Goal: Task Accomplishment & Management: Complete application form

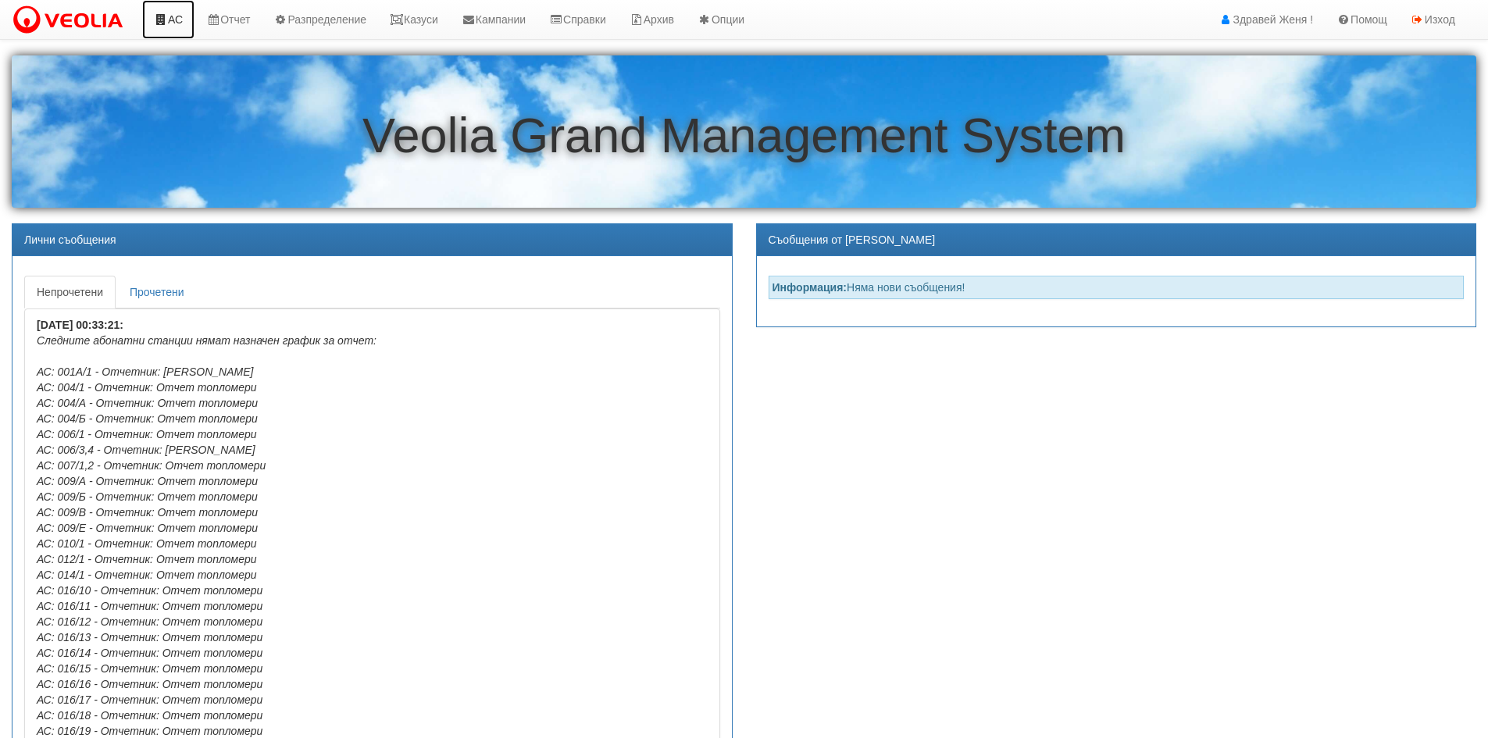
click at [181, 19] on link "АС" at bounding box center [168, 19] width 52 height 39
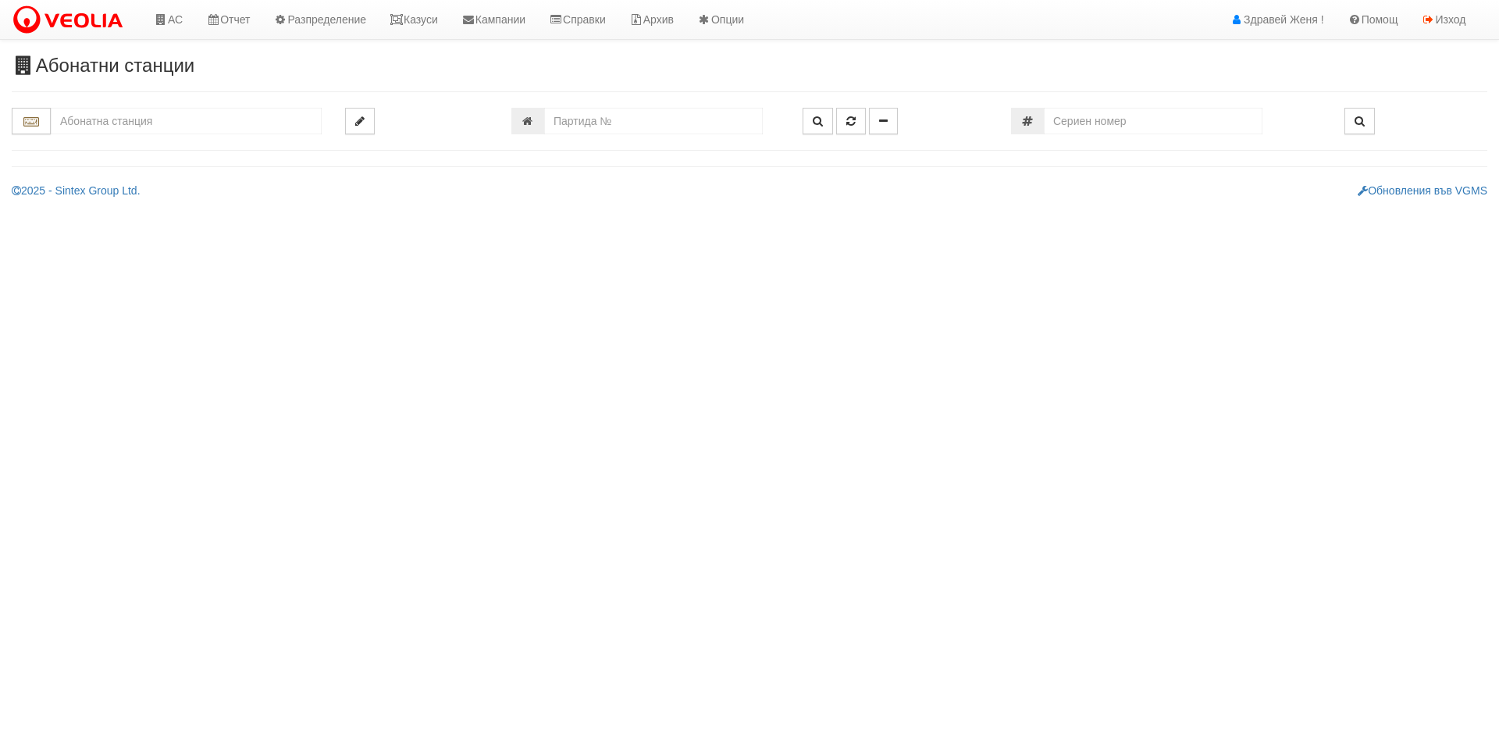
click at [137, 119] on input "text" at bounding box center [186, 121] width 271 height 27
click at [119, 150] on div "127/1 - Младост - "ВЕОЛИЯ"" at bounding box center [186, 146] width 266 height 18
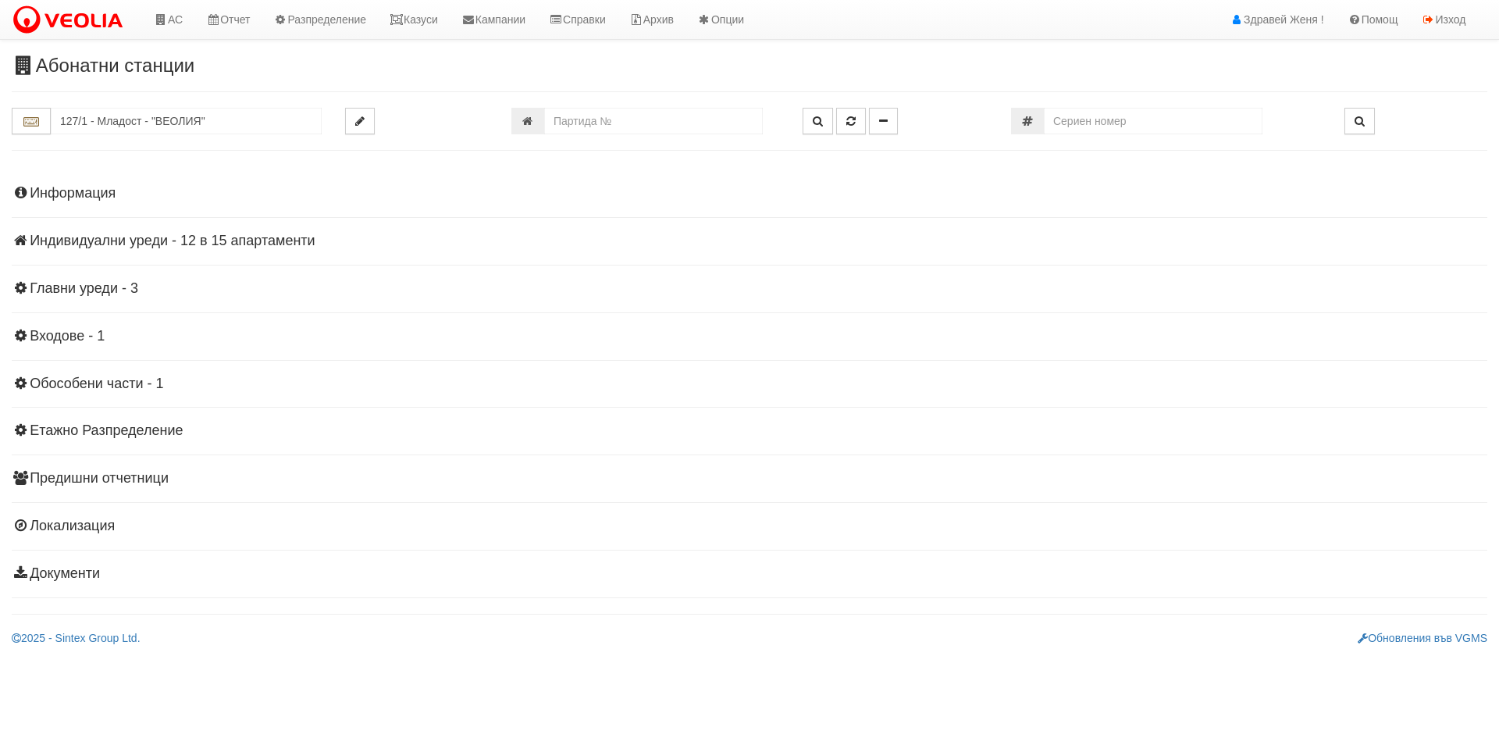
click at [148, 241] on h4 "Индивидуални уреди - 12 в 15 апартаменти" at bounding box center [750, 241] width 1476 height 16
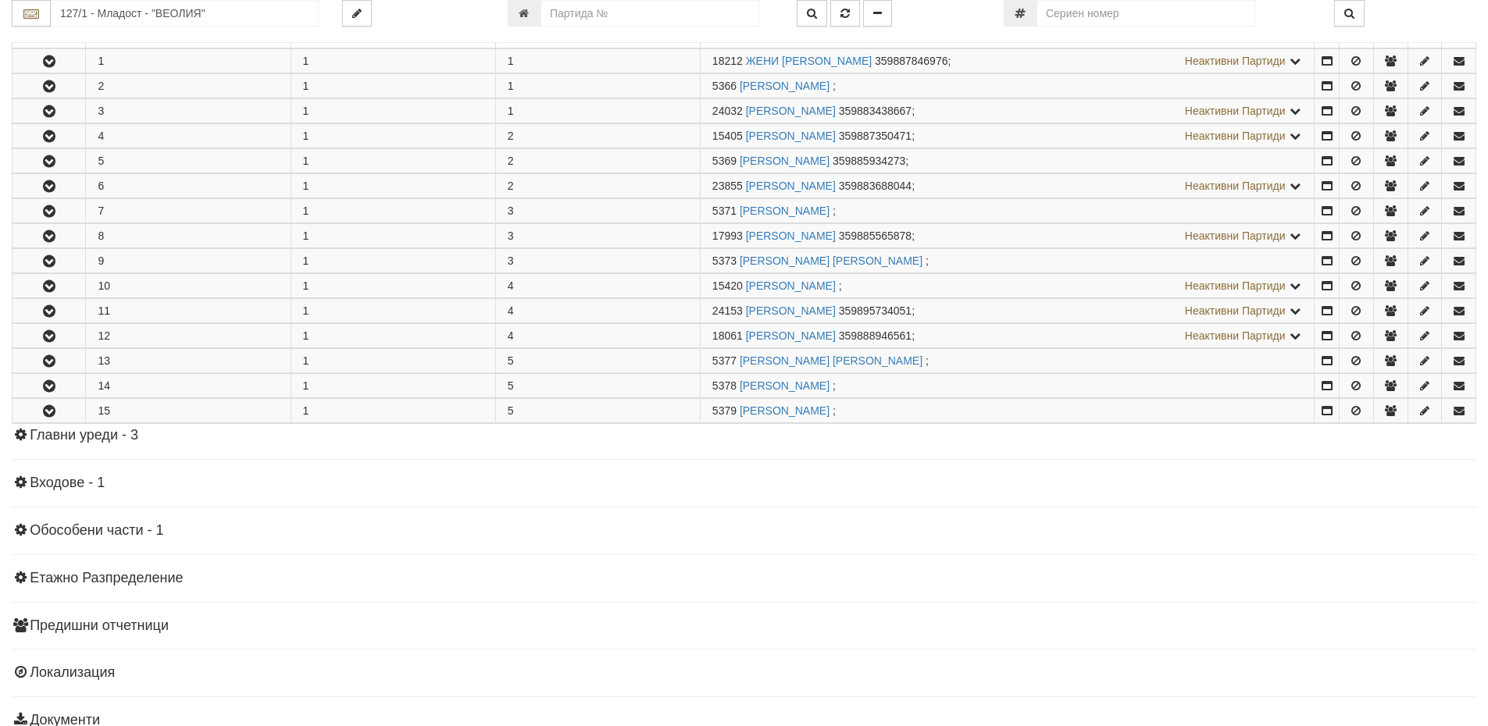
scroll to position [312, 0]
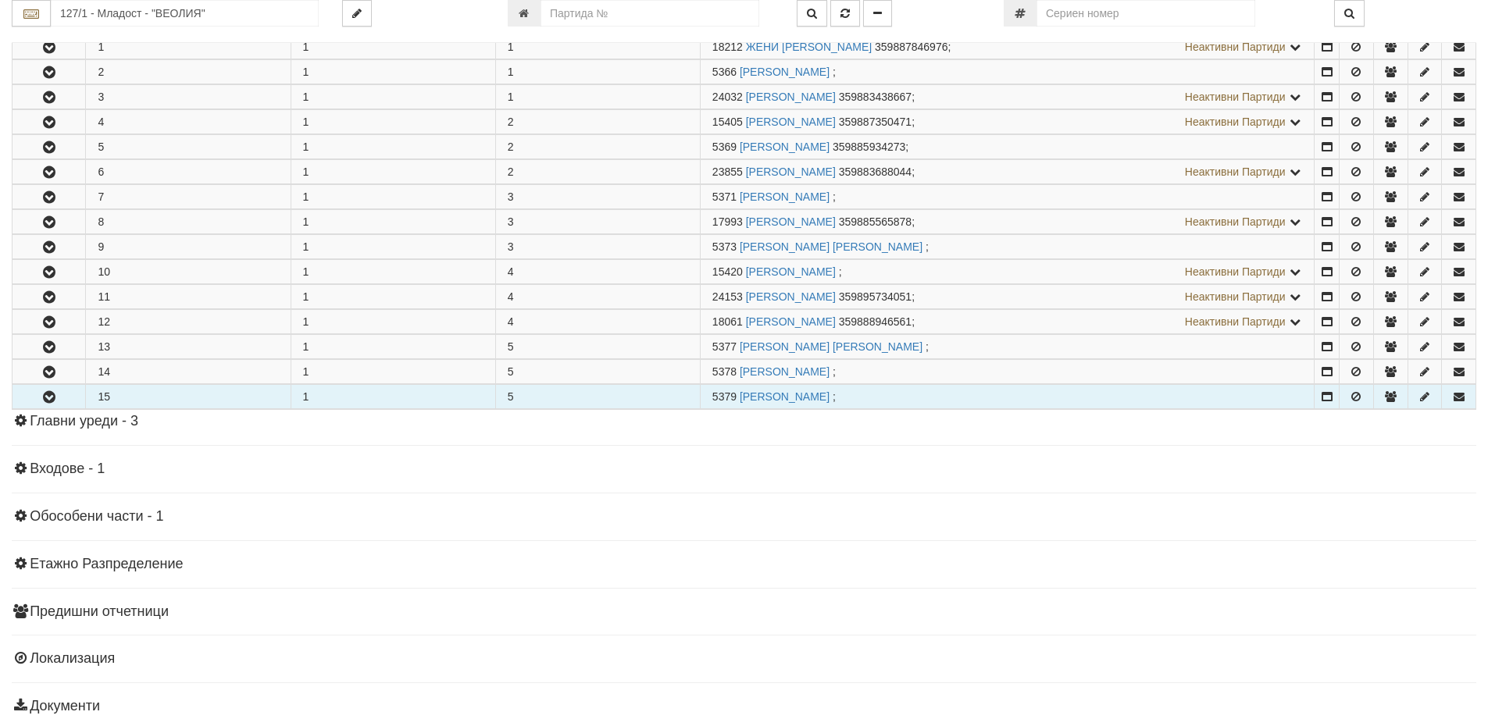
click at [72, 401] on button "button" at bounding box center [48, 396] width 73 height 23
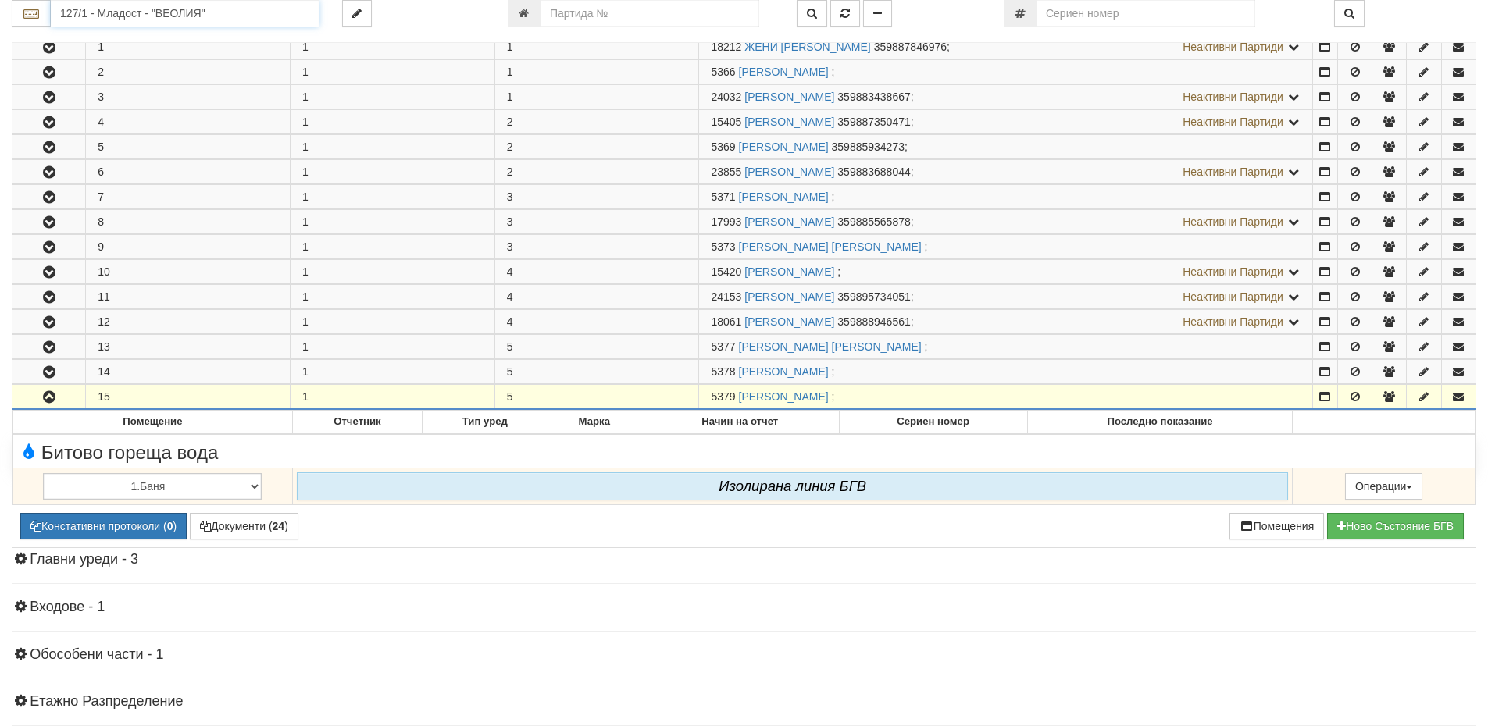
drag, startPoint x: 245, startPoint y: 12, endPoint x: 0, endPoint y: 27, distance: 245.7
click at [0, 27] on div "Абонатни станции 127/1 - Младост - "ВЕОЛИЯ"" at bounding box center [744, 330] width 1488 height 1174
click at [94, 34] on div "148/1 - Младост - "ВЕОЛИЯ"" at bounding box center [184, 38] width 263 height 18
type input "148/1 - Младост - "ВЕОЛИЯ""
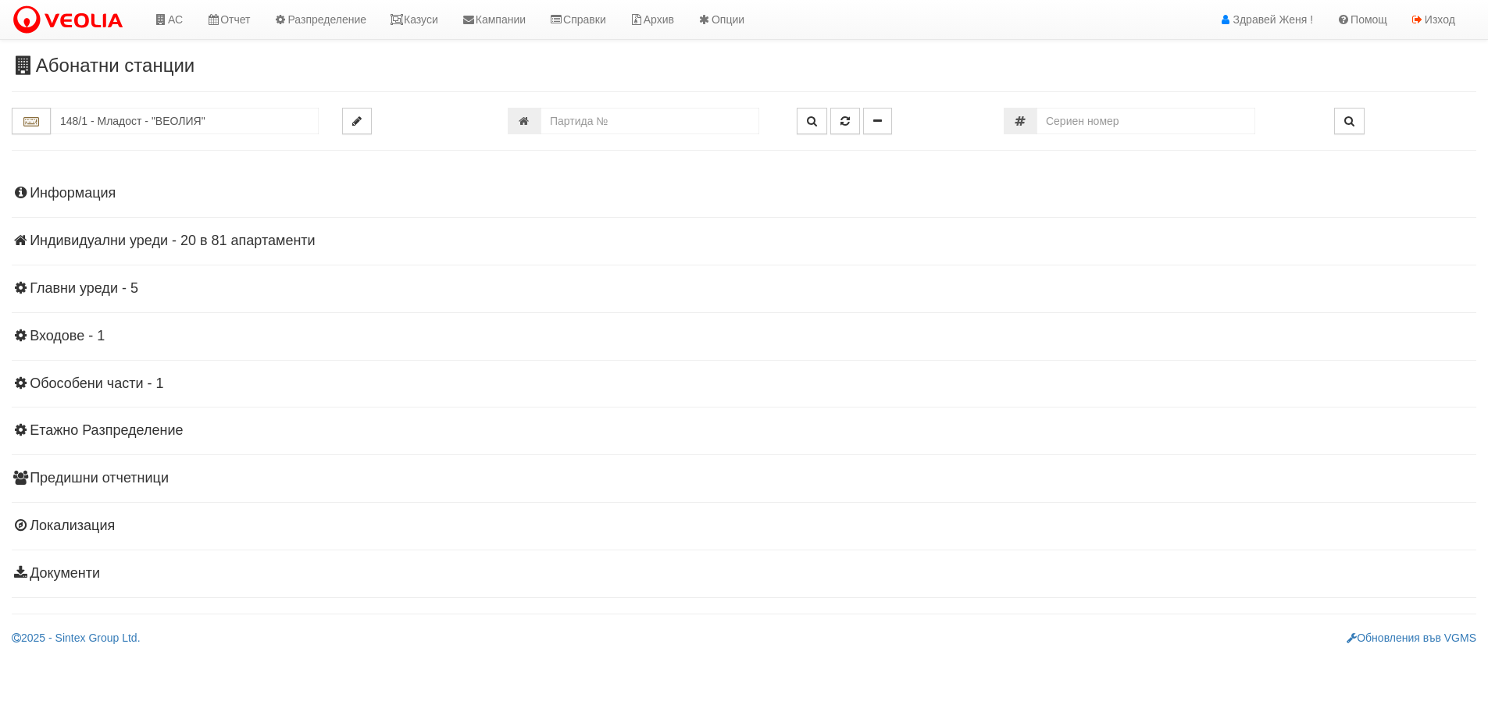
scroll to position [0, 0]
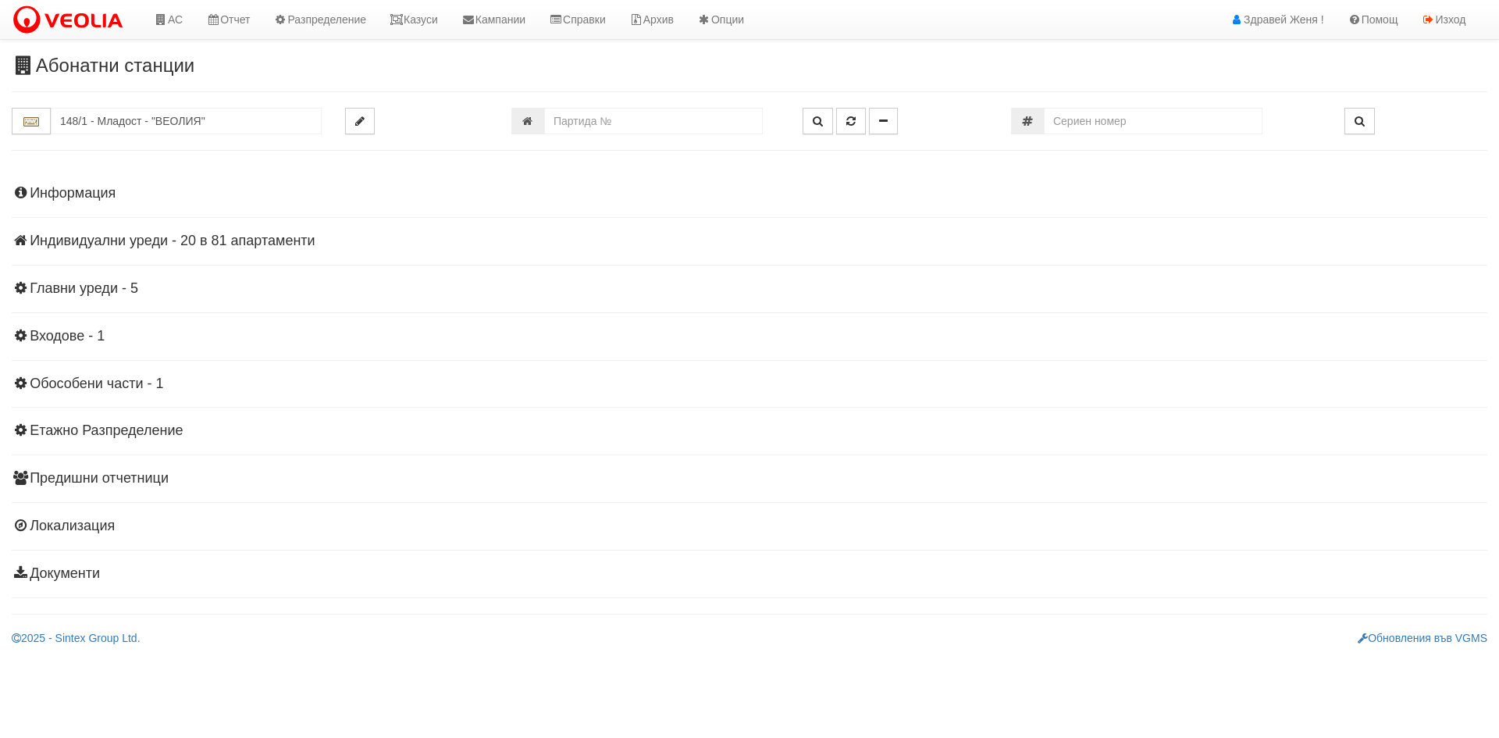
click at [247, 239] on h4 "Индивидуални уреди - 20 в 81 апартаменти" at bounding box center [750, 241] width 1476 height 16
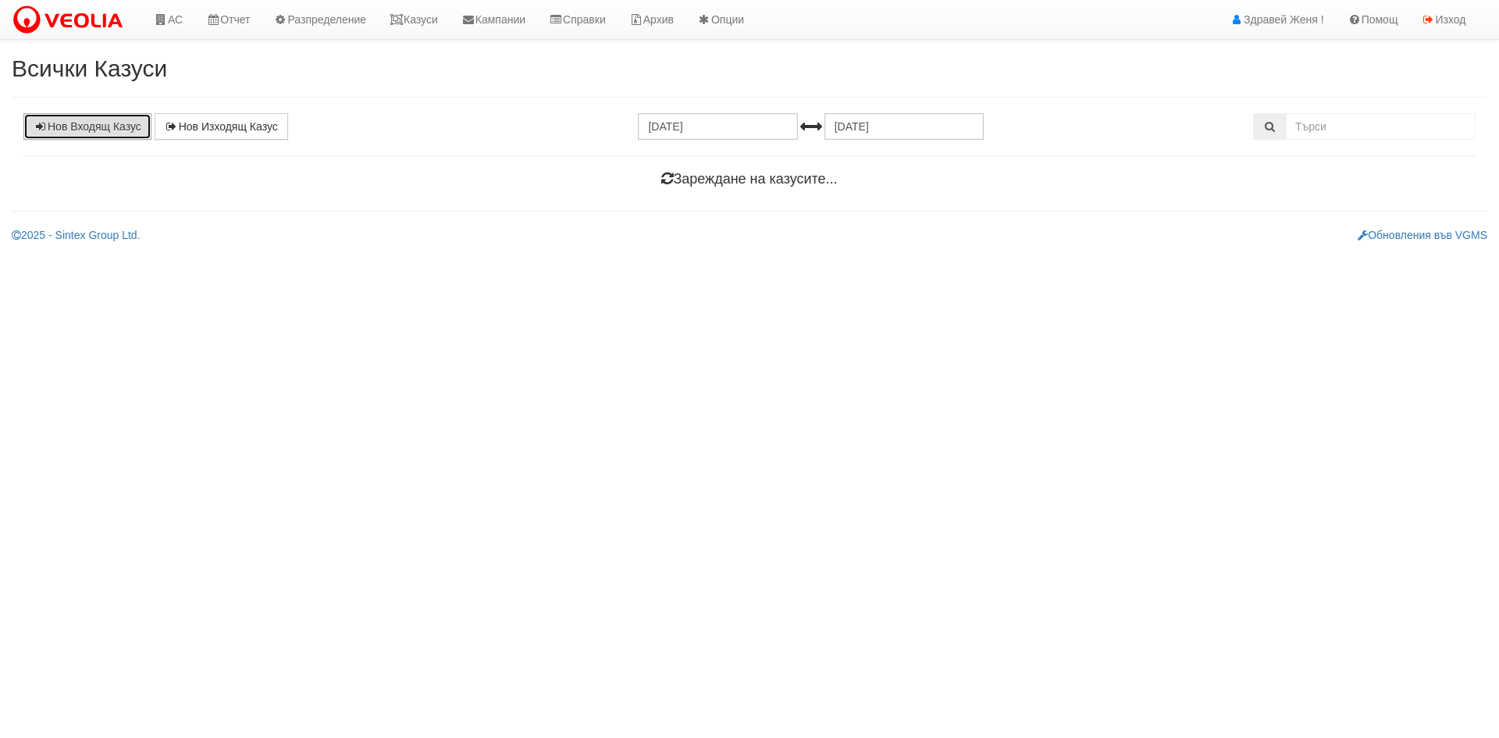
click at [85, 127] on link "Нов Входящ Казус" at bounding box center [87, 126] width 128 height 27
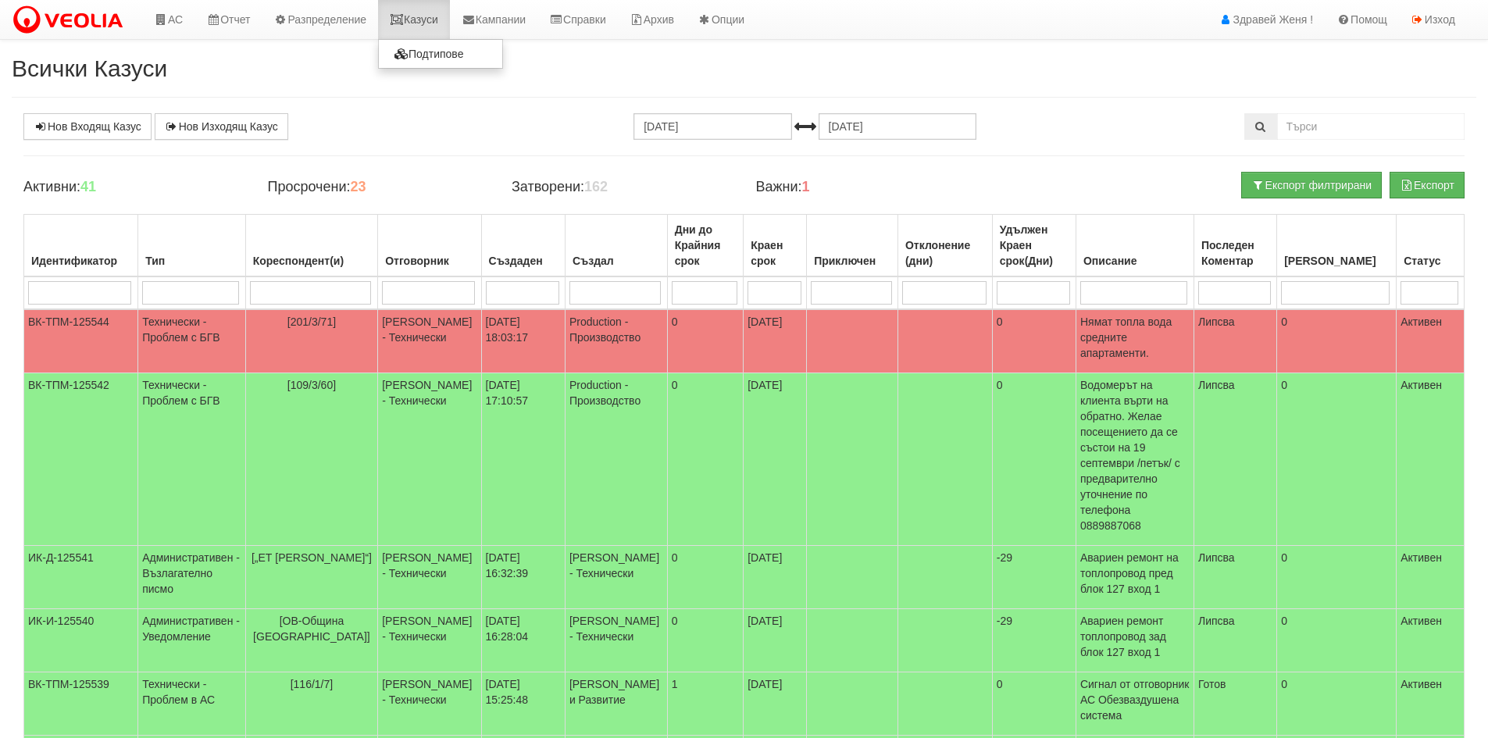
click at [420, 16] on link "Казуси" at bounding box center [414, 19] width 72 height 39
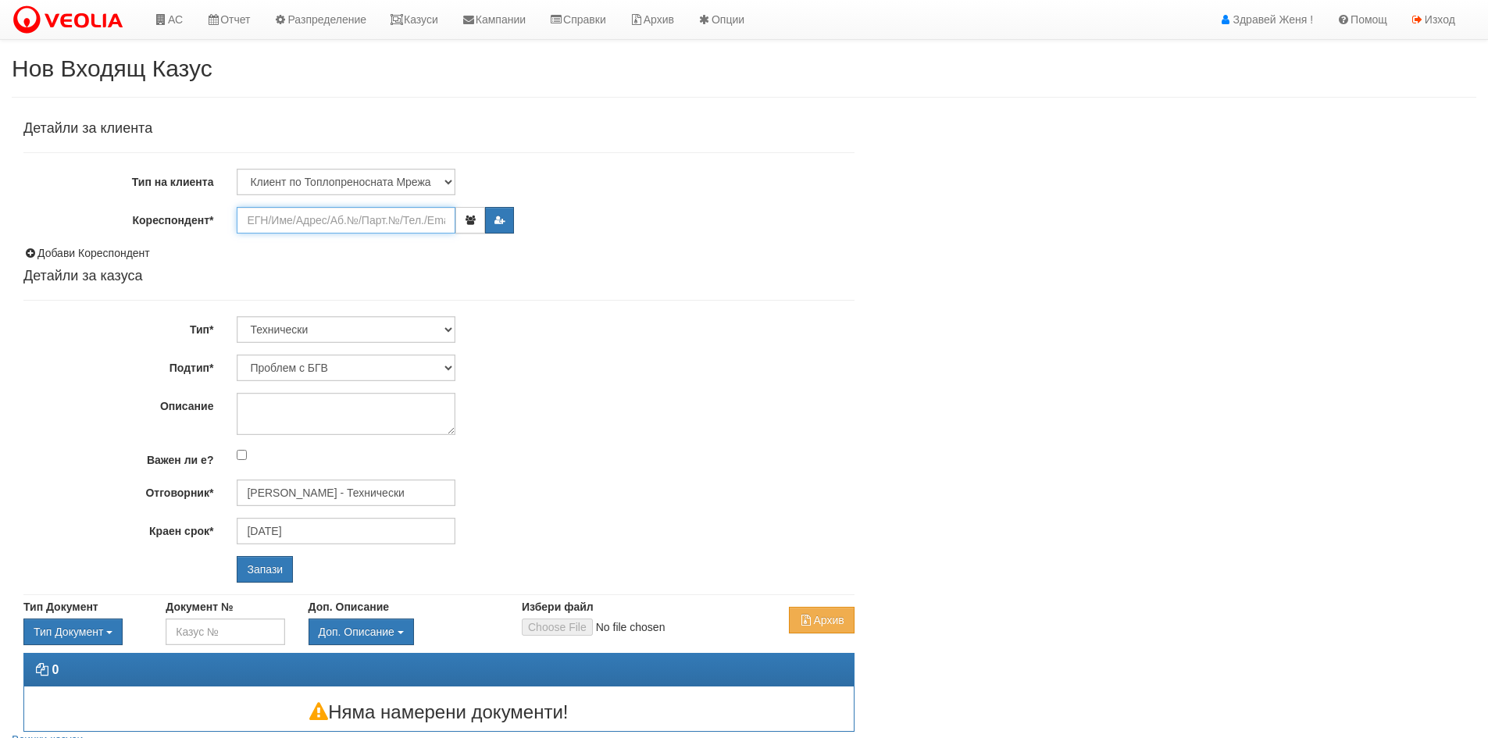
click at [310, 224] on input "Кореспондент*" at bounding box center [346, 220] width 219 height 27
paste input "13355"
type input "13355"
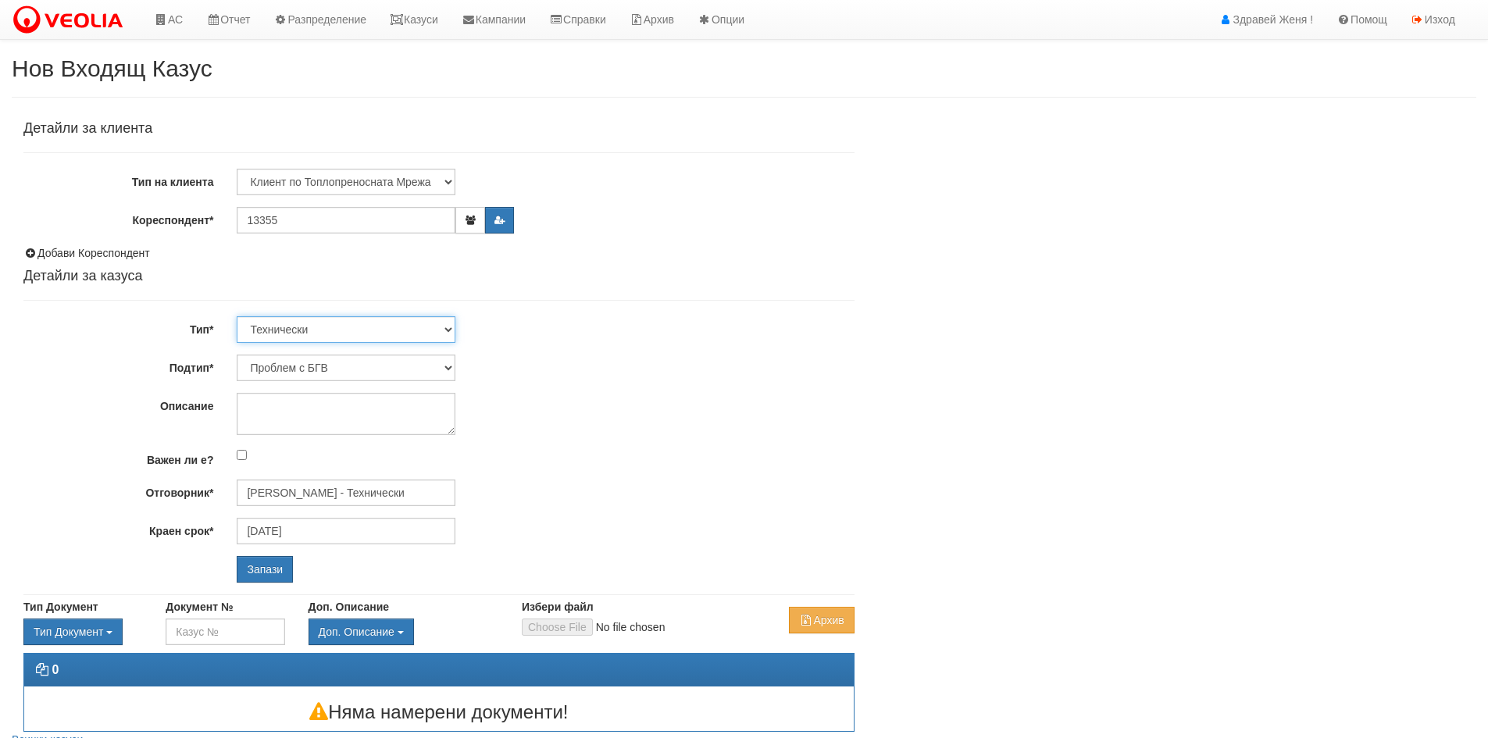
click at [450, 328] on select "Технически ФТС Търговски Административен Производствен Експлоатационен Финансов…" at bounding box center [346, 329] width 219 height 27
select select "1"
click at [237, 316] on select "Технически ФТС Търговски Административен Производствен Експлоатационен Финансов…" at bounding box center [346, 329] width 219 height 27
type input "16/10/2025"
type input "Миглена Михова - Клиенти и Развитие"
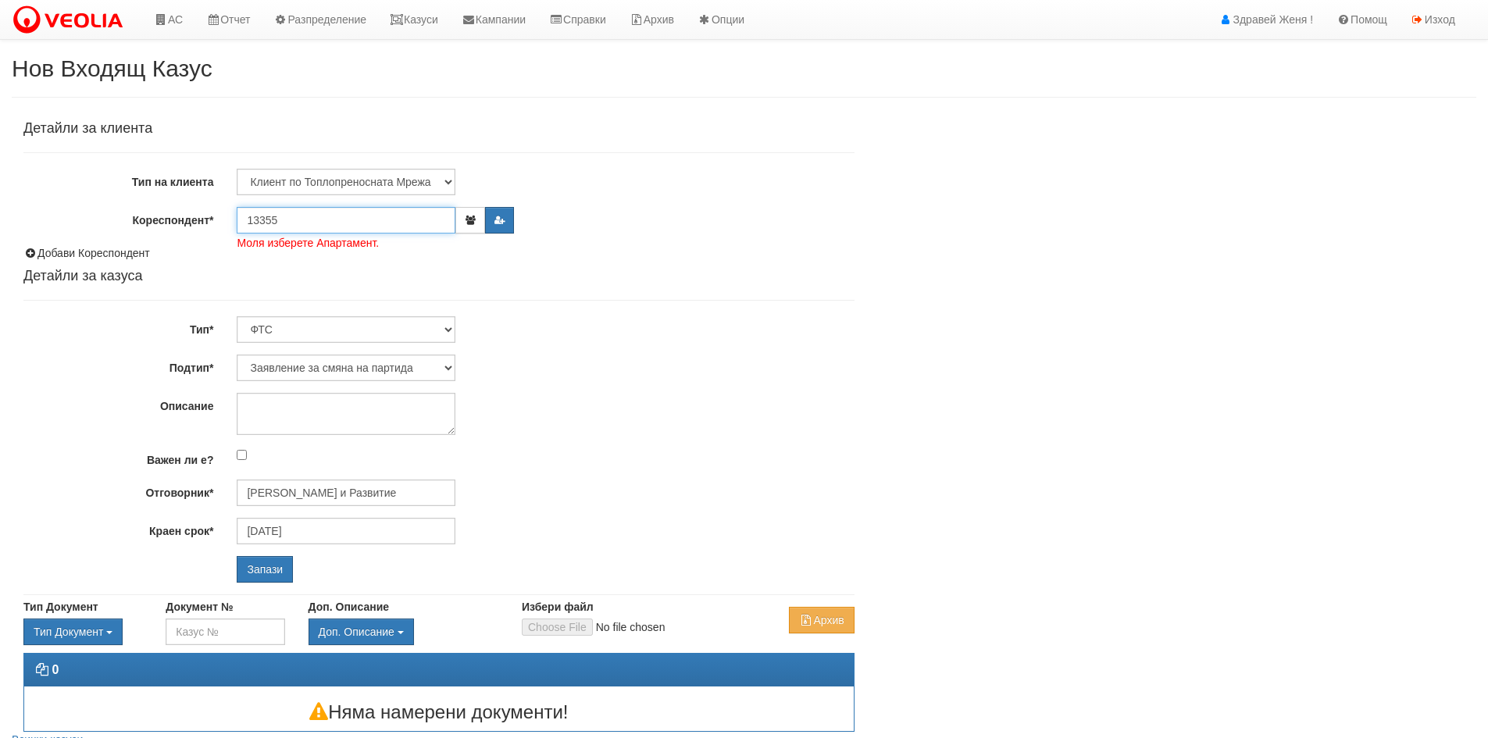
drag, startPoint x: 304, startPoint y: 217, endPoint x: 202, endPoint y: 219, distance: 101.5
click at [202, 219] on div "Кореспондент* 13355 Моля изберете Апартамент." at bounding box center [439, 220] width 854 height 27
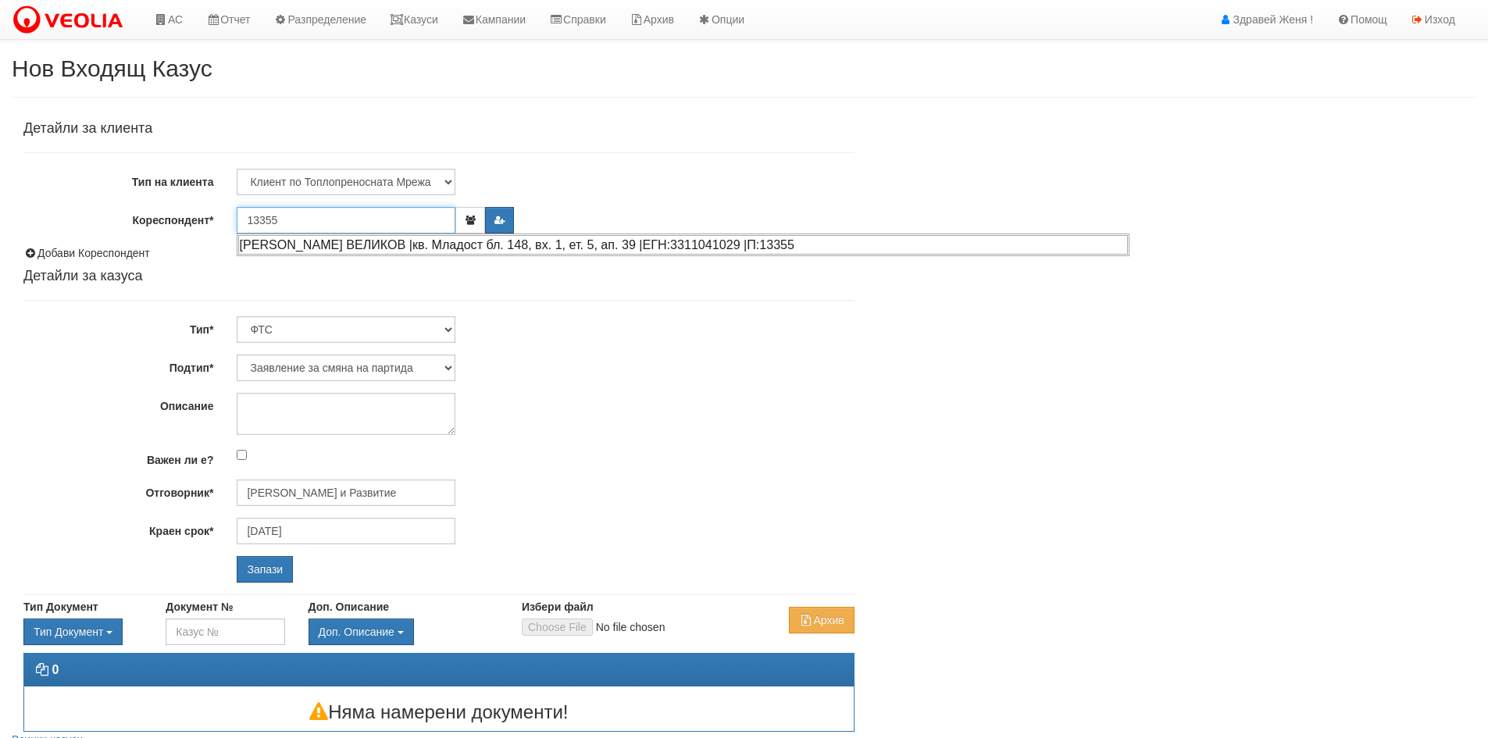
click at [305, 251] on div "МИХАИЛ ВЕЛИЧКОВ ВЕЛИКОВ |кв. Младост бл. 148, вх. 1, ет. 5, ап. 39 |ЕГН:3311041…" at bounding box center [682, 245] width 889 height 20
type input "Нелка Неделчева"
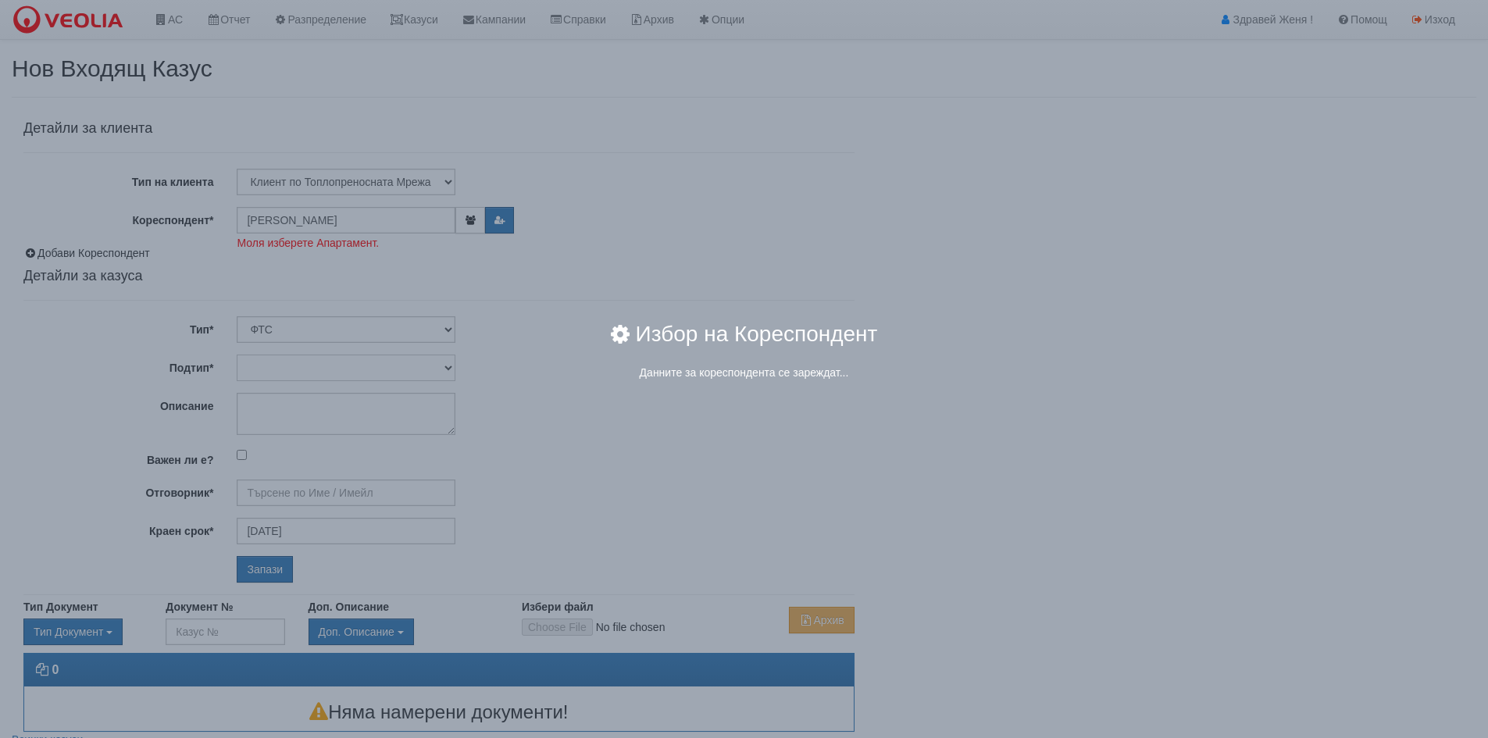
type input "[PERSON_NAME] и Развитие"
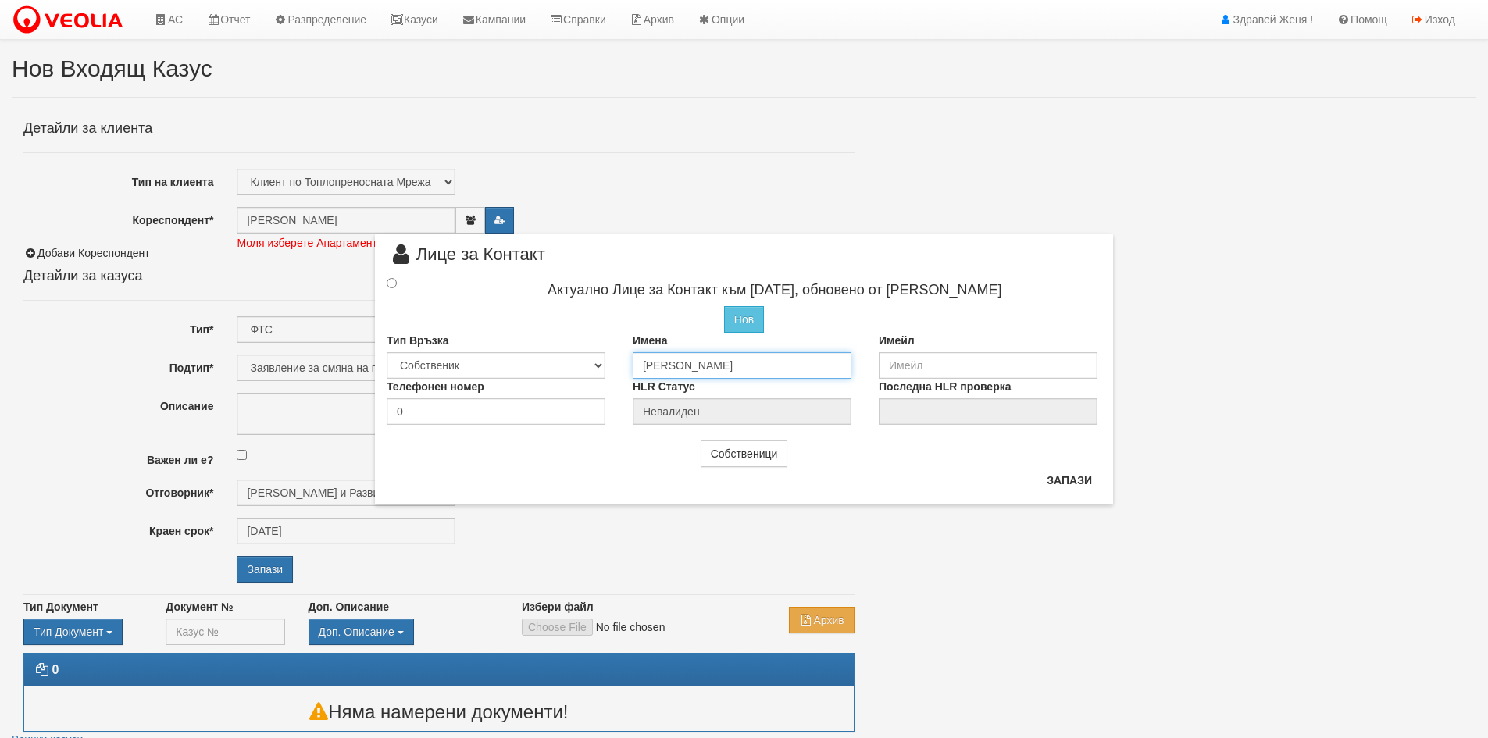
drag, startPoint x: 757, startPoint y: 365, endPoint x: 618, endPoint y: 365, distance: 138.2
click at [618, 365] on div "Тип Връзка Собственик Наемател Роднина Съсед Приятел Имена Нелка Неделчева Имейл" at bounding box center [744, 356] width 738 height 46
type input "[PERSON_NAME]"
click at [392, 282] on input "radio" at bounding box center [392, 281] width 10 height 10
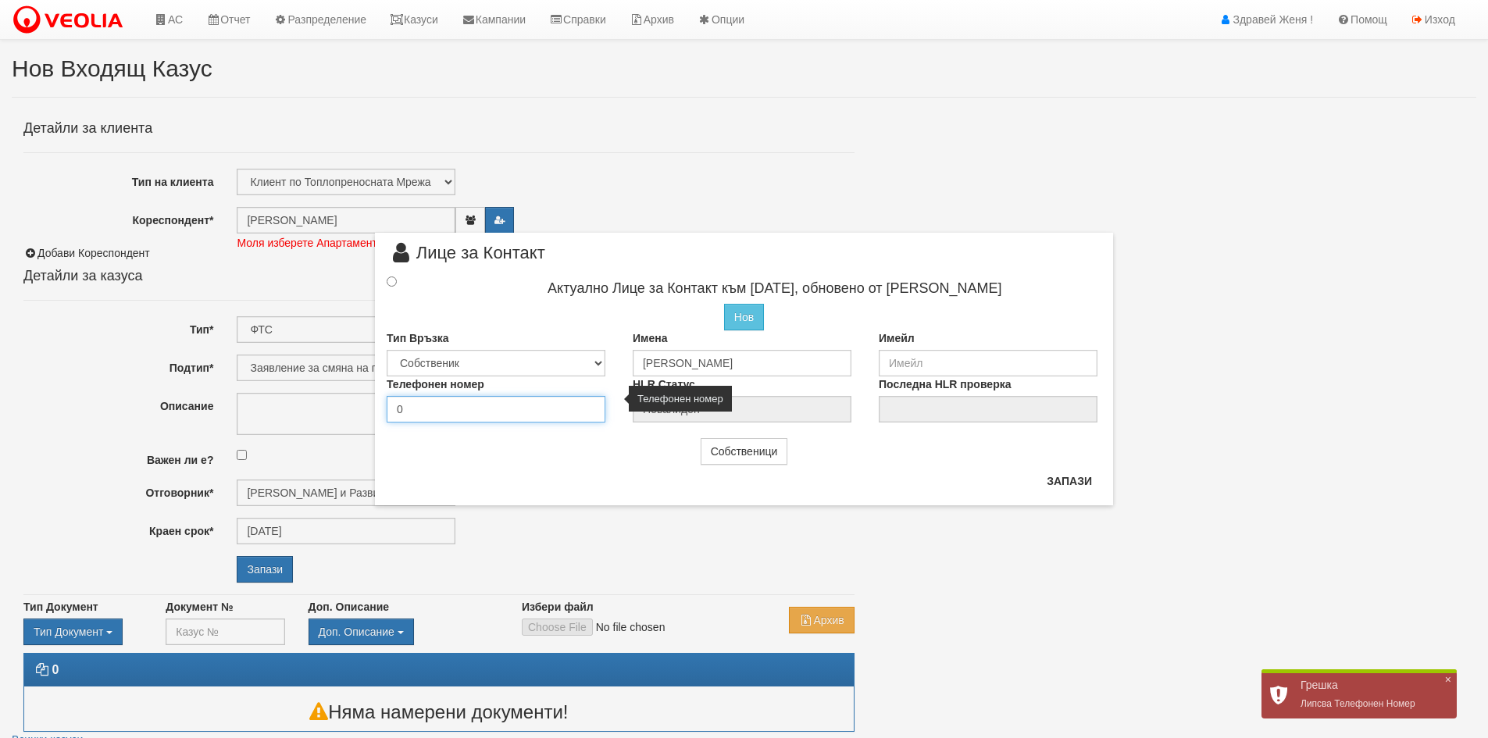
click at [449, 415] on input "0" at bounding box center [496, 409] width 219 height 27
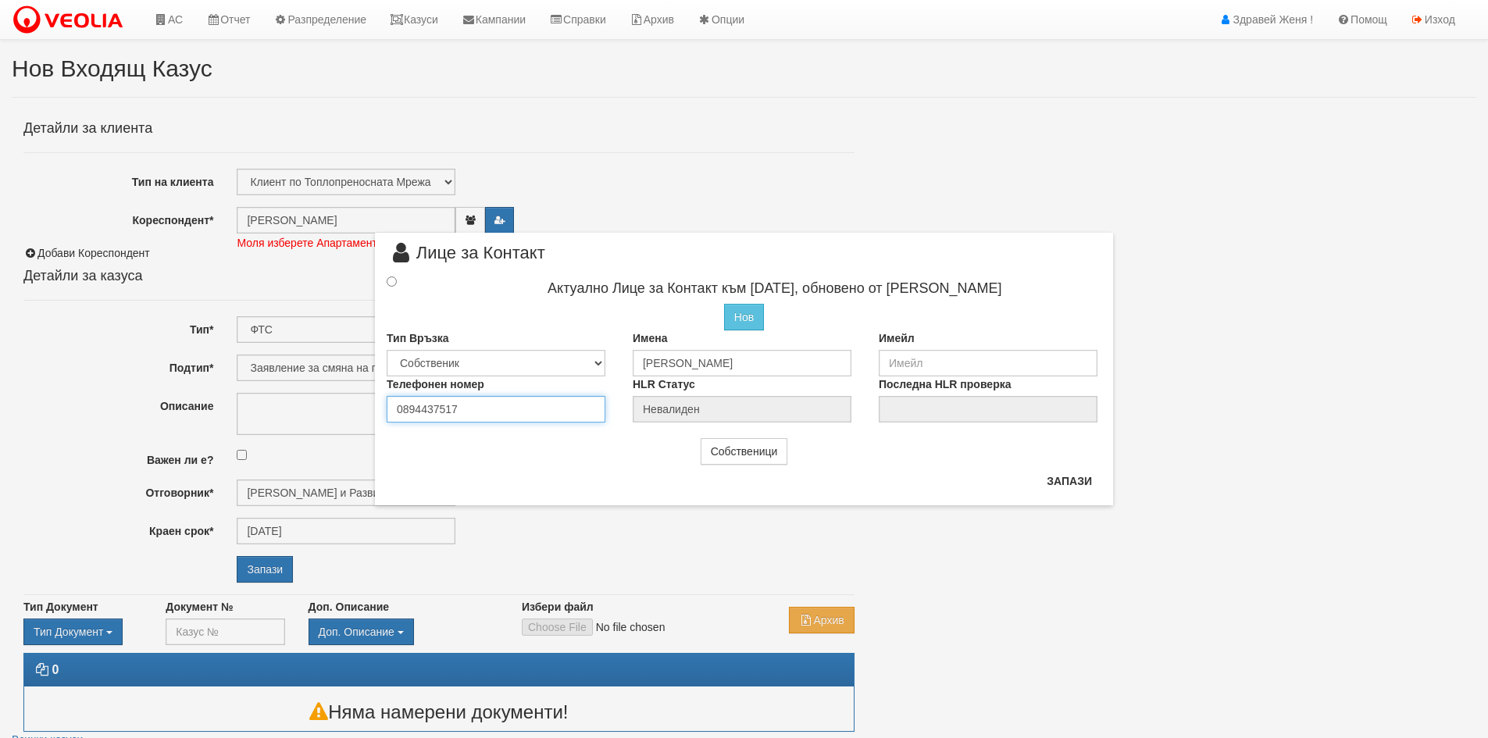
type input "0894437517"
click at [392, 279] on input "radio" at bounding box center [392, 281] width 10 height 10
radio input "true"
type input "Елена Георгиева Касърова"
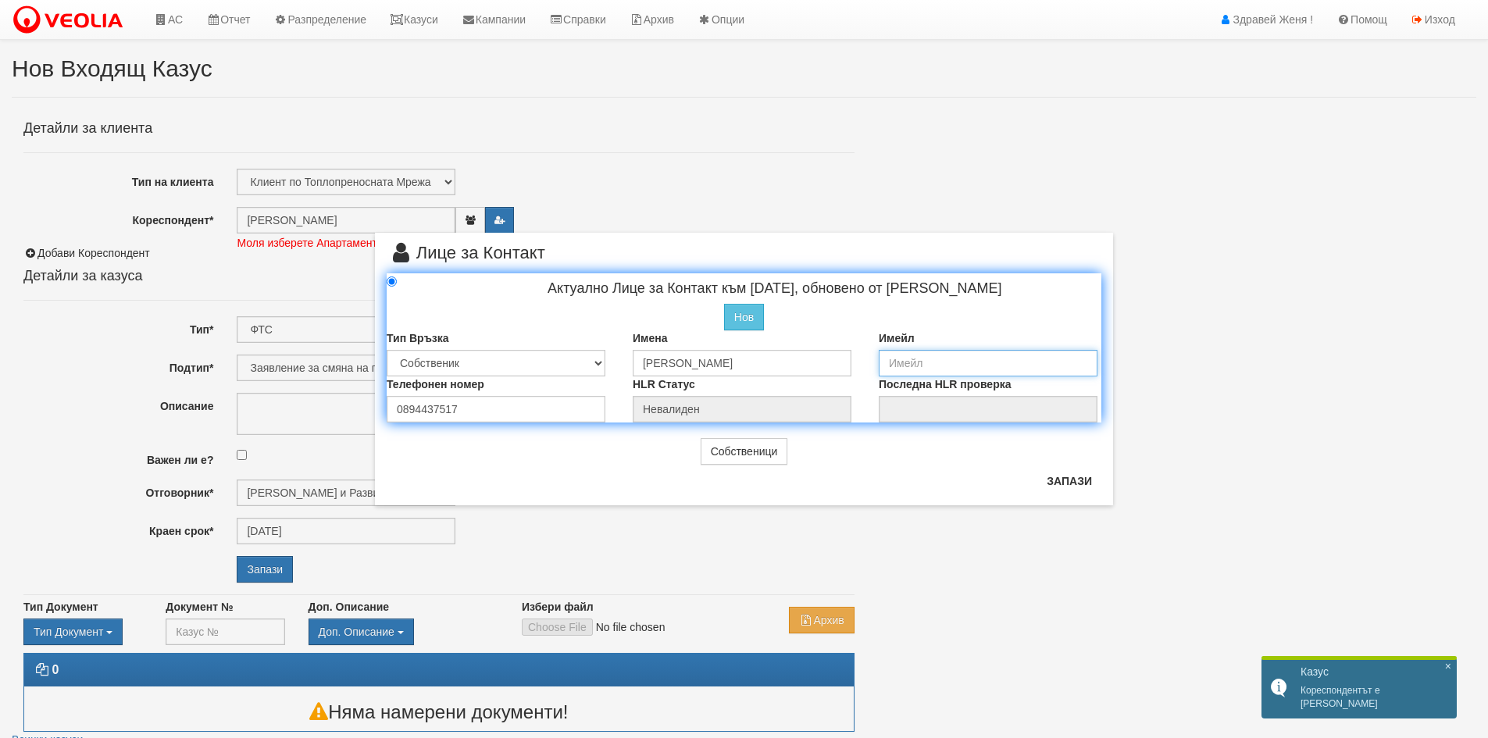
click at [927, 357] on input "email" at bounding box center [988, 363] width 219 height 27
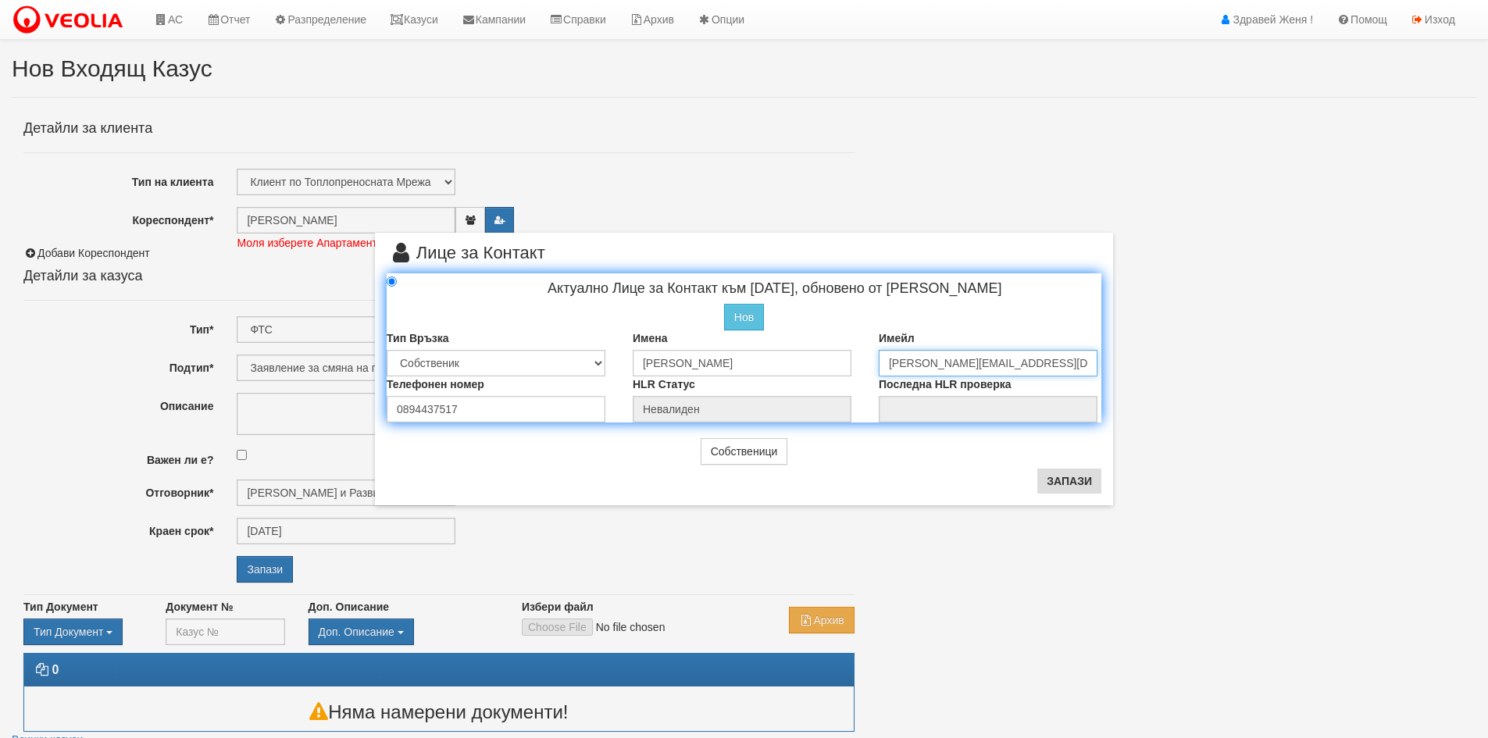
type input "elena.kasyrova@abv.bg"
click at [1065, 479] on button "Запази" at bounding box center [1069, 481] width 64 height 25
radio input "true"
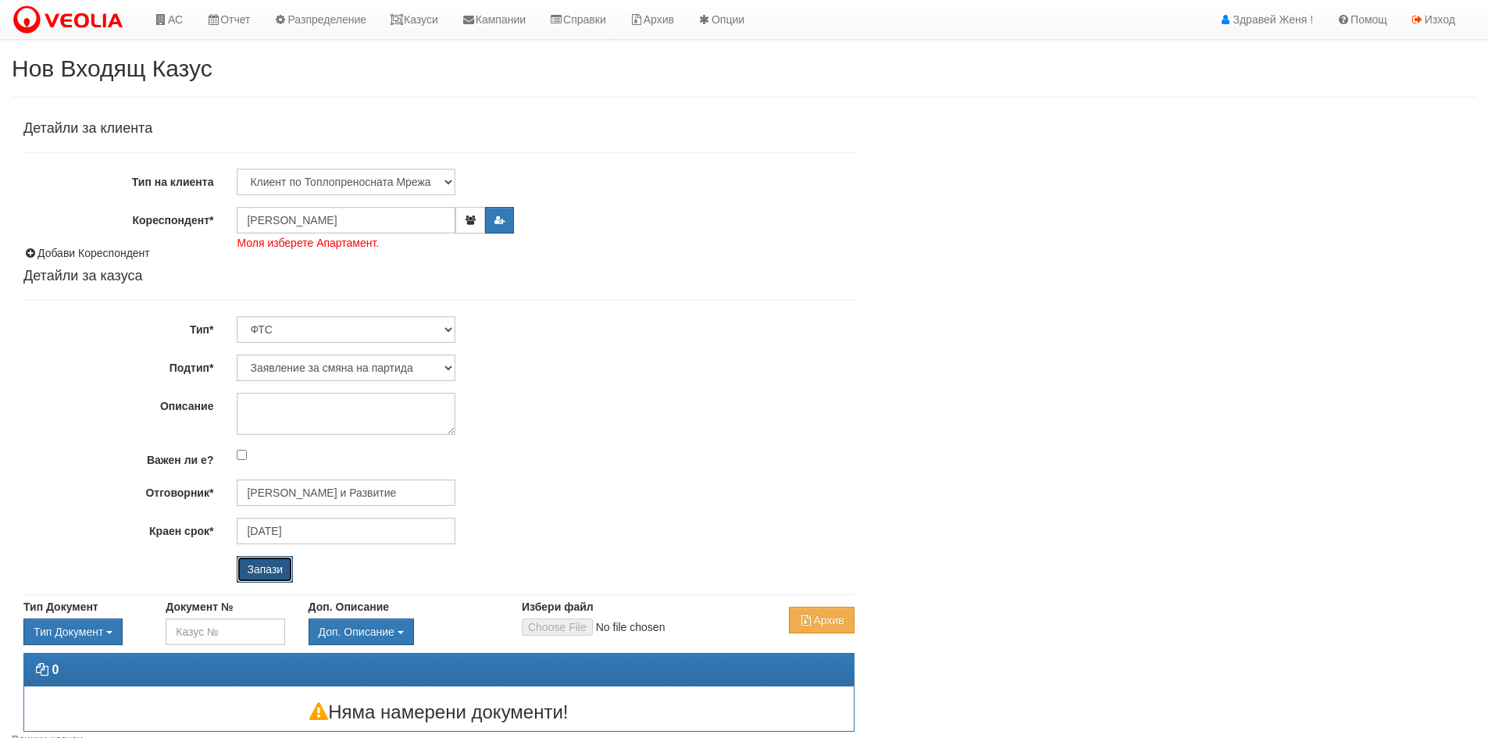
click at [259, 573] on input "Запази" at bounding box center [265, 569] width 56 height 27
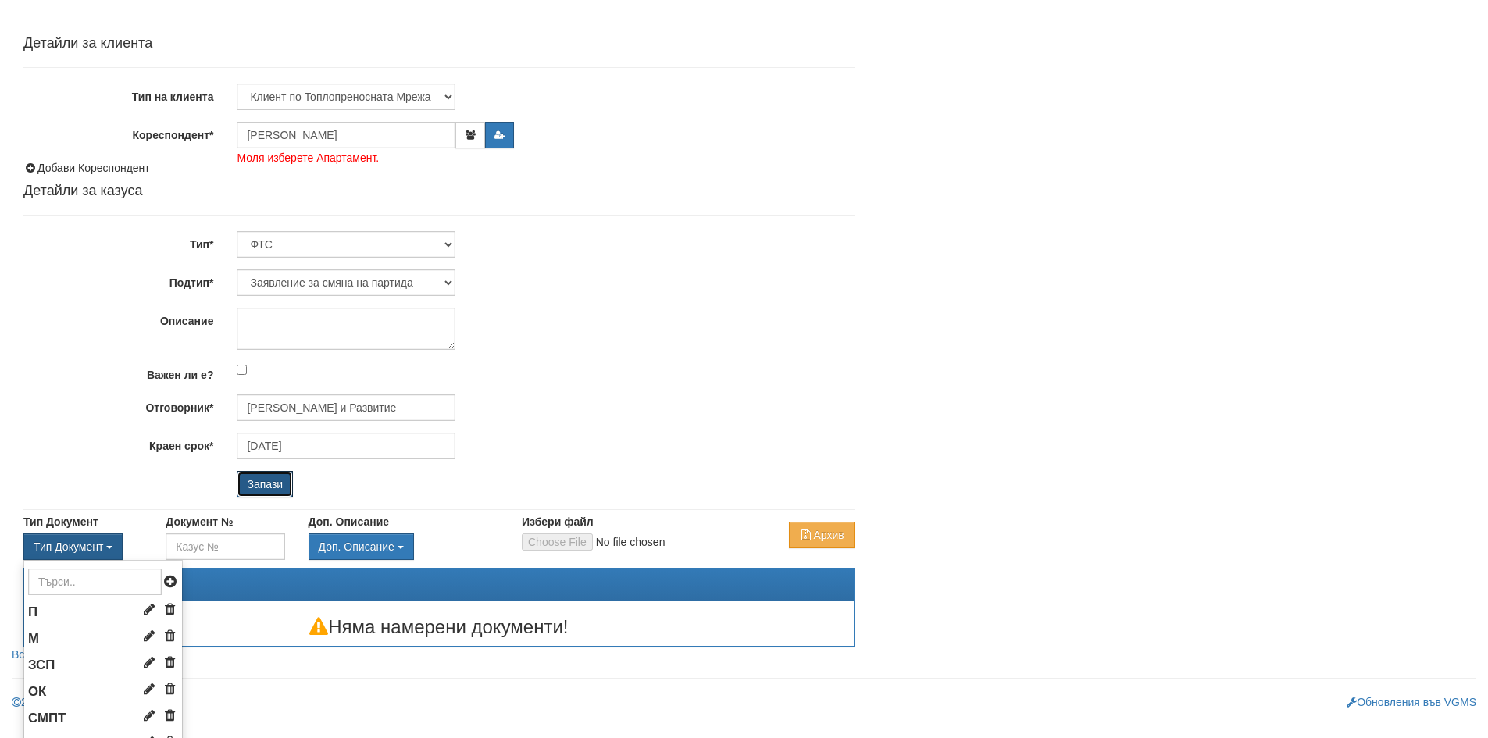
scroll to position [234, 0]
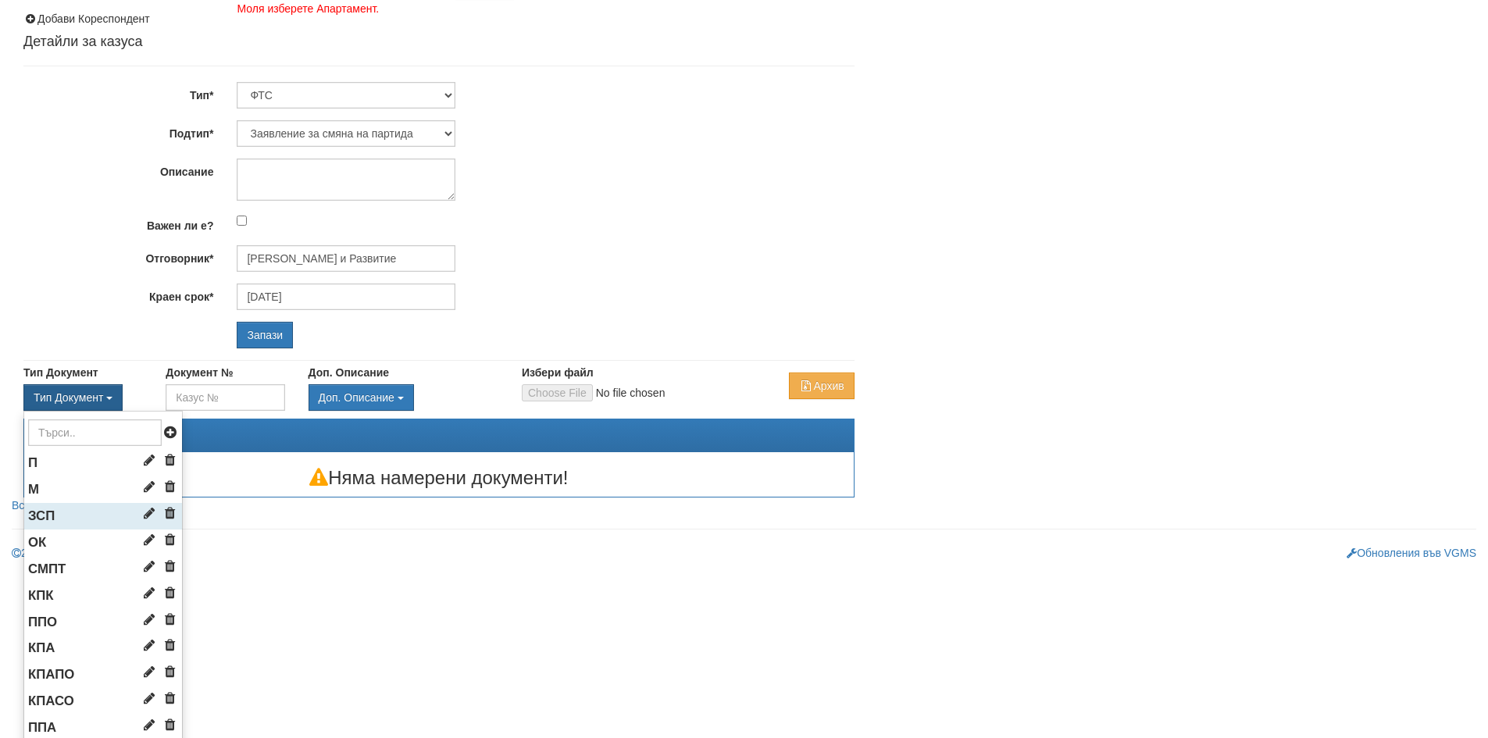
click at [55, 510] on li "ЗСП" at bounding box center [103, 516] width 158 height 27
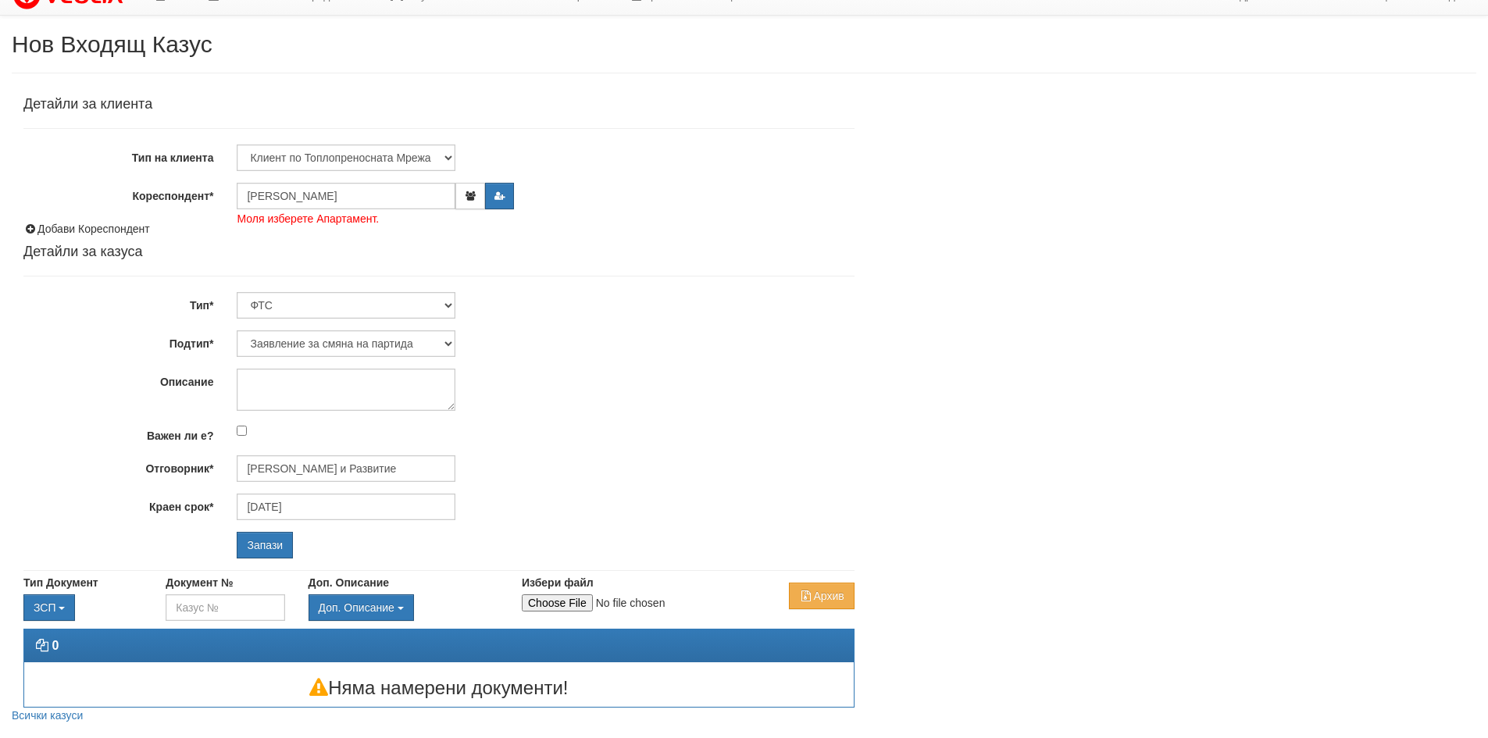
scroll to position [0, 0]
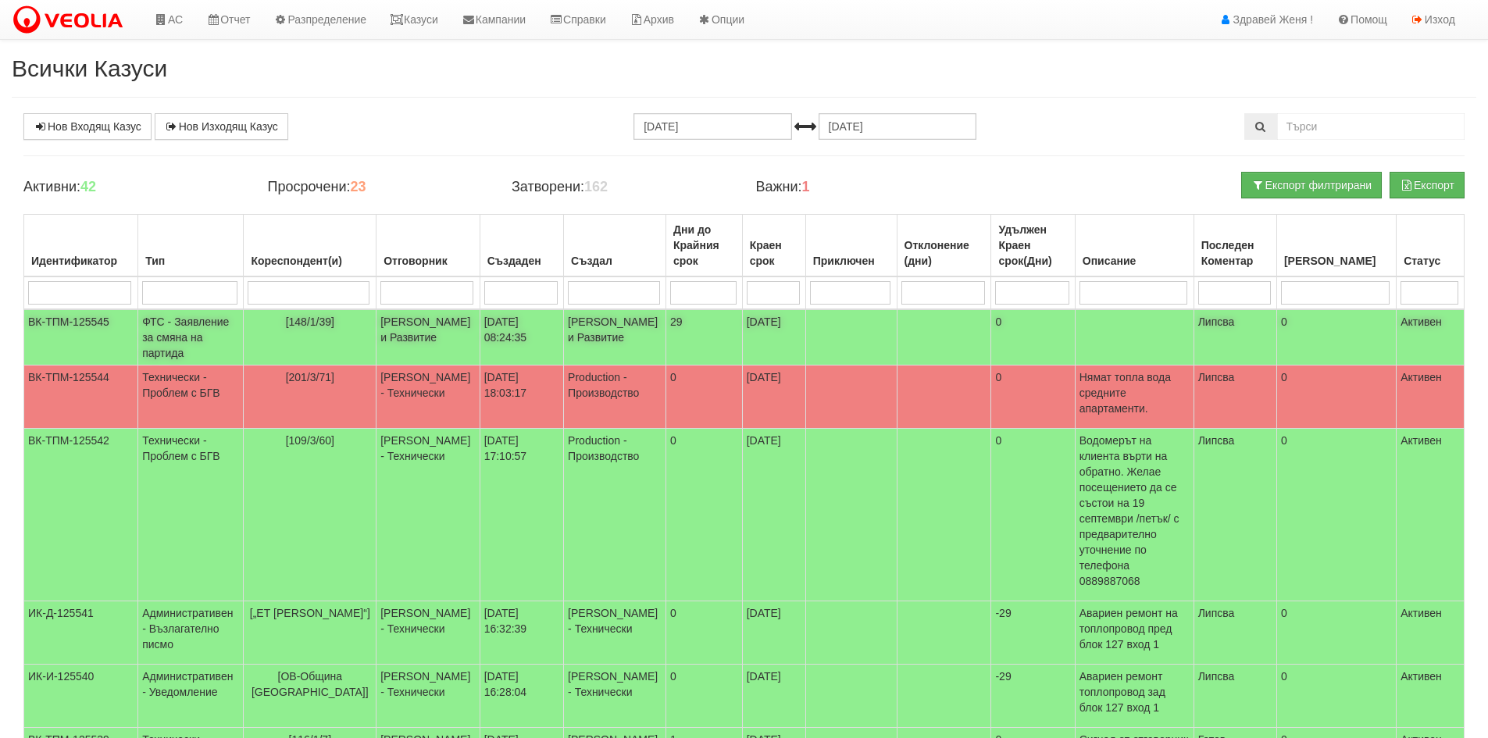
click at [187, 324] on td "ФТС - Заявление за смяна на партида" at bounding box center [190, 337] width 105 height 56
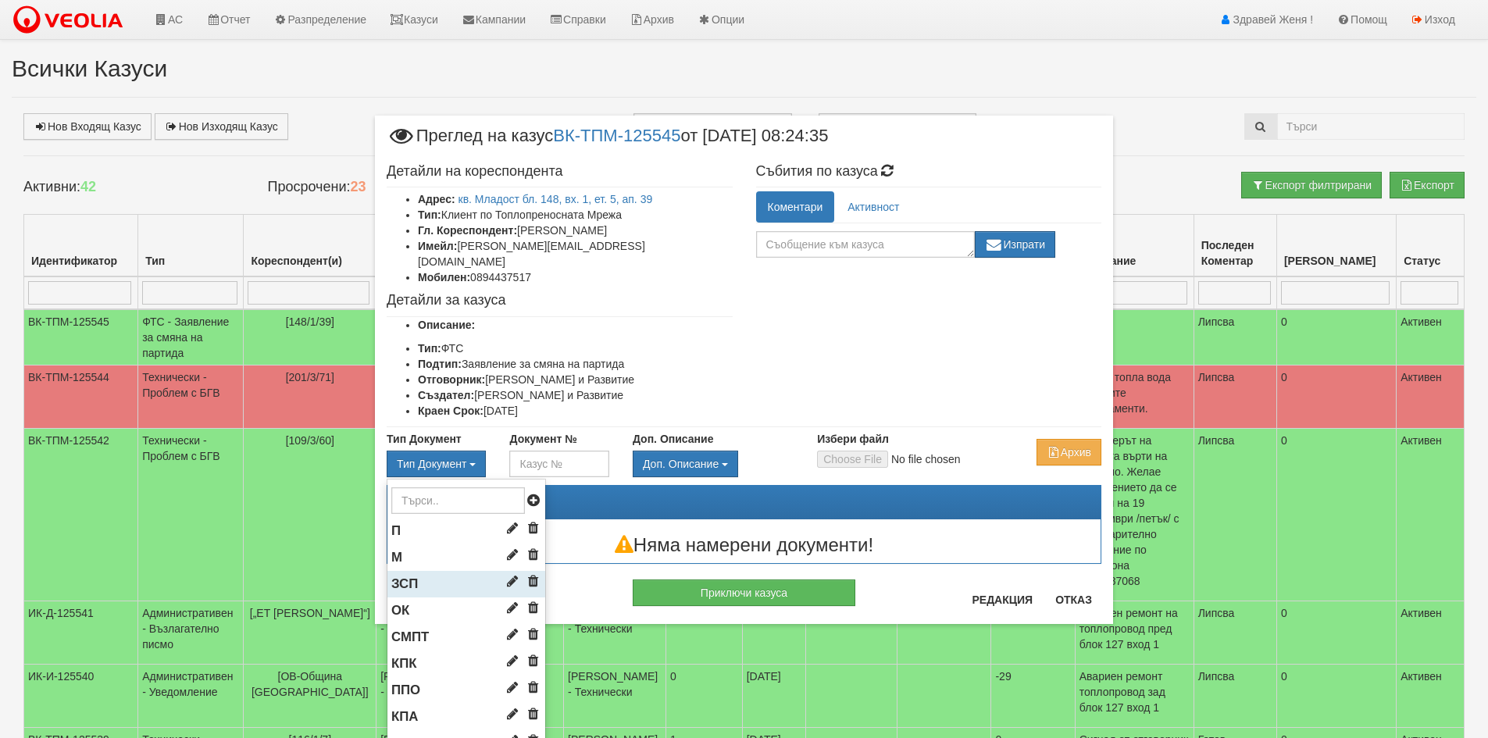
click at [420, 576] on li "ЗСП" at bounding box center [466, 584] width 158 height 27
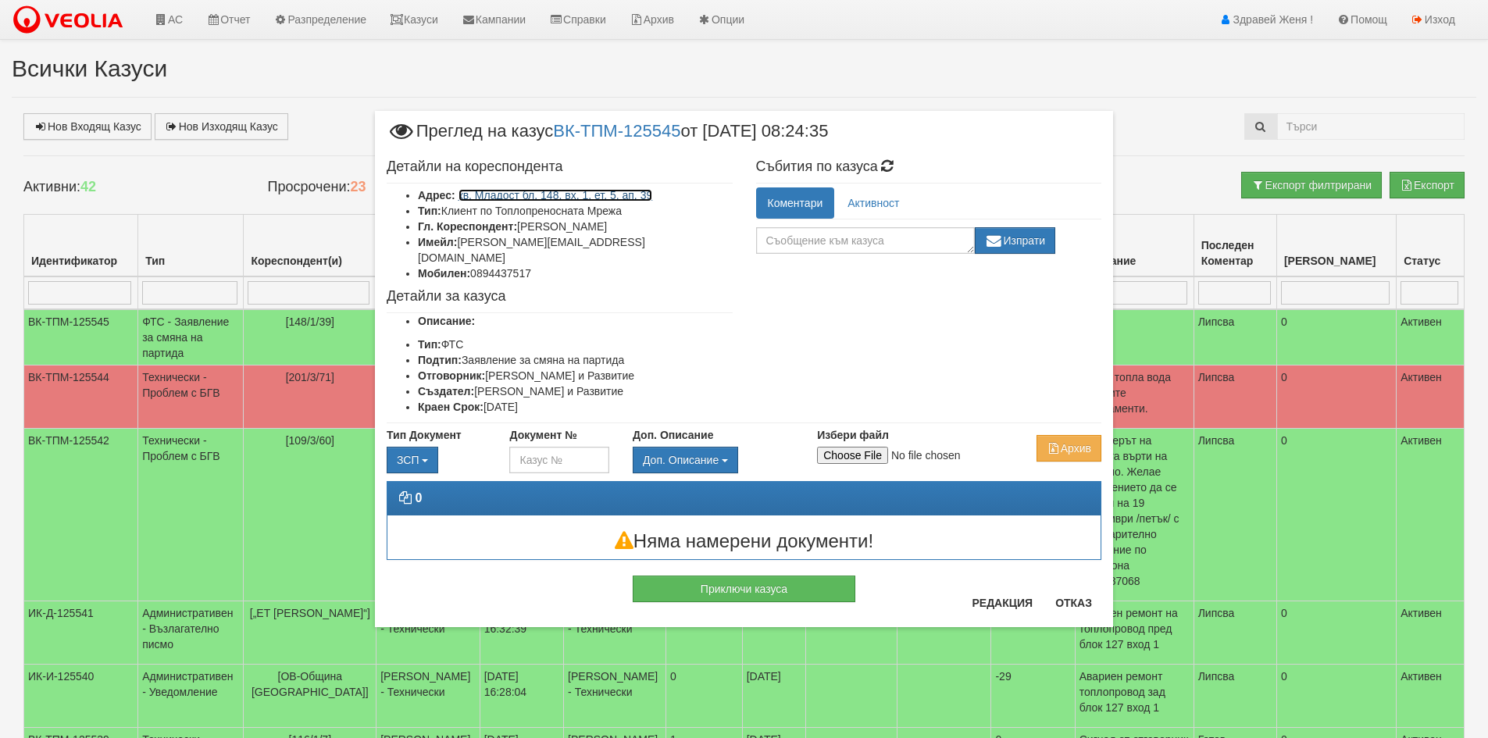
click at [523, 195] on link "кв. Младост бл. 148, вх. 1, ет. 5, ап. 39" at bounding box center [555, 195] width 194 height 12
click at [850, 447] on input "Избери файл" at bounding box center [920, 455] width 207 height 17
type input "C:\fakepath\DOC121.pdf"
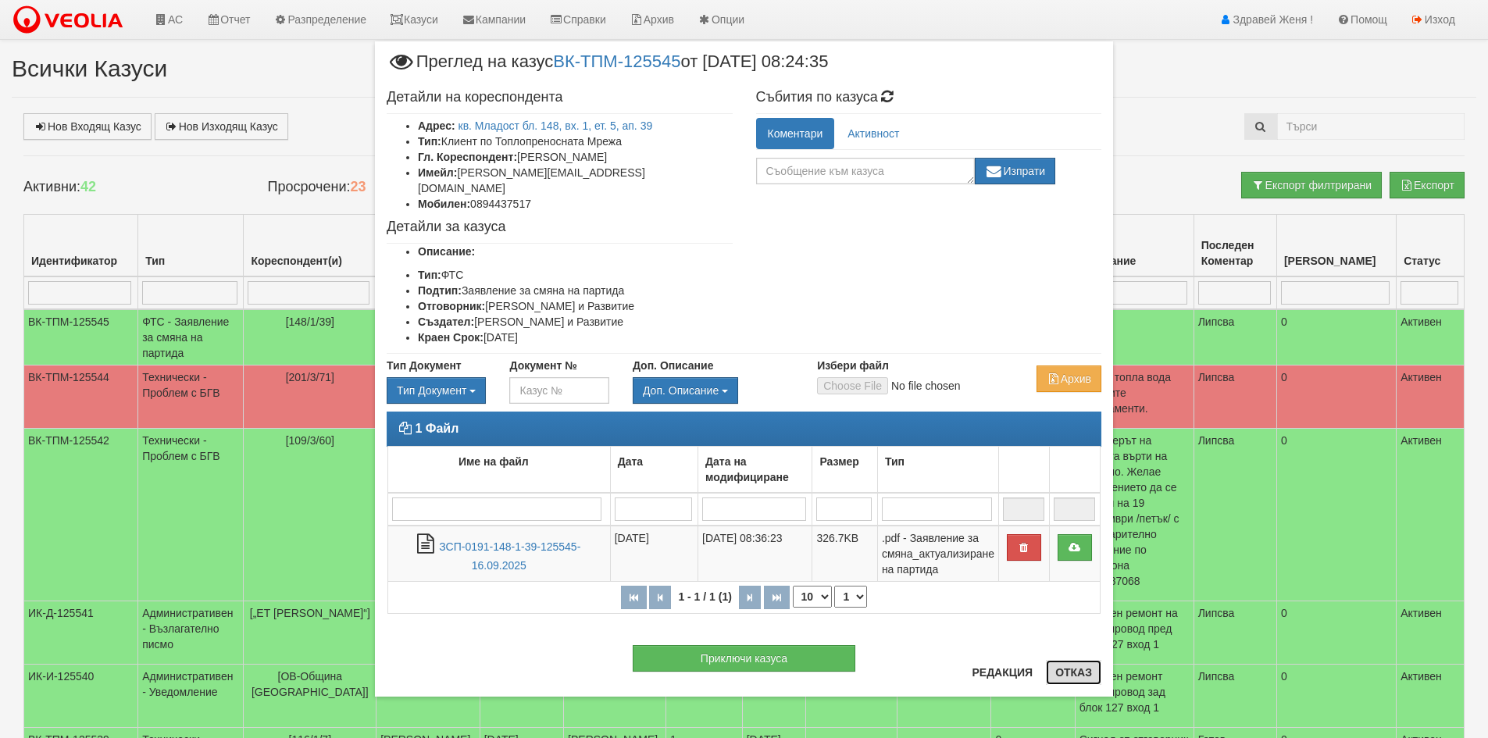
click at [1097, 673] on button "Отказ" at bounding box center [1073, 672] width 55 height 25
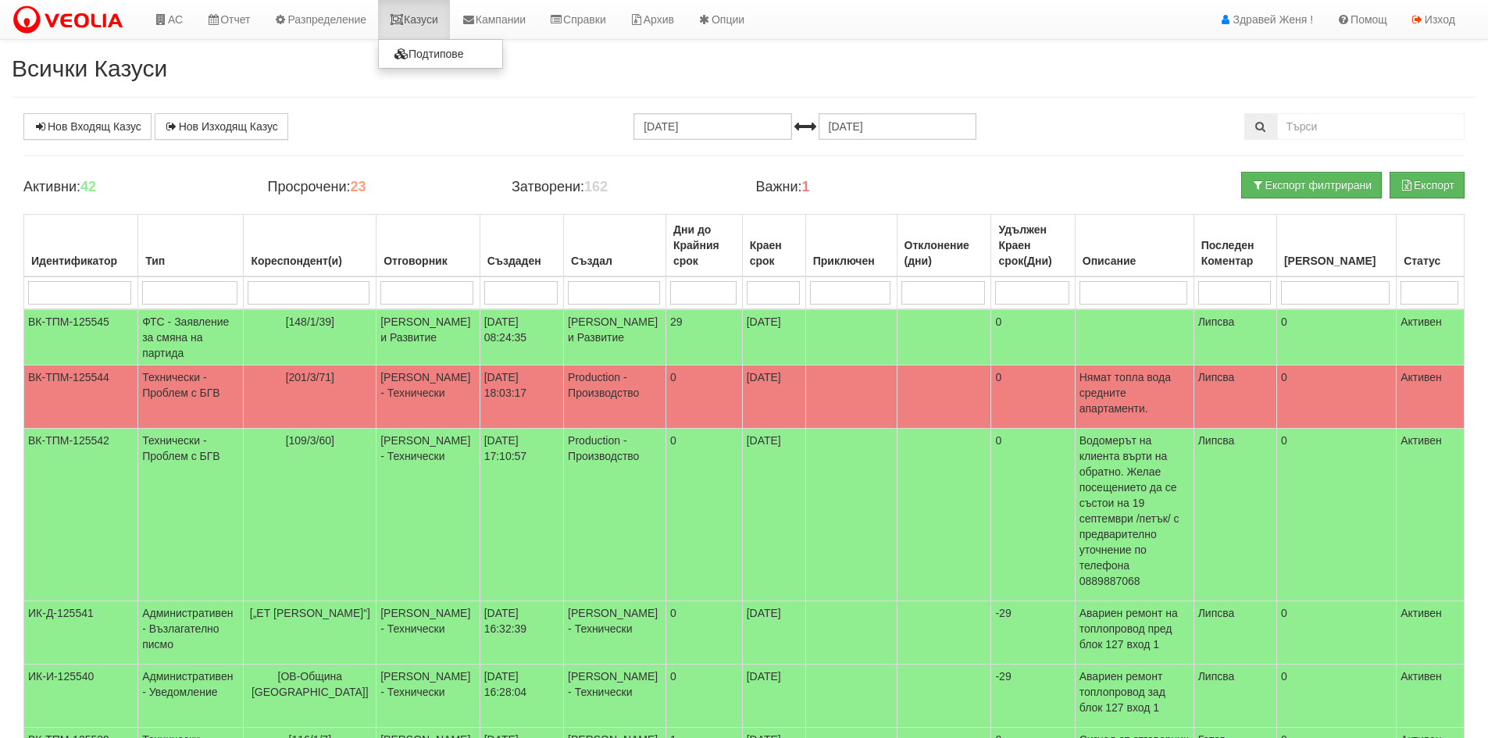
click at [426, 20] on link "Казуси" at bounding box center [414, 19] width 72 height 39
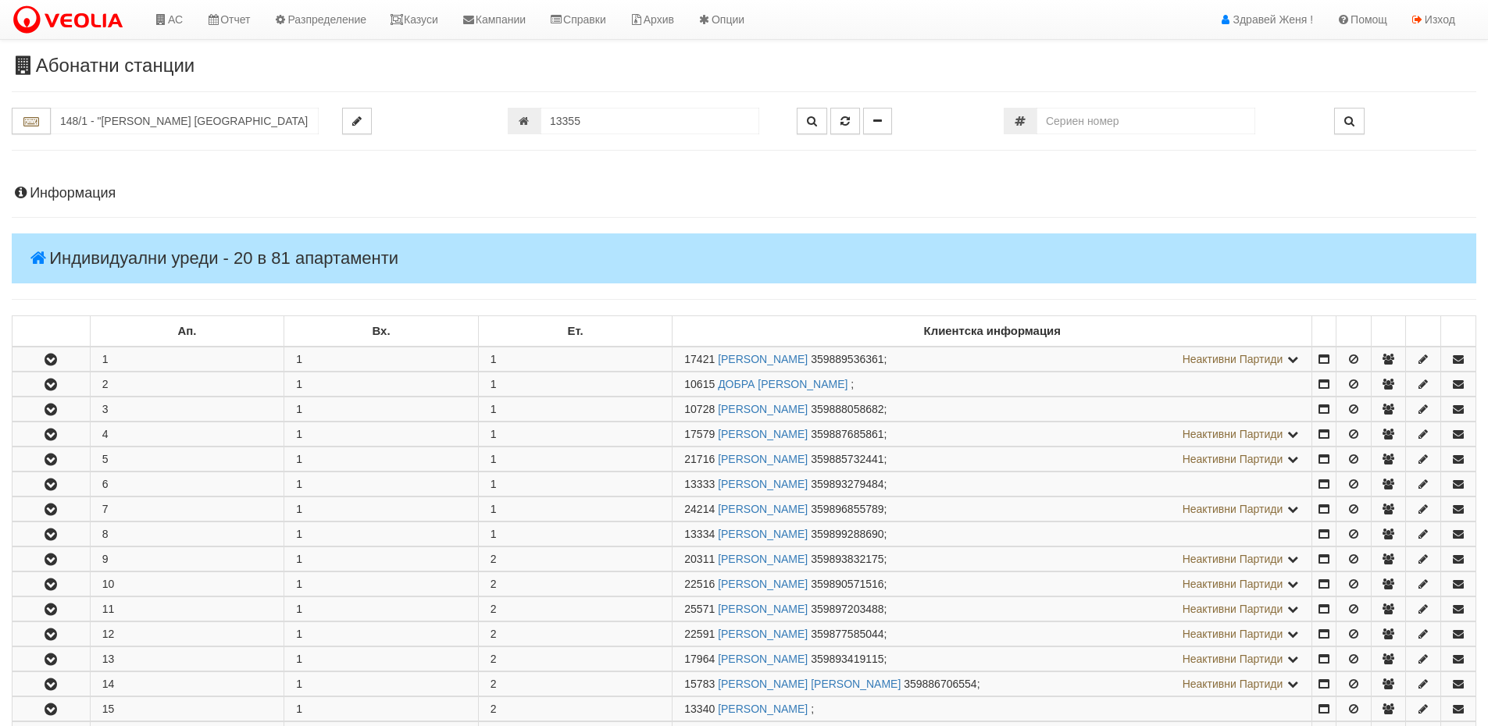
click at [65, 187] on h4 "Информация" at bounding box center [744, 194] width 1464 height 16
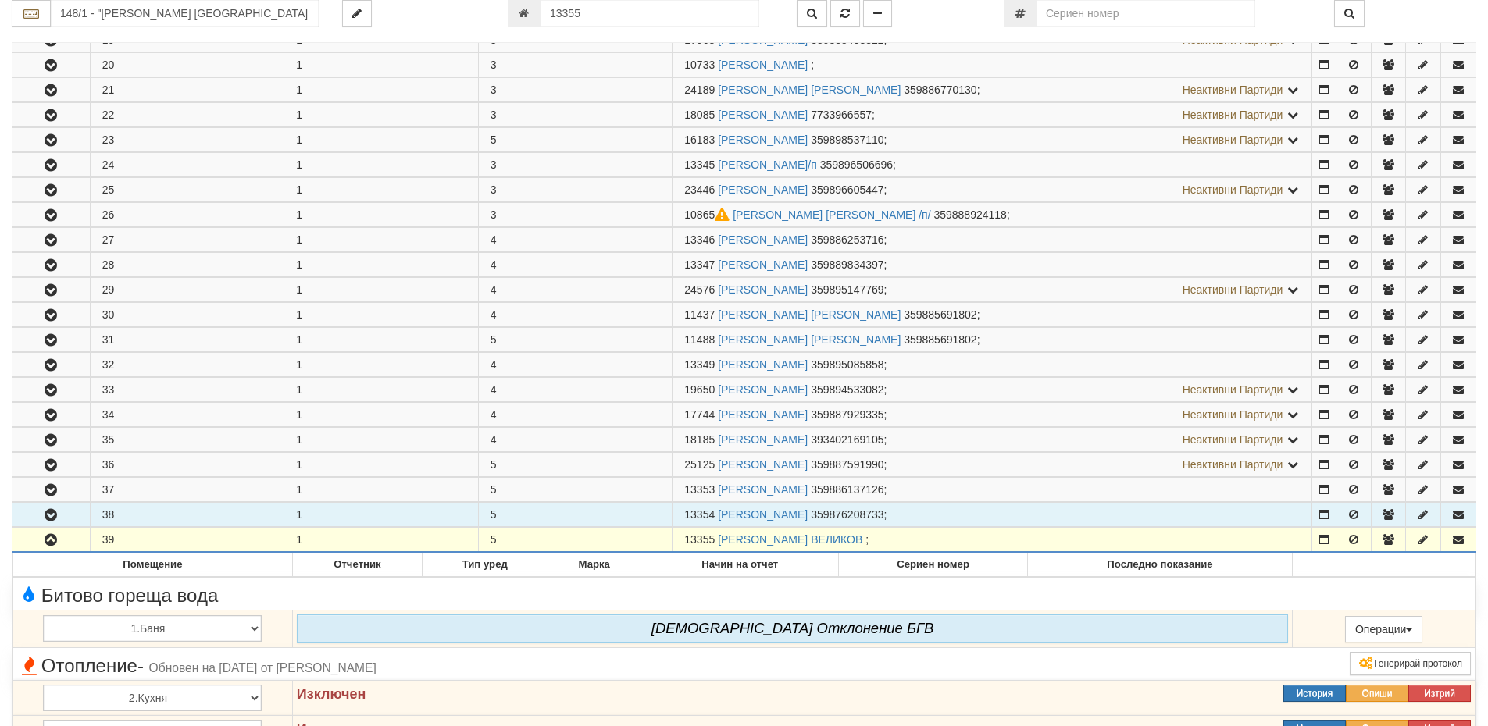
scroll to position [1249, 0]
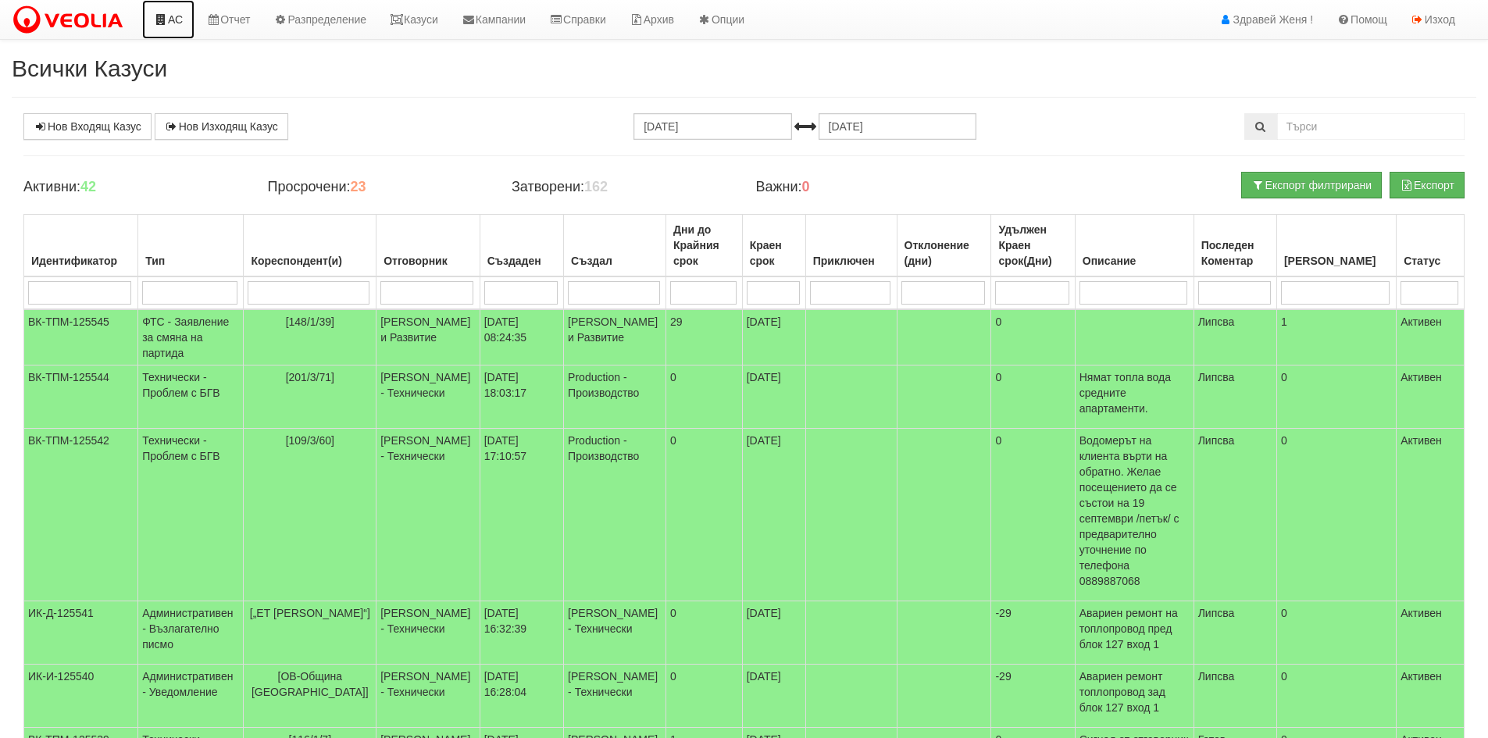
click at [176, 20] on link "АС" at bounding box center [168, 19] width 52 height 39
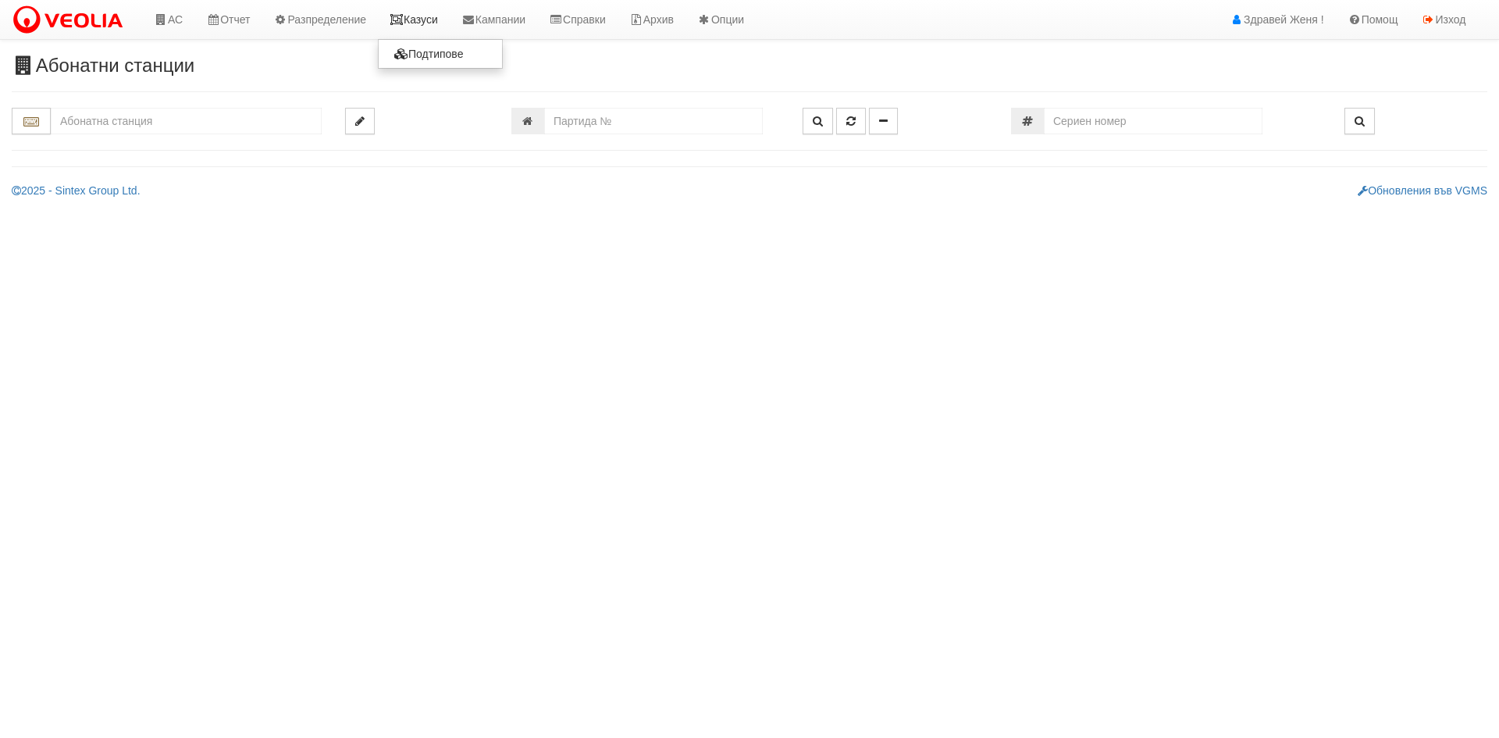
click at [439, 20] on link "Казуси" at bounding box center [414, 19] width 72 height 39
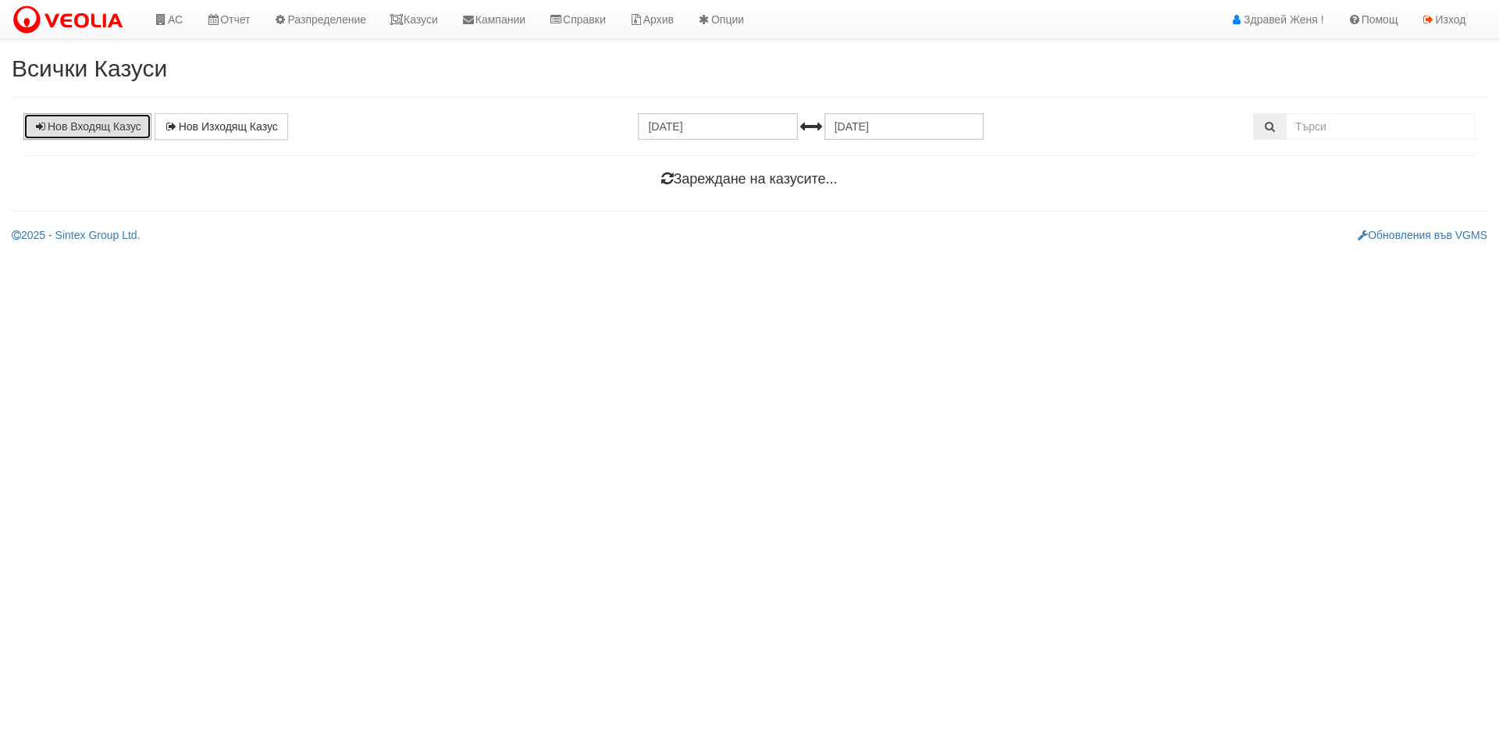
click at [113, 123] on link "Нов Входящ Казус" at bounding box center [87, 126] width 128 height 27
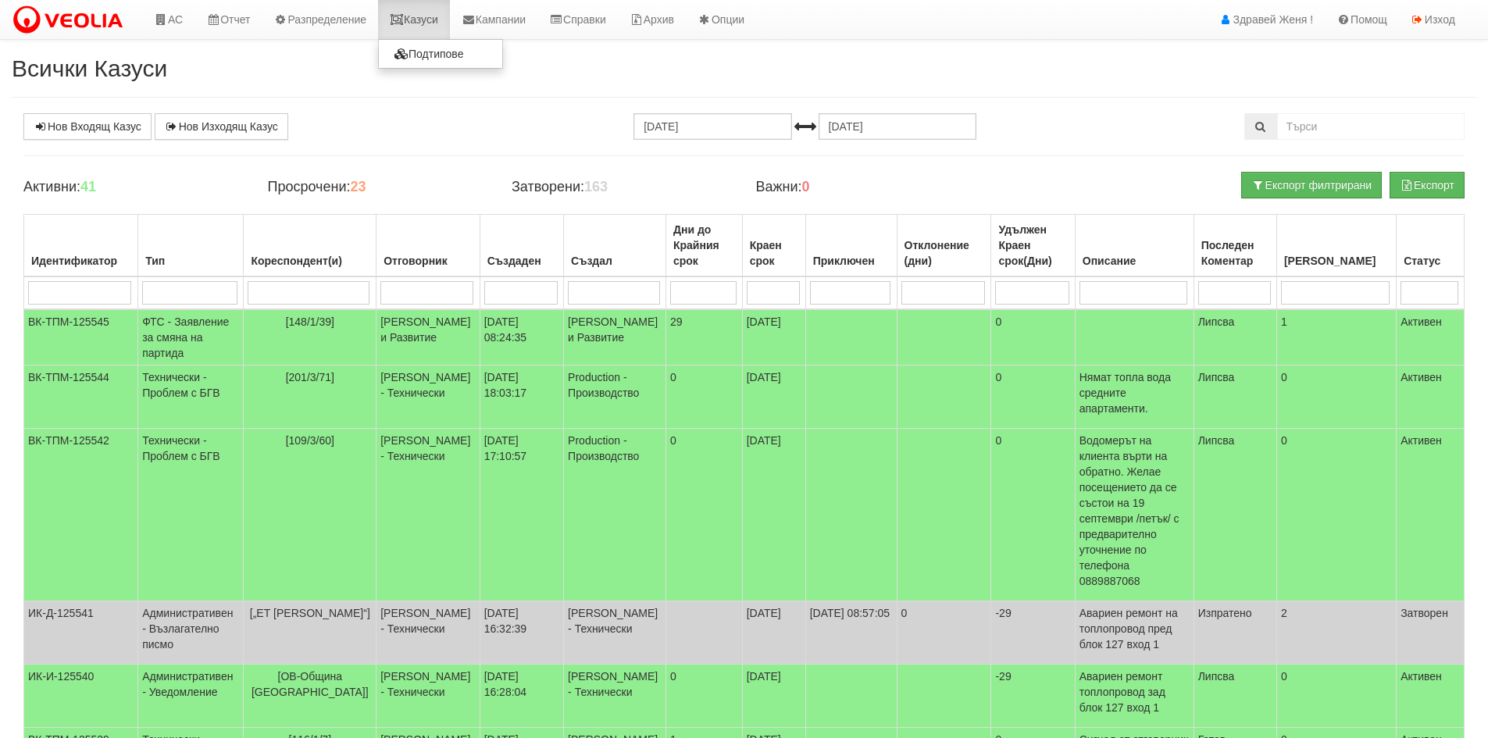
click at [447, 25] on link "Казуси" at bounding box center [414, 19] width 72 height 39
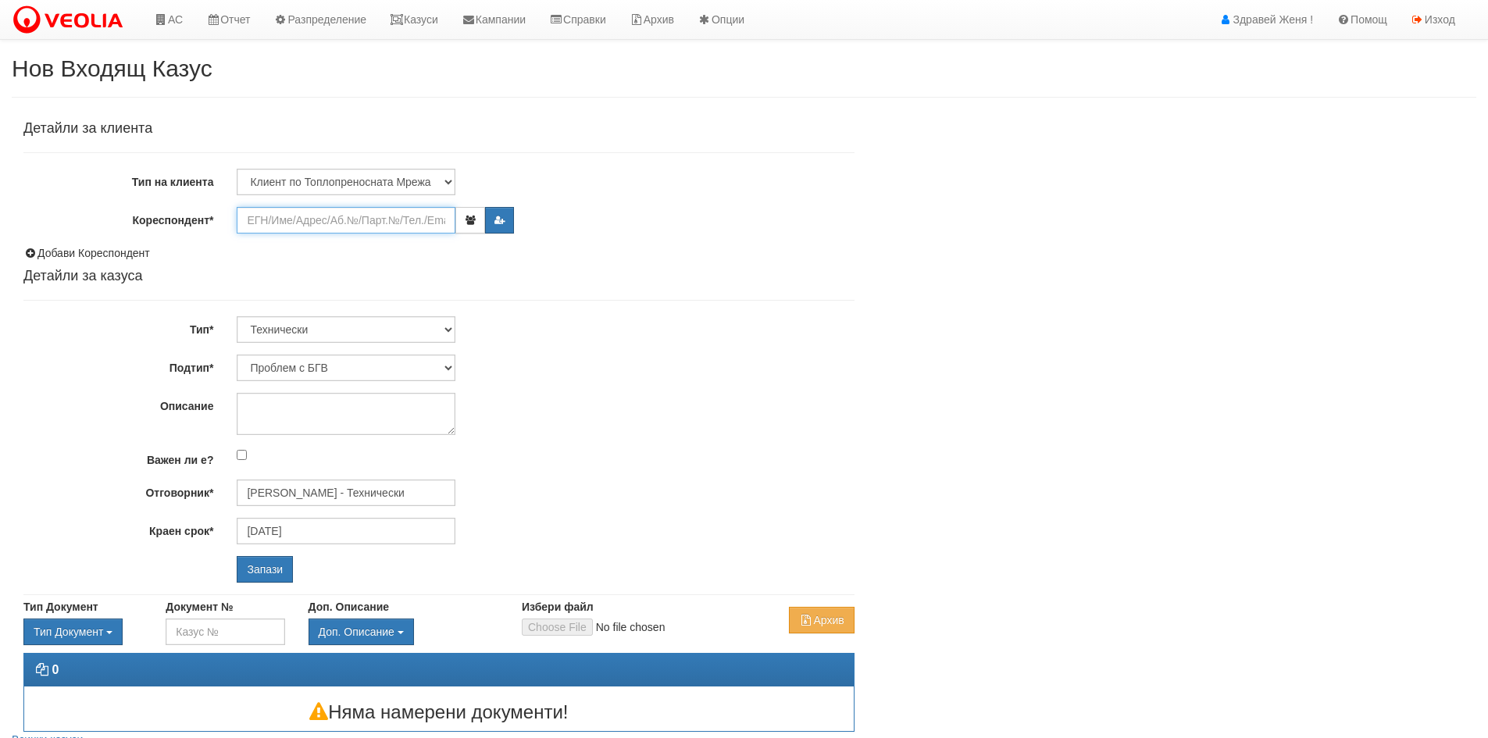
click at [293, 222] on input "Кореспондент*" at bounding box center [346, 220] width 219 height 27
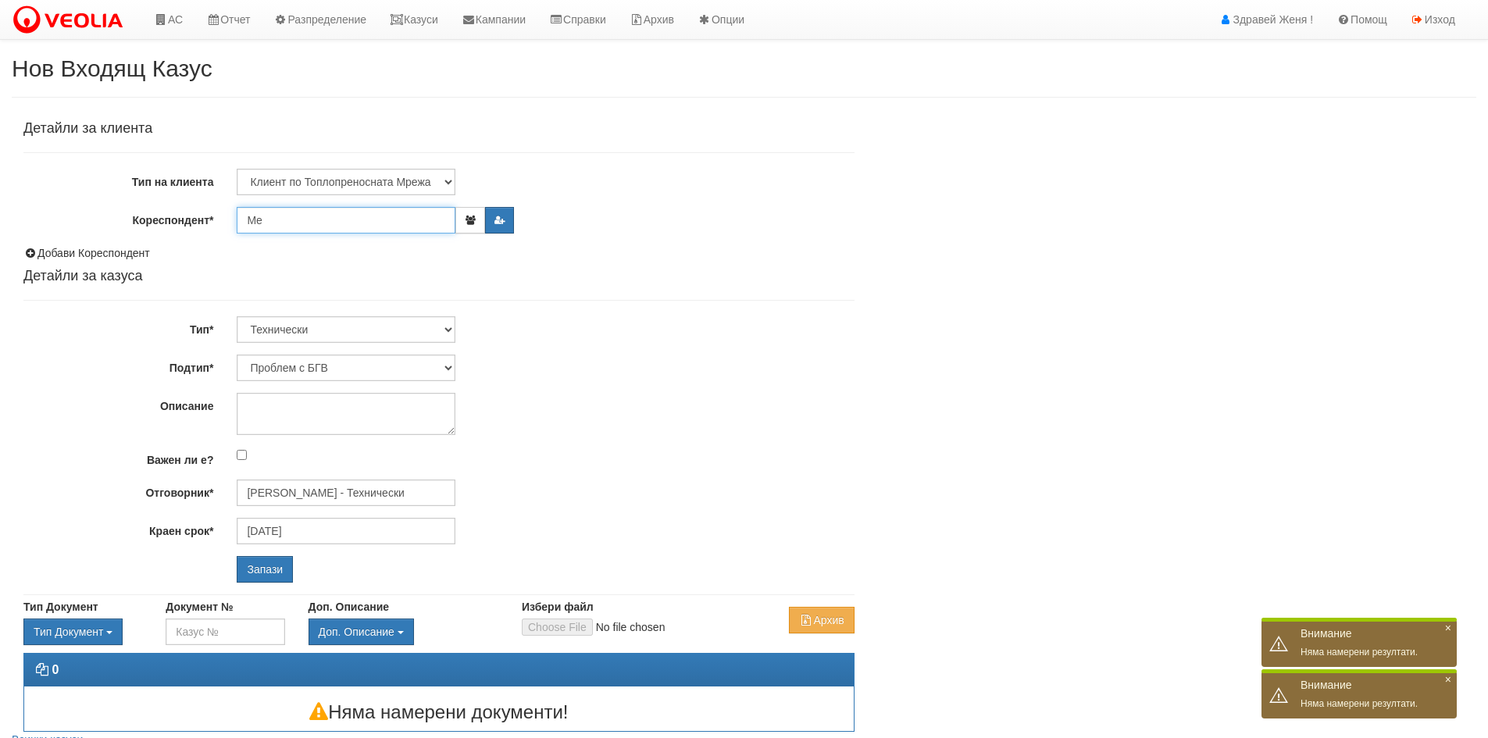
type input "M"
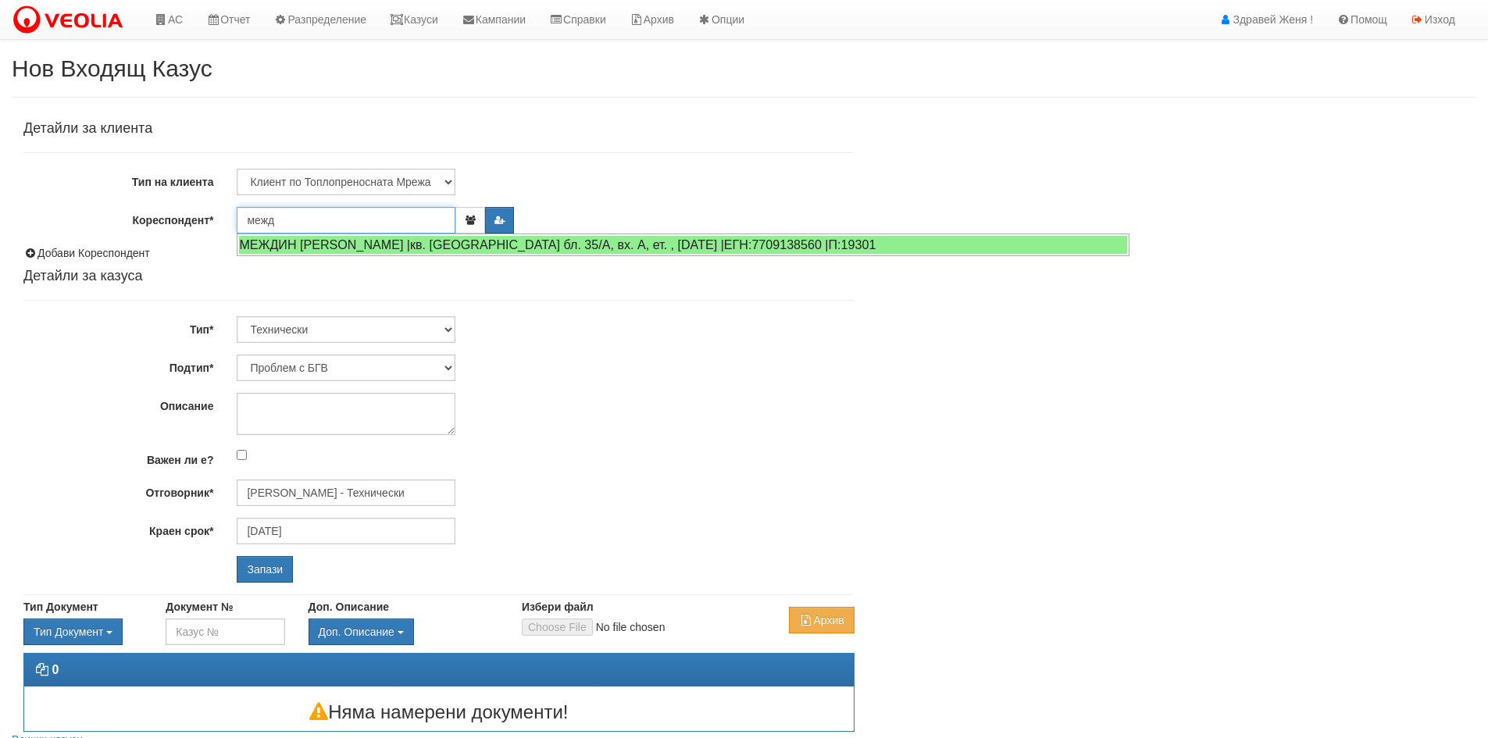
type input "межд"
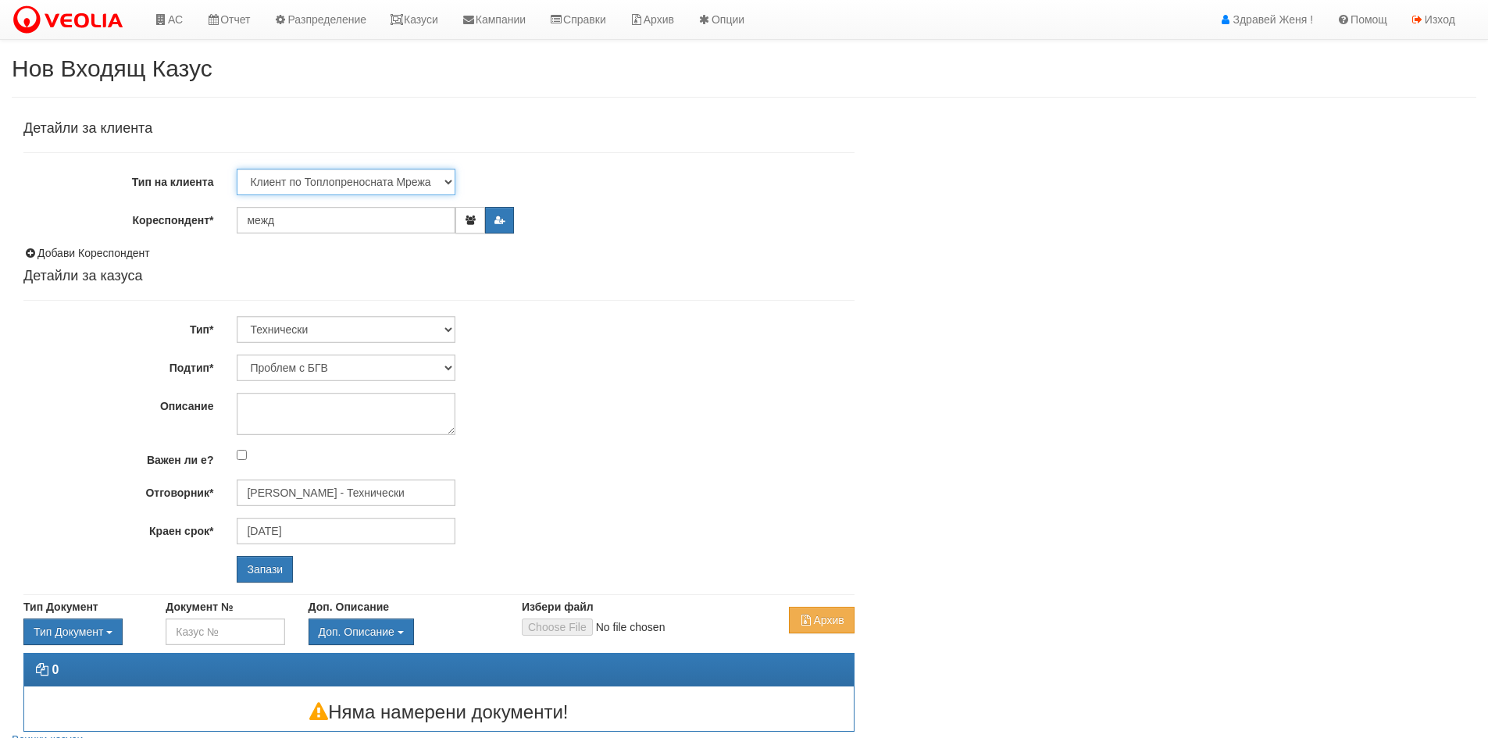
click at [445, 177] on select "Клиент по Топлопреносната Мрежа Институция Партньори Други" at bounding box center [346, 182] width 219 height 27
click at [237, 169] on select "Клиент по Топлопреносната Мрежа Институция Партньори Други" at bounding box center [346, 182] width 219 height 27
click at [287, 221] on input "межд" at bounding box center [346, 220] width 219 height 27
type input "м"
type input "щ"
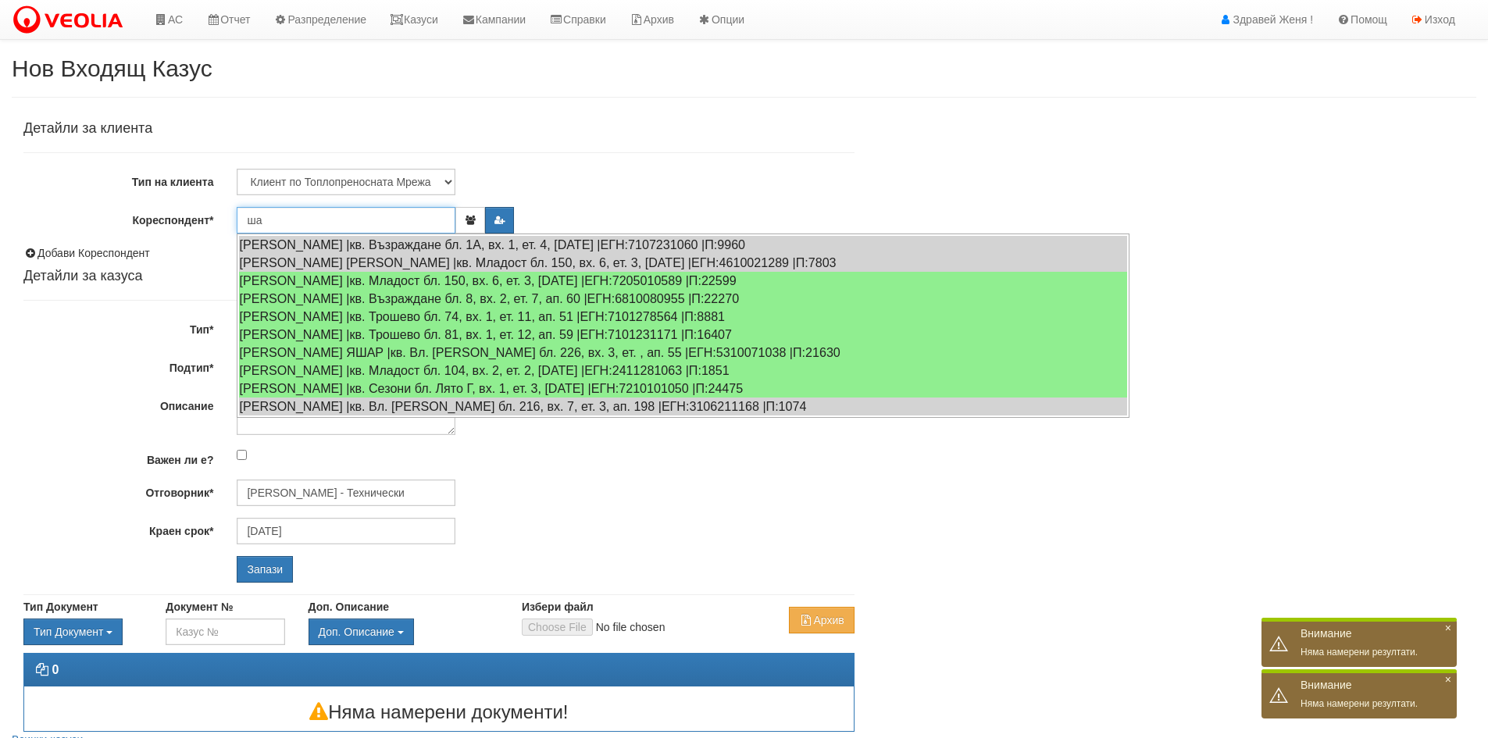
type input "ш"
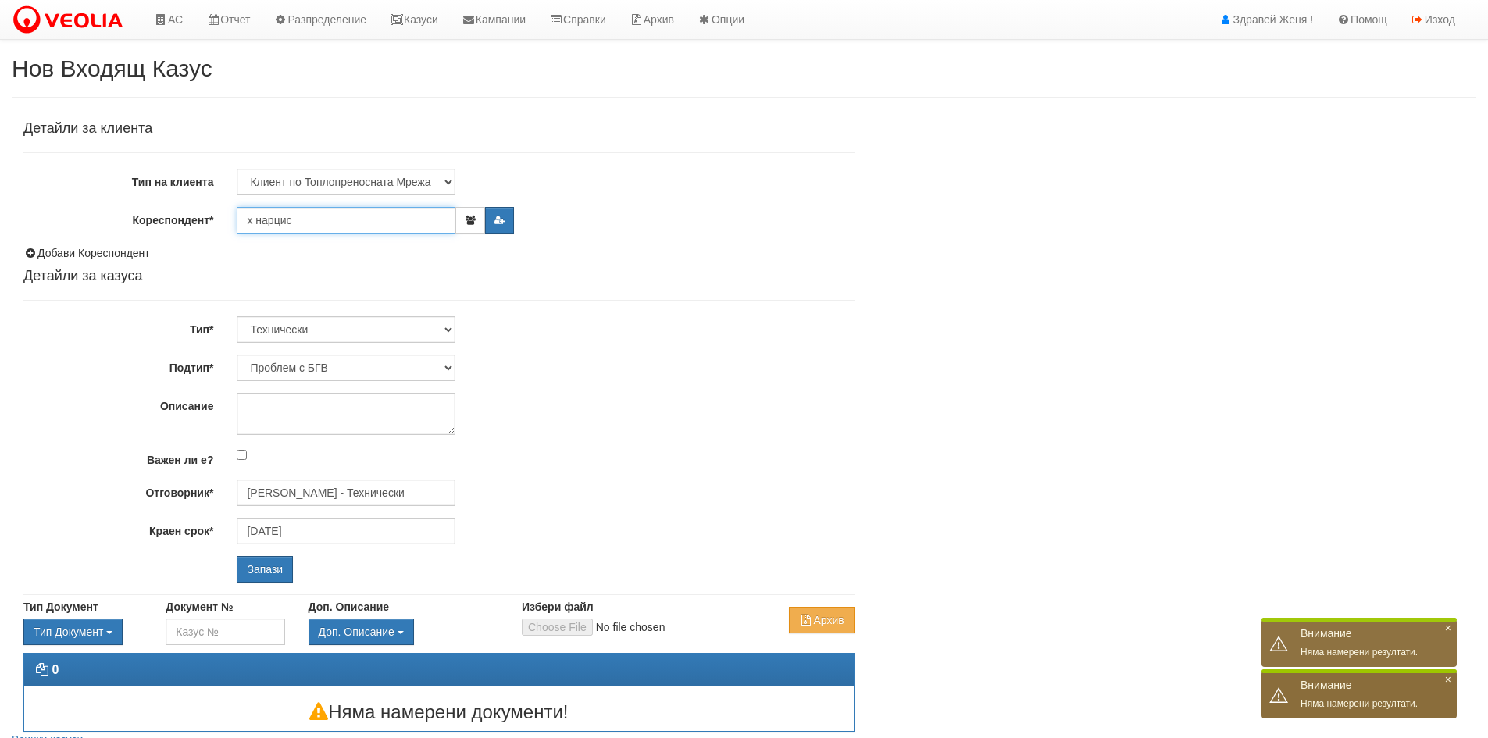
type input "х нарцис"
click at [237, 556] on input "Запази" at bounding box center [265, 569] width 56 height 27
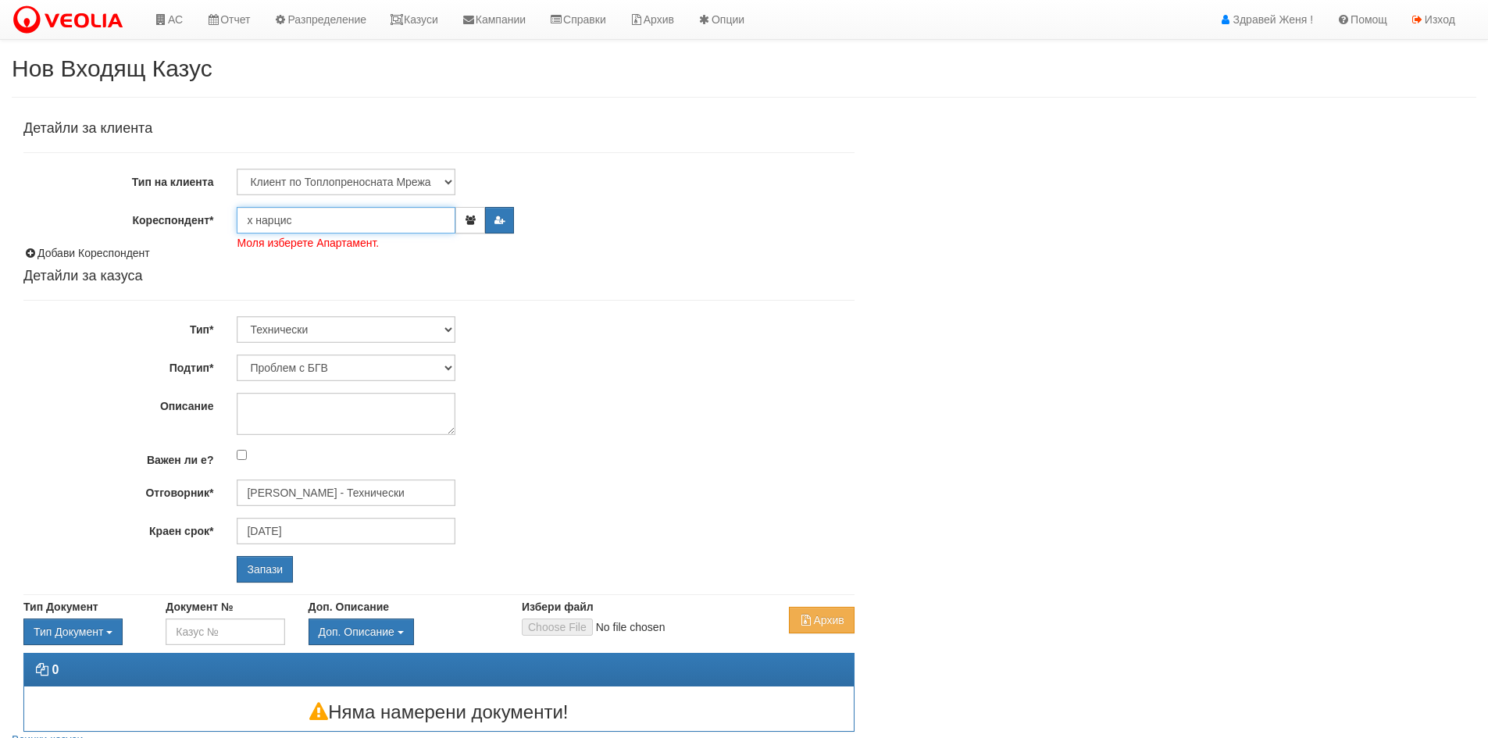
click at [295, 214] on input "х нарцис" at bounding box center [346, 220] width 219 height 27
drag, startPoint x: 346, startPoint y: 213, endPoint x: 180, endPoint y: 214, distance: 166.3
click at [180, 214] on div "Кореспондент* детска градина Моля изберете Апартамент." at bounding box center [439, 220] width 854 height 27
click at [265, 219] on input "часно" at bounding box center [346, 220] width 219 height 27
type input "частно"
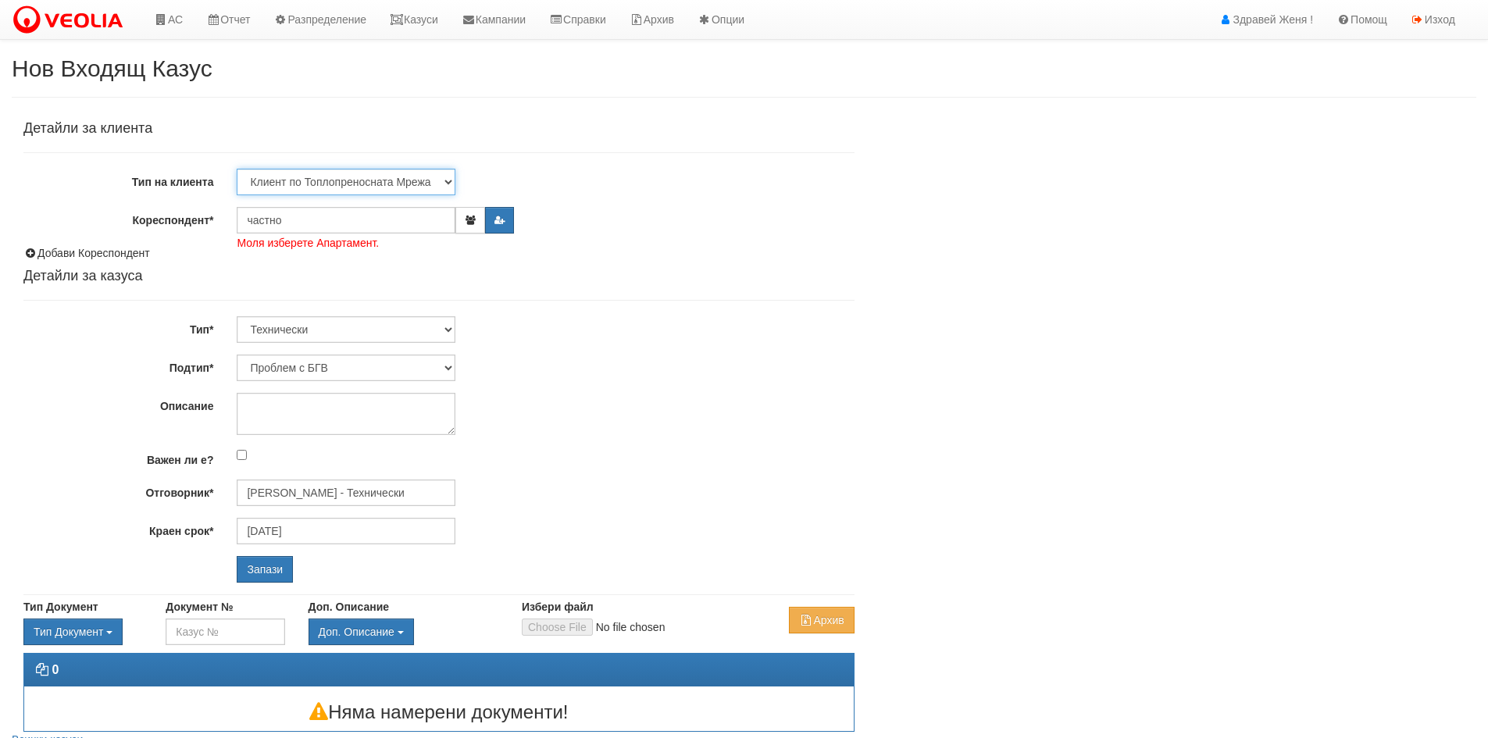
click at [449, 177] on select "Клиент по Топлопреносната Мрежа Институция Партньори Други" at bounding box center [346, 182] width 219 height 27
select select "Other"
click at [237, 169] on select "Клиент по Топлопреносната Мрежа Институция Партньори Други" at bounding box center [346, 182] width 219 height 27
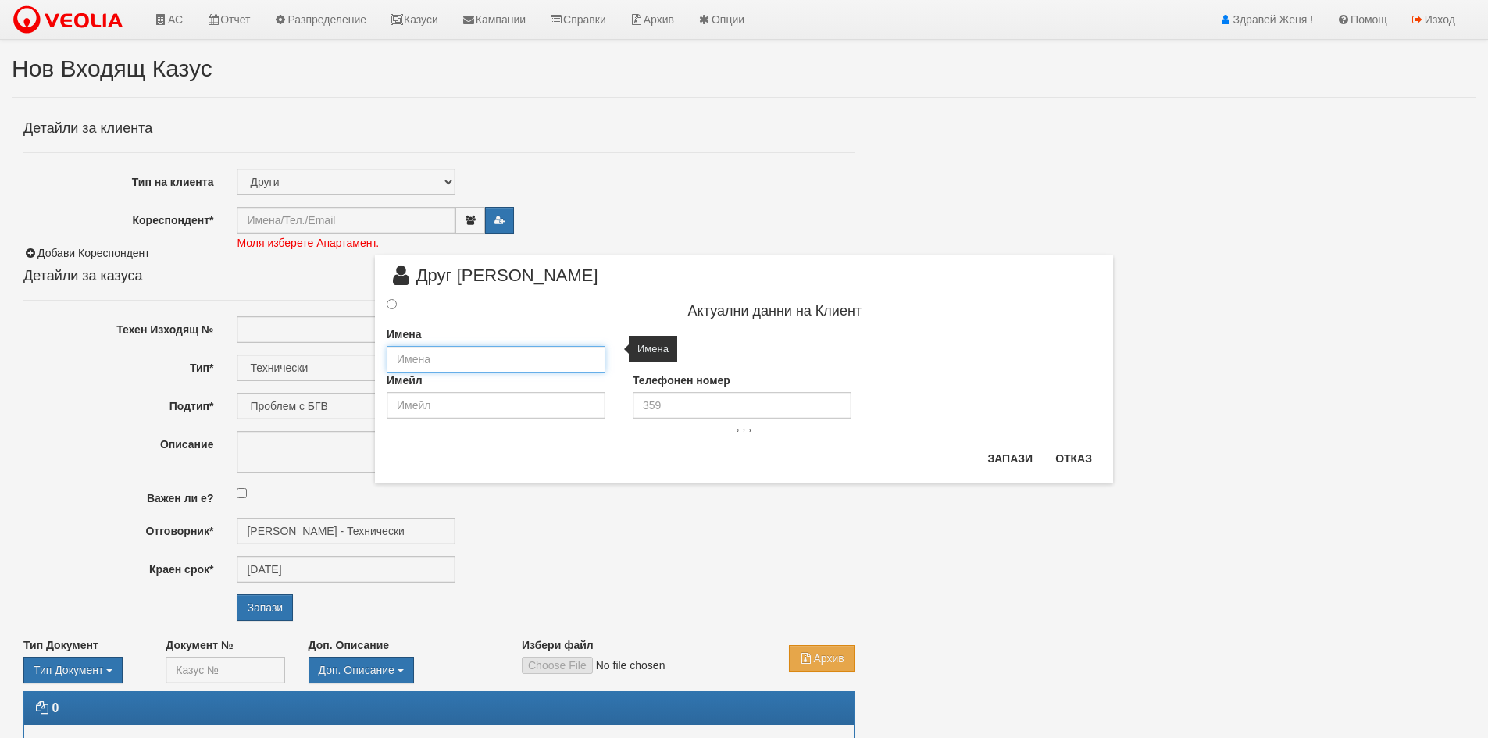
click at [400, 356] on input "text" at bounding box center [496, 359] width 219 height 27
type input "[PERSON_NAME]"
drag, startPoint x: 478, startPoint y: 357, endPoint x: 326, endPoint y: 355, distance: 152.3
click at [326, 355] on div "× Друг Клиент Актуални данни на Клиент Имена [PERSON_NAME] Имейл Телефонен номе…" at bounding box center [744, 241] width 914 height 483
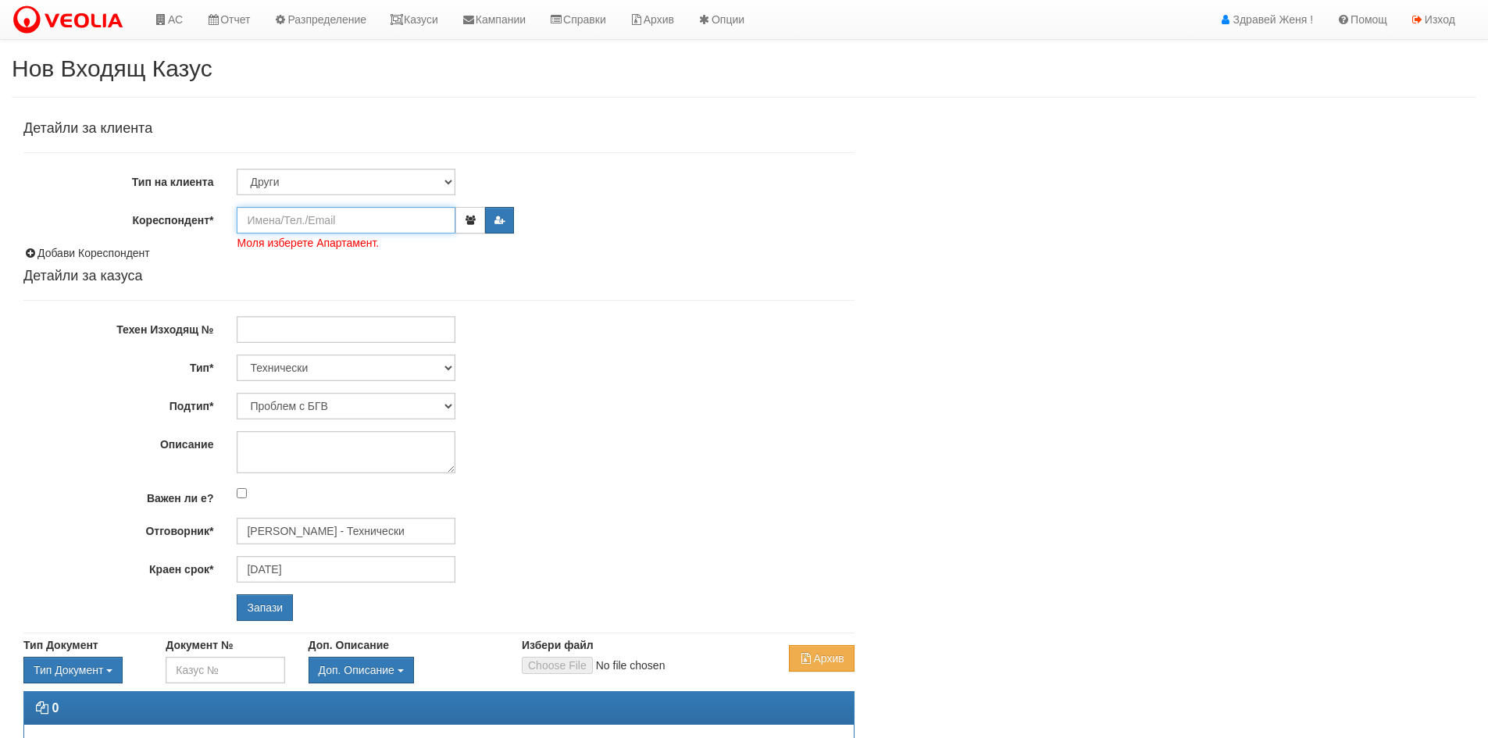
click at [379, 217] on input "Кореспондент*" at bounding box center [346, 220] width 219 height 27
type input "Нарцис"
click at [237, 594] on input "Запази" at bounding box center [265, 607] width 56 height 27
drag, startPoint x: 332, startPoint y: 205, endPoint x: 242, endPoint y: 219, distance: 90.8
click at [242, 219] on div "Детайли за клиента Тип на клиента Клиент по Топлопреносната Мрежа Институция Па…" at bounding box center [438, 371] width 831 height 500
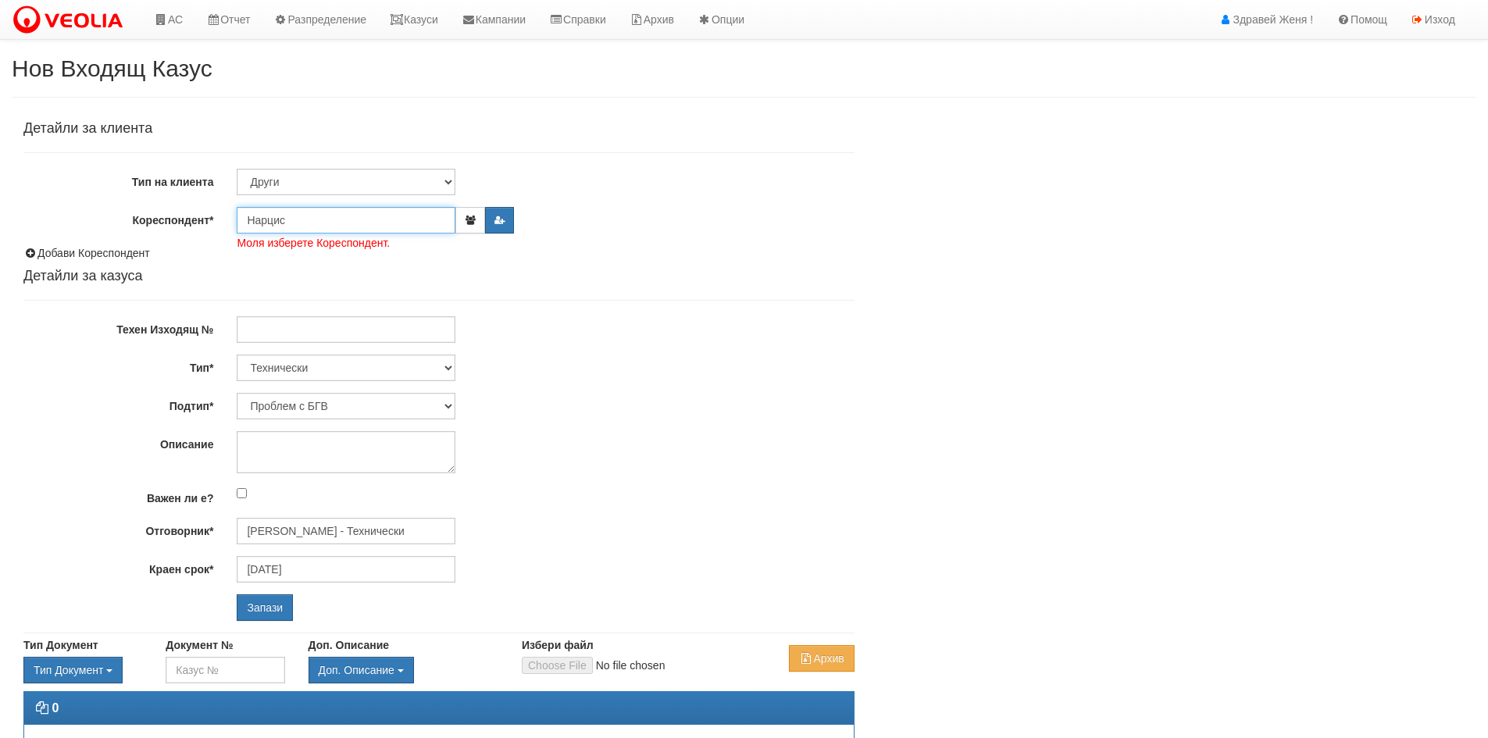
click at [299, 223] on input "Нарцис" at bounding box center [346, 220] width 219 height 27
click at [450, 178] on select "Клиент по Топлопреносната Мрежа Институция Партньори Други" at bounding box center [346, 182] width 219 height 27
click at [504, 276] on h4 "Детайли за казуса" at bounding box center [438, 277] width 831 height 16
drag, startPoint x: 311, startPoint y: 226, endPoint x: 154, endPoint y: 216, distance: 157.3
click at [154, 216] on div "Кореспондент* Нарцис Моля изберете Кореспондент." at bounding box center [439, 220] width 854 height 27
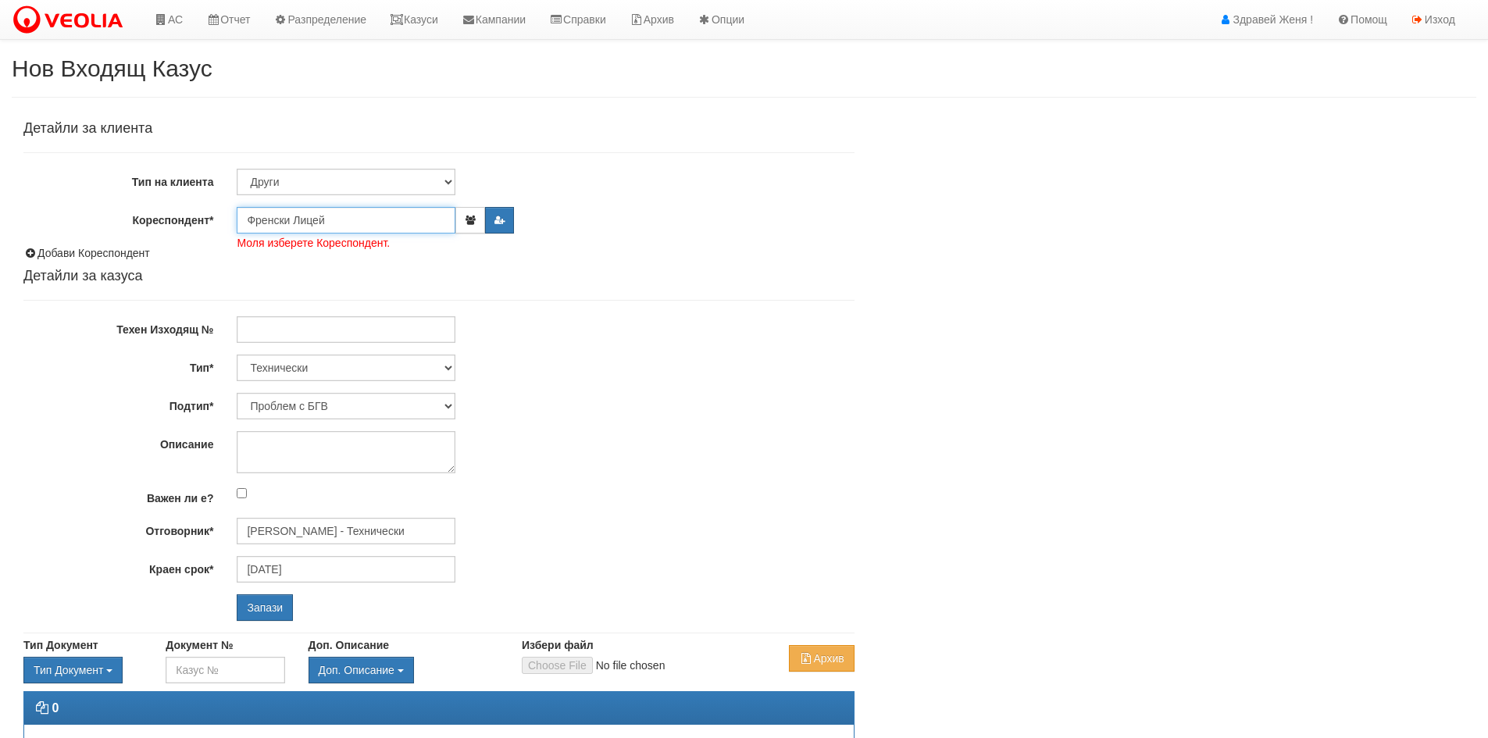
type input "Френски Лицей"
click at [453, 368] on select "Технически ФТС Търговски Административен Производствен Експлоатационен Финансов…" at bounding box center [346, 368] width 219 height 27
click at [237, 355] on select "Технически ФТС Търговски Административен Производствен Експлоатационен Финансов…" at bounding box center [346, 368] width 219 height 27
click at [451, 402] on select "Проблем с БГВ Теч ВОИ Теч БГВ Теч в АС Теч от водомер Проблем в АС Интервенция …" at bounding box center [346, 406] width 219 height 27
click at [237, 393] on select "Проблем с БГВ Теч ВОИ Теч БГВ Теч в АС Теч от водомер Проблем в АС Интервенция …" at bounding box center [346, 406] width 219 height 27
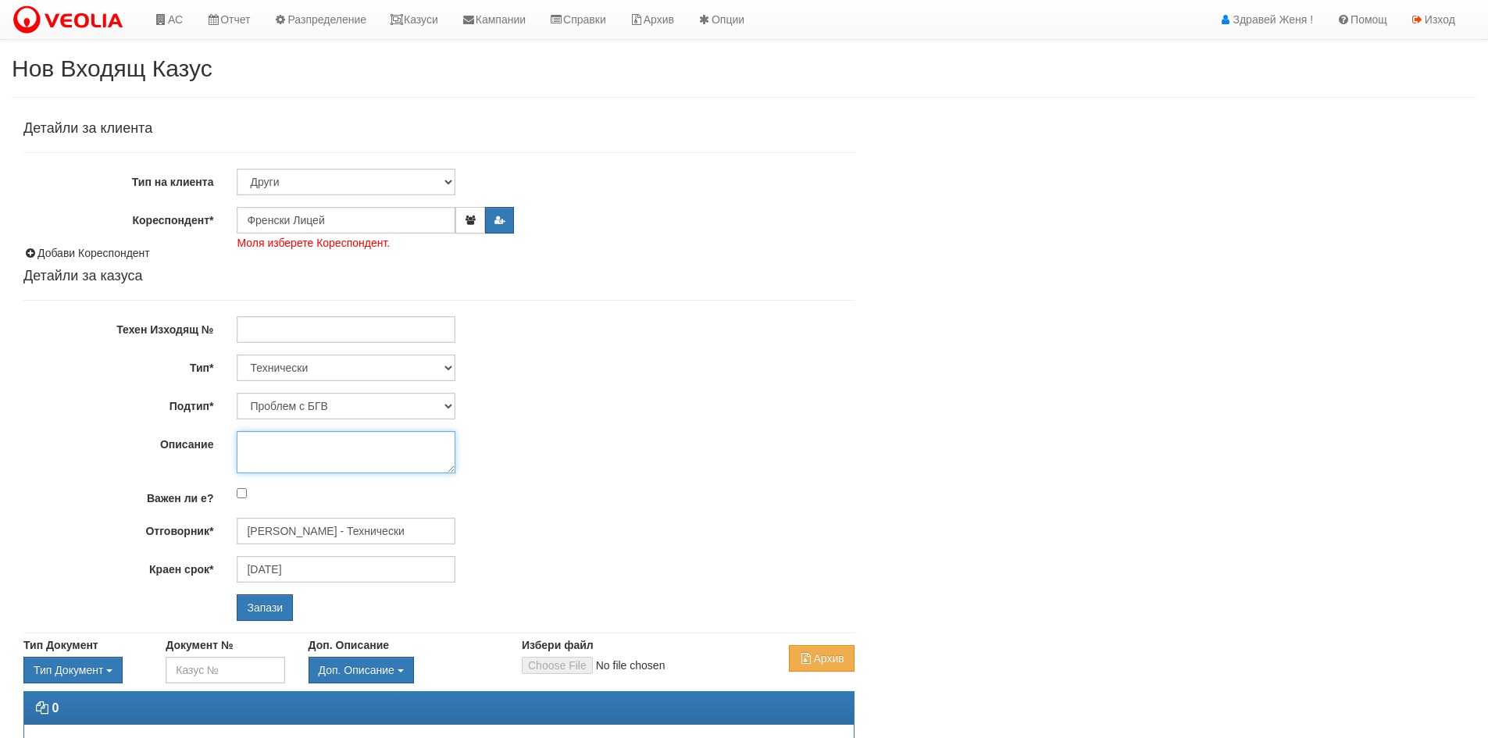
click at [333, 449] on textarea "Описание" at bounding box center [346, 452] width 219 height 42
type textarea "Проблем с котел няма топла вода"
click at [271, 605] on input "Запази" at bounding box center [265, 607] width 56 height 27
click at [273, 611] on input "Запази" at bounding box center [265, 607] width 56 height 27
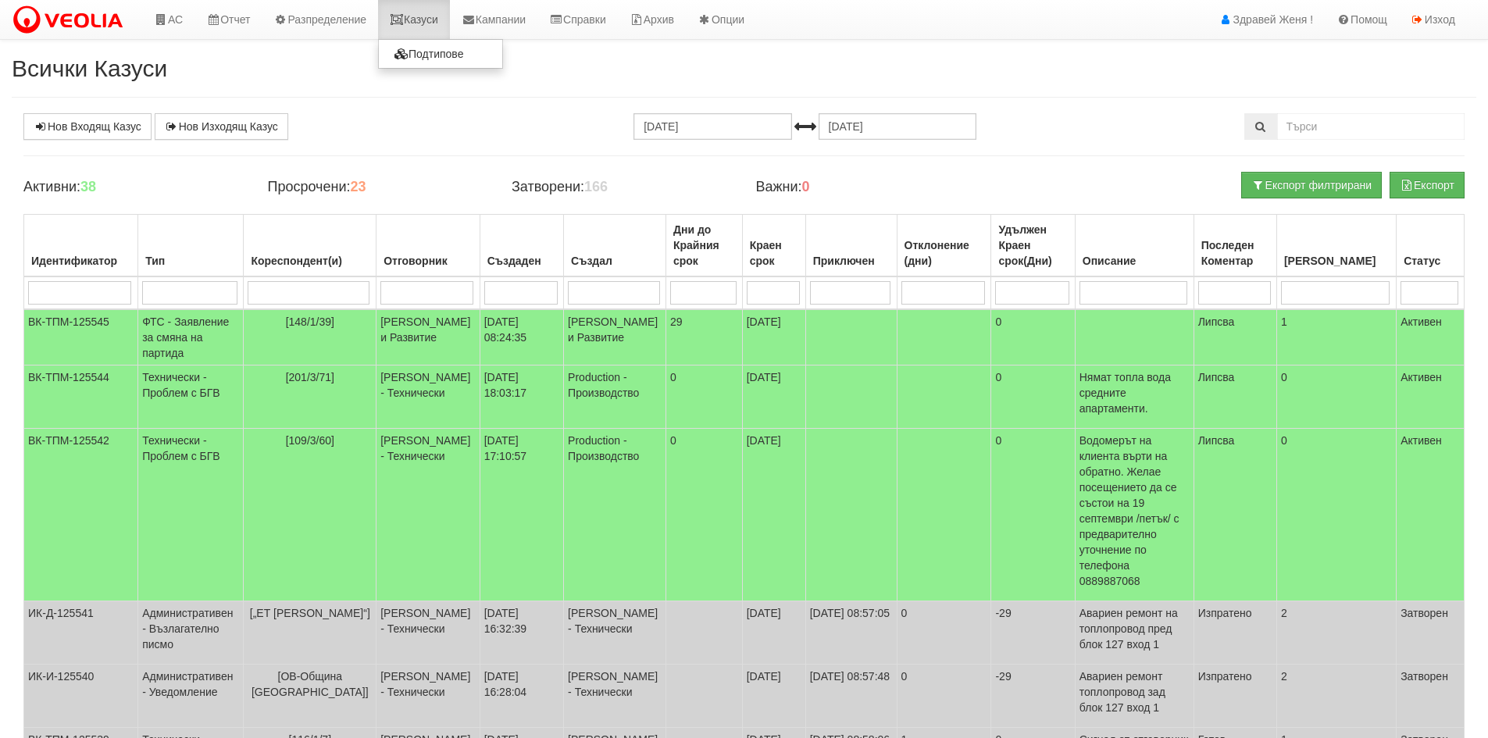
click at [416, 23] on link "Казуси" at bounding box center [414, 19] width 72 height 39
click at [431, 20] on link "Казуси" at bounding box center [414, 19] width 72 height 39
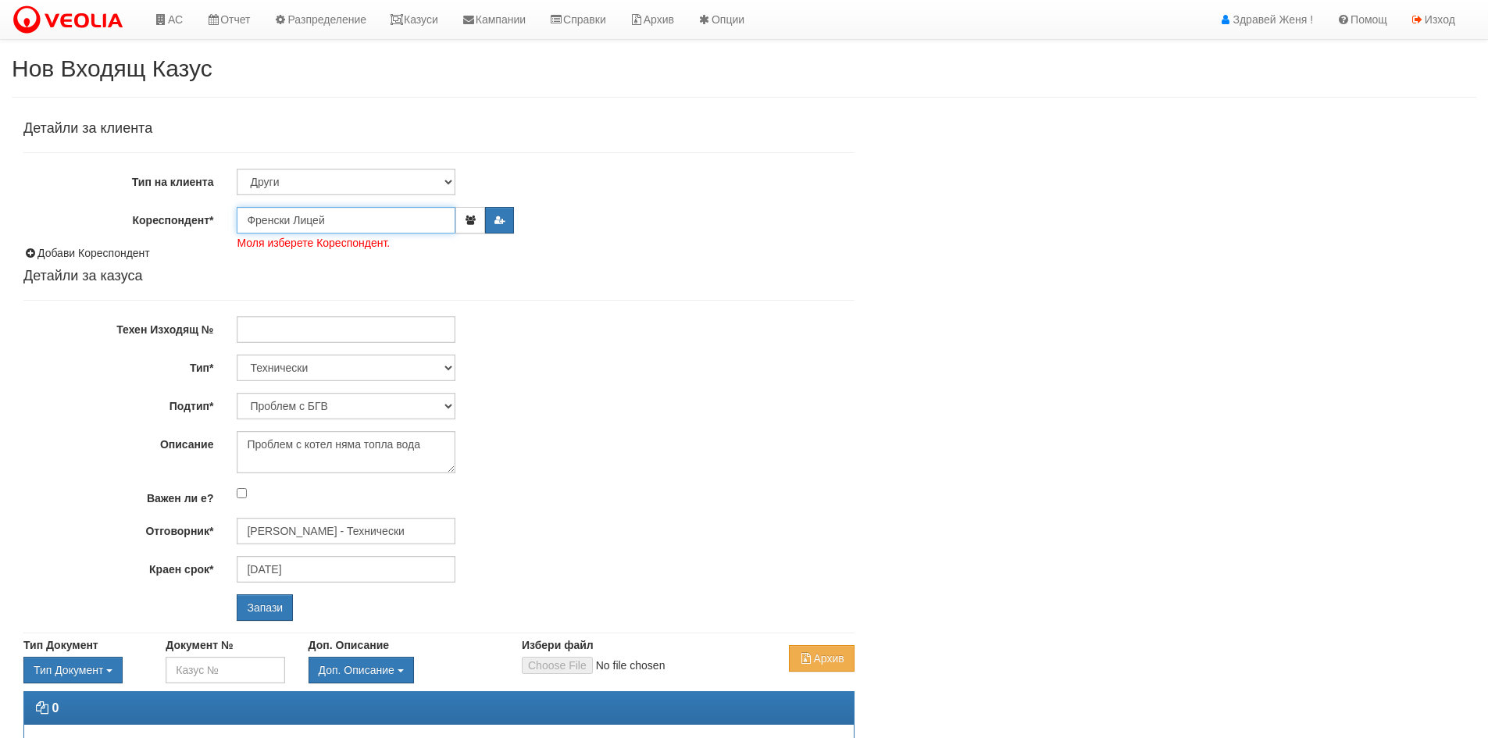
click at [354, 219] on input "Френски Лицей" at bounding box center [346, 220] width 219 height 27
click at [412, 221] on input "Френски Лицей" at bounding box center [346, 220] width 219 height 27
type input "Френски Лицей"
click at [465, 219] on icon "button" at bounding box center [470, 220] width 12 height 9
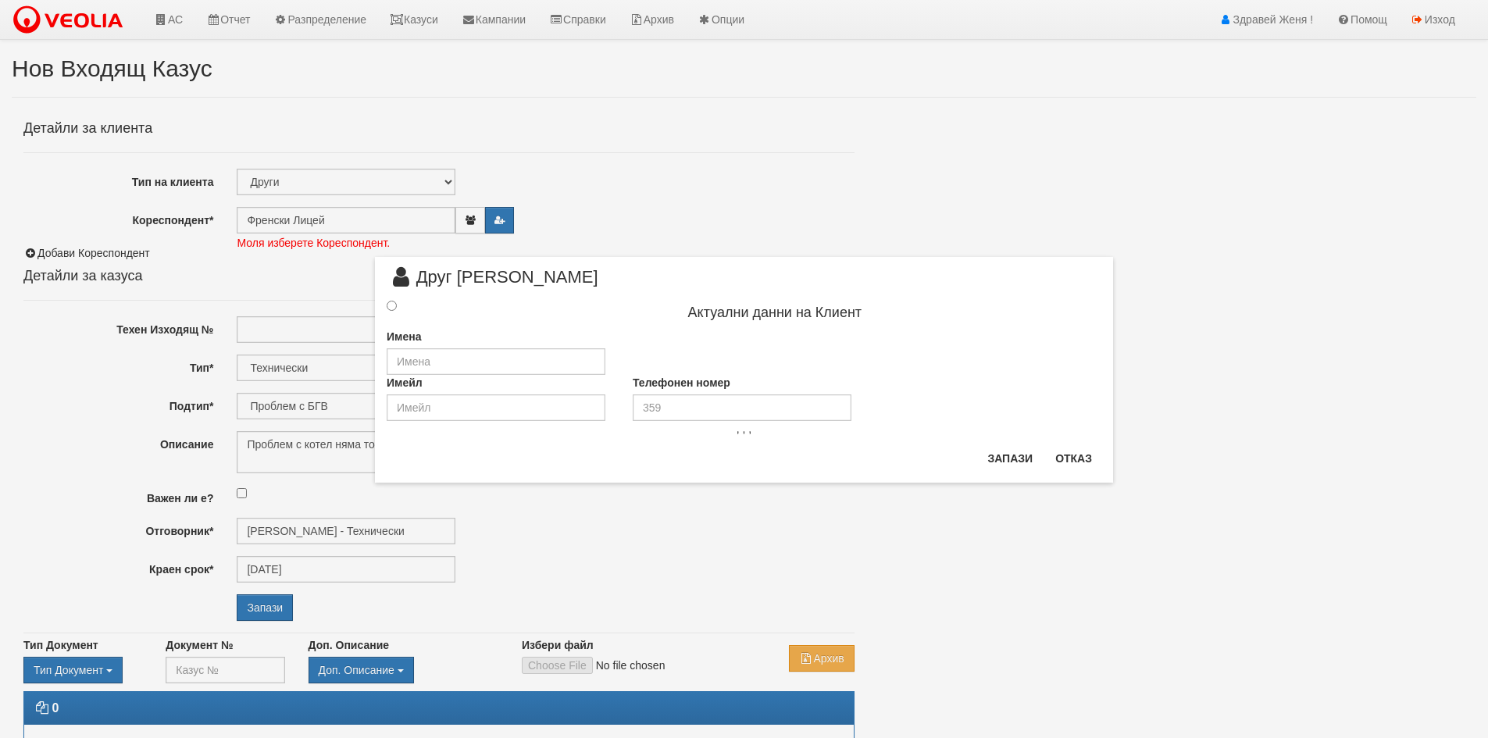
drag, startPoint x: 331, startPoint y: 218, endPoint x: 241, endPoint y: 211, distance: 90.1
click at [241, 211] on div "× Друг Клиент Актуални данни на Клиент Имена Имейл Телефонен номер , , , Запази…" at bounding box center [744, 369] width 1488 height 738
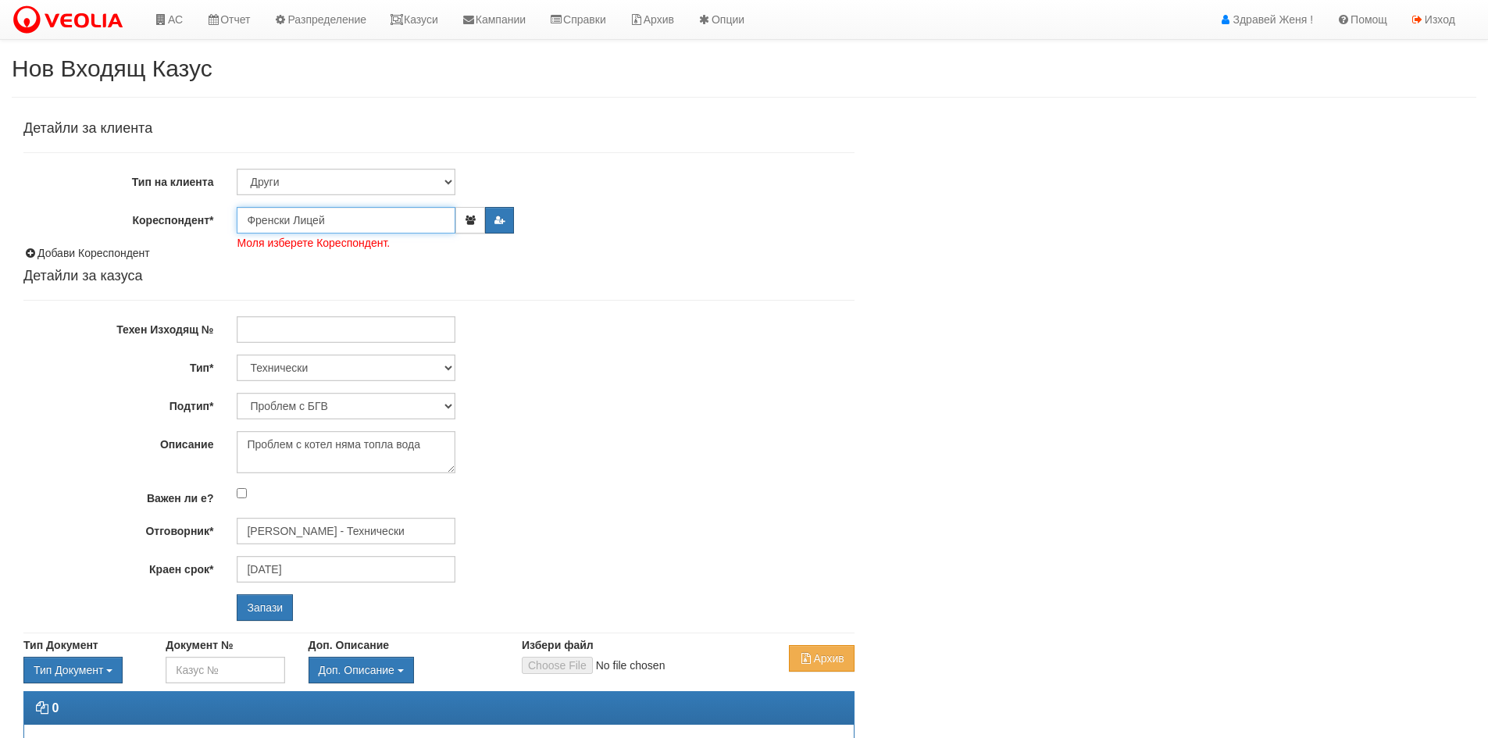
drag, startPoint x: 341, startPoint y: 219, endPoint x: 233, endPoint y: 213, distance: 108.7
click at [233, 213] on div "Френски Лицей Моля изберете Кореспондент." at bounding box center [545, 220] width 640 height 27
click at [464, 225] on button "button" at bounding box center [469, 220] width 29 height 27
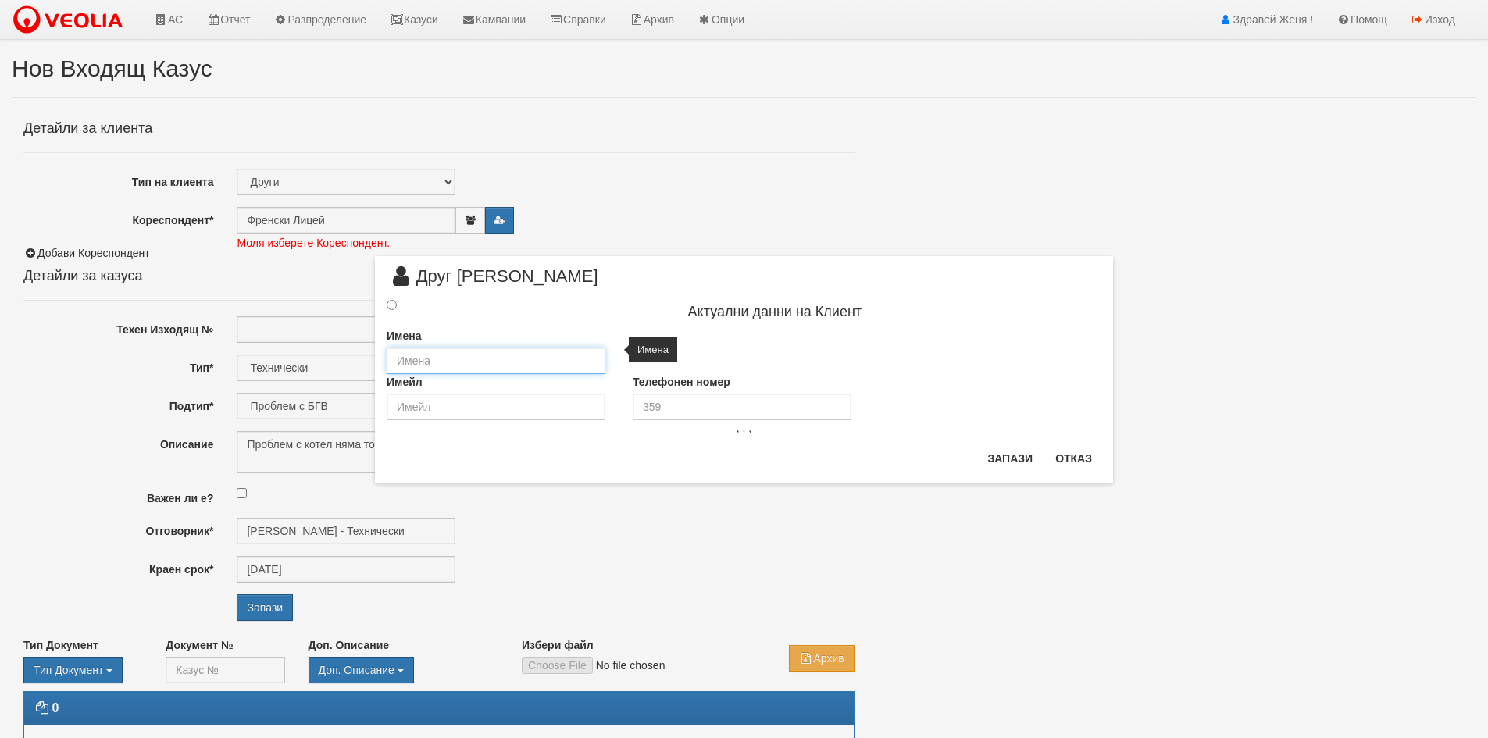
click at [478, 353] on input "text" at bounding box center [496, 360] width 219 height 27
paste input "Френски Лицей"
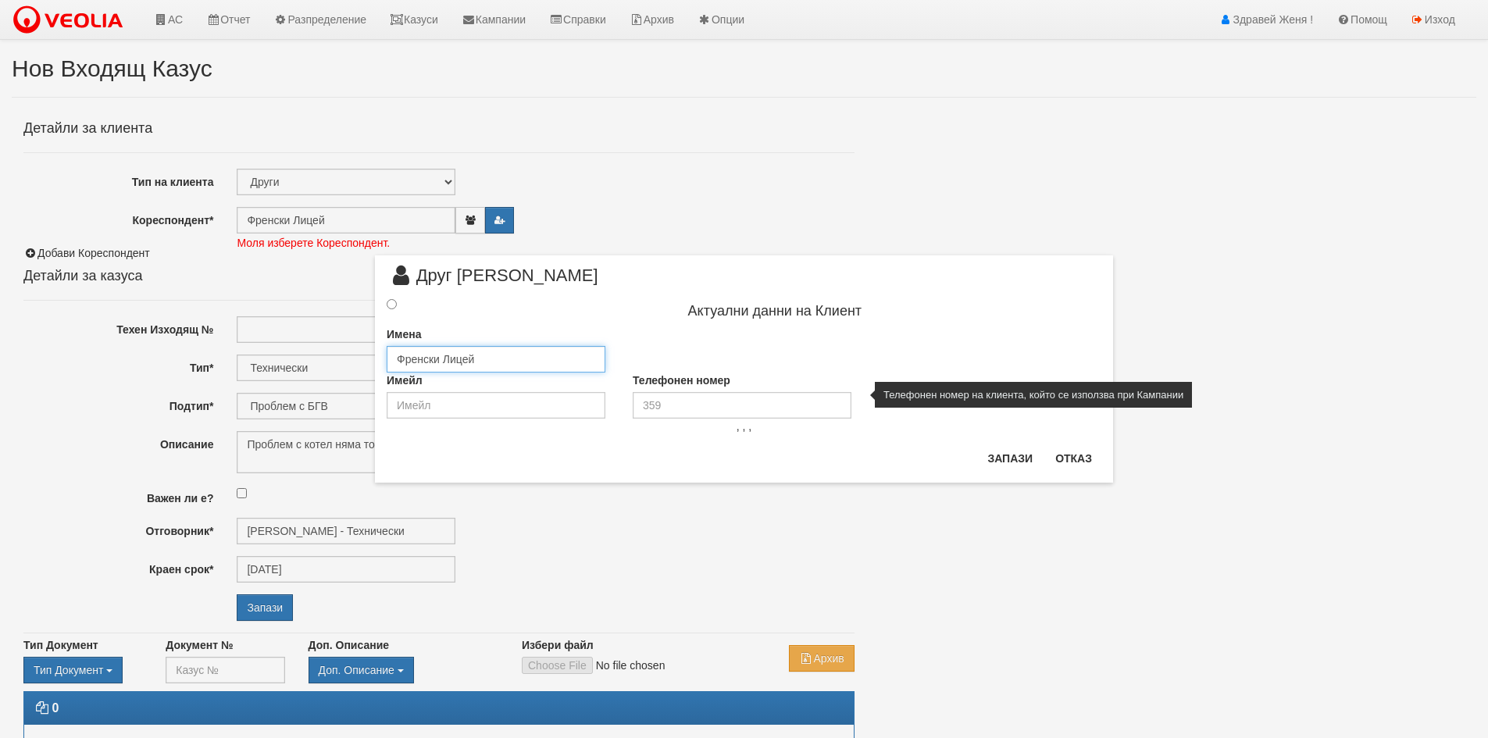
type input "Френски Лицей"
click at [670, 405] on input "tel" at bounding box center [742, 405] width 219 height 27
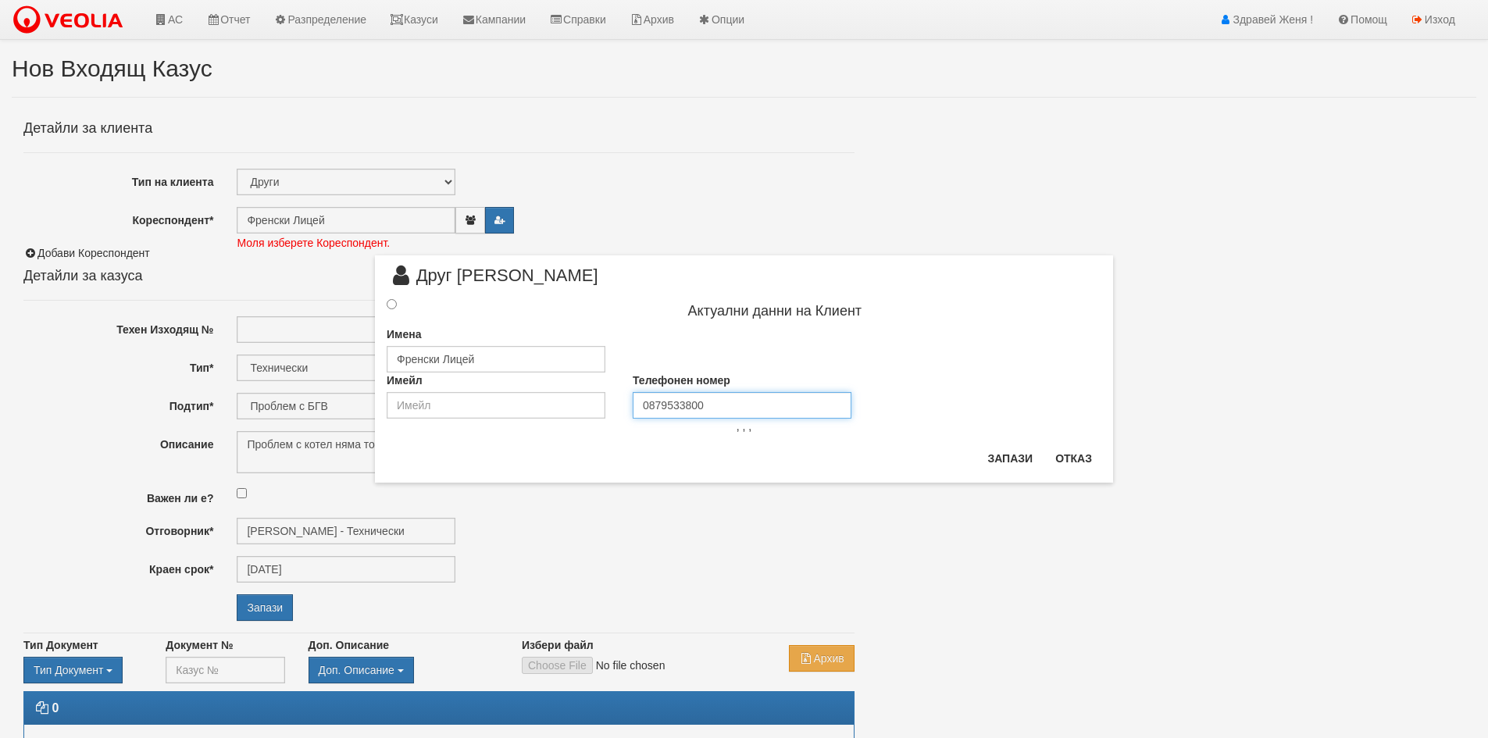
type input "0879533800"
click at [394, 305] on input "radio" at bounding box center [392, 304] width 10 height 10
radio input "true"
type input "Френски Лицей"
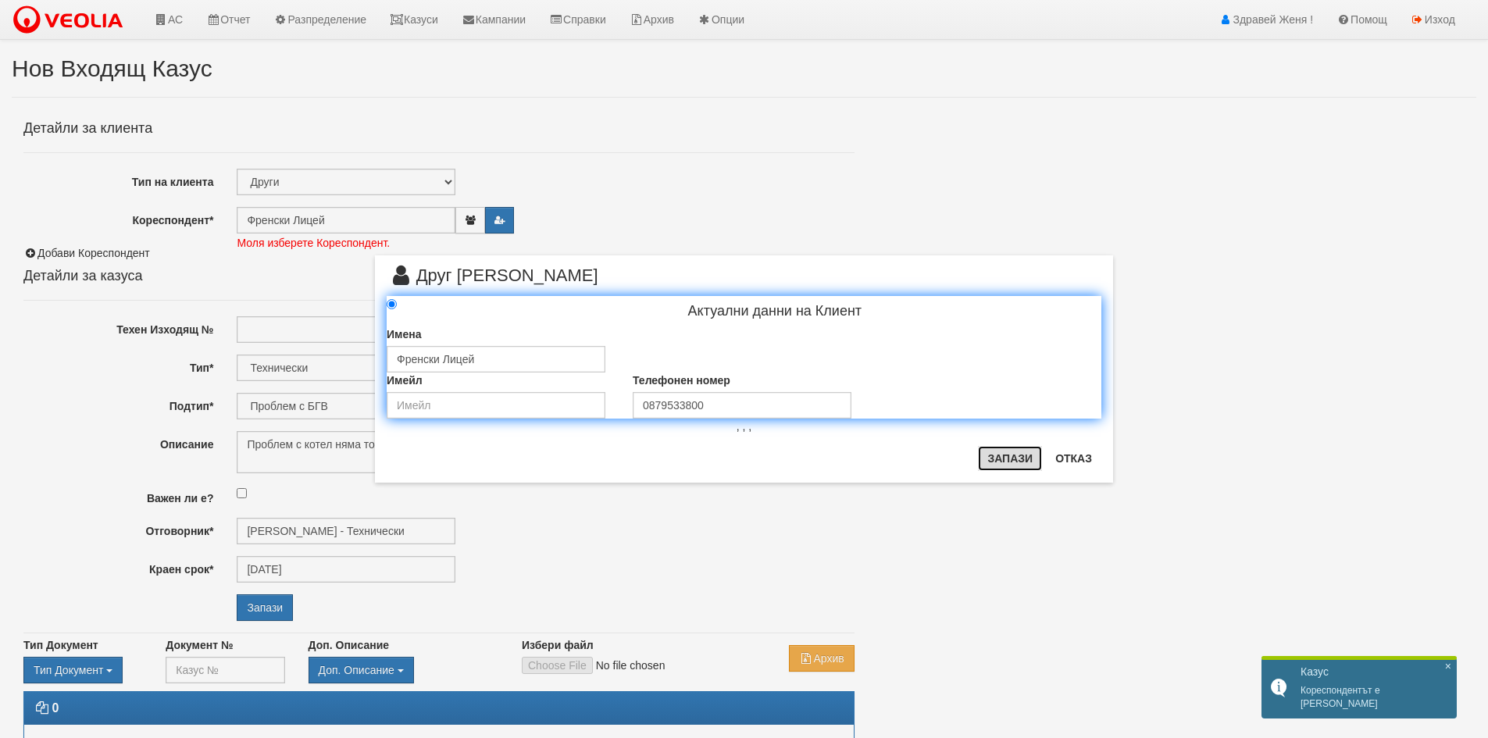
click at [1025, 458] on button "Запази" at bounding box center [1010, 458] width 64 height 25
radio input "true"
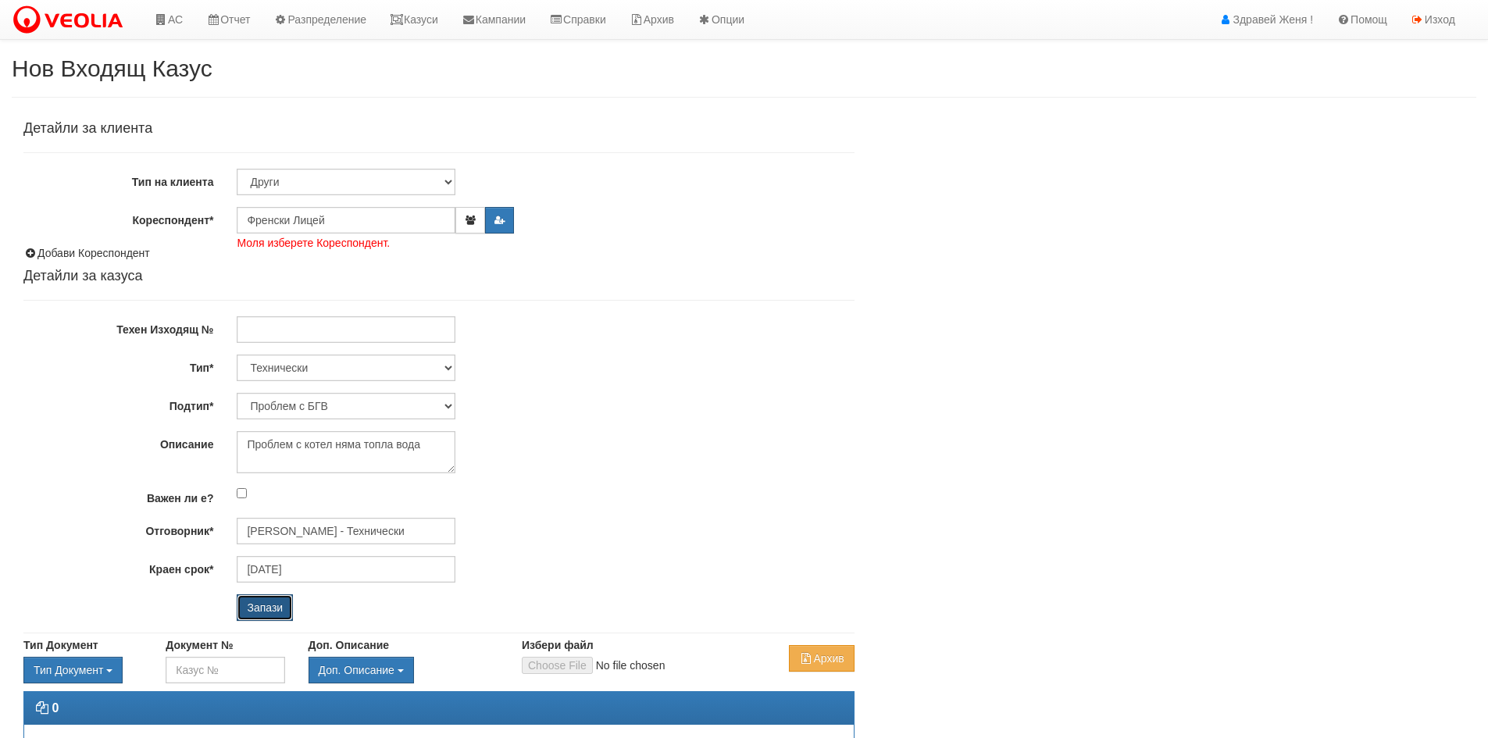
click at [287, 607] on input "Запази" at bounding box center [265, 607] width 56 height 27
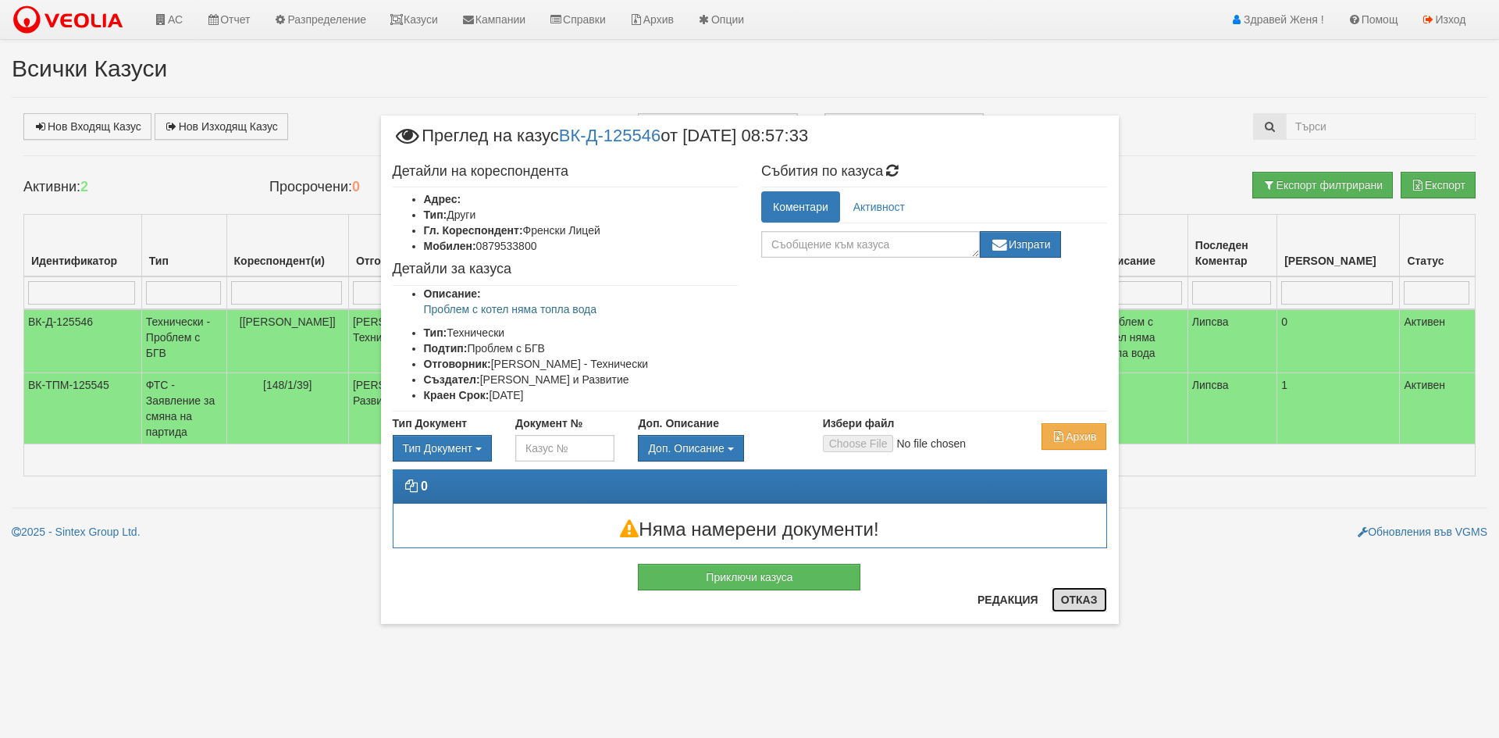
click at [1083, 606] on button "Отказ" at bounding box center [1079, 599] width 55 height 25
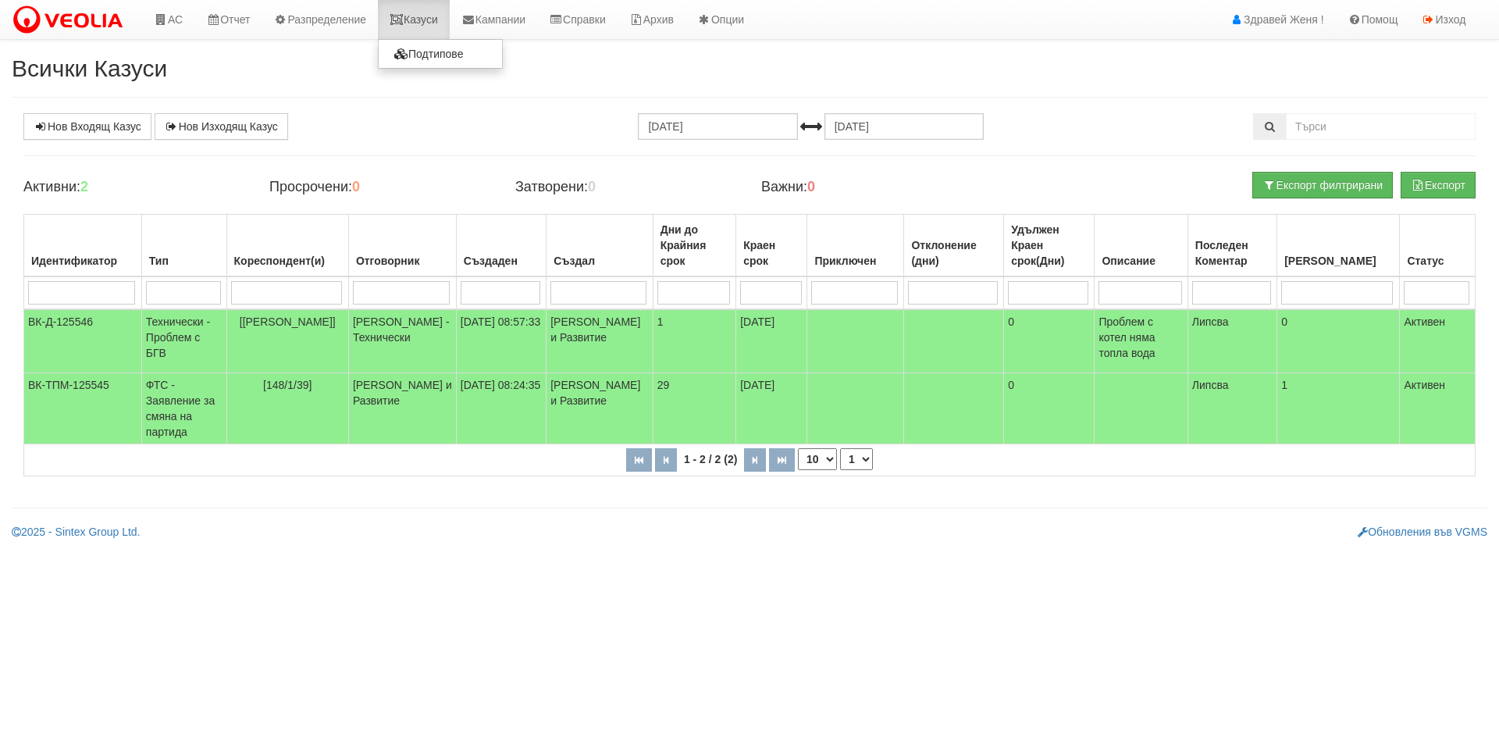
click at [415, 21] on link "Казуси" at bounding box center [414, 19] width 72 height 39
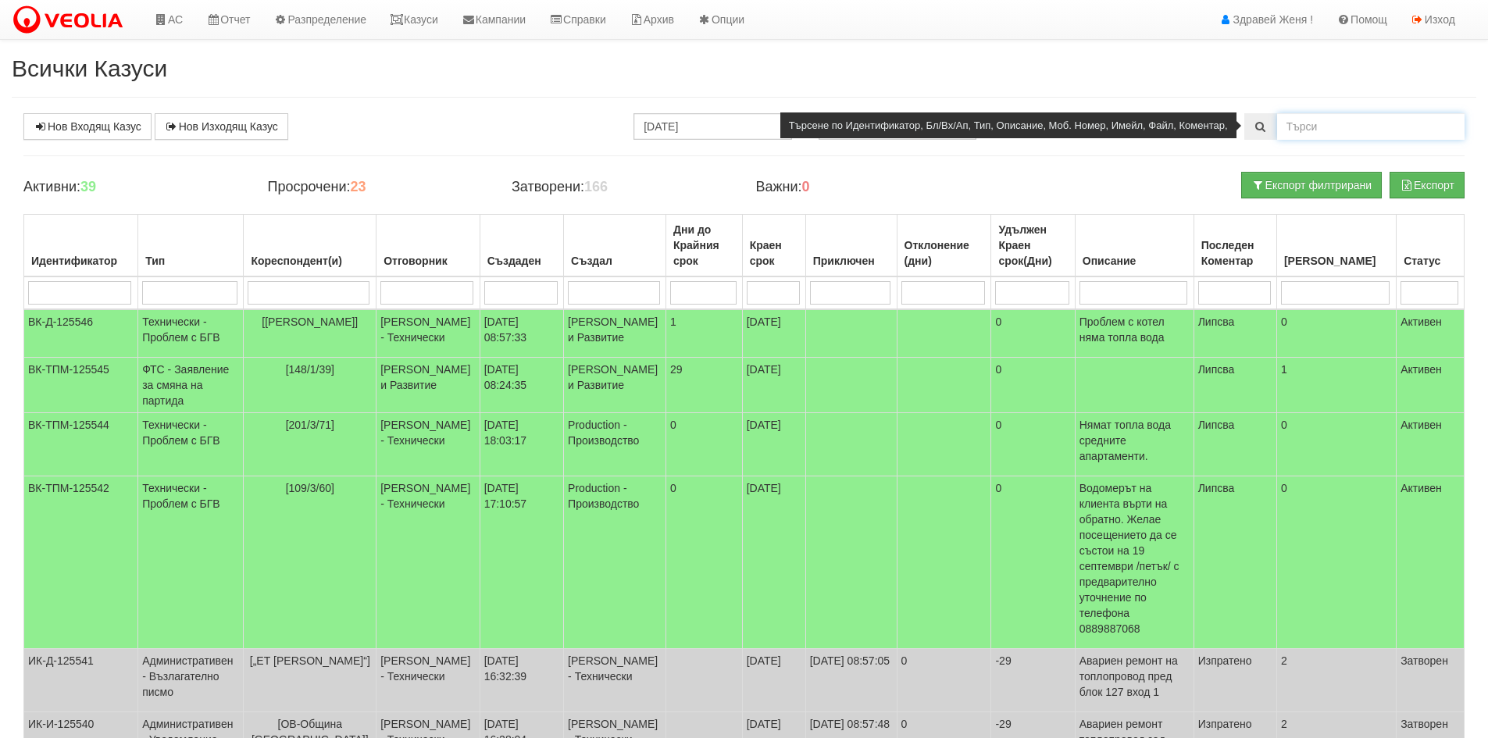
click at [1305, 122] on input "text" at bounding box center [1370, 126] width 187 height 27
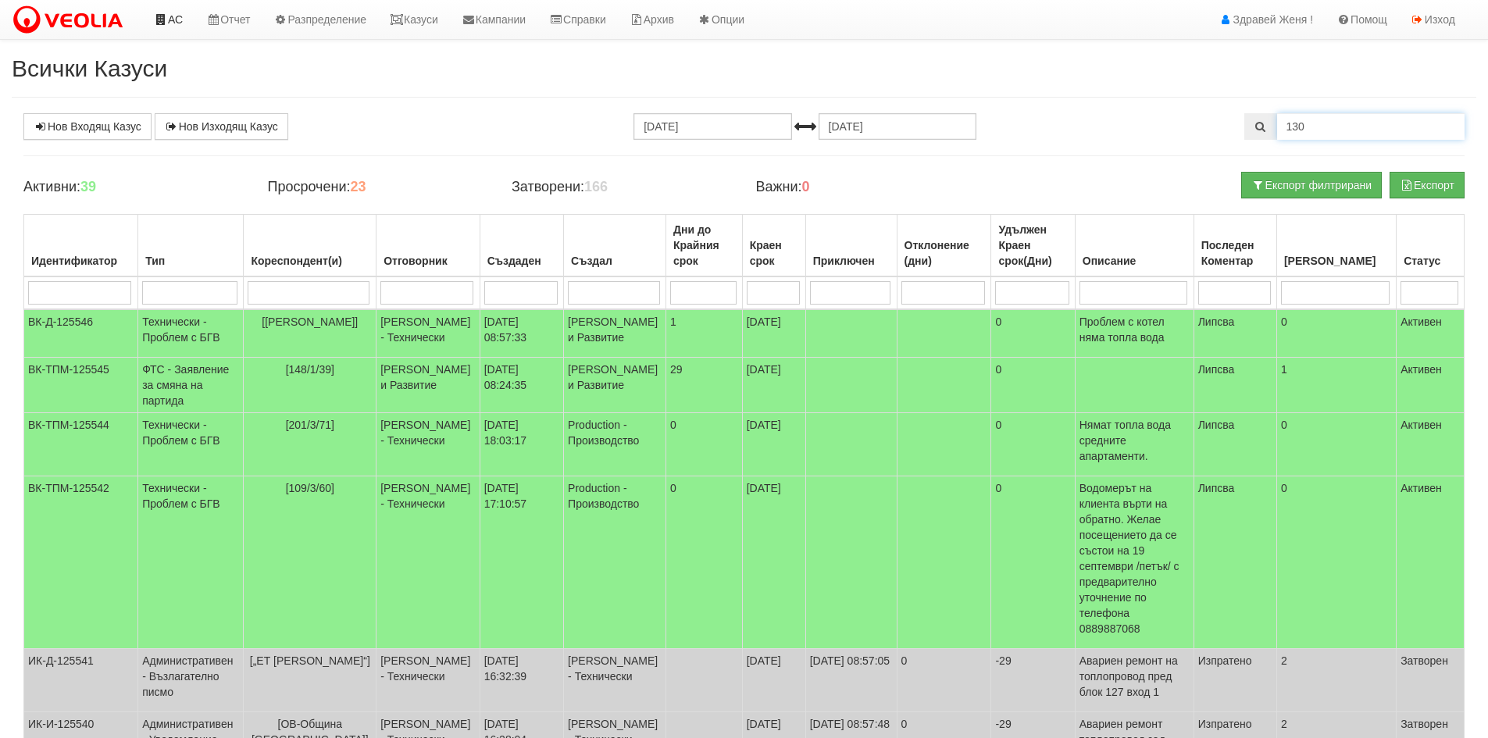
type input "130"
click at [180, 21] on link "АС" at bounding box center [168, 19] width 52 height 39
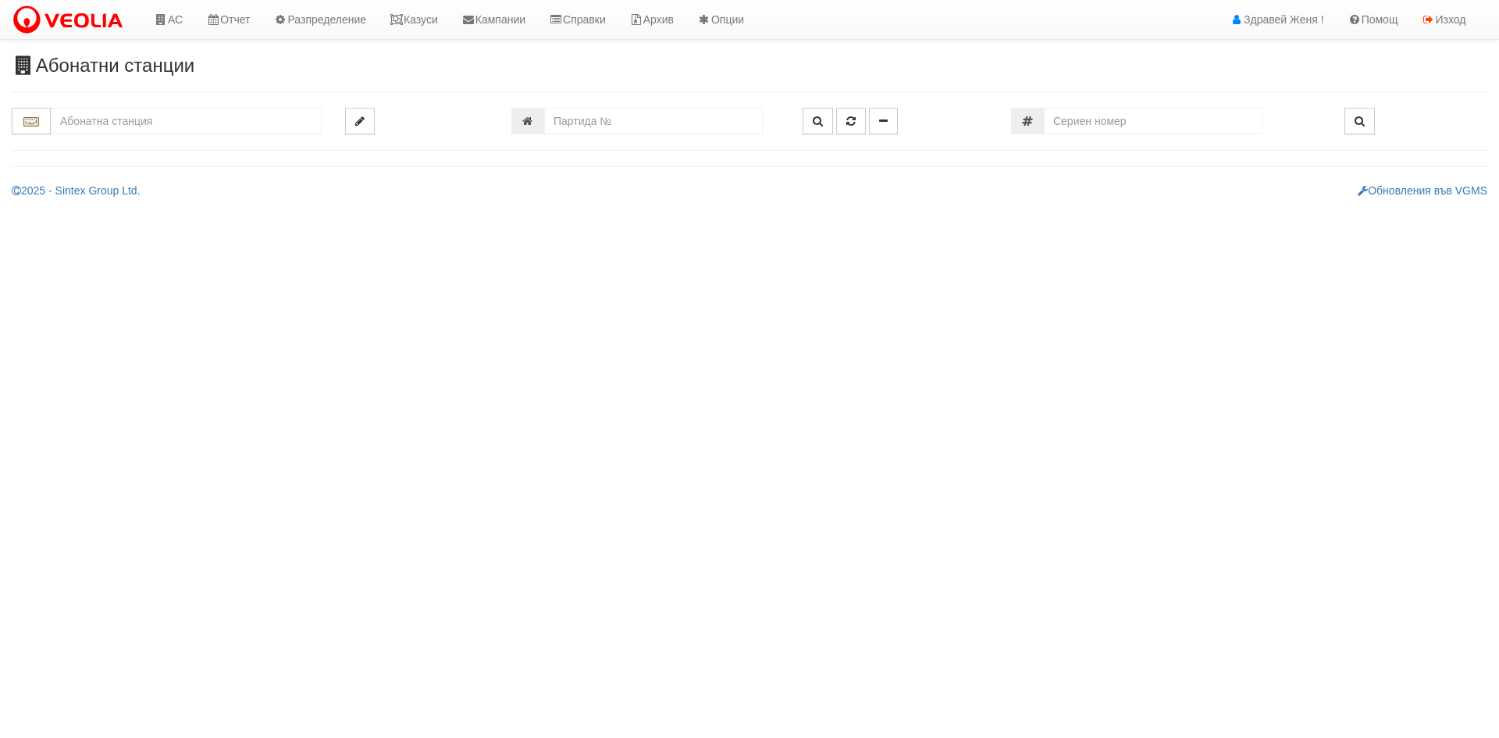
click at [186, 127] on input "text" at bounding box center [186, 121] width 271 height 27
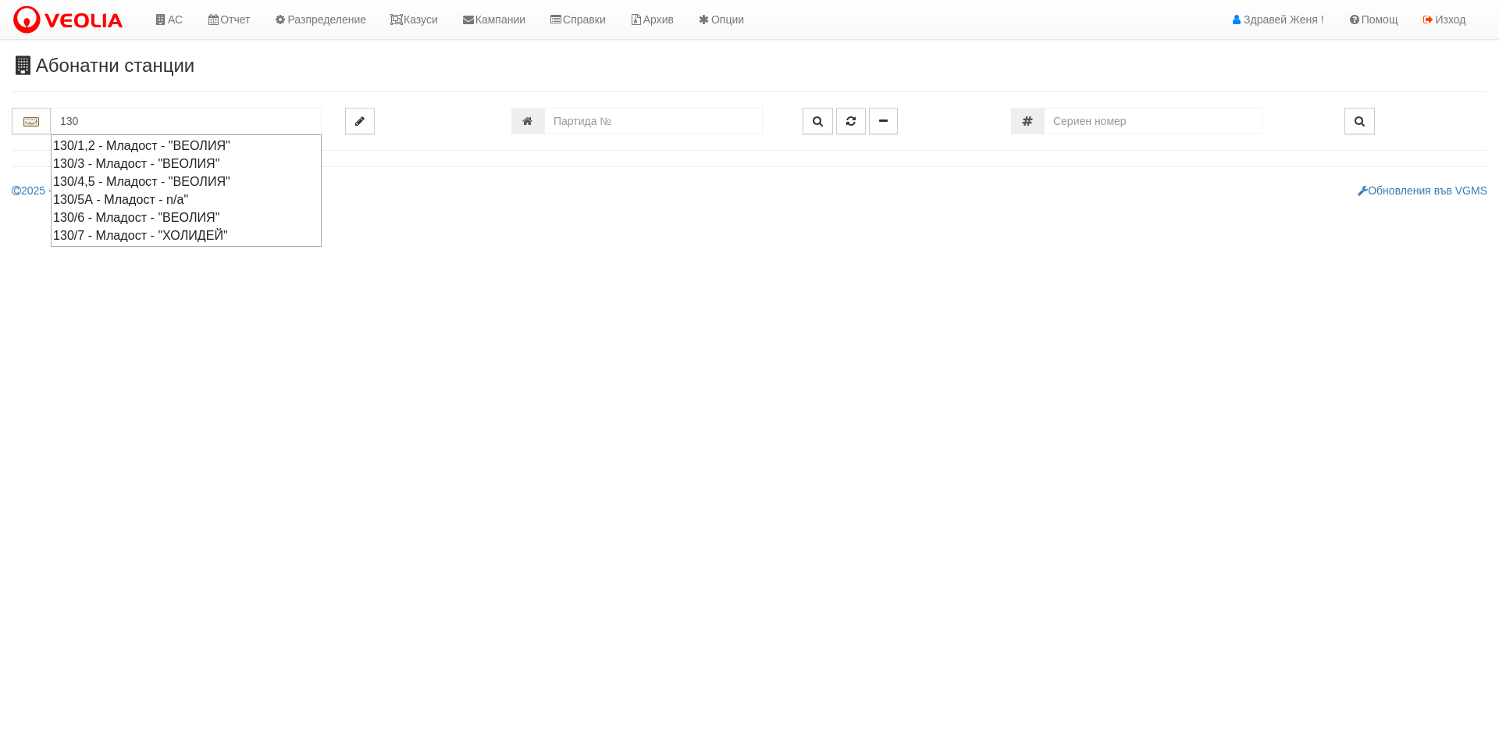
click at [173, 162] on div "130/3 - Младост - "ВЕОЛИЯ"" at bounding box center [186, 164] width 266 height 18
type input "130/3 - Младост - "ВЕОЛИЯ""
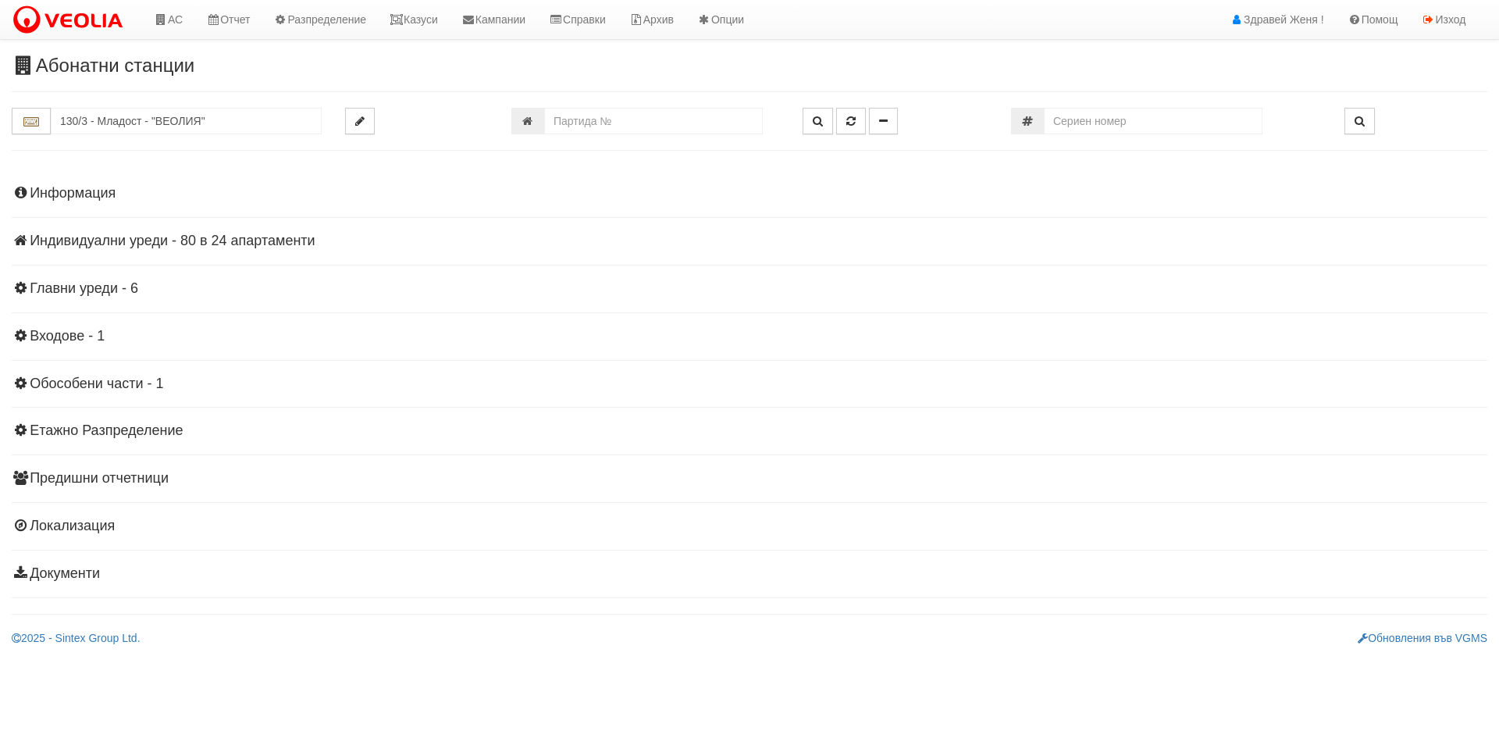
click at [183, 237] on h4 "Индивидуални уреди - 80 в 24 апартаменти" at bounding box center [750, 241] width 1476 height 16
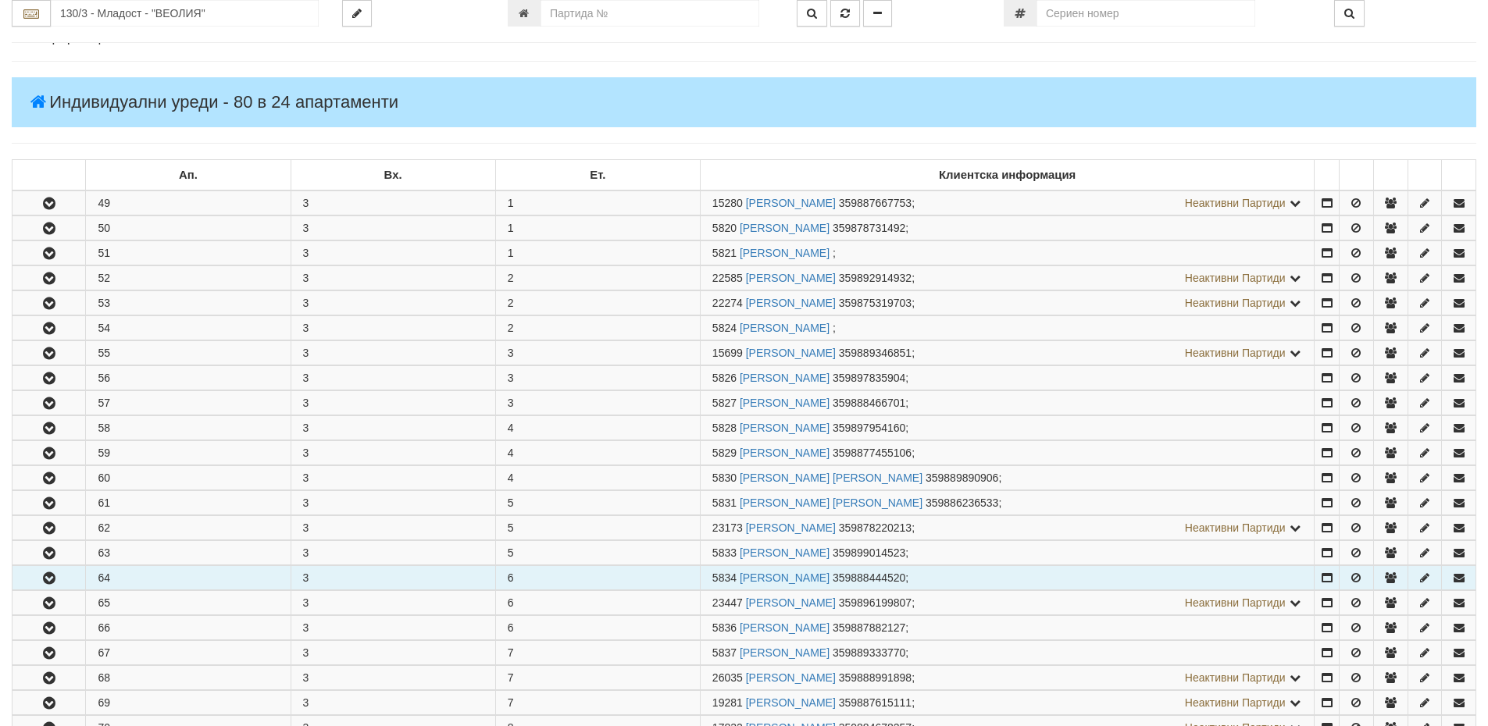
scroll to position [547, 0]
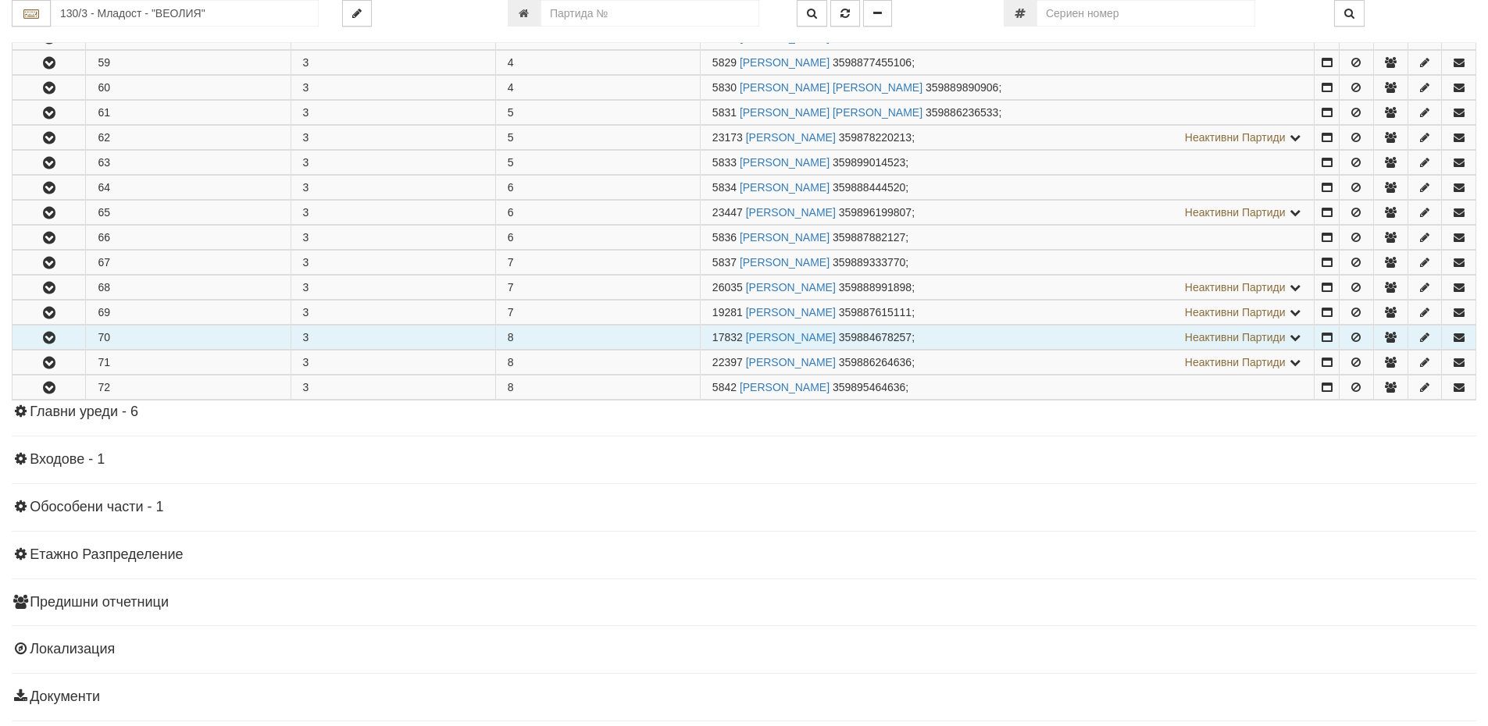
click at [125, 340] on td "70" at bounding box center [188, 338] width 205 height 24
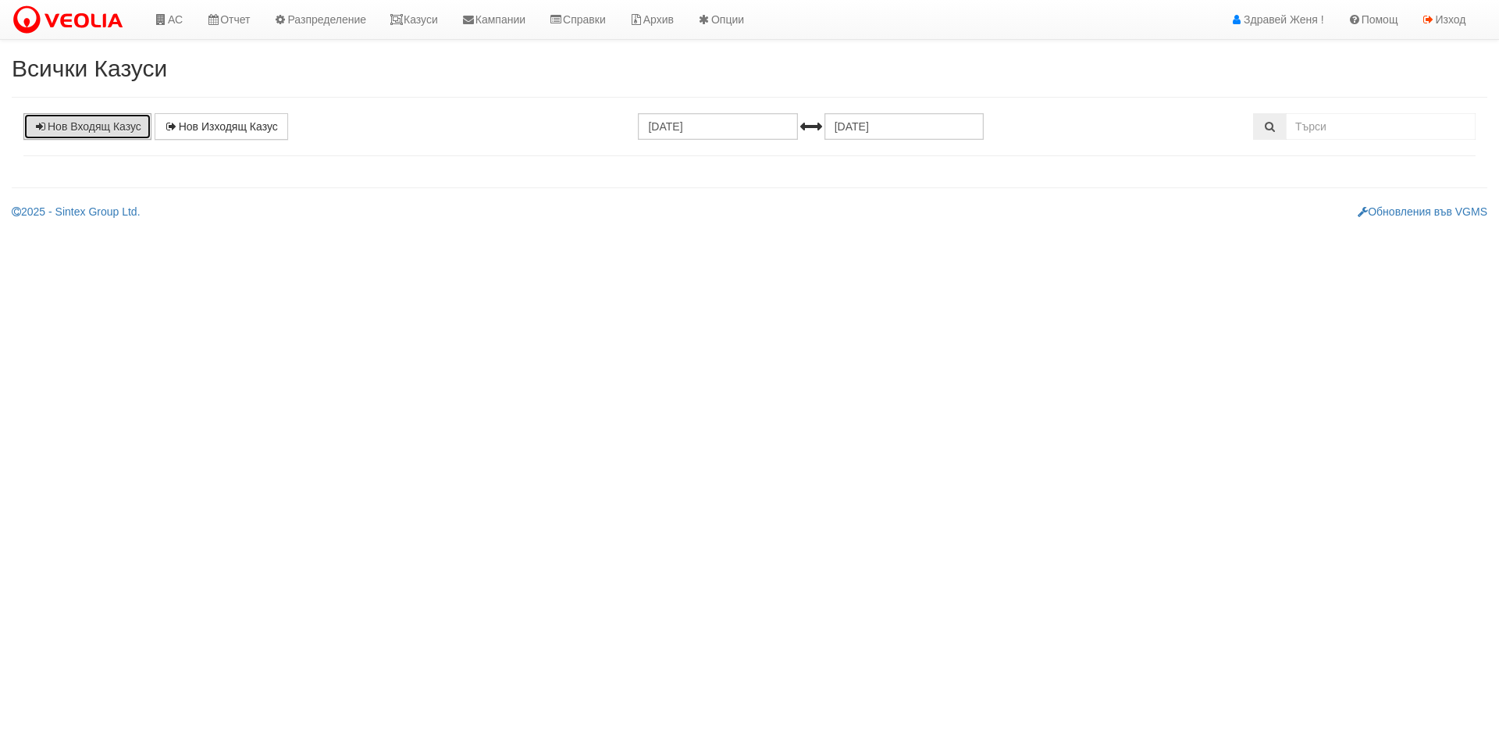
click at [95, 124] on link "Нов Входящ Казус" at bounding box center [87, 126] width 128 height 27
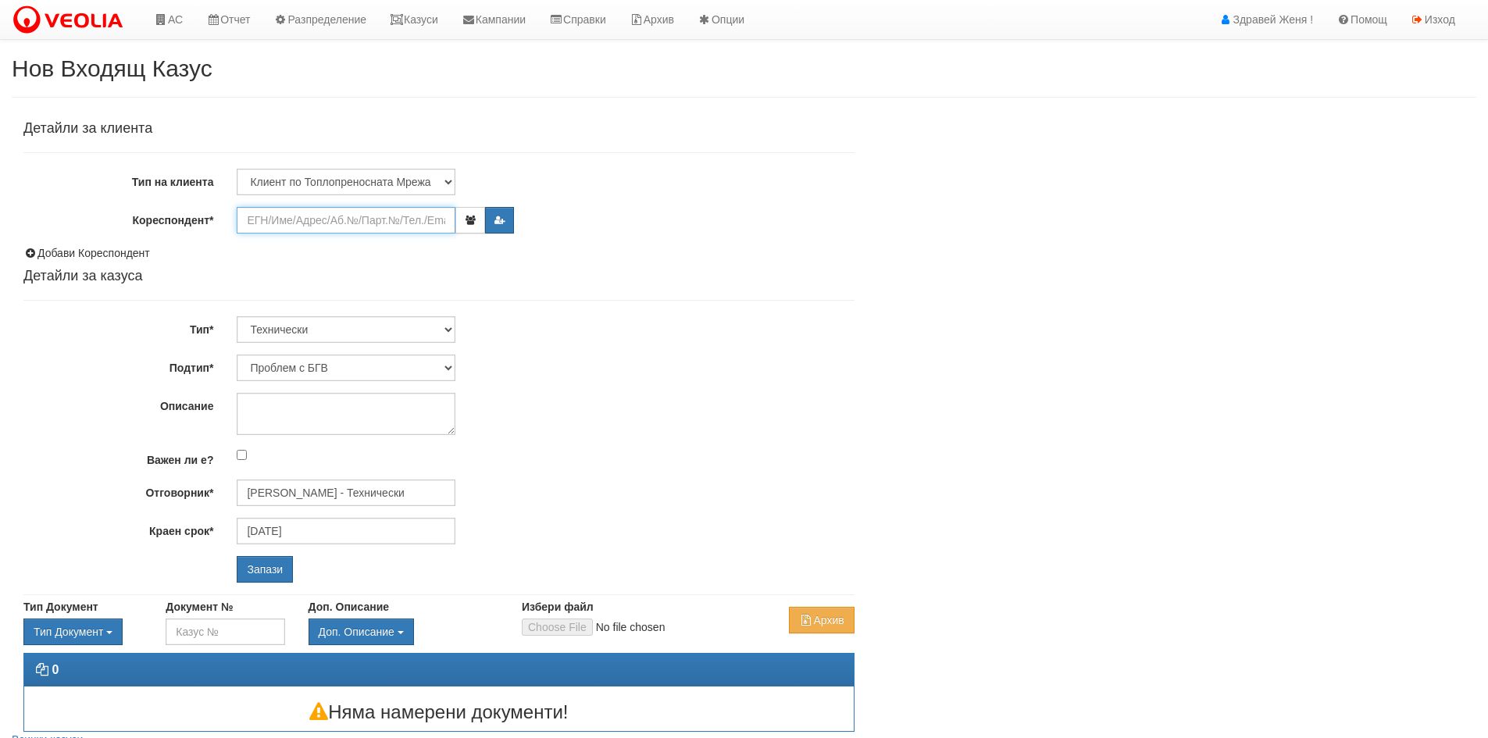
click at [266, 223] on input "Кореспондент*" at bounding box center [346, 220] width 219 height 27
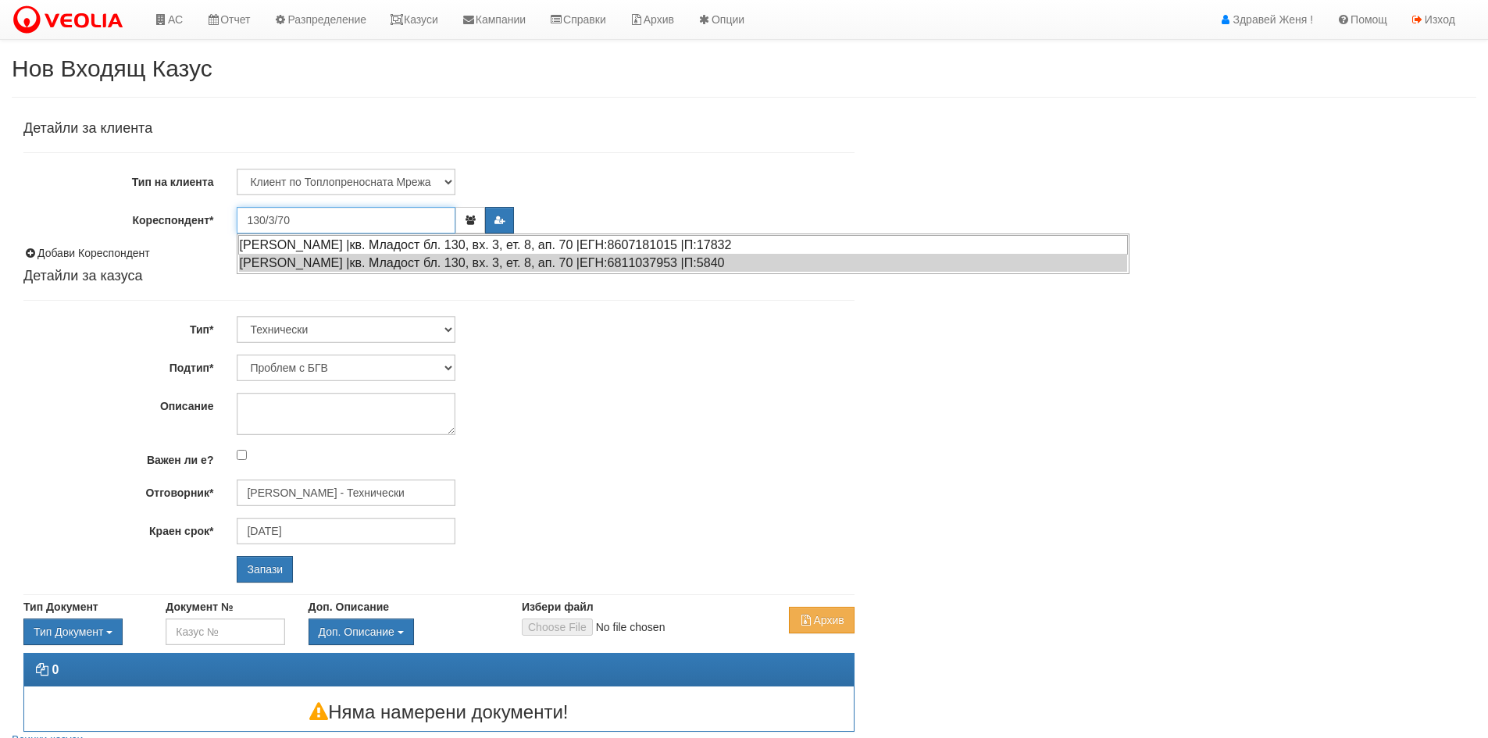
click at [384, 241] on div "СТАМЕНА СТОЯНОВА ИВАНОВА |кв. Младост бл. 130, вх. 3, ет. 8, ап. 70 |ЕГН:860718…" at bounding box center [682, 245] width 889 height 20
type input "[PERSON_NAME]"
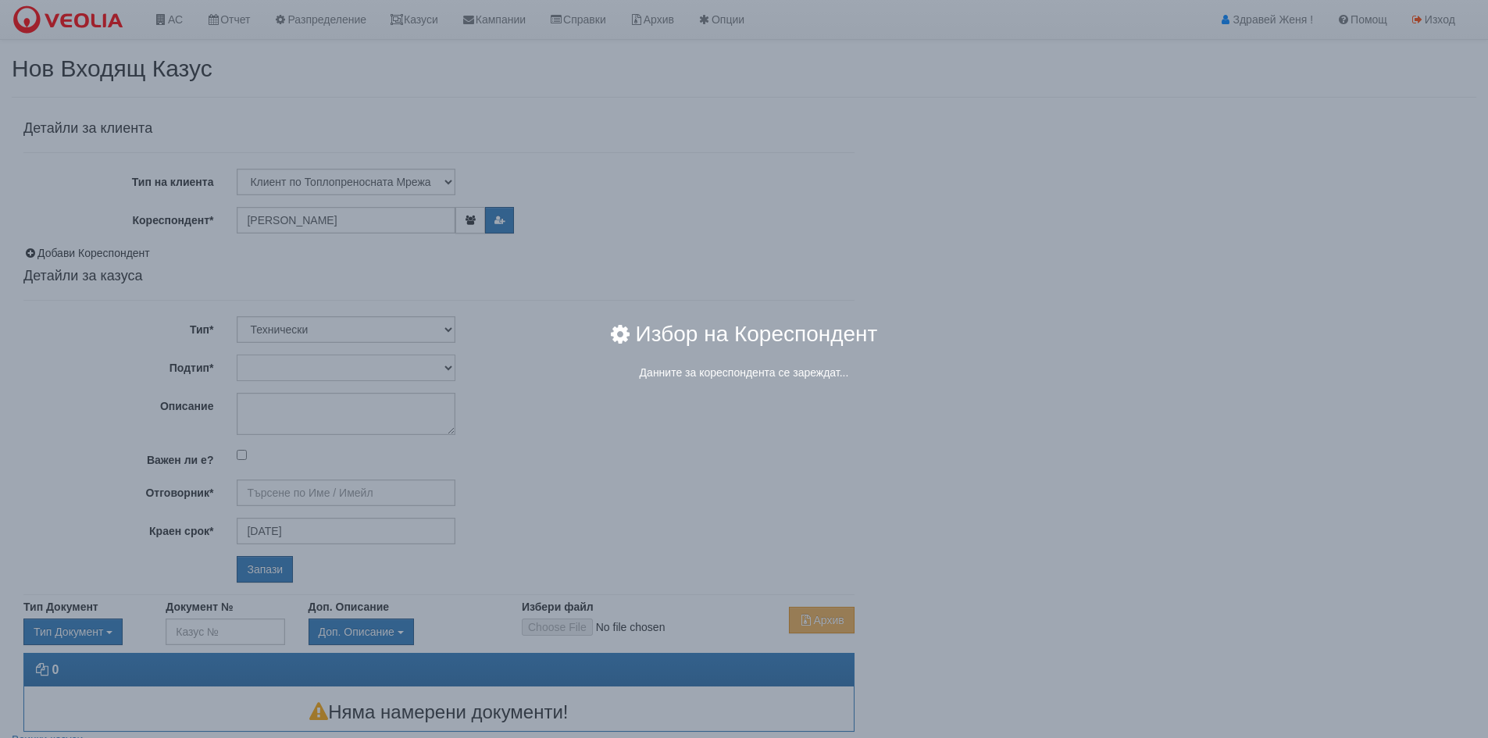
type input "Дончо Дончев - Технически"
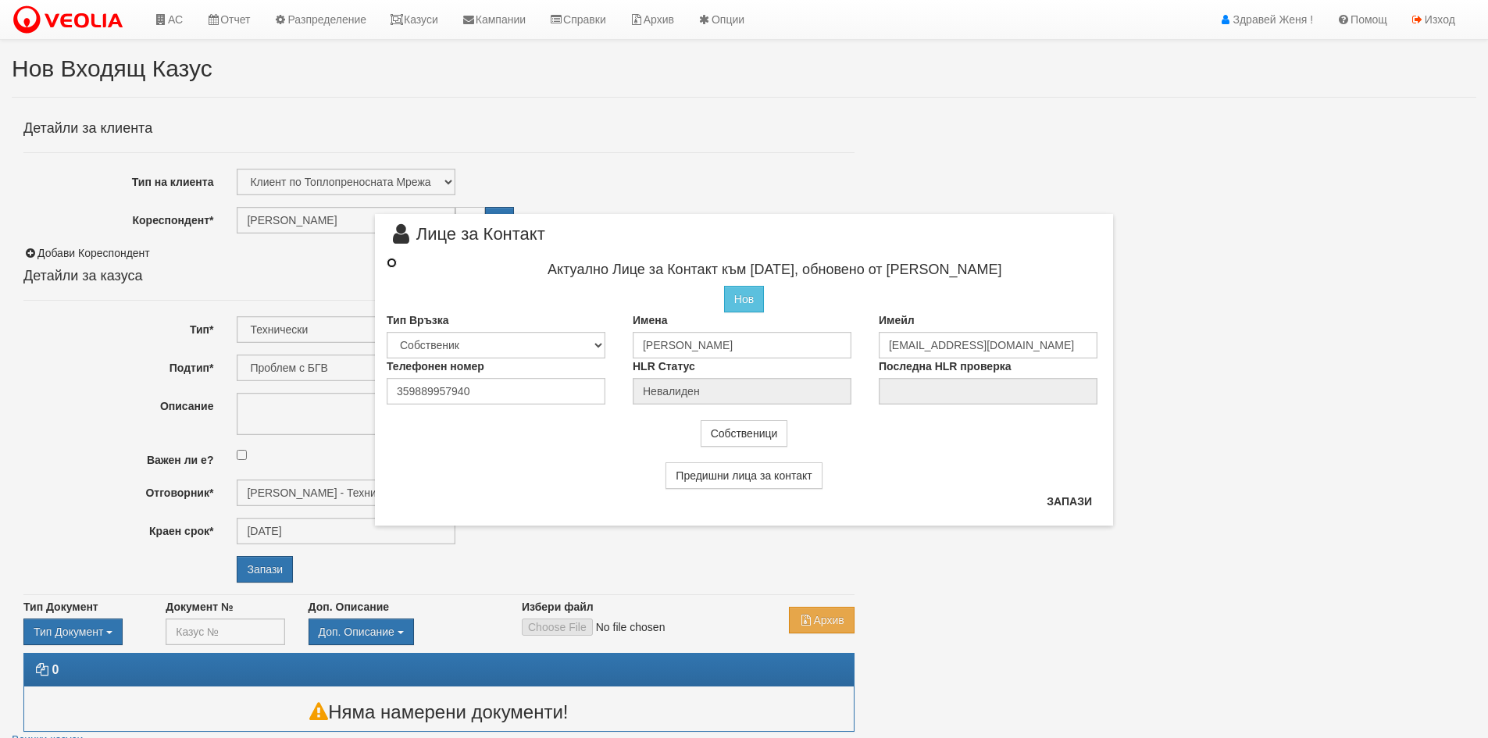
click at [393, 260] on input "radio" at bounding box center [392, 263] width 10 height 10
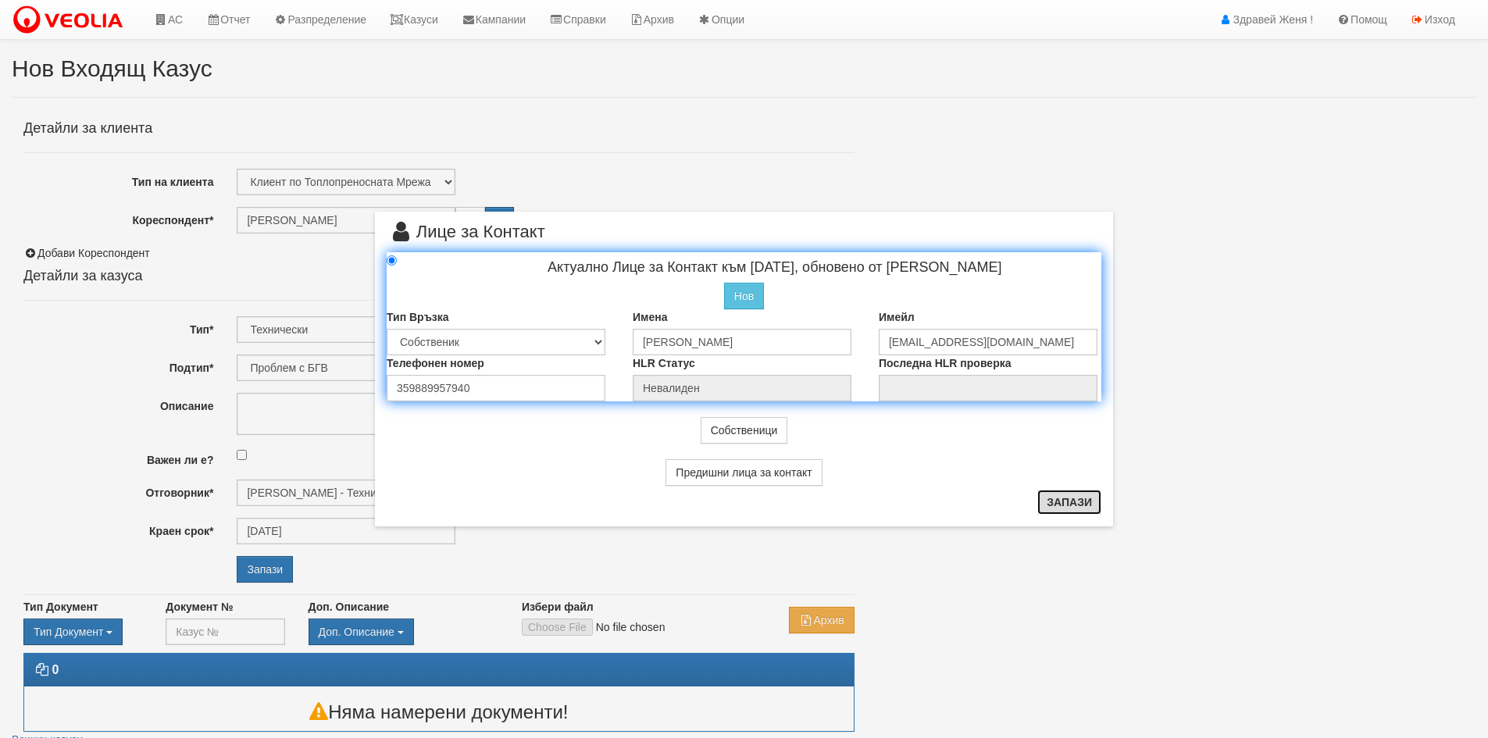
click at [1077, 497] on button "Запази" at bounding box center [1069, 502] width 64 height 25
radio input "true"
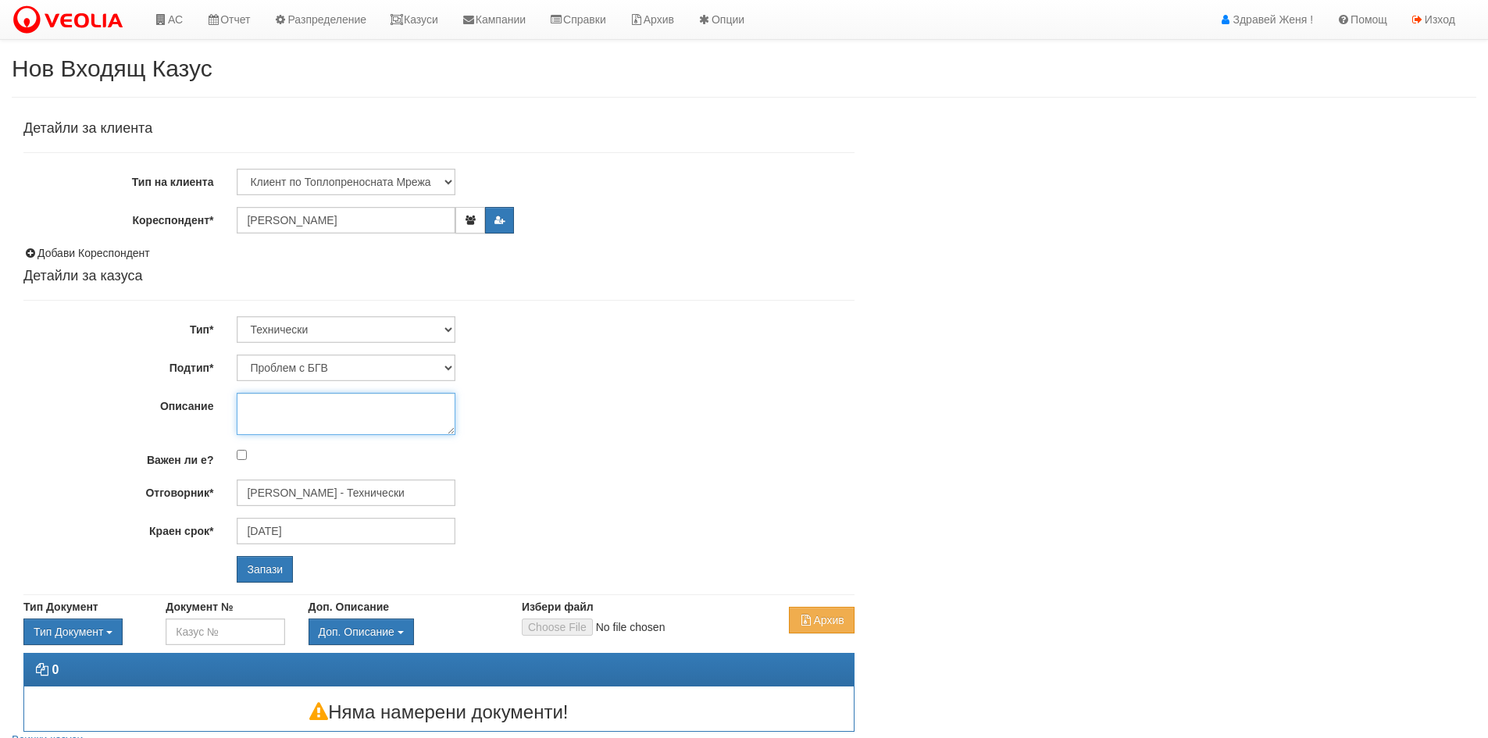
click at [304, 411] on textarea "Описание" at bounding box center [346, 414] width 219 height 42
click at [355, 404] on textarea "Няма топла вода във целият вход" at bounding box center [346, 414] width 219 height 42
type textarea "Няма топла вода в целият вход"
click at [259, 568] on input "Запази" at bounding box center [265, 569] width 56 height 27
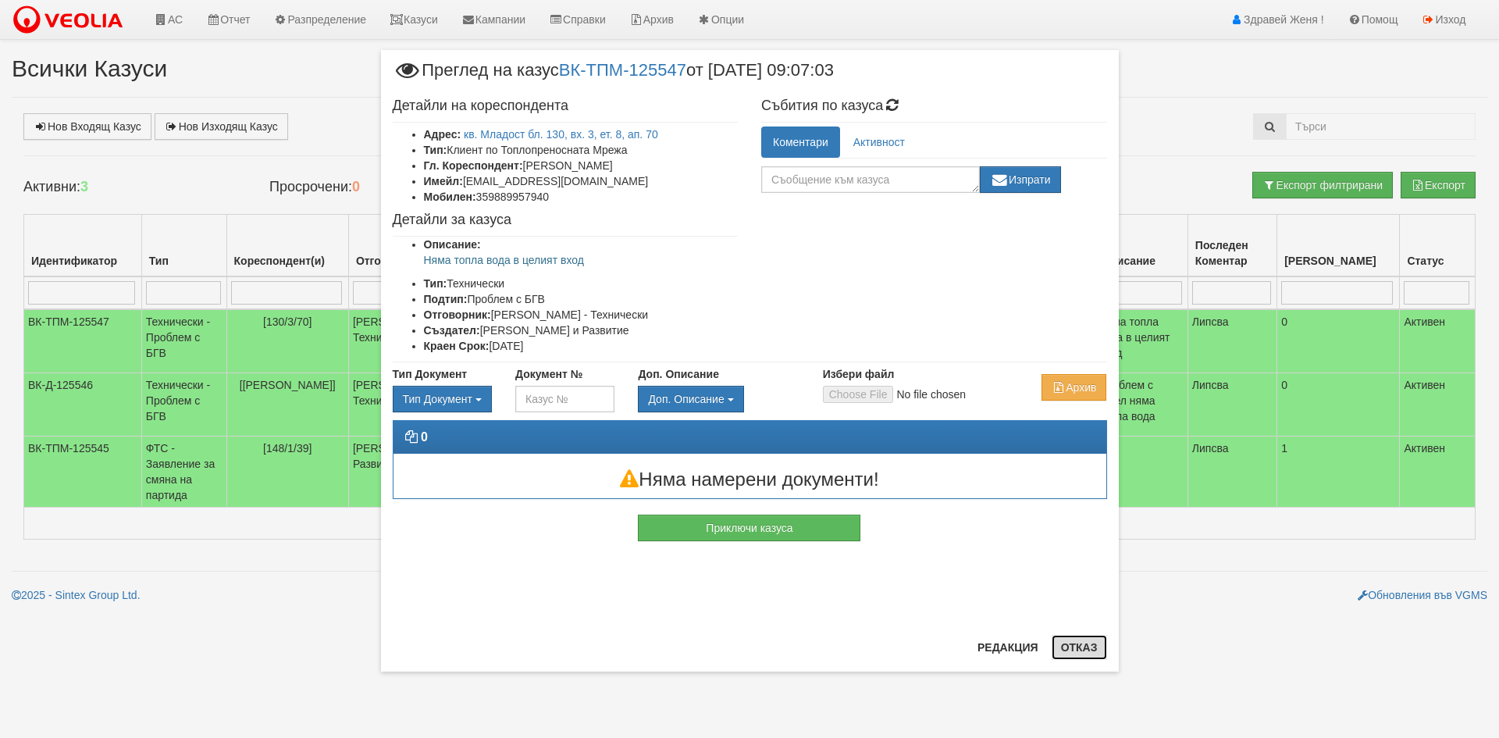
click at [1078, 647] on button "Отказ" at bounding box center [1079, 647] width 55 height 25
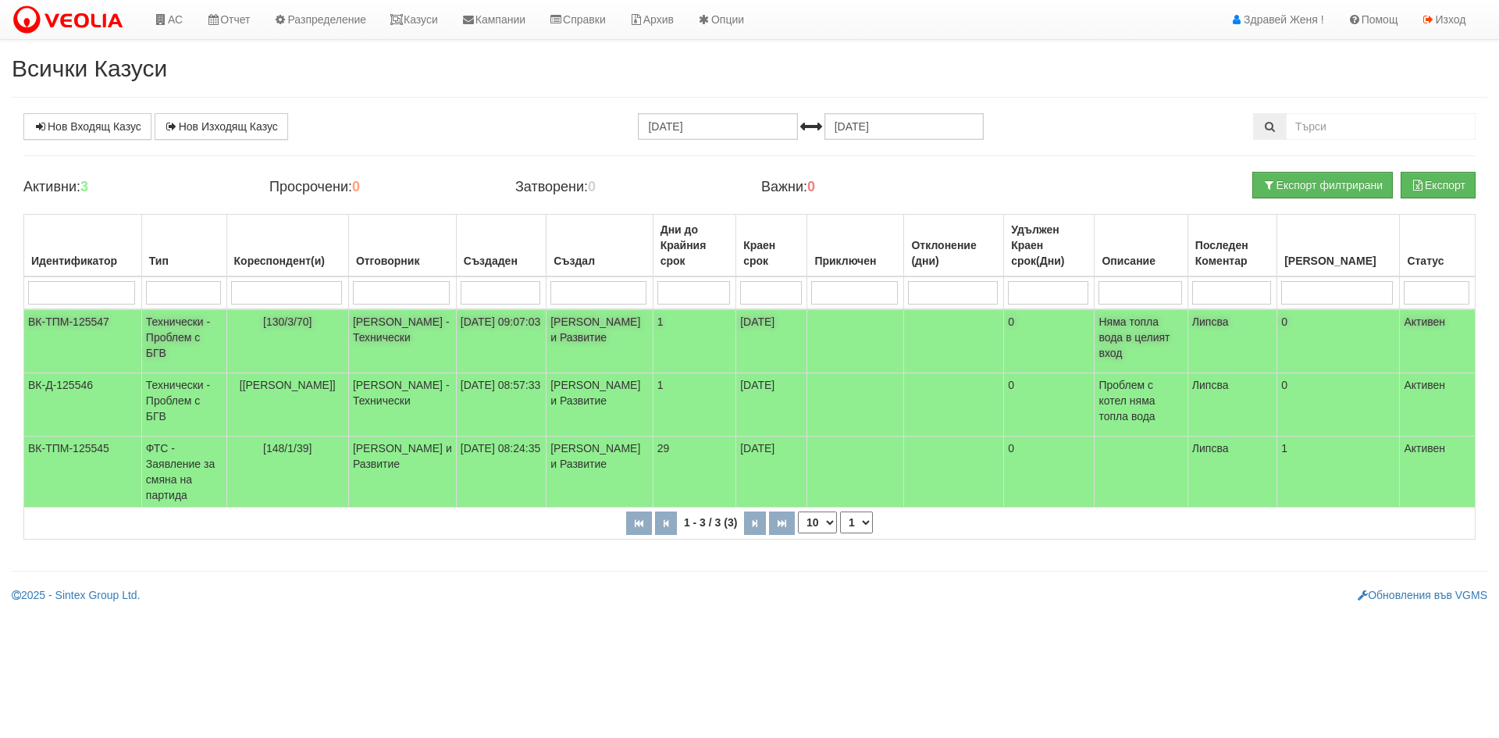
click at [449, 324] on td "Дончо Дончев - Технически" at bounding box center [402, 341] width 108 height 64
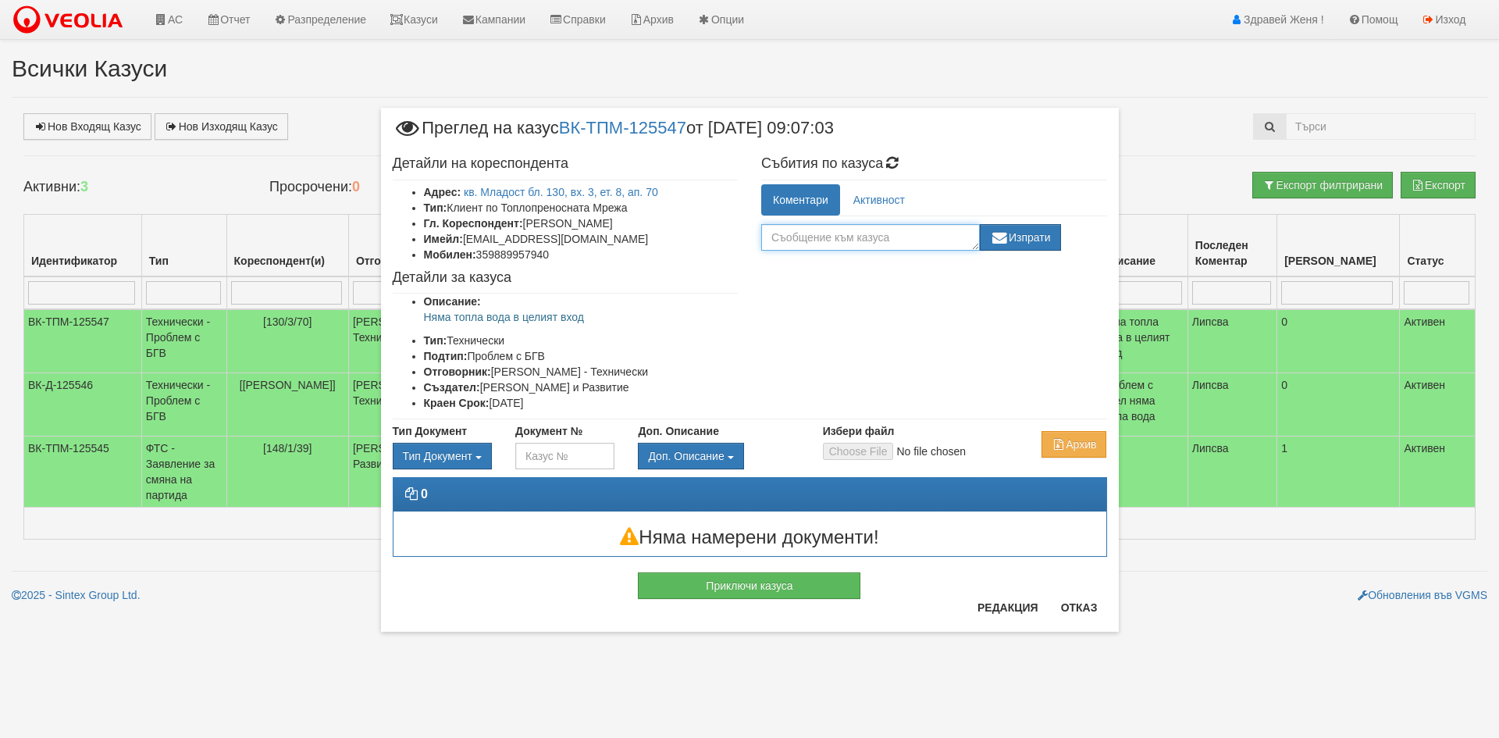
click at [835, 237] on textarea at bounding box center [870, 237] width 219 height 27
type textarea "088995940"
click at [1038, 247] on button "Изпрати" at bounding box center [1020, 237] width 81 height 27
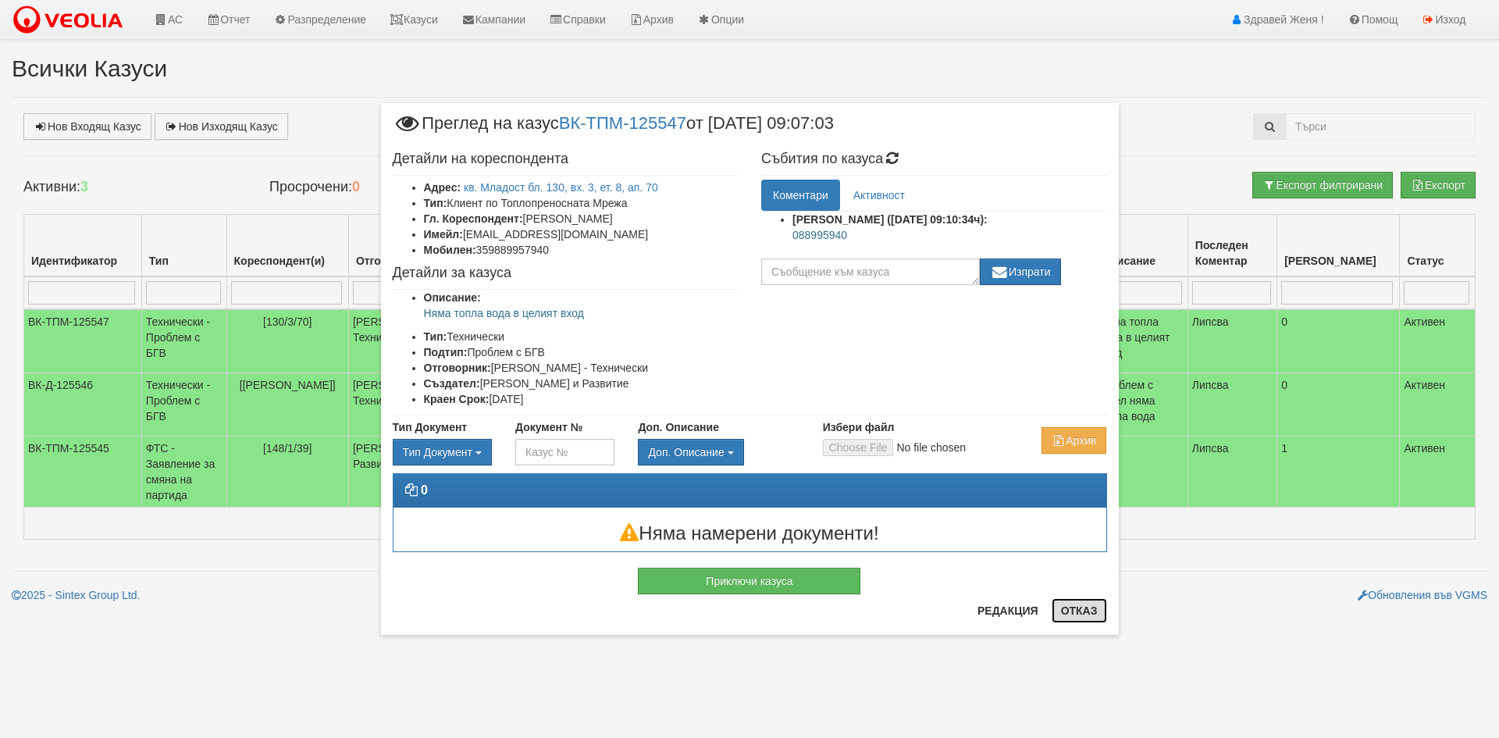
click at [1092, 609] on button "Отказ" at bounding box center [1079, 610] width 55 height 25
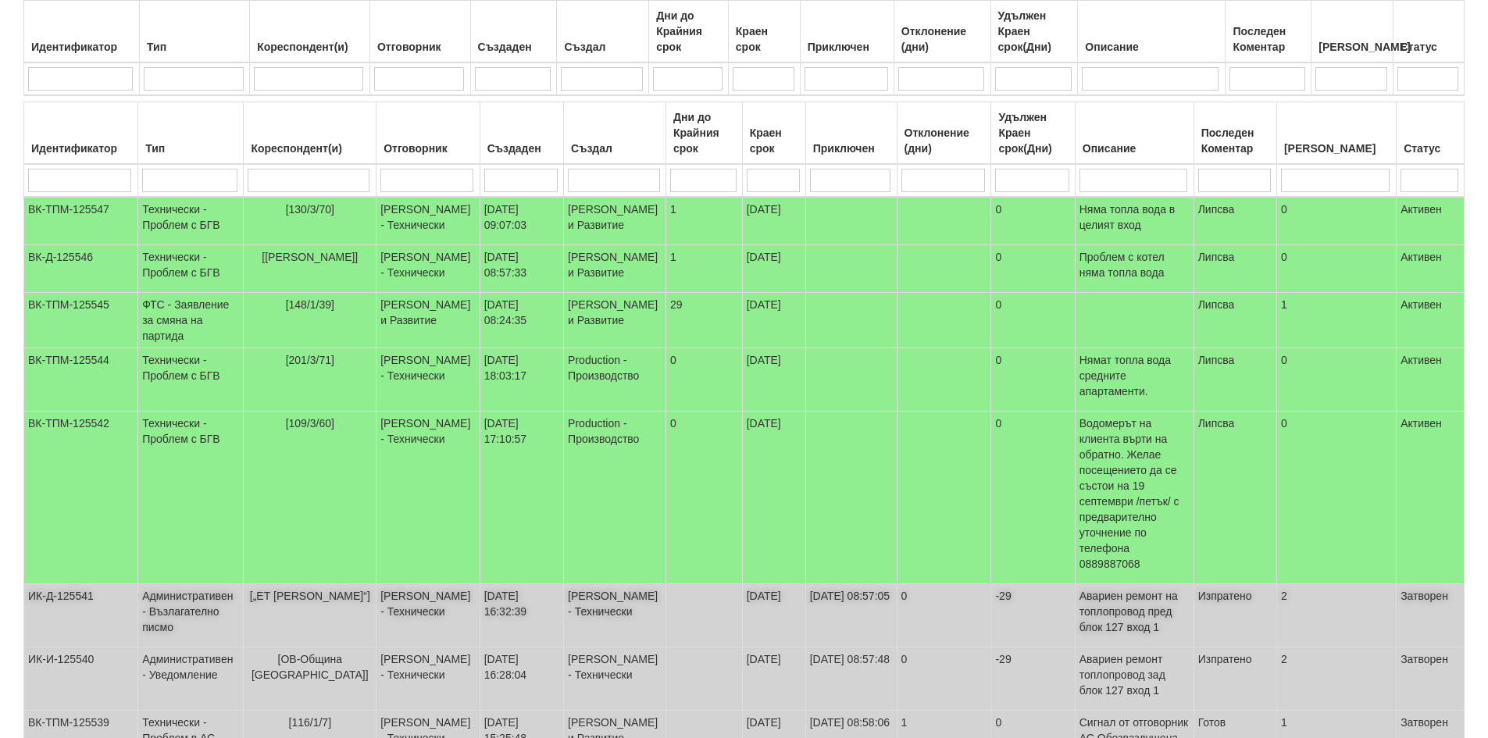
scroll to position [390, 0]
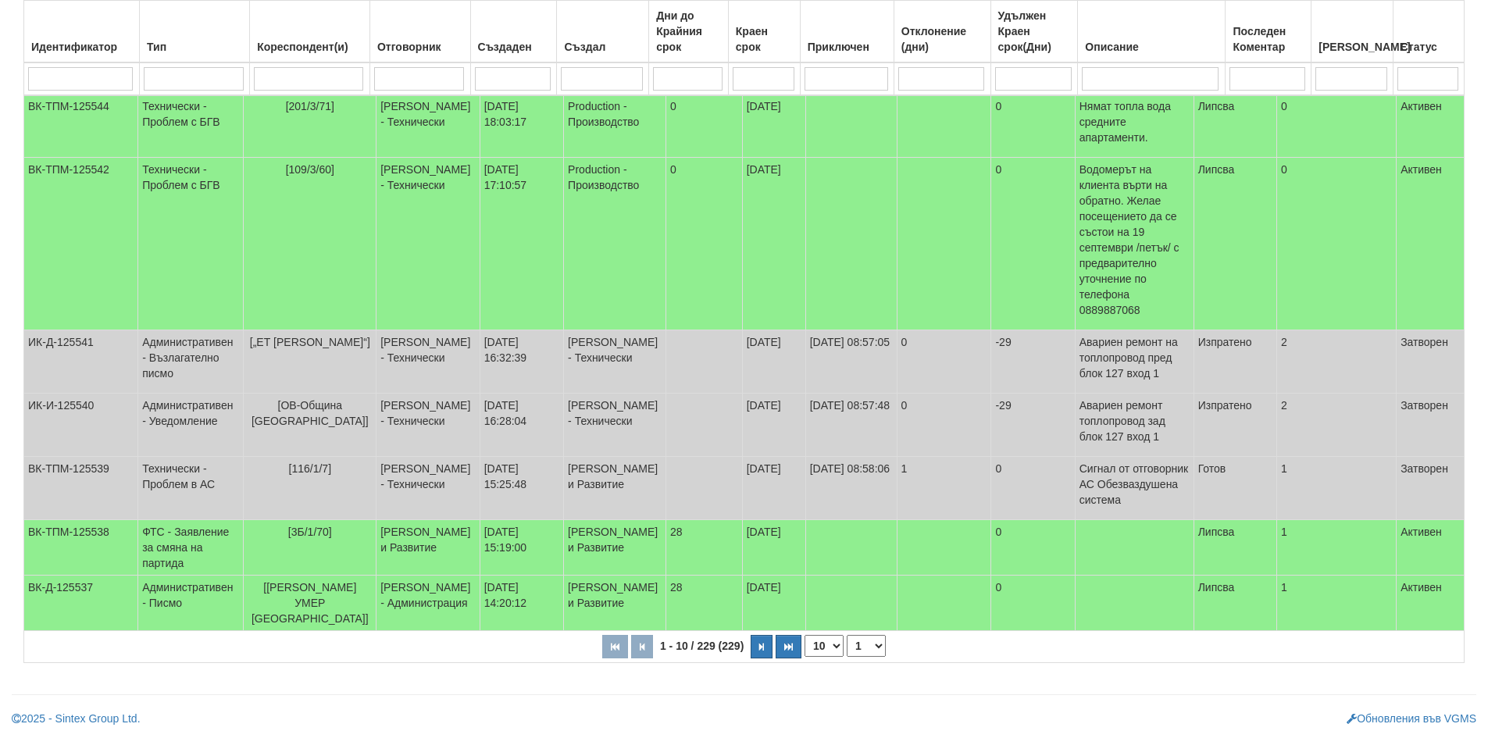
click at [818, 640] on select "10 20 30 40" at bounding box center [823, 646] width 39 height 22
select select "40"
click at [807, 657] on select "10 20 30 40" at bounding box center [823, 646] width 39 height 22
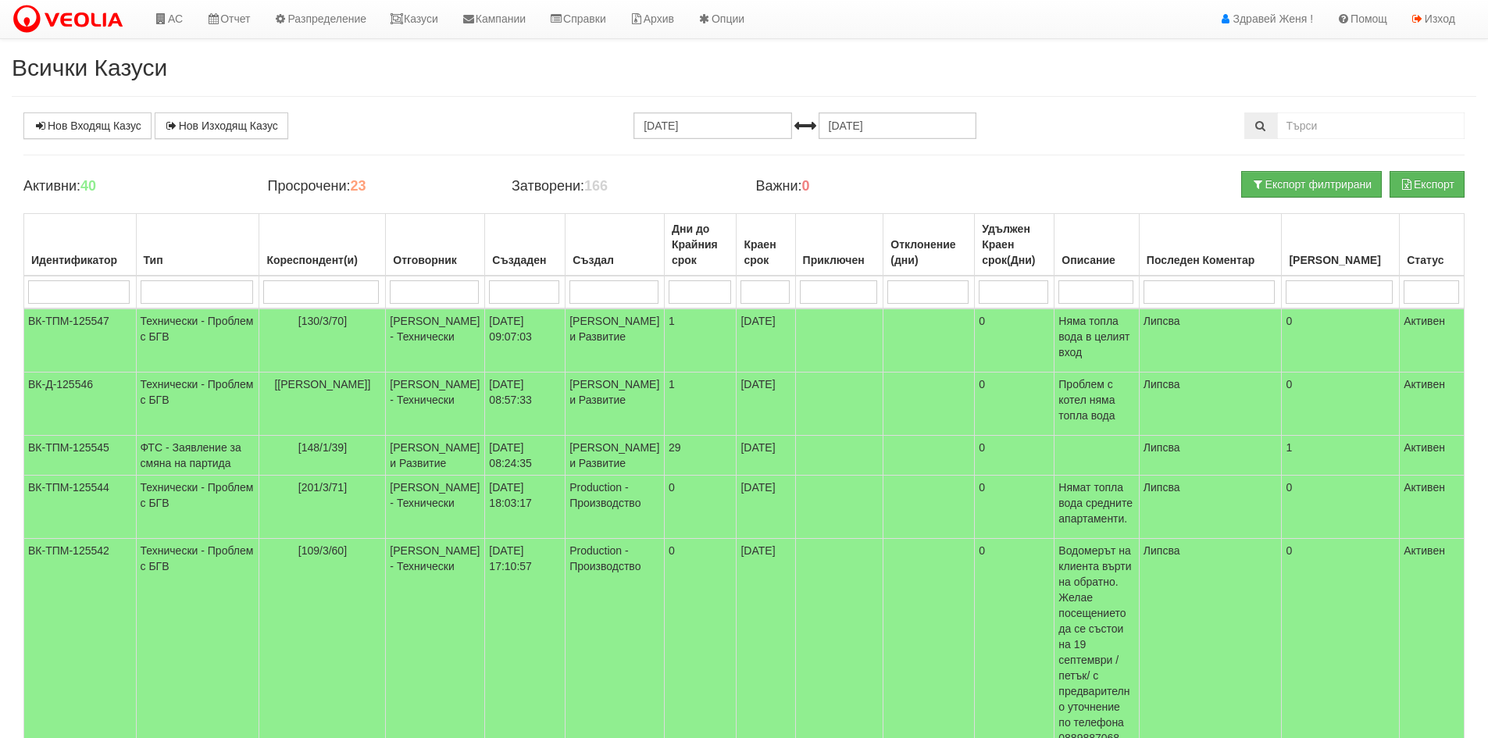
scroll to position [0, 0]
click at [105, 123] on link "Нов Входящ Казус" at bounding box center [87, 126] width 128 height 27
click at [427, 16] on link "Казуси" at bounding box center [414, 19] width 72 height 39
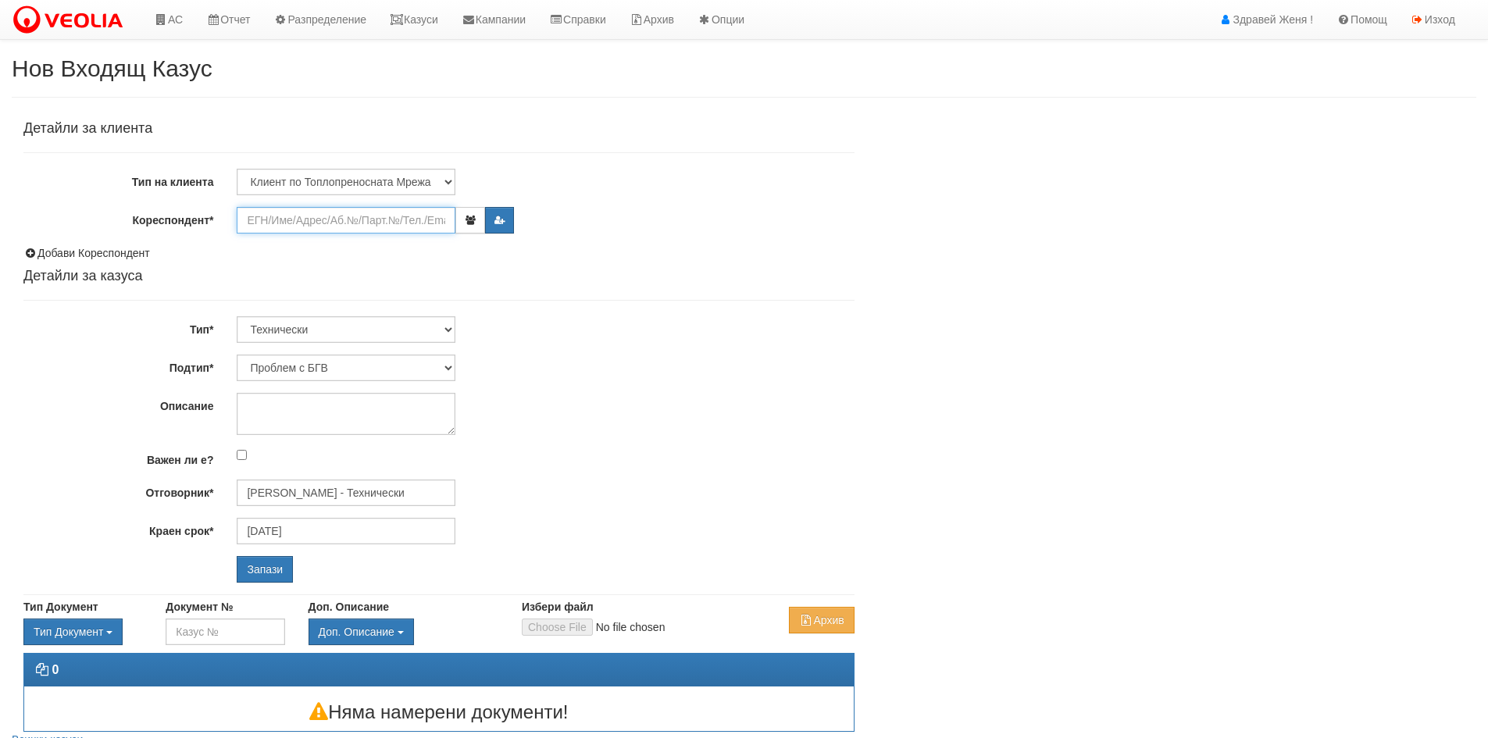
click at [269, 223] on input "Кореспондент*" at bounding box center [346, 220] width 219 height 27
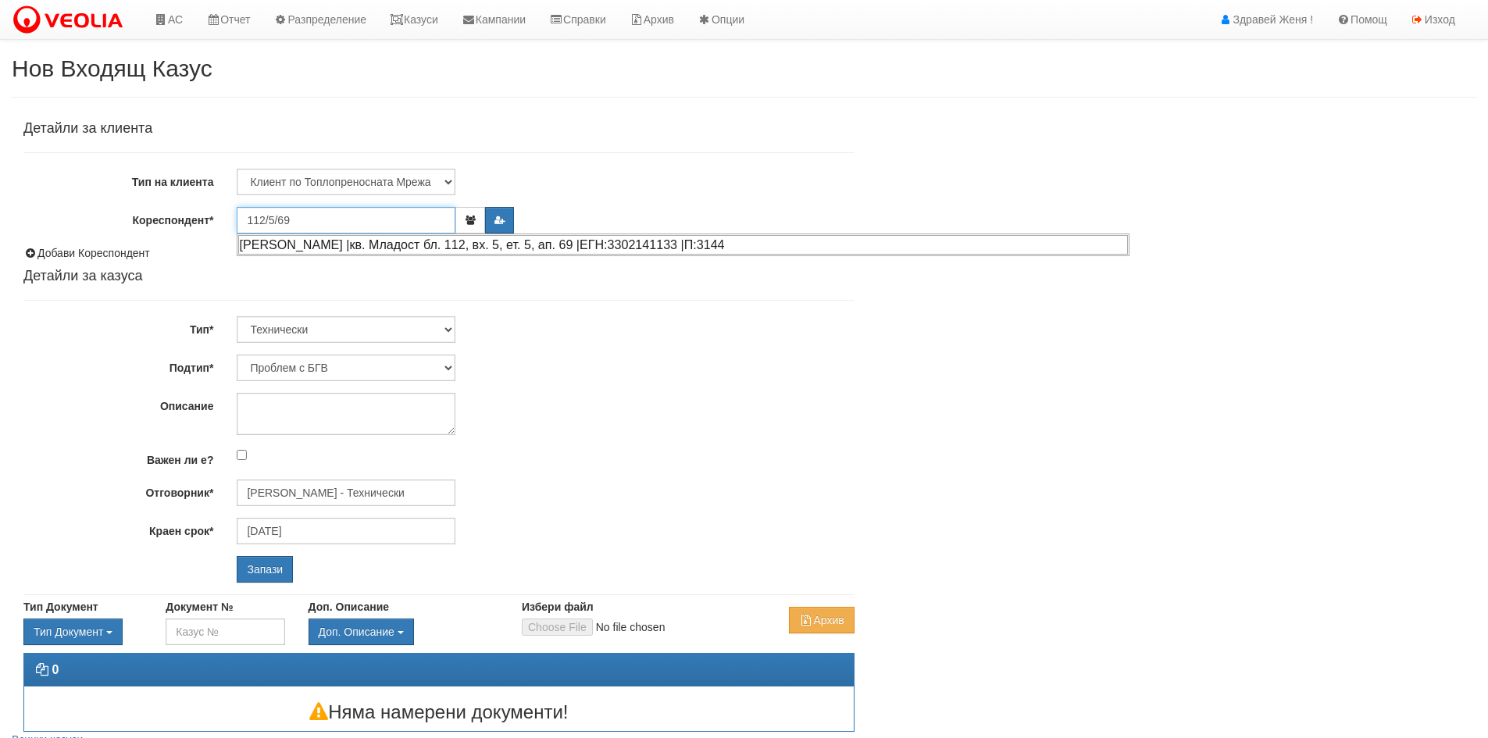
click at [290, 241] on div "[PERSON_NAME] |кв. Младост бл. 112, вх. 5, ет. 5, ап. 69 |ЕГН:3302141133 |П:3144" at bounding box center [682, 245] width 889 height 20
type input "[PERSON_NAME]"
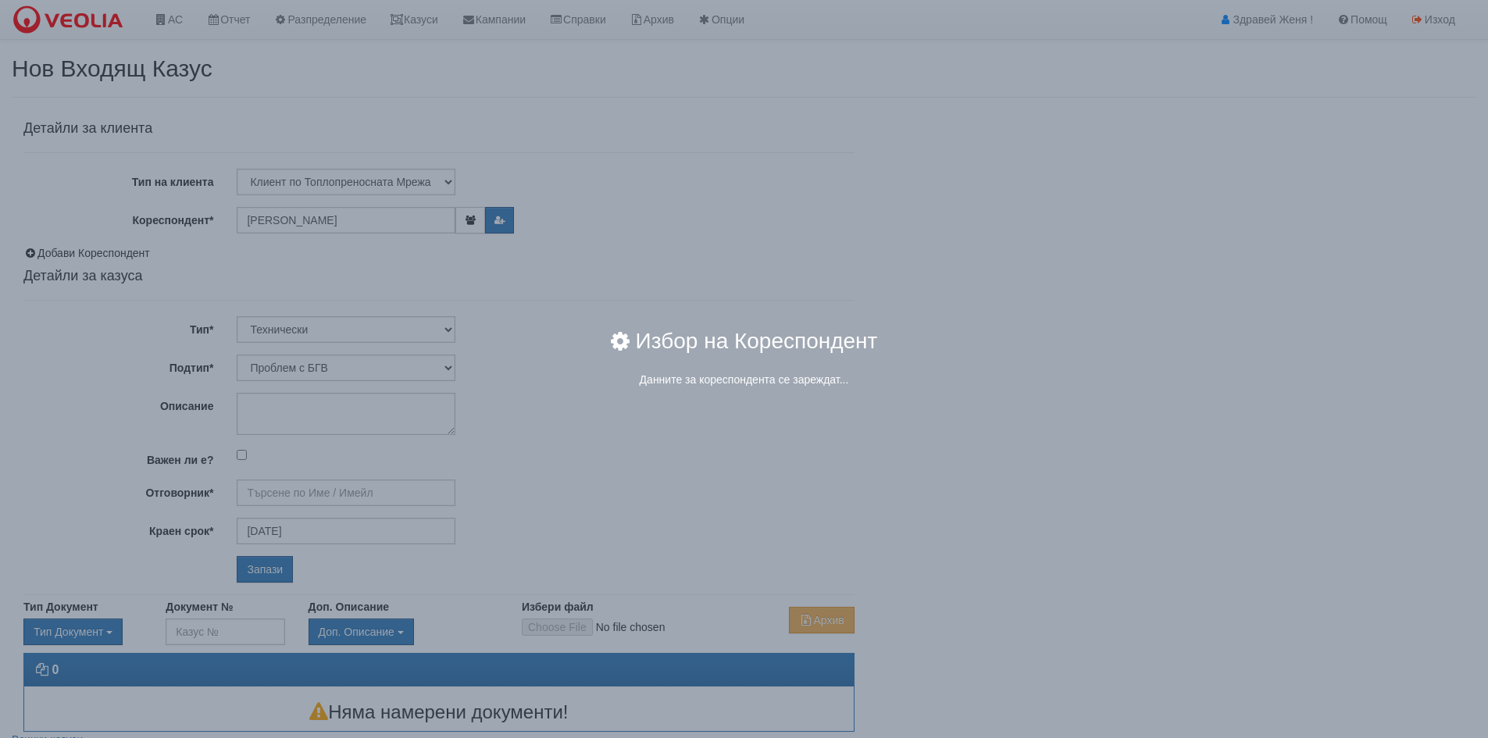
type input "[PERSON_NAME] - Технически"
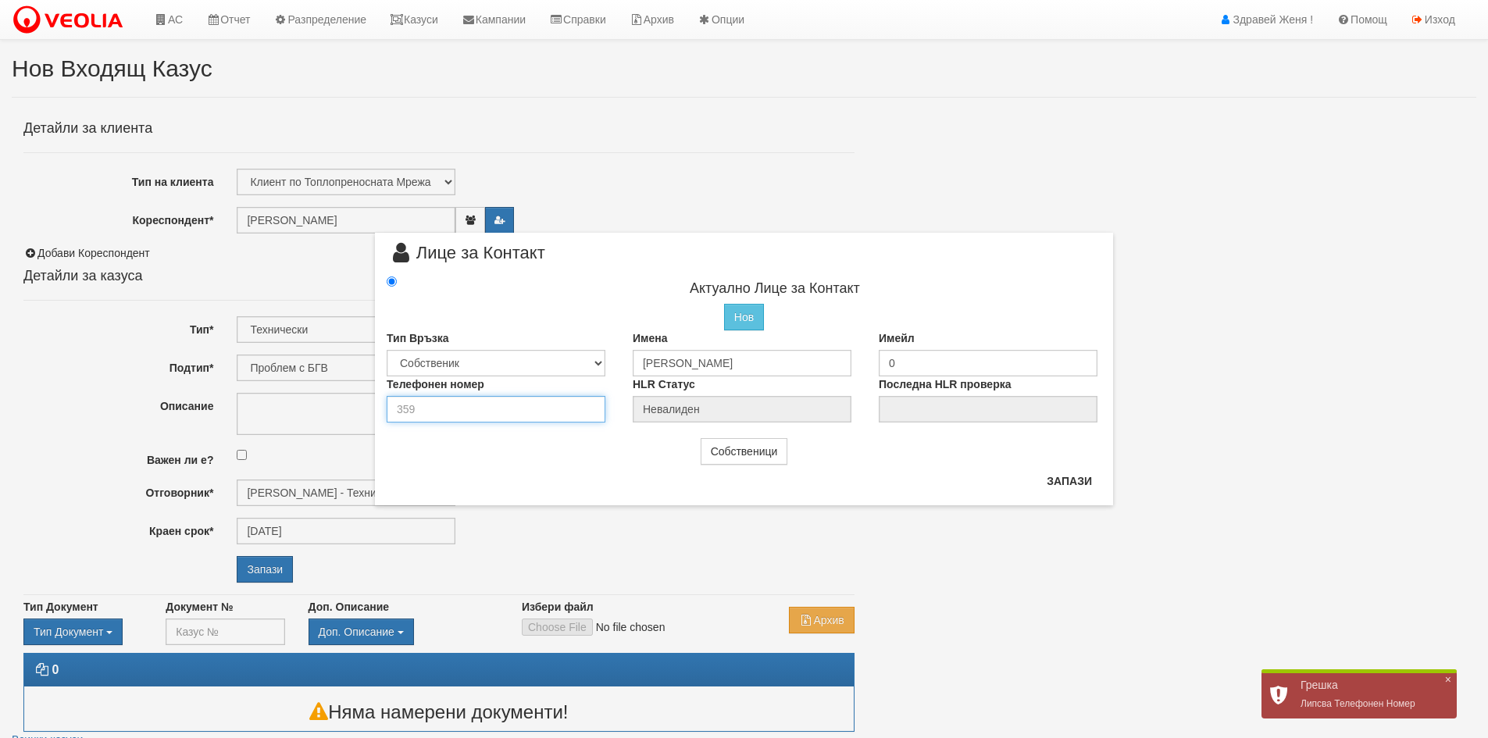
drag, startPoint x: 437, startPoint y: 412, endPoint x: 332, endPoint y: 416, distance: 105.5
click at [332, 416] on div "× Лице за Контакт Актуално Лице за Контакт Нов Промени Актуалното Лице Тип Връз…" at bounding box center [744, 252] width 914 height 505
type input "0899282780"
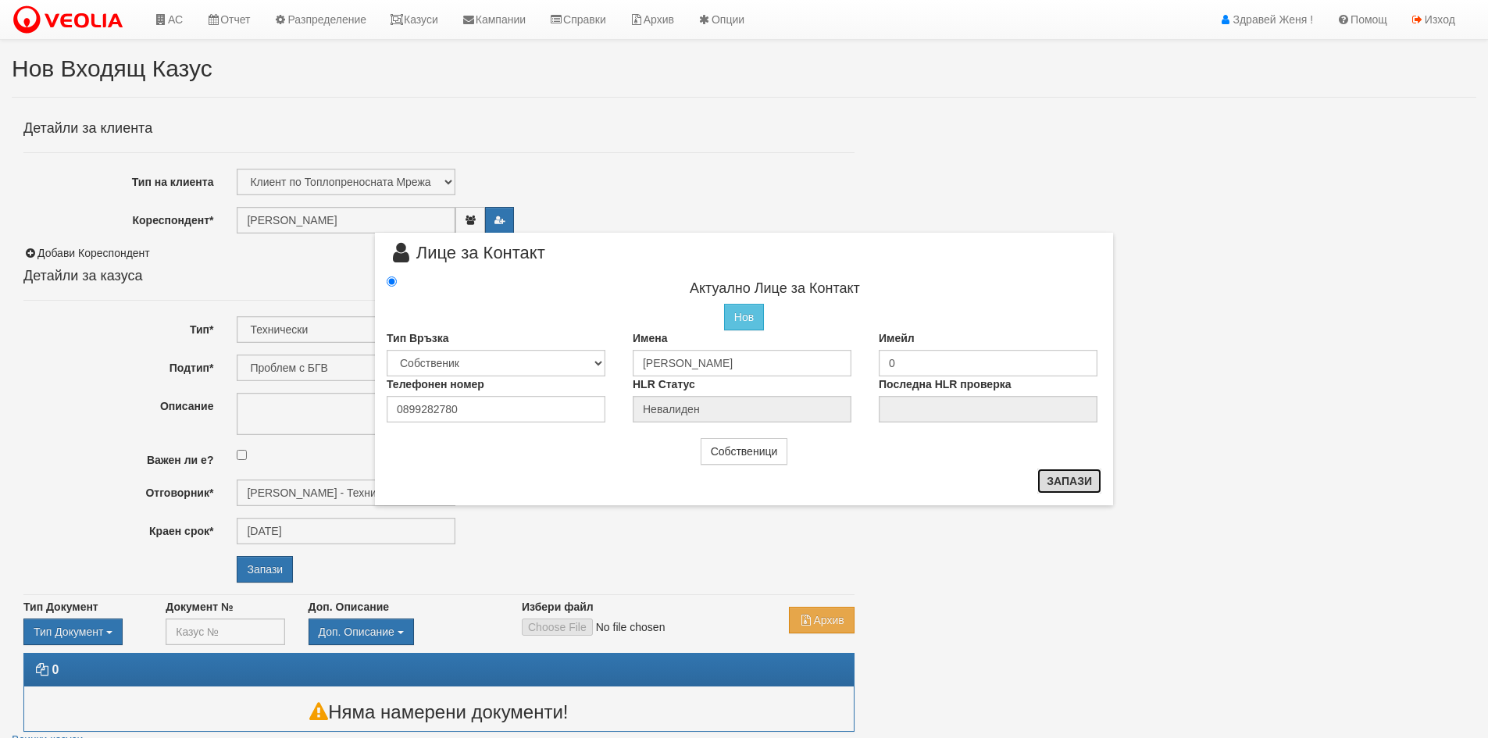
click at [1062, 484] on button "Запази" at bounding box center [1069, 481] width 64 height 25
radio input "true"
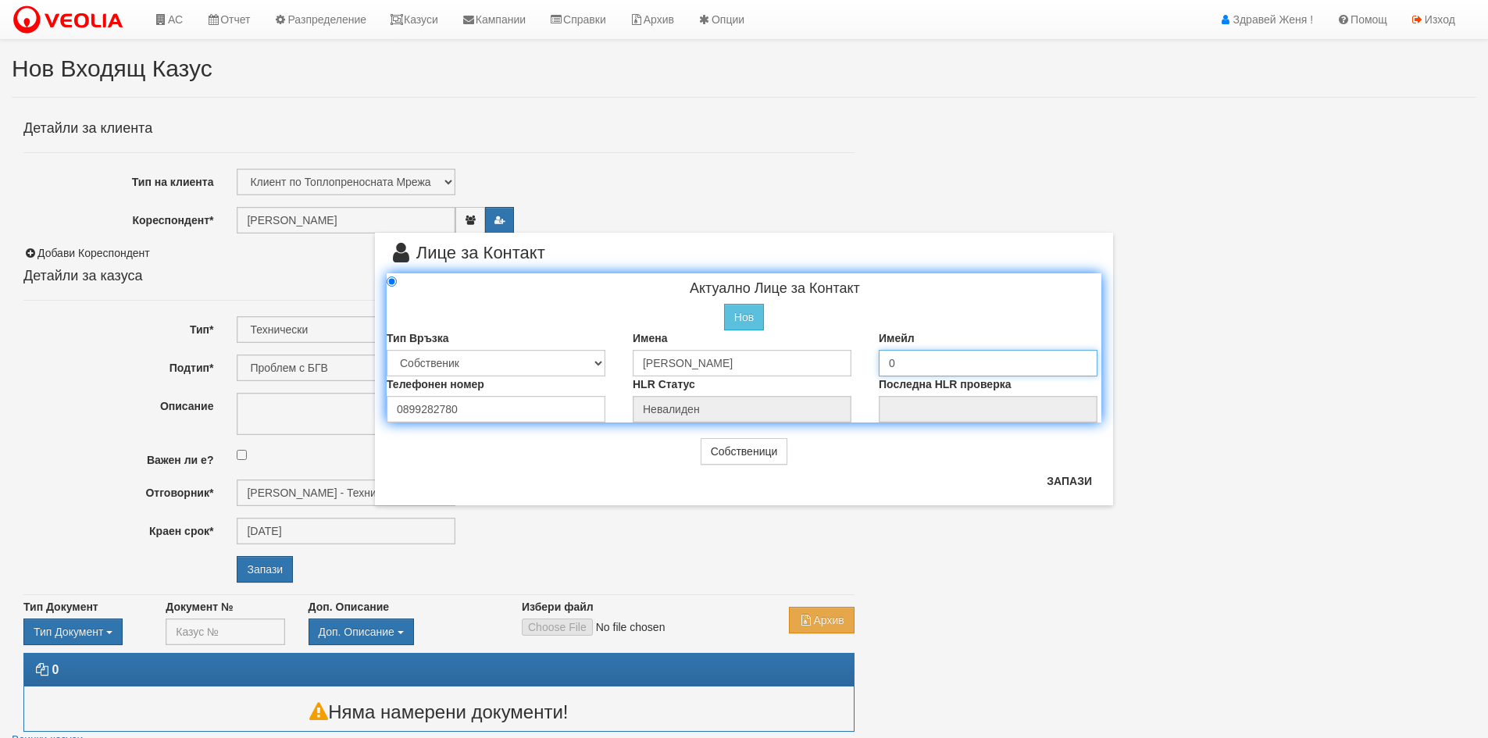
click at [907, 354] on input "0" at bounding box center [988, 363] width 219 height 27
click at [1071, 479] on button "Запази" at bounding box center [1069, 481] width 64 height 25
radio input "true"
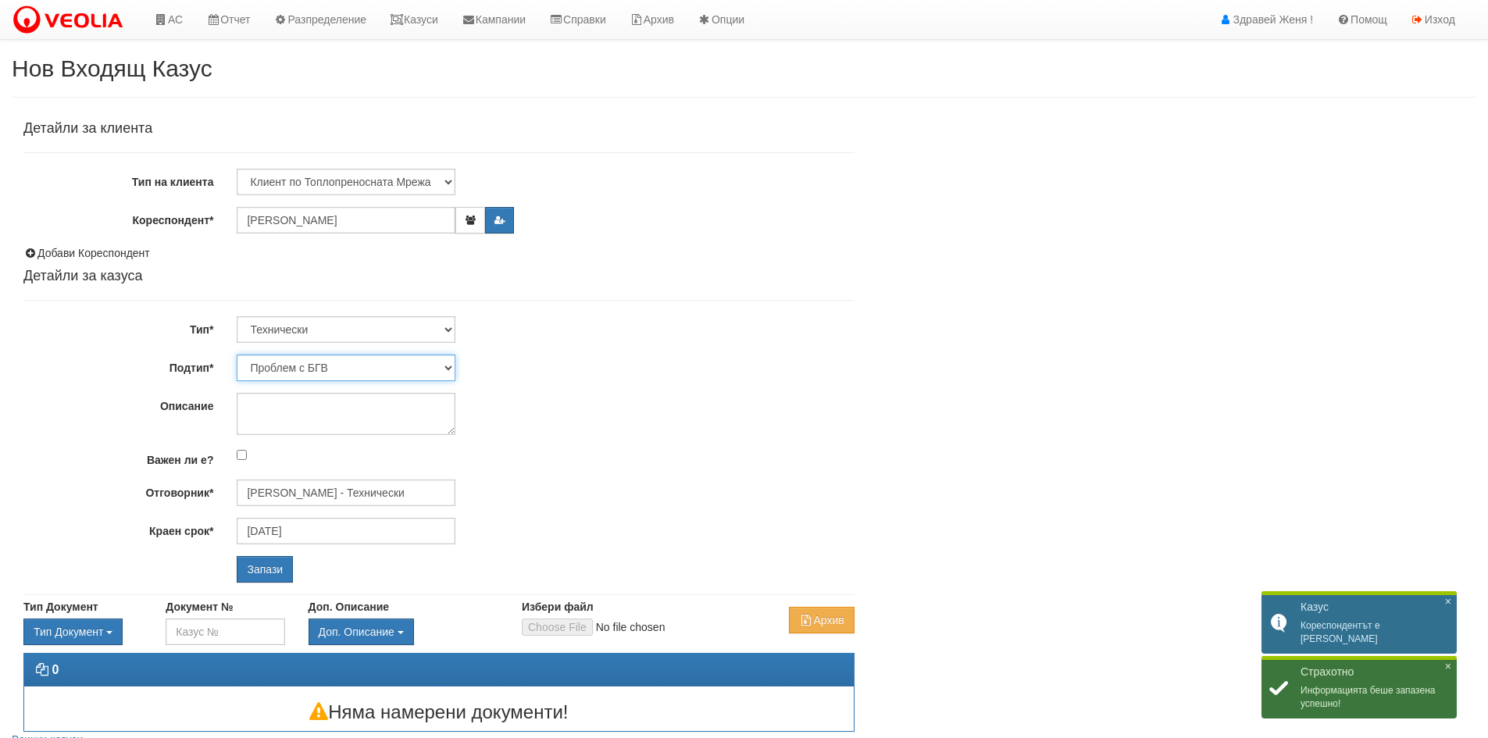
click at [449, 363] on select "Проблем с БГВ Теч ВОИ Теч БГВ Теч в АС Теч от водомер Проблем в АС Интервенция …" at bounding box center [346, 368] width 219 height 27
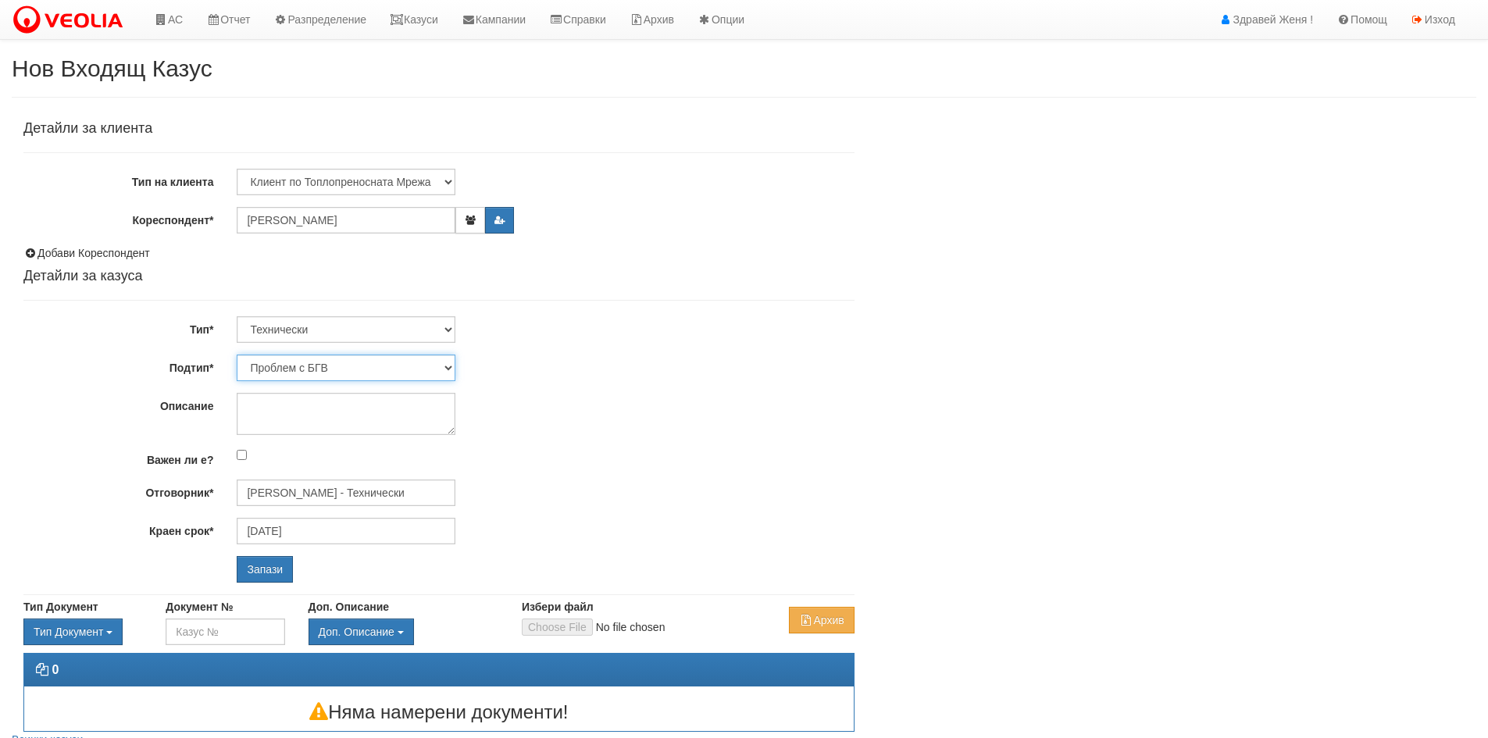
select select "Пломбиране на водомер"
click at [237, 355] on select "Проблем с БГВ Теч ВОИ Теч БГВ Теч в АС Теч от водомер Проблем в АС Интервенция …" at bounding box center [346, 368] width 219 height 27
type input "[DATE]"
type input "[PERSON_NAME] - Технически"
click at [293, 402] on textarea "Описание" at bounding box center [346, 414] width 219 height 42
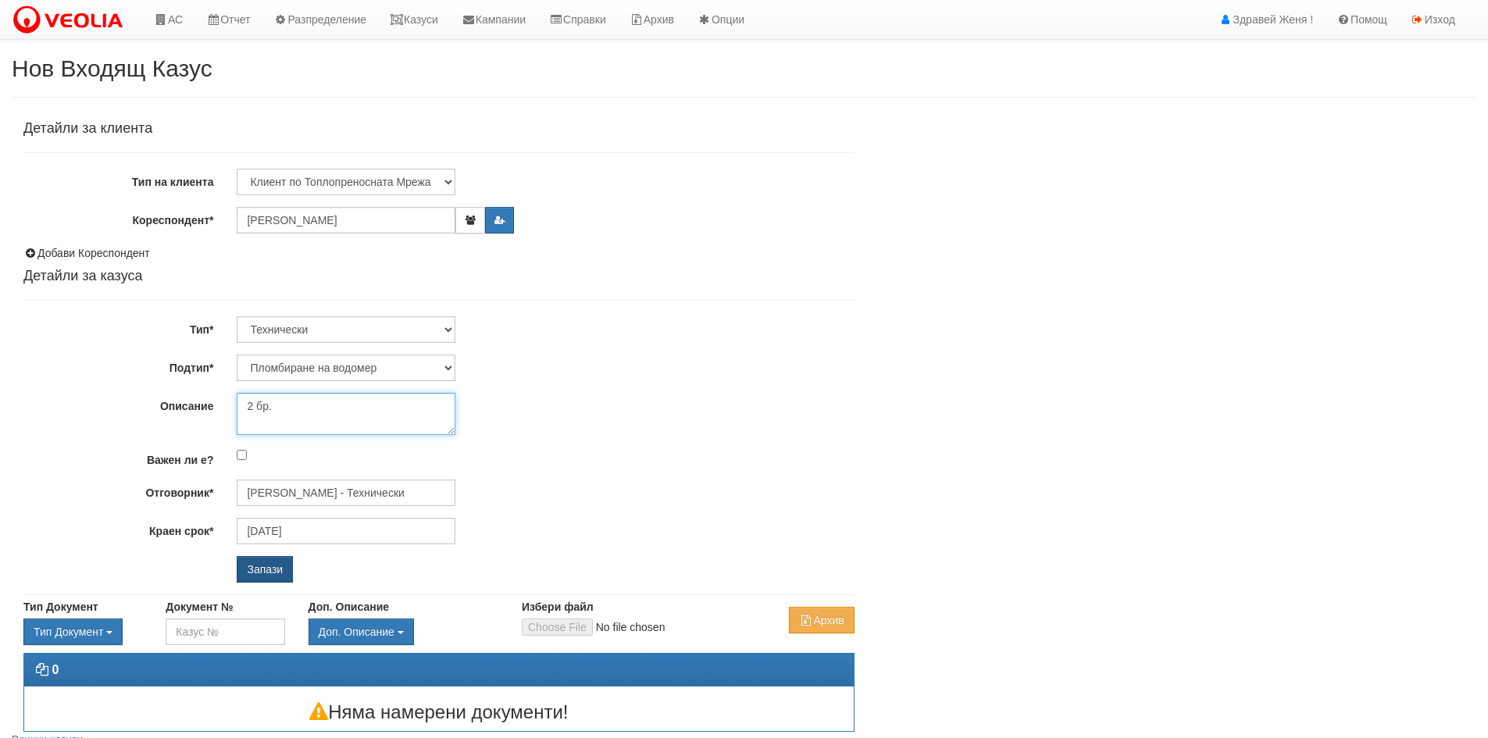
type textarea "2 бр."
click at [258, 579] on input "Запази" at bounding box center [265, 569] width 56 height 27
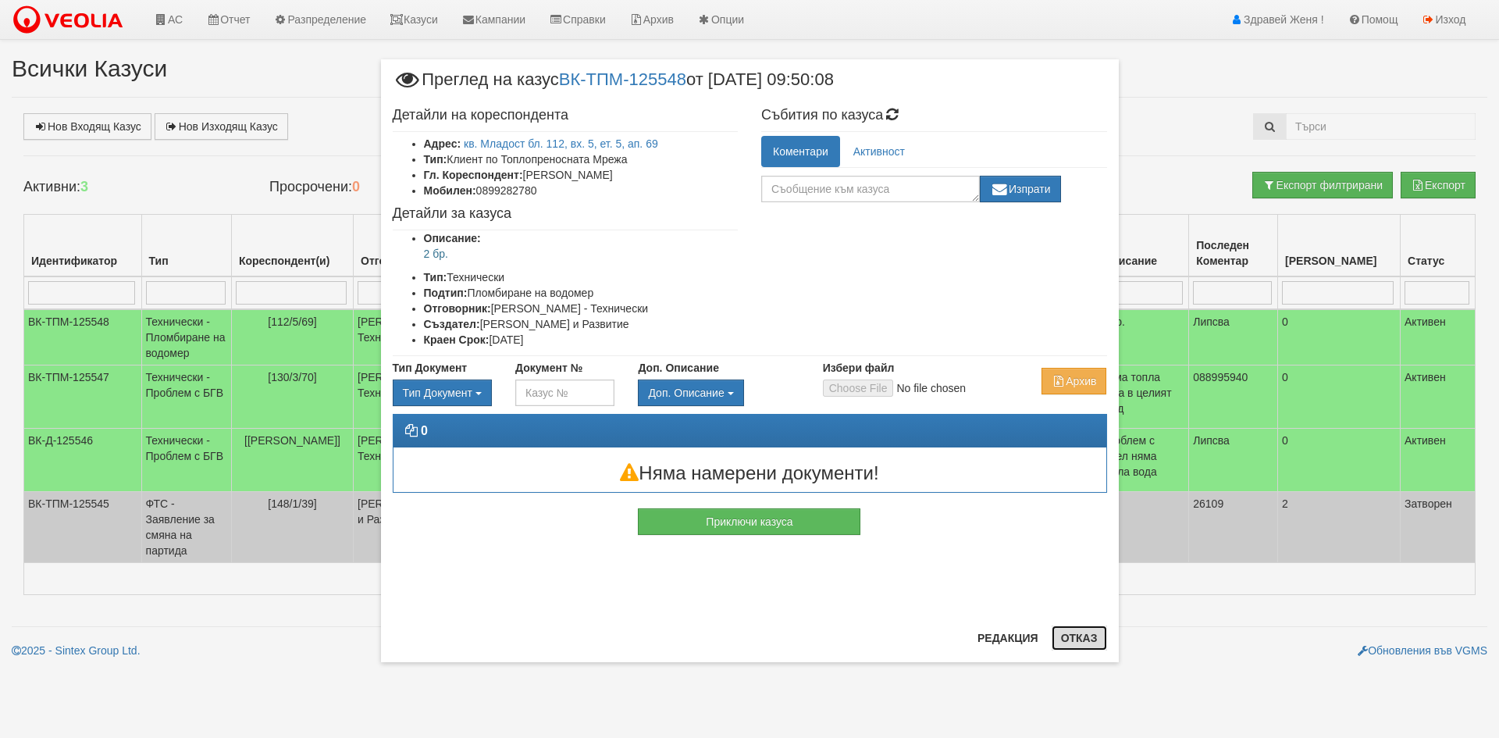
click at [1093, 636] on button "Отказ" at bounding box center [1079, 637] width 55 height 25
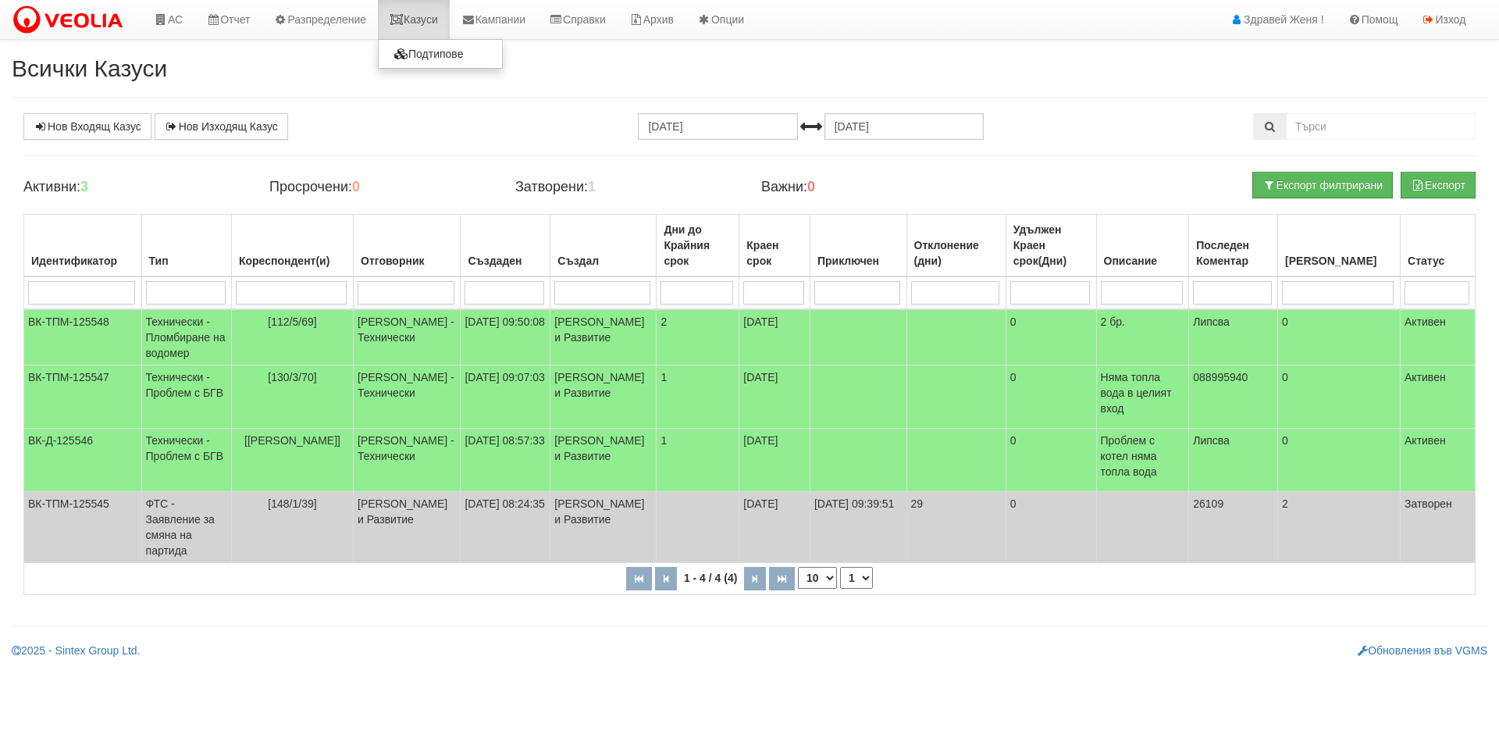
click at [424, 14] on link "Казуси" at bounding box center [414, 19] width 72 height 39
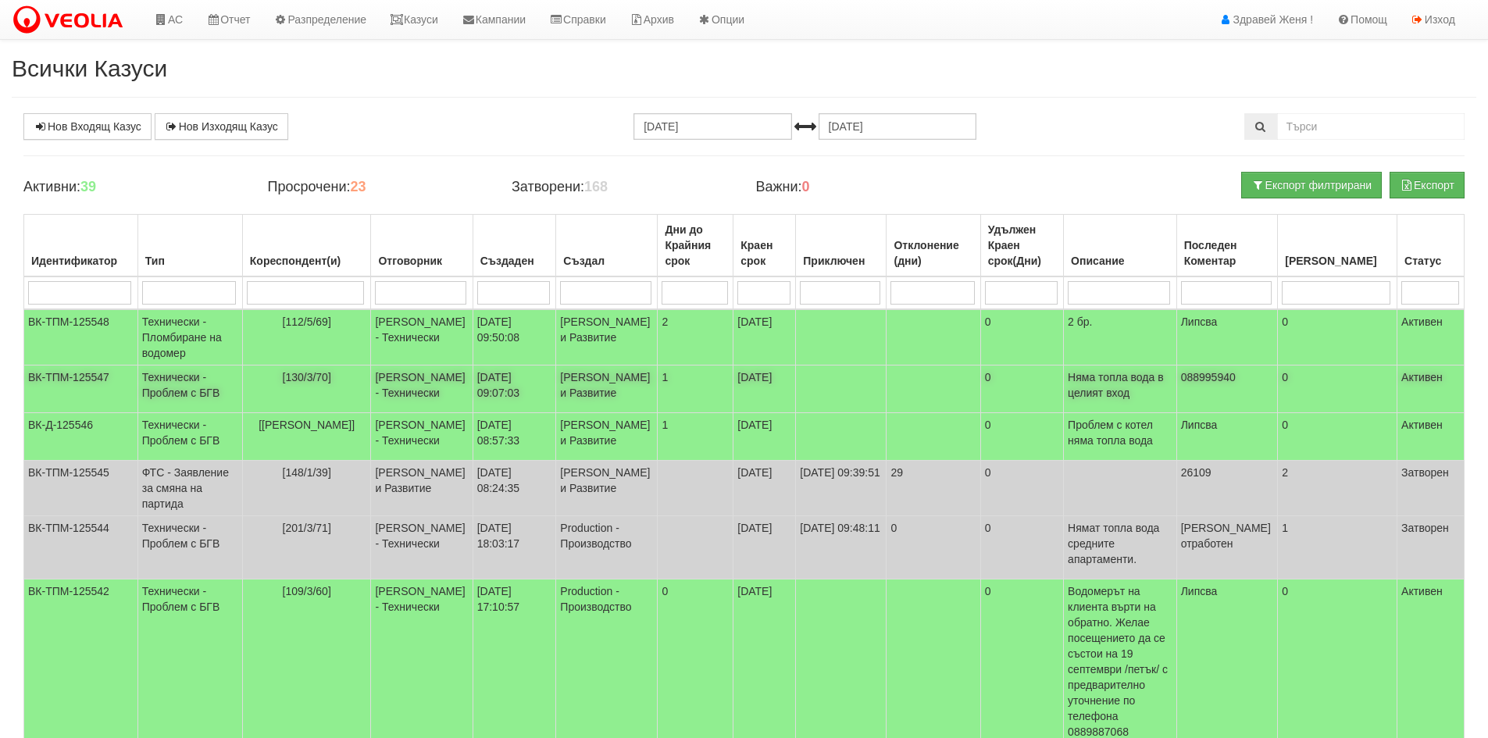
click at [330, 404] on td "[130/3/70]" at bounding box center [306, 389] width 129 height 48
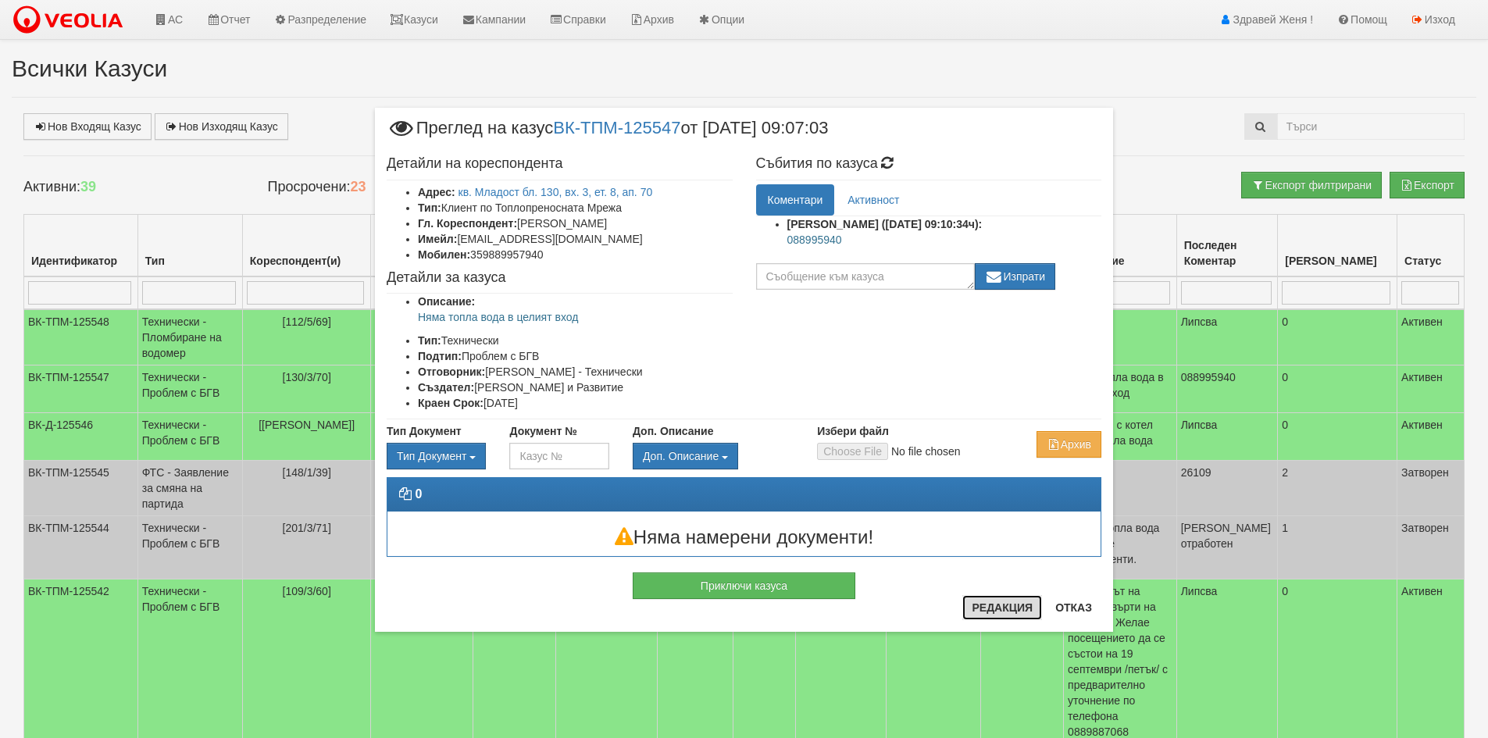
click at [1000, 611] on button "Редакция" at bounding box center [1002, 607] width 80 height 25
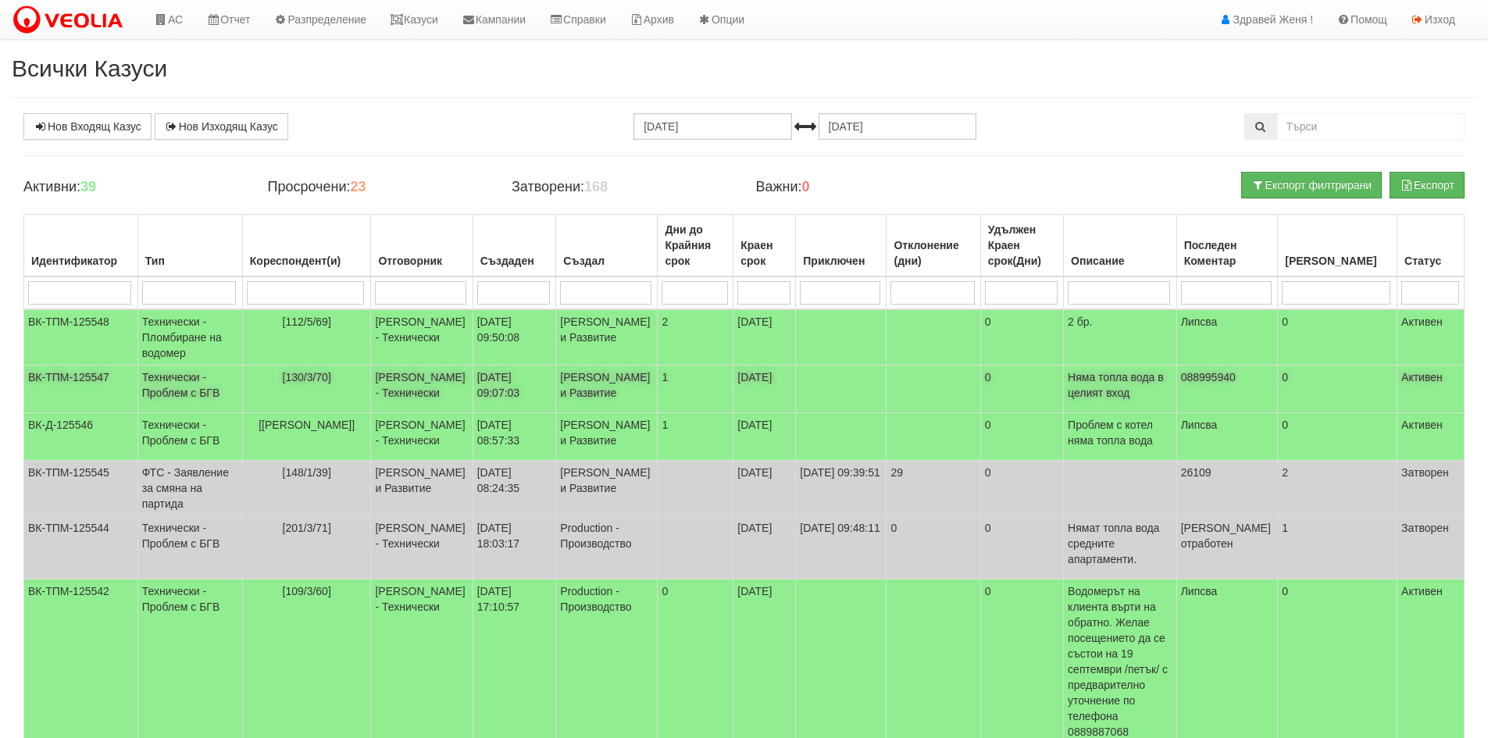
click at [854, 413] on td at bounding box center [841, 389] width 91 height 48
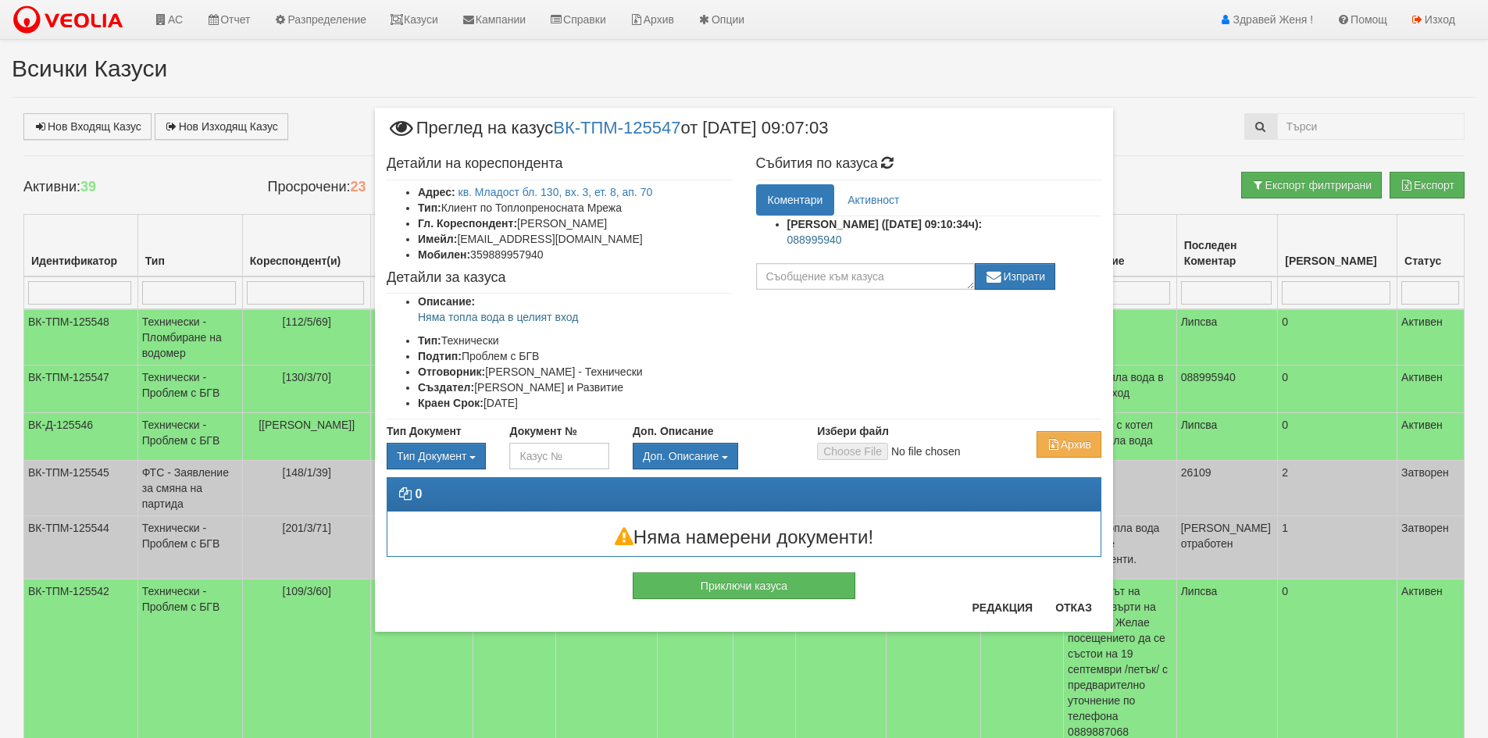
click at [843, 237] on p "088995940" at bounding box center [944, 240] width 315 height 16
drag, startPoint x: 842, startPoint y: 238, endPoint x: 786, endPoint y: 248, distance: 56.2
click at [786, 248] on ul "Женя Димитрова (16/09/2025г. 09:10:34ч): 088995940" at bounding box center [929, 235] width 346 height 39
drag, startPoint x: 793, startPoint y: 244, endPoint x: 769, endPoint y: 333, distance: 92.3
click at [769, 333] on div "Детайли на кореспондента Адрес: кв. Младост бл. 130, вх. 3, ет. 8, ап. 70 Тип: …" at bounding box center [744, 283] width 738 height 271
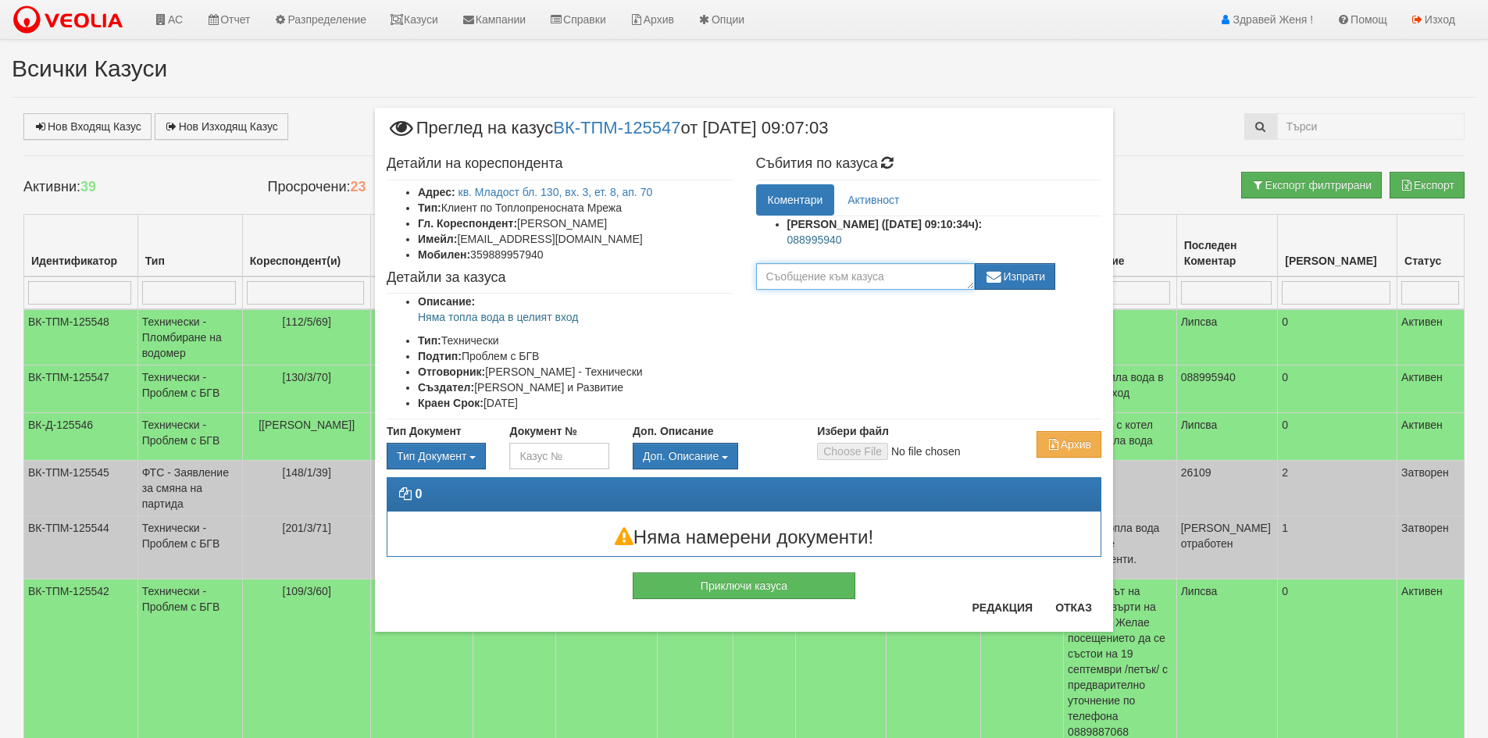
click at [772, 275] on textarea at bounding box center [865, 276] width 219 height 27
drag, startPoint x: 548, startPoint y: 253, endPoint x: 492, endPoint y: 258, distance: 56.5
click at [492, 258] on li "Мобилен: 359889957940" at bounding box center [575, 255] width 315 height 16
click at [807, 285] on textarea at bounding box center [865, 276] width 219 height 27
drag, startPoint x: 559, startPoint y: 255, endPoint x: 489, endPoint y: 256, distance: 70.3
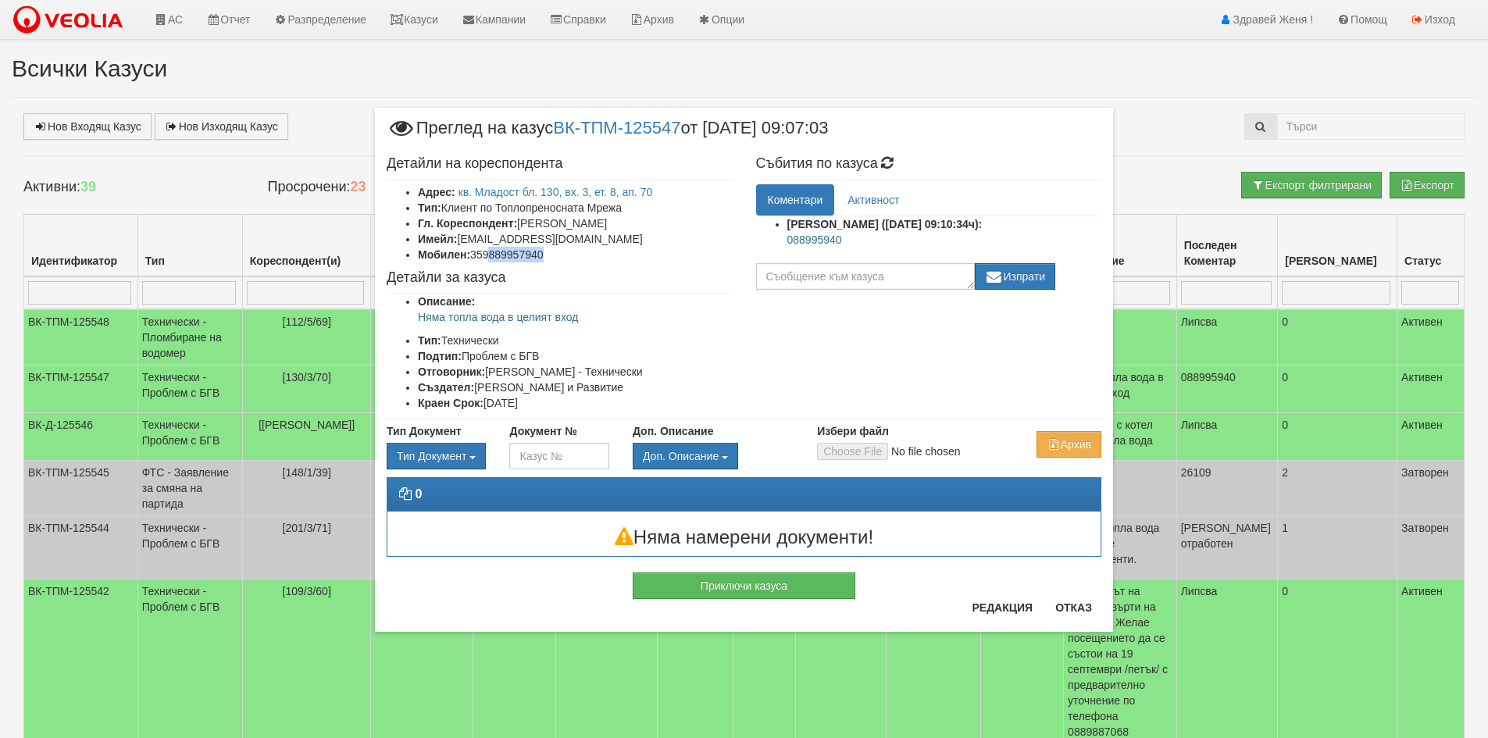
click at [489, 256] on li "Мобилен: 359889957940" at bounding box center [575, 255] width 315 height 16
copy li "889957940"
click at [782, 275] on textarea at bounding box center [865, 276] width 219 height 27
paste textarea "889957940"
type textarea "0889957940 - верен"
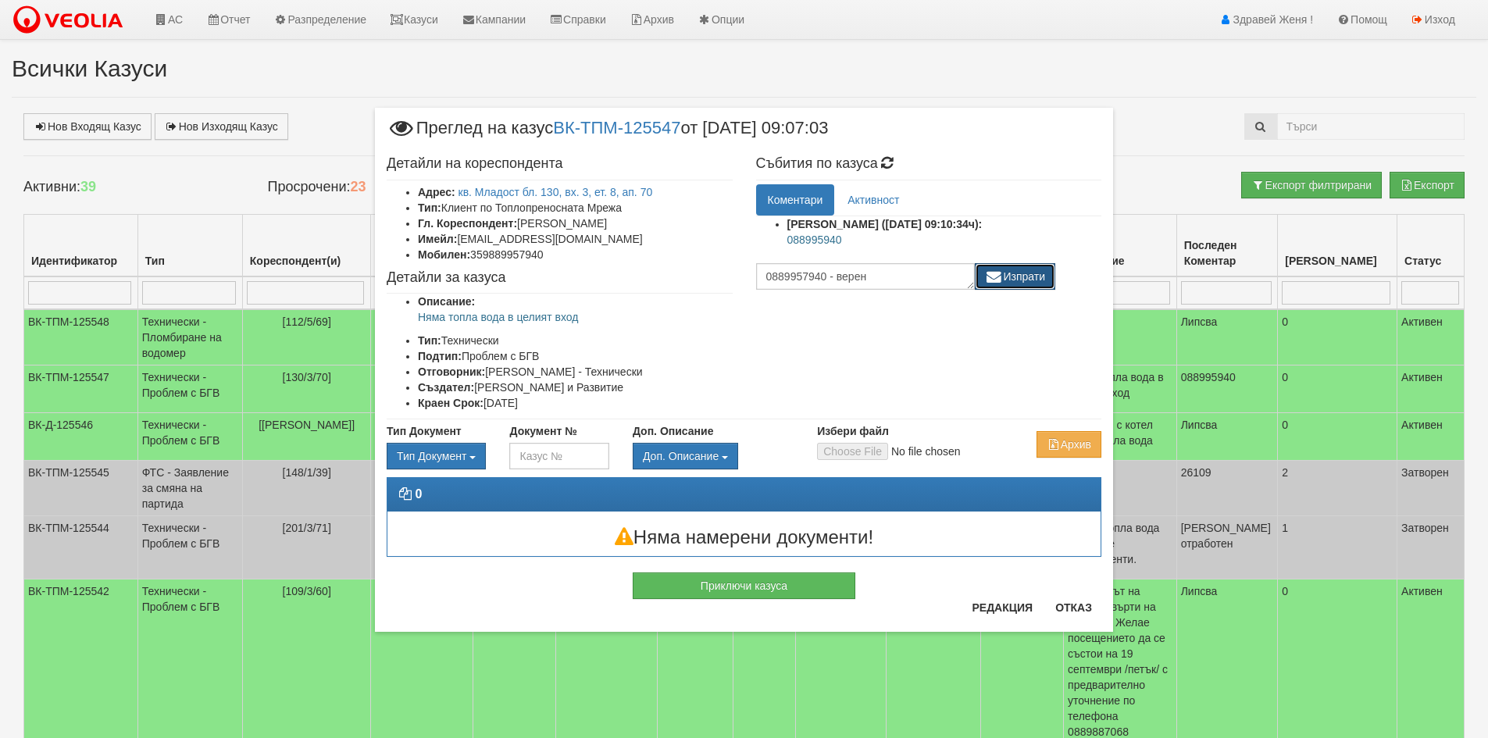
click at [1015, 278] on button "Изпрати" at bounding box center [1015, 276] width 81 height 27
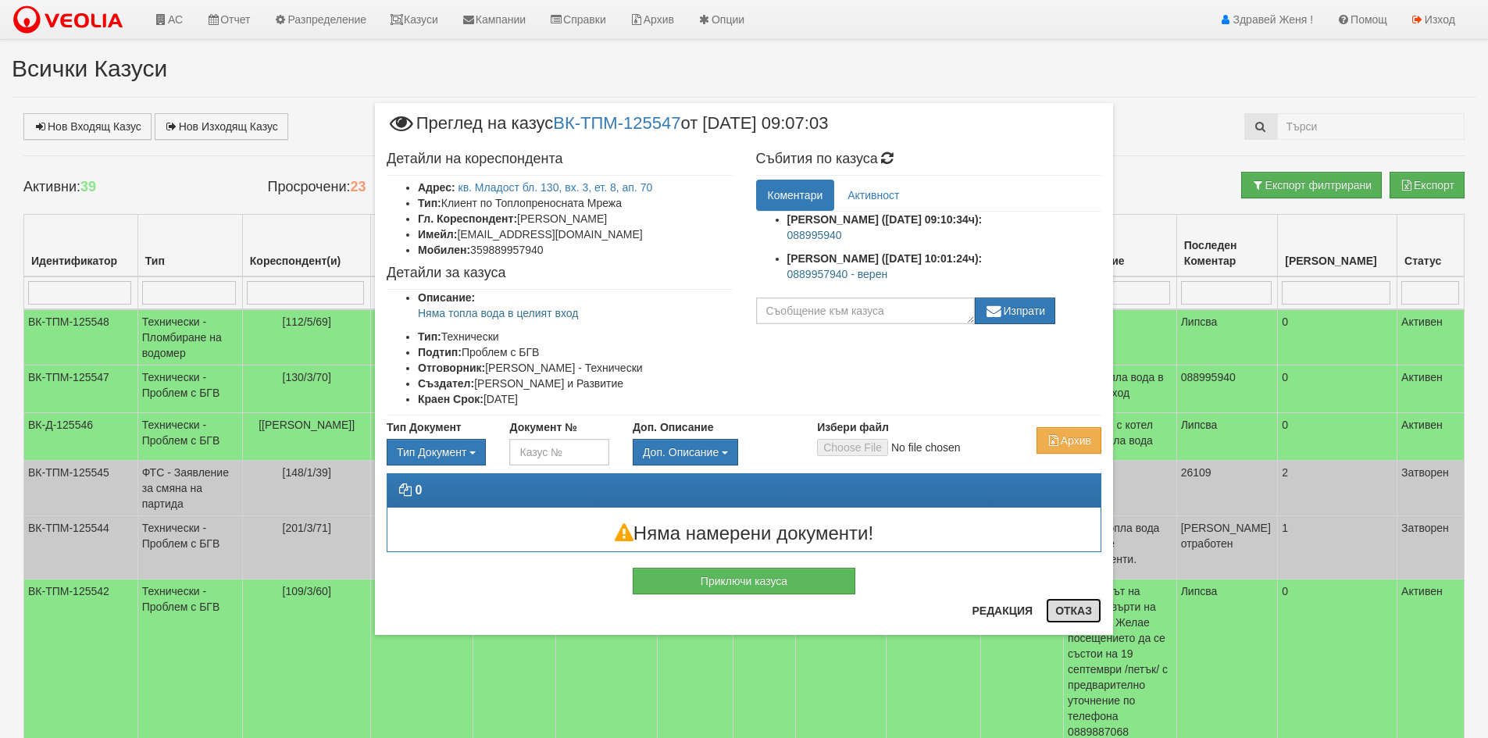
click at [1087, 608] on button "Отказ" at bounding box center [1073, 610] width 55 height 25
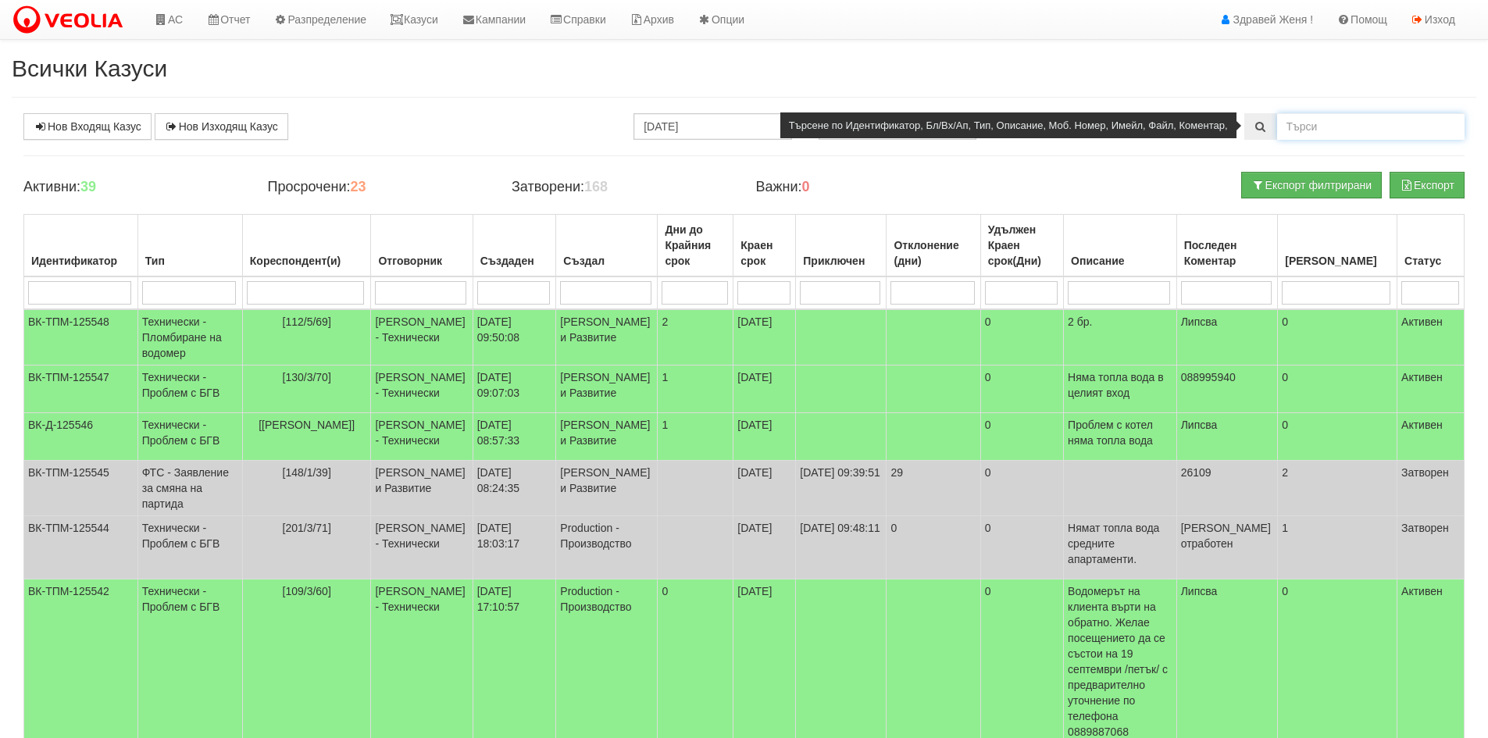
click at [1305, 127] on input "text" at bounding box center [1370, 126] width 187 height 27
click at [1304, 129] on input "12503" at bounding box center [1370, 126] width 187 height 27
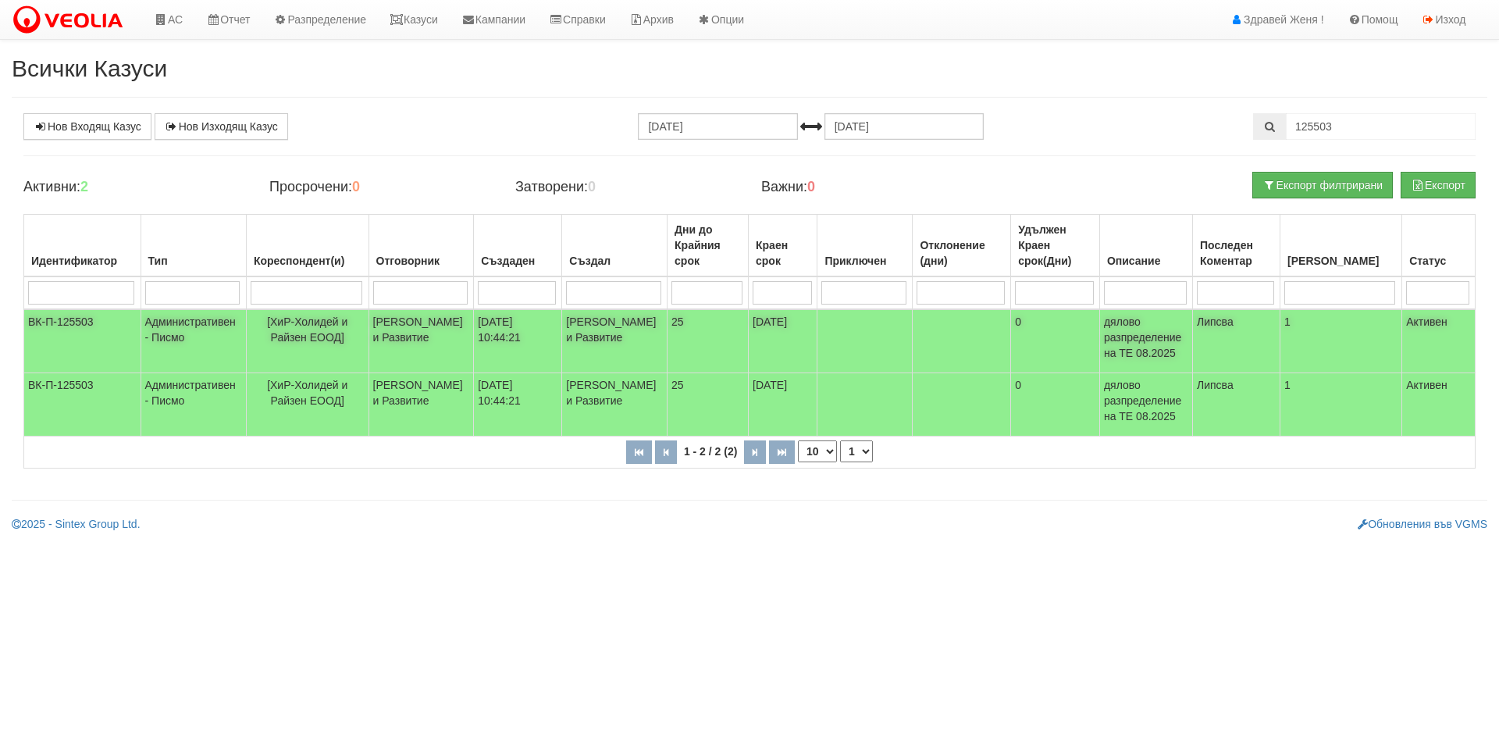
click at [412, 332] on td "[PERSON_NAME] и Развитие" at bounding box center [421, 341] width 105 height 64
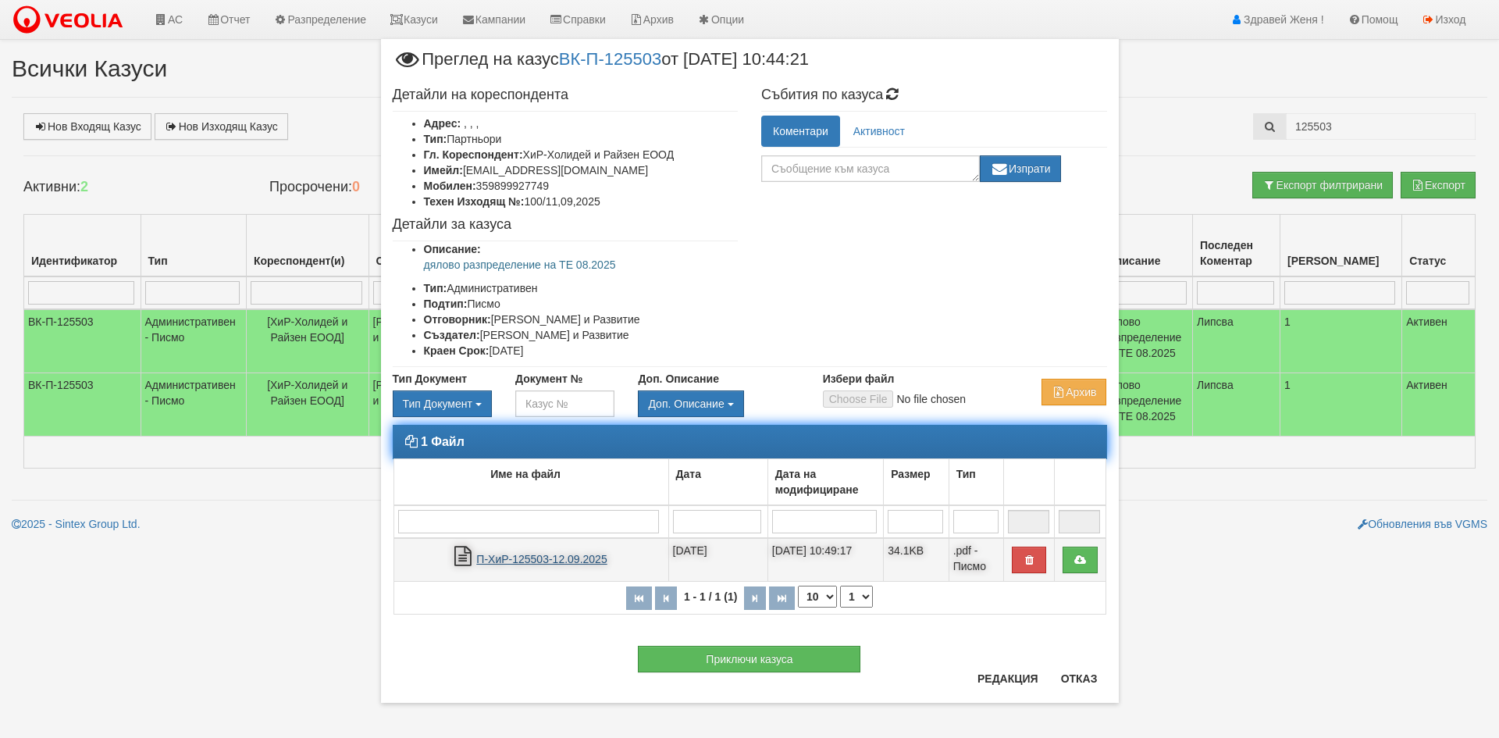
click at [583, 558] on link "П-ХиР-125503-12.09.2025" at bounding box center [541, 559] width 130 height 12
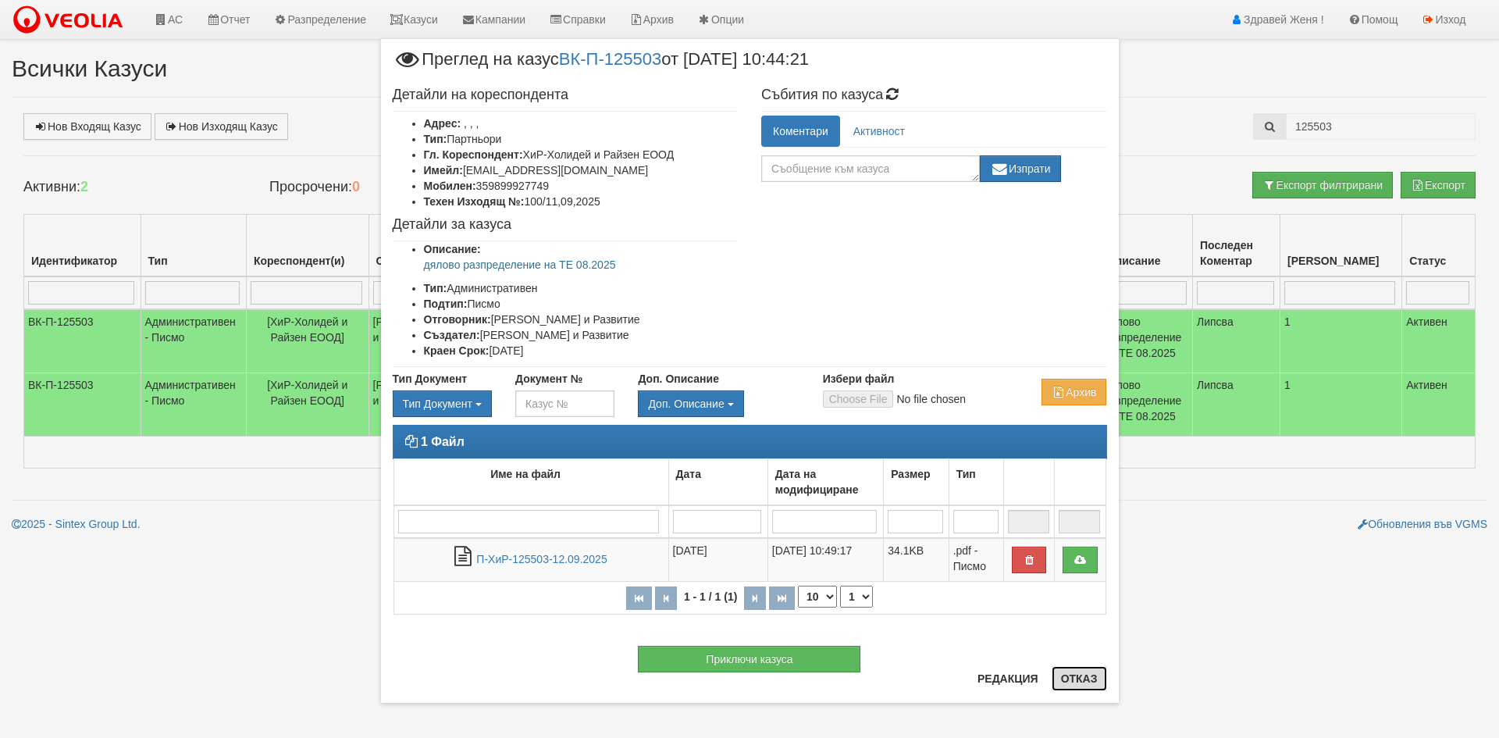
click at [1067, 676] on button "Отказ" at bounding box center [1079, 678] width 55 height 25
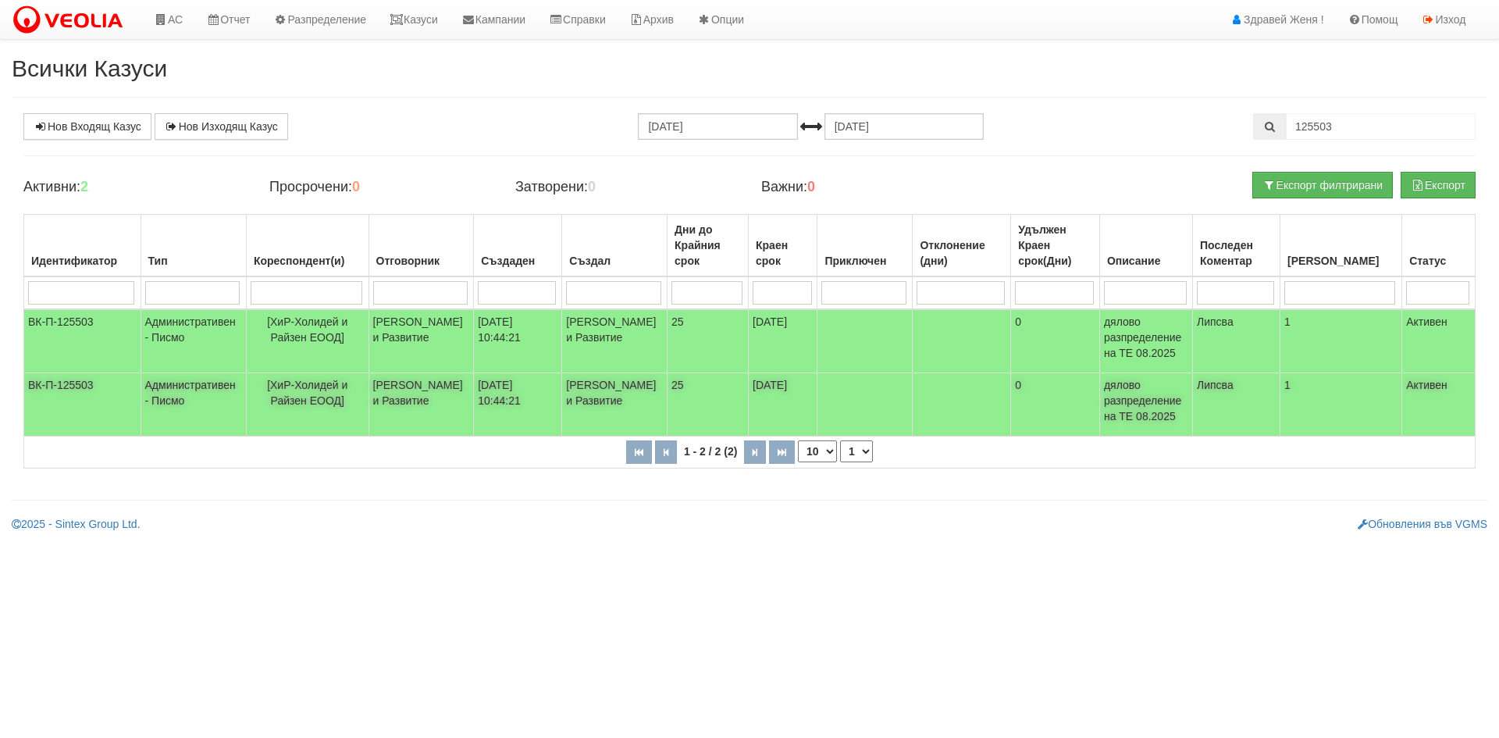
click at [417, 409] on td "[PERSON_NAME] и Развитие" at bounding box center [421, 404] width 105 height 63
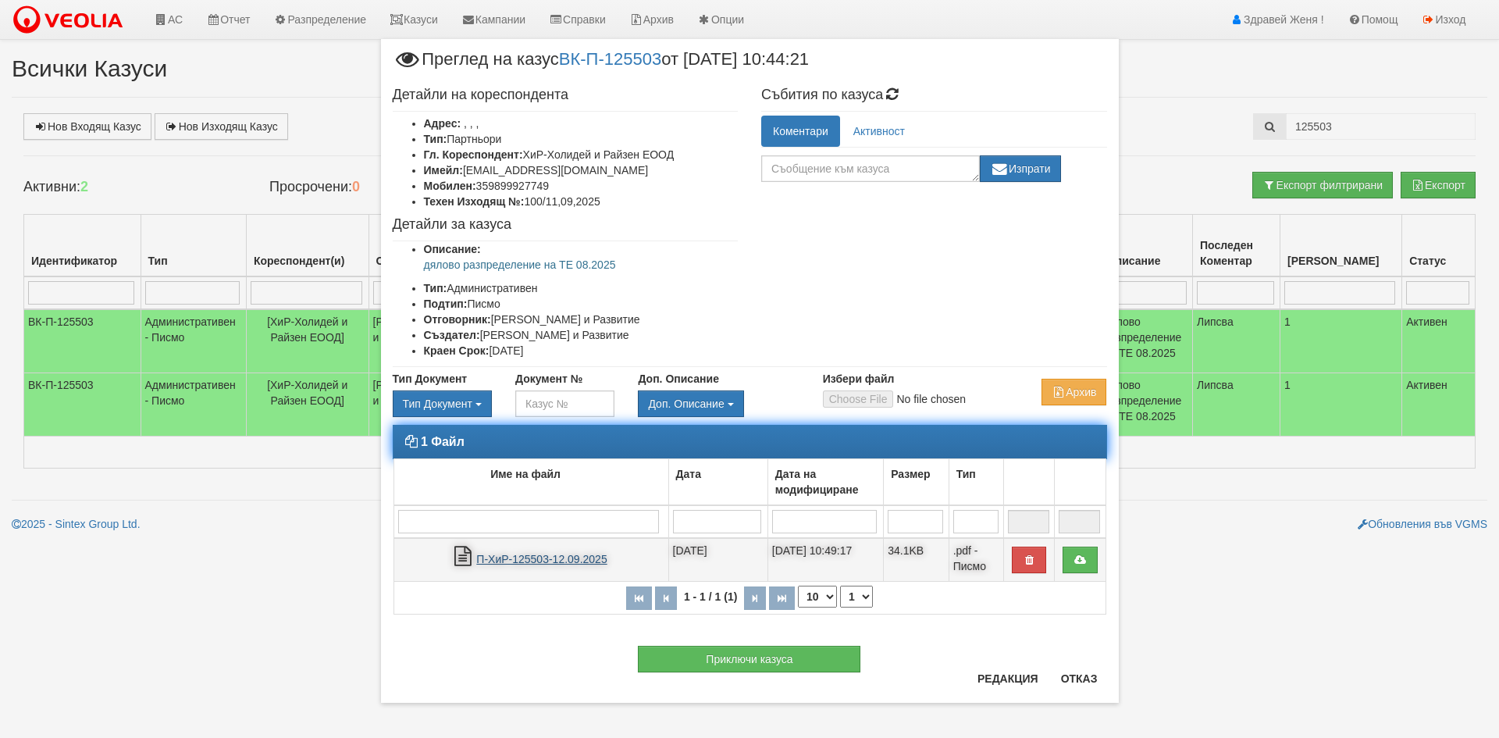
click at [519, 558] on link "П-ХиР-125503-12.09.2025" at bounding box center [541, 559] width 130 height 12
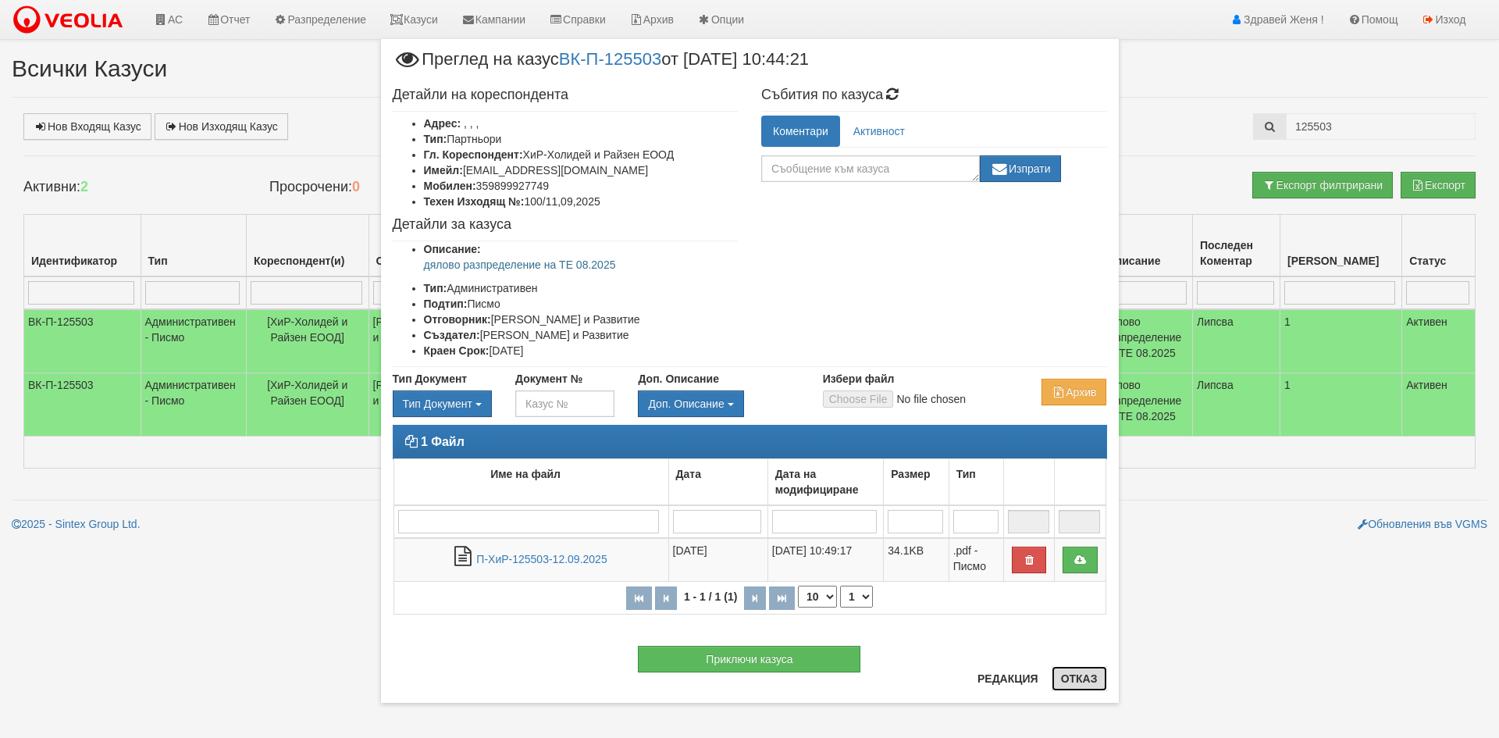
click at [1092, 684] on button "Отказ" at bounding box center [1079, 678] width 55 height 25
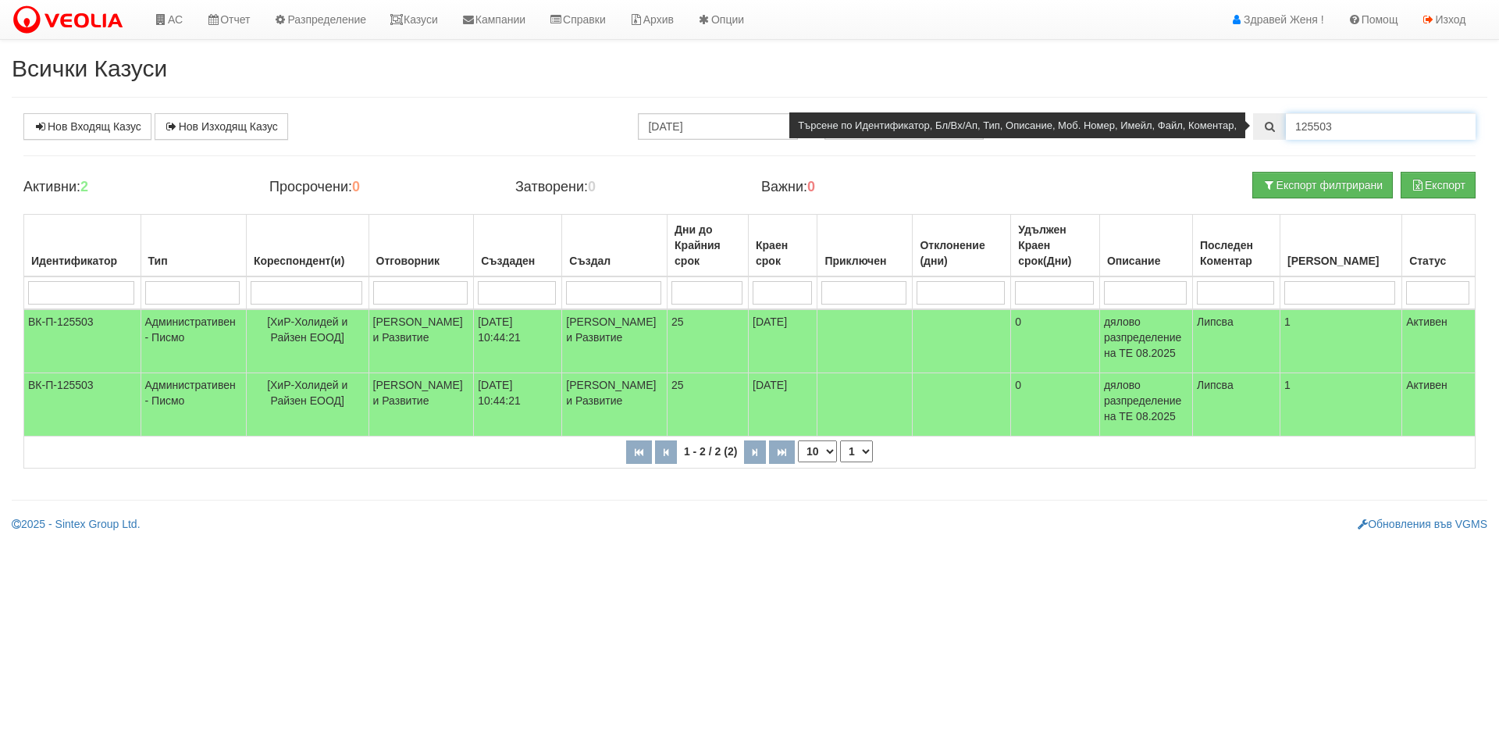
click at [1381, 122] on input "125503" at bounding box center [1381, 126] width 190 height 27
type input "125505"
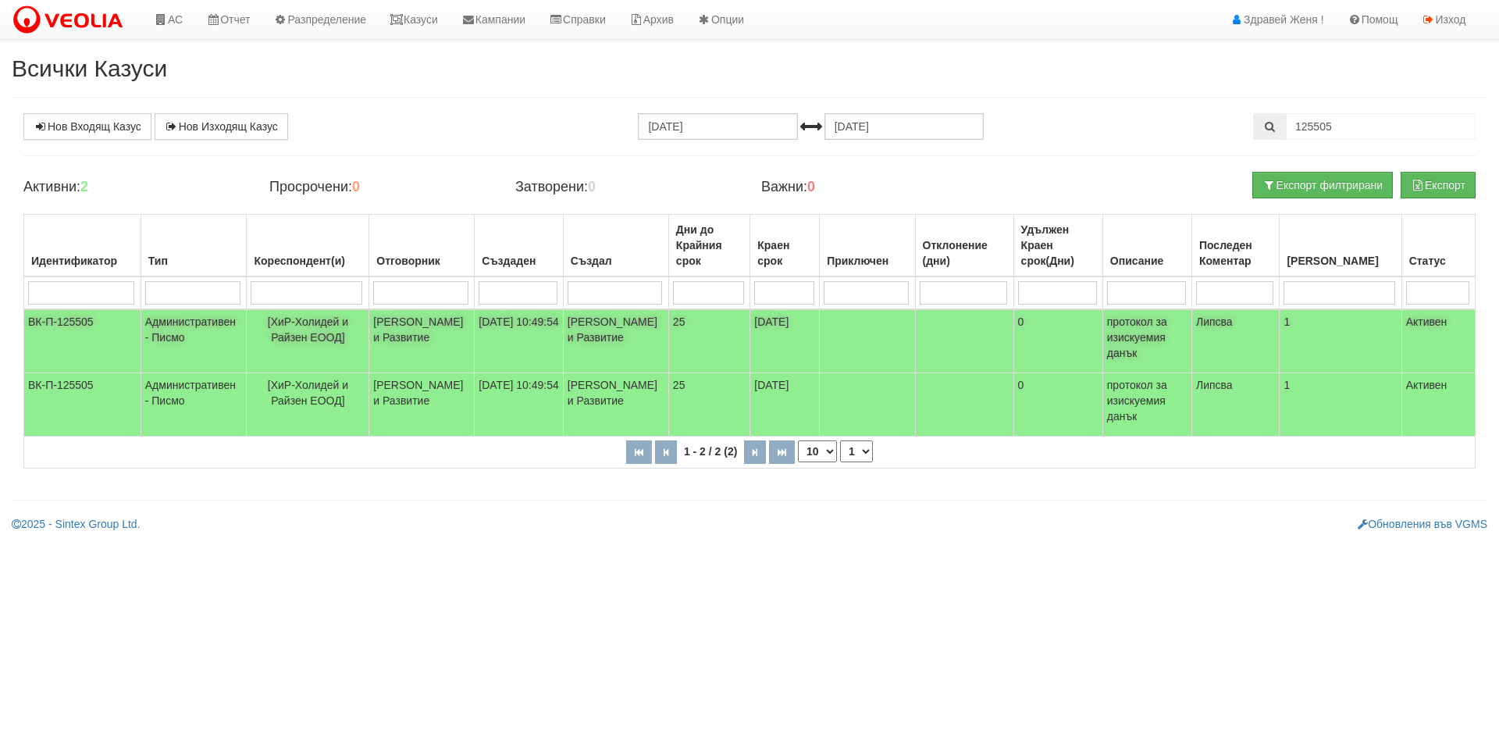
click at [447, 340] on td "[PERSON_NAME] и Развитие" at bounding box center [421, 341] width 105 height 64
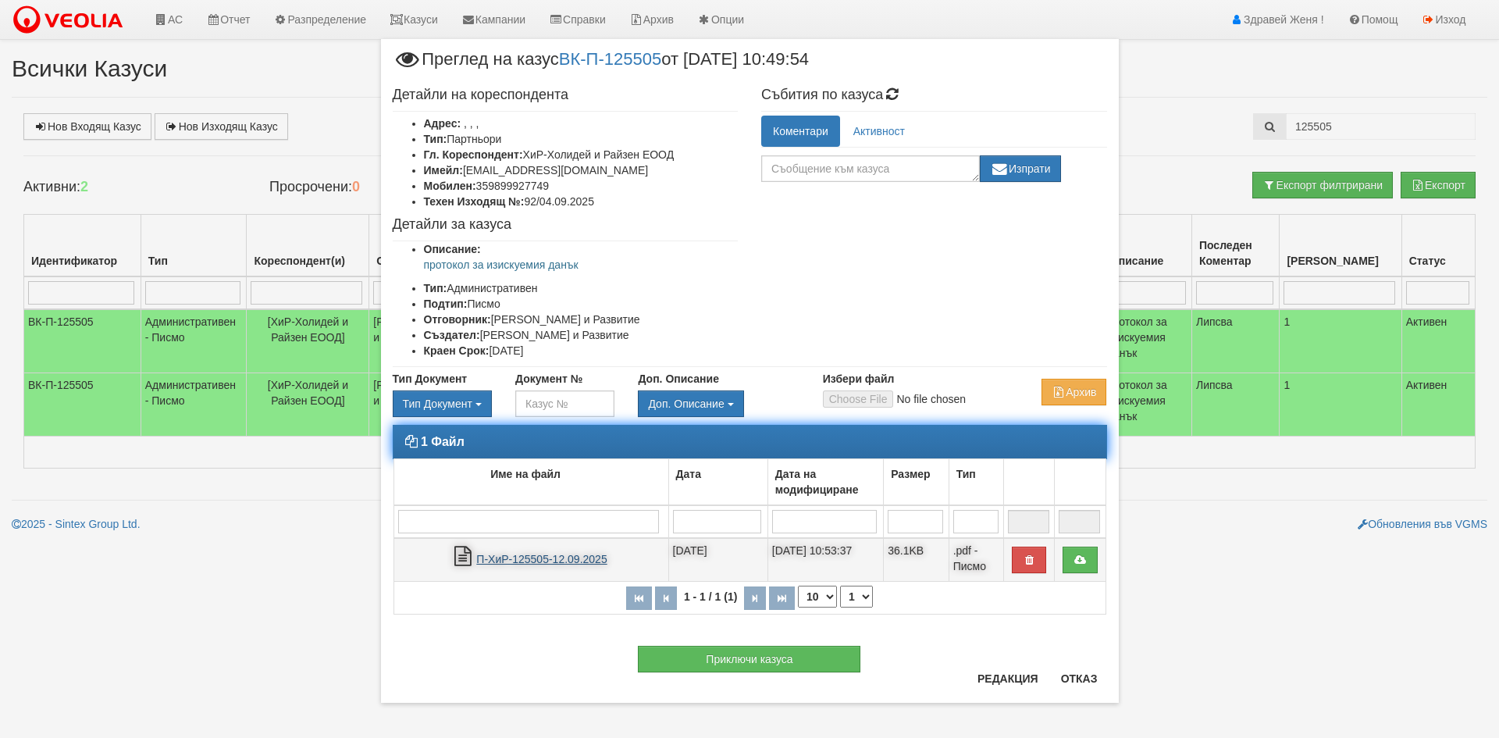
click at [547, 559] on link "П-ХиР-125505-12.09.2025" at bounding box center [541, 559] width 130 height 12
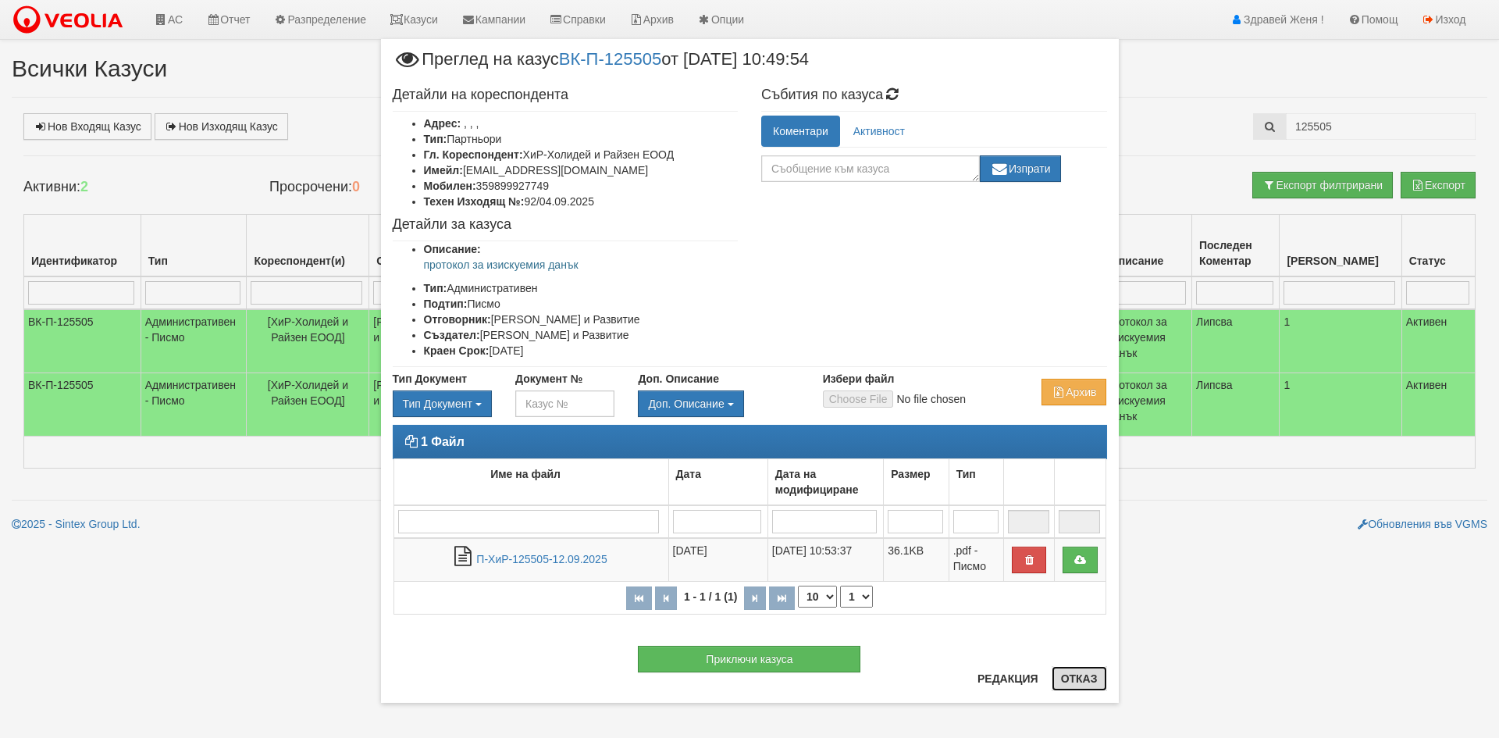
click at [1070, 680] on button "Отказ" at bounding box center [1079, 678] width 55 height 25
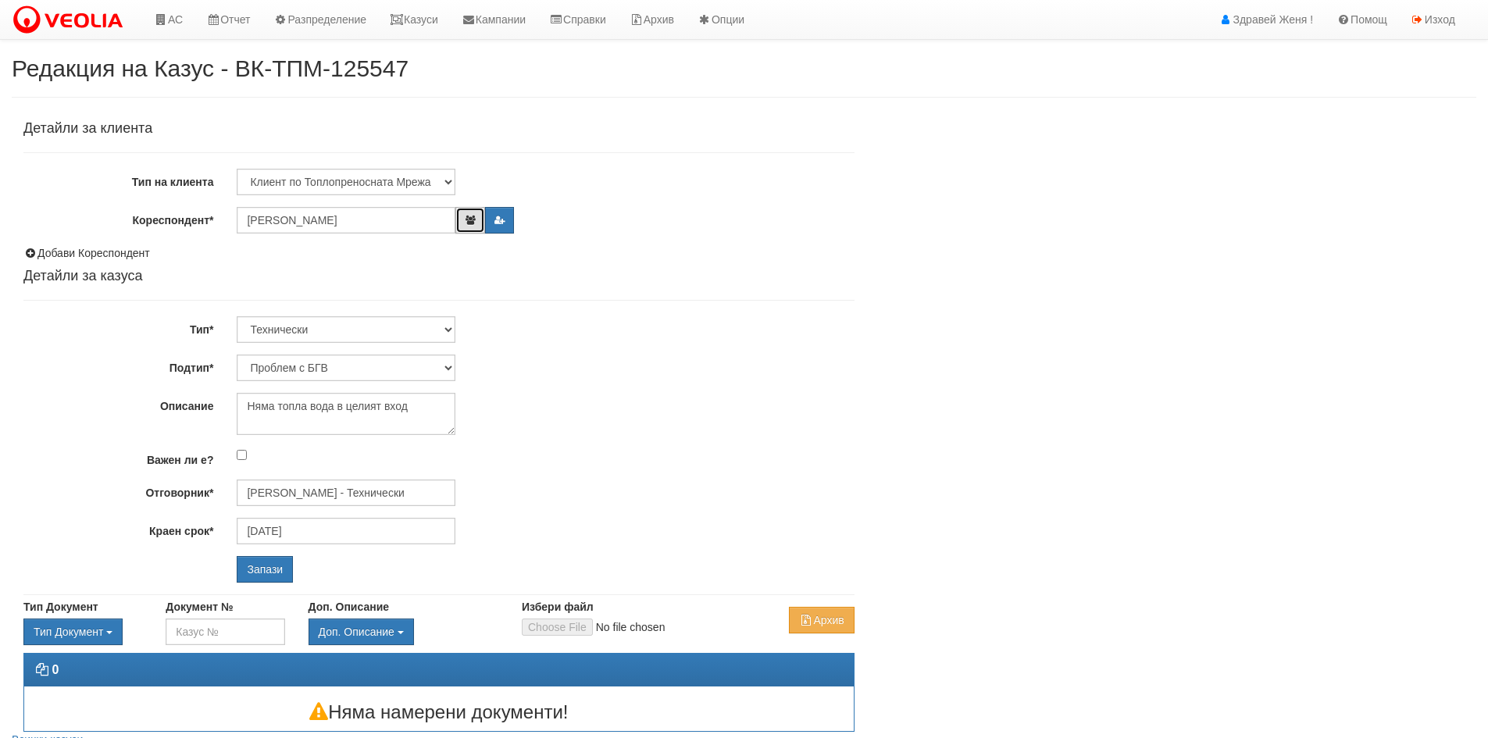
click at [469, 221] on icon "button" at bounding box center [470, 220] width 12 height 9
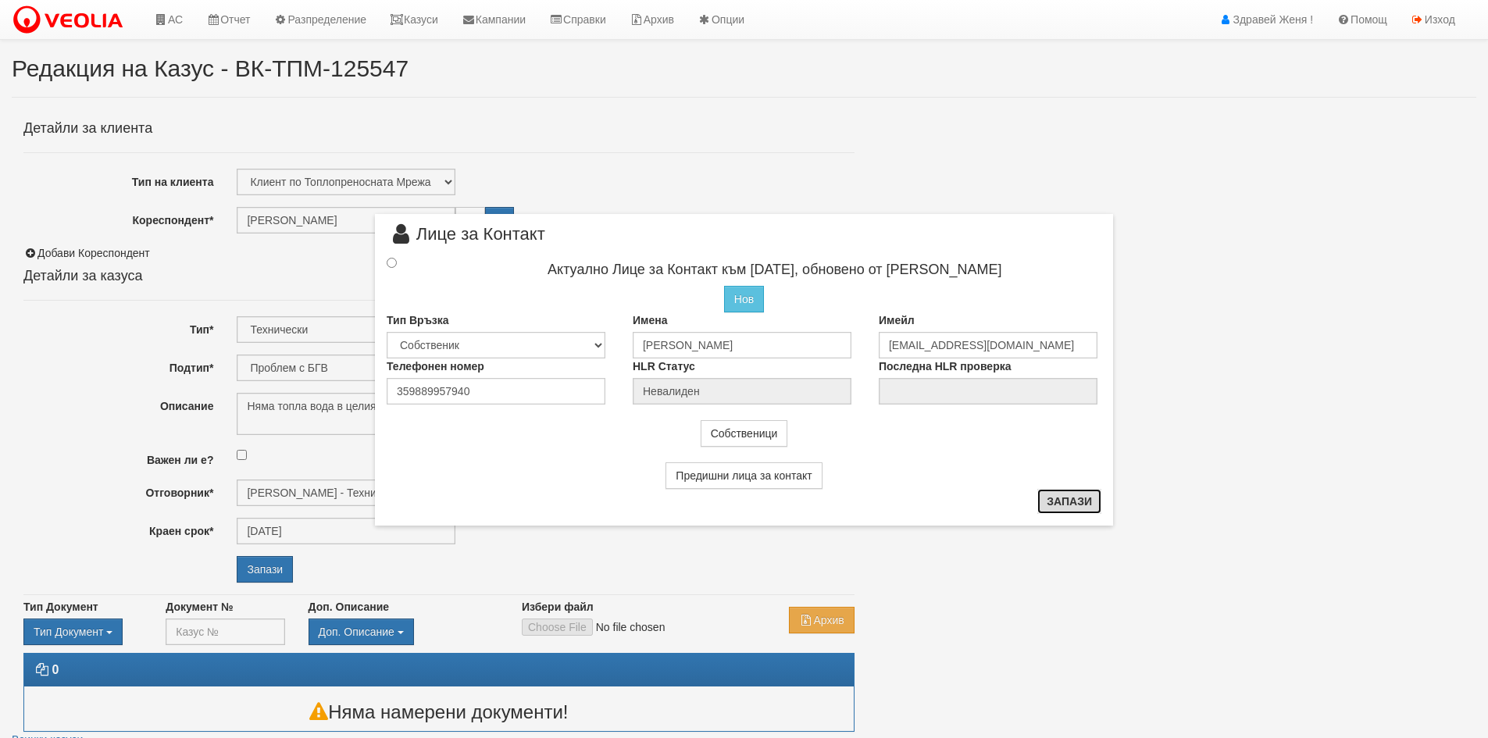
click at [1098, 505] on button "Запази" at bounding box center [1069, 501] width 64 height 25
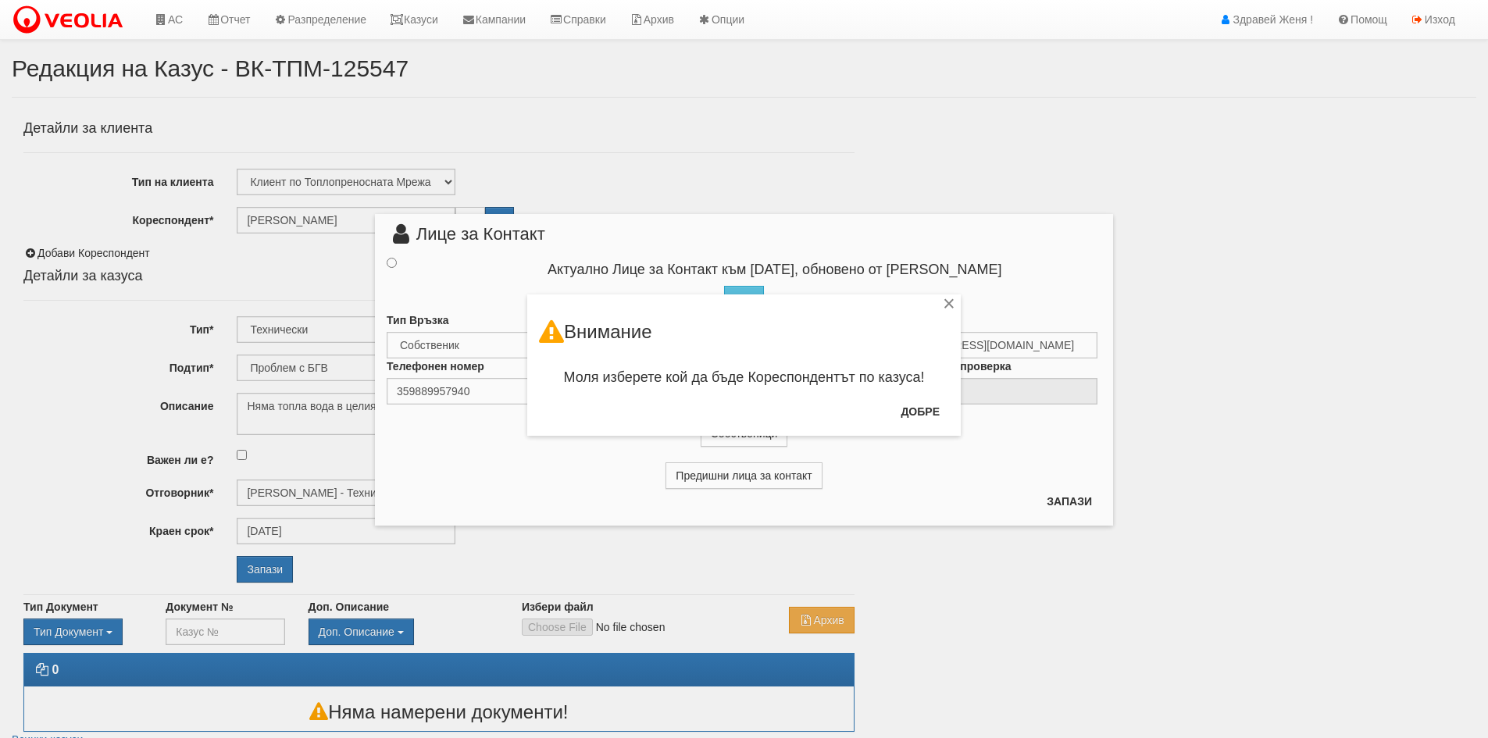
click at [385, 262] on div "× Внимание Моля изберете кой да бъде Кореспондентът по казуса! [GEOGRAPHIC_DATA]" at bounding box center [744, 218] width 914 height 436
click at [910, 415] on button "Добре" at bounding box center [920, 411] width 58 height 25
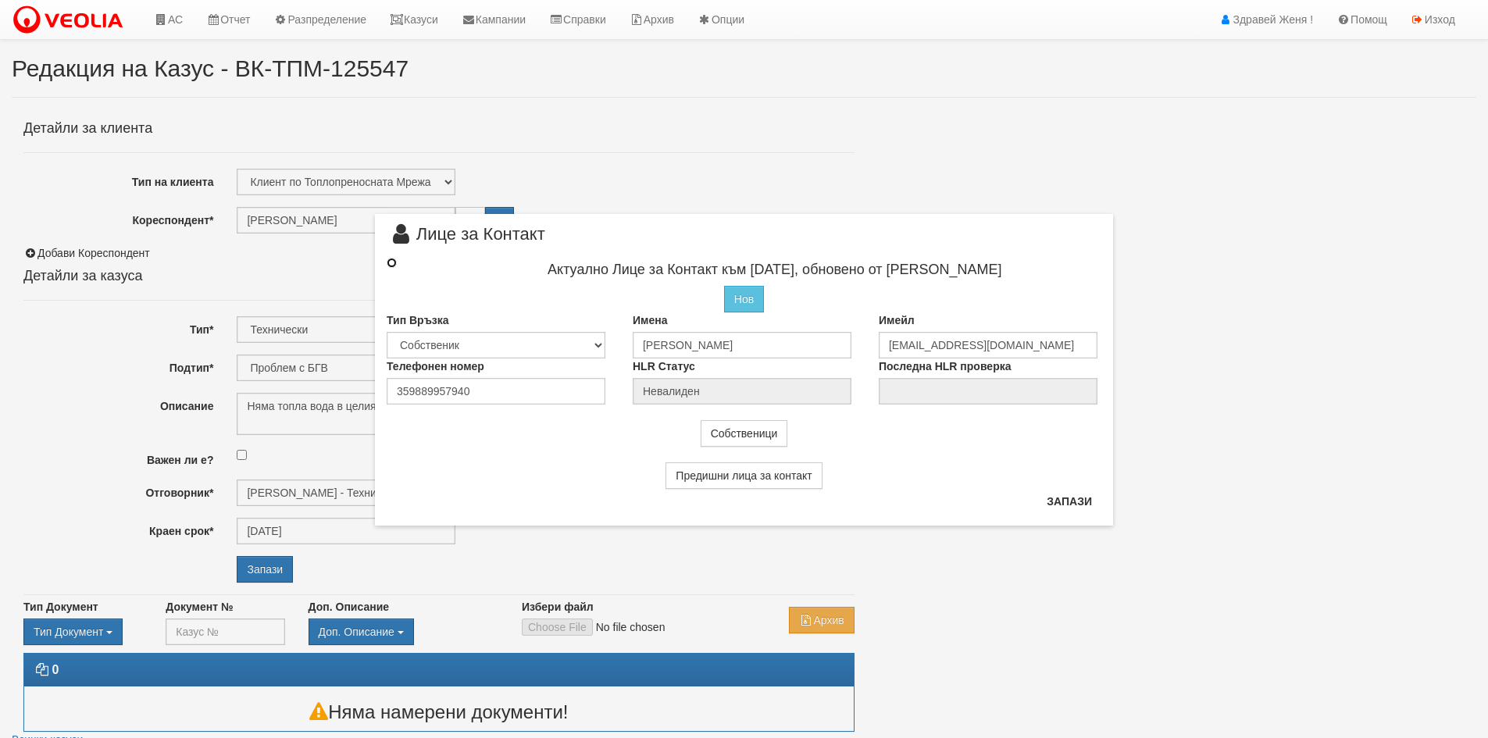
click at [390, 264] on input "radio" at bounding box center [392, 263] width 10 height 10
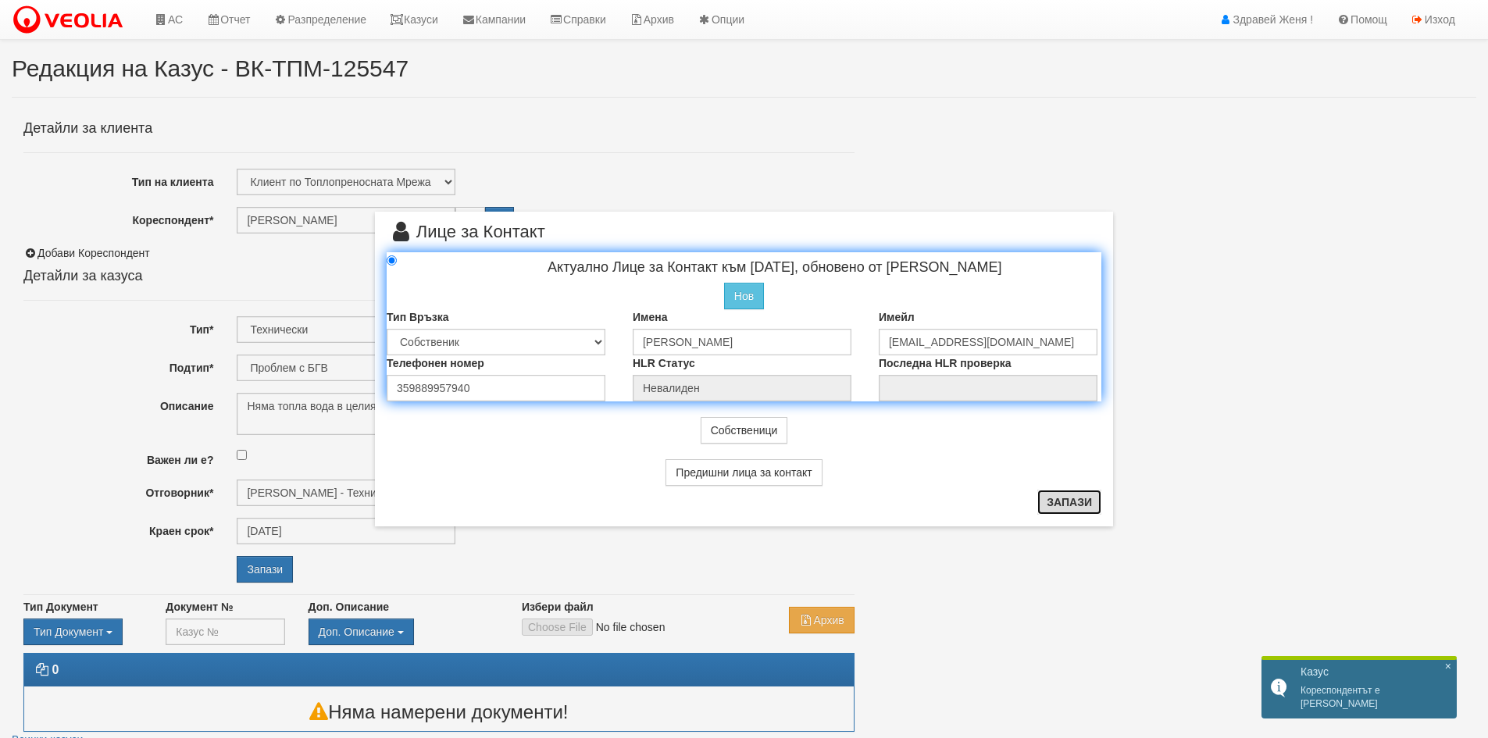
click at [1071, 500] on button "Запази" at bounding box center [1069, 502] width 64 height 25
radio input "true"
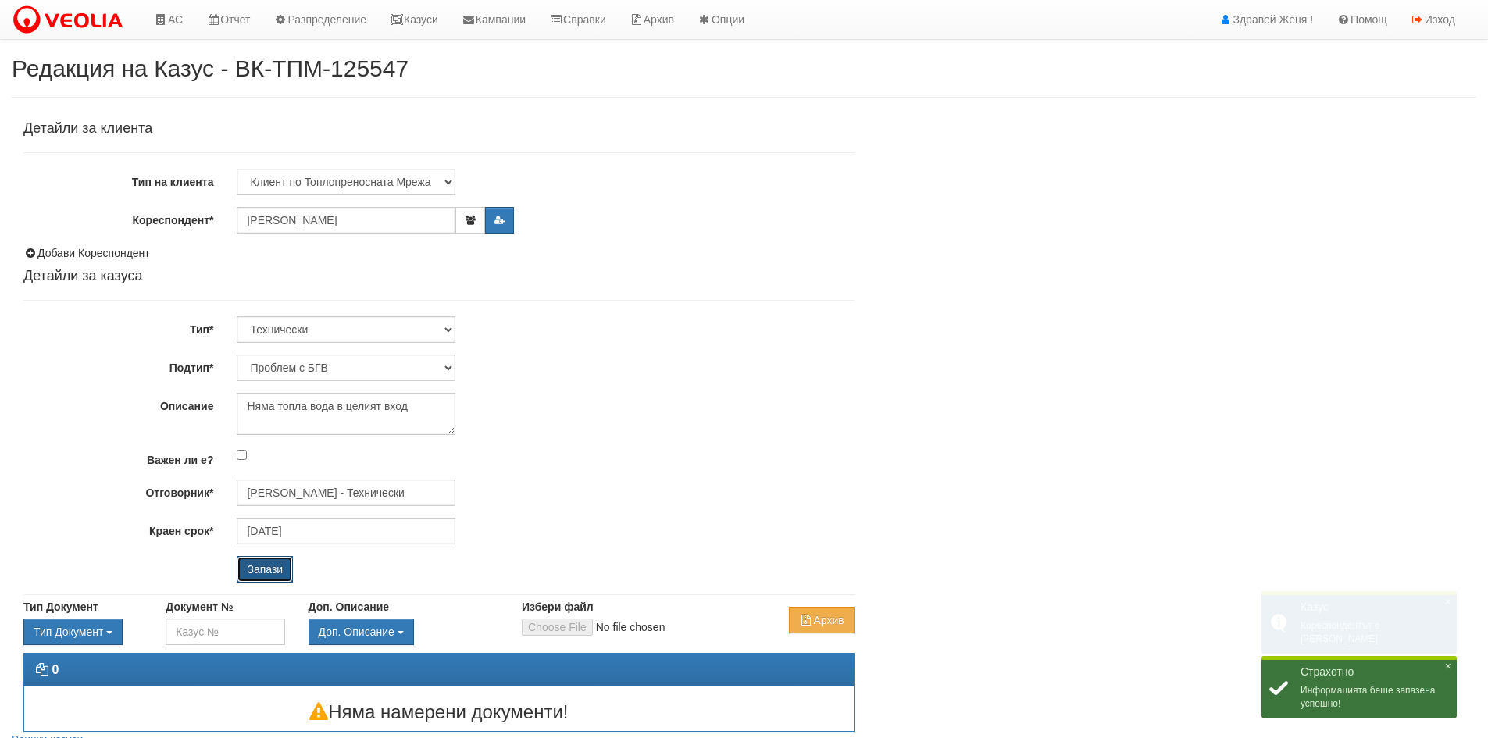
click at [273, 564] on input "Запази" at bounding box center [265, 569] width 56 height 27
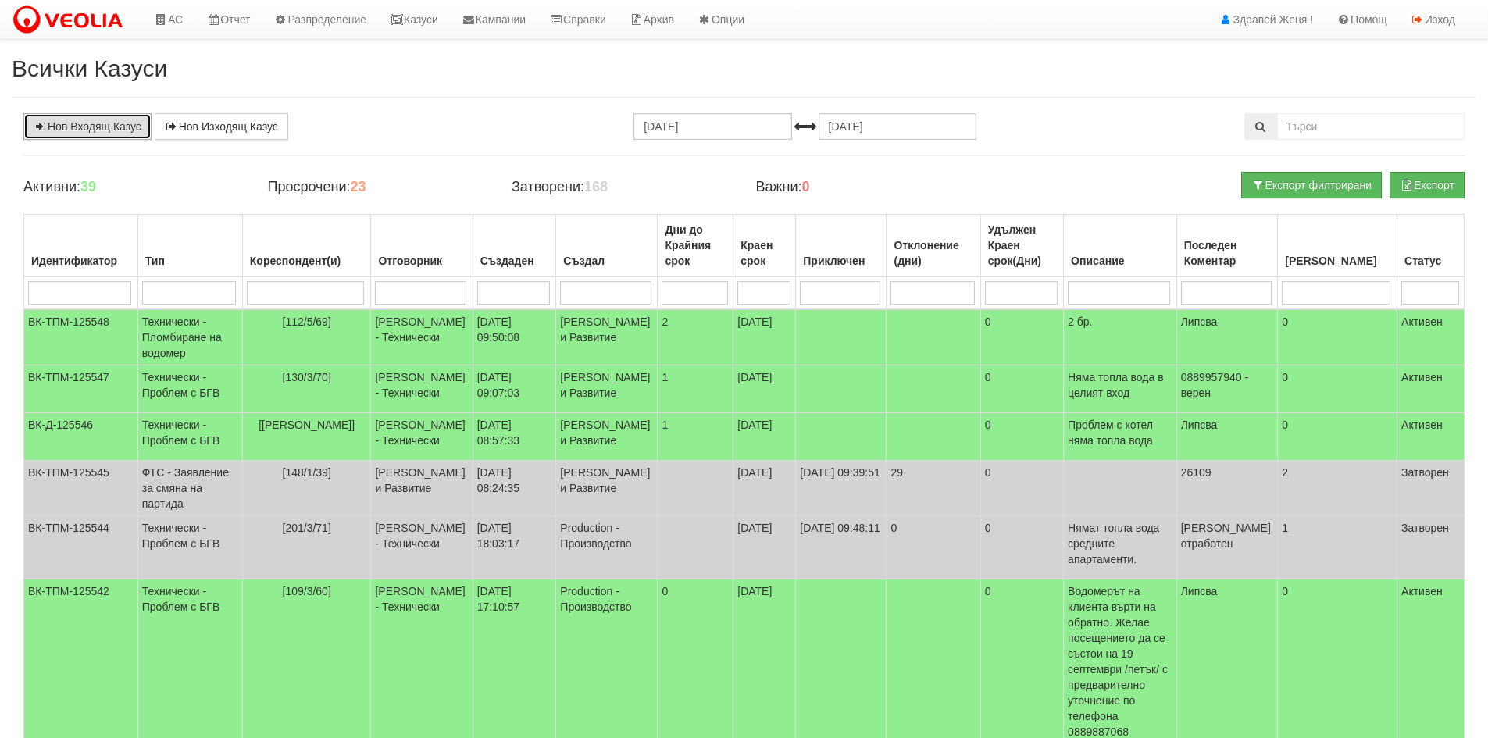
click at [118, 130] on link "Нов Входящ Казус" at bounding box center [87, 126] width 128 height 27
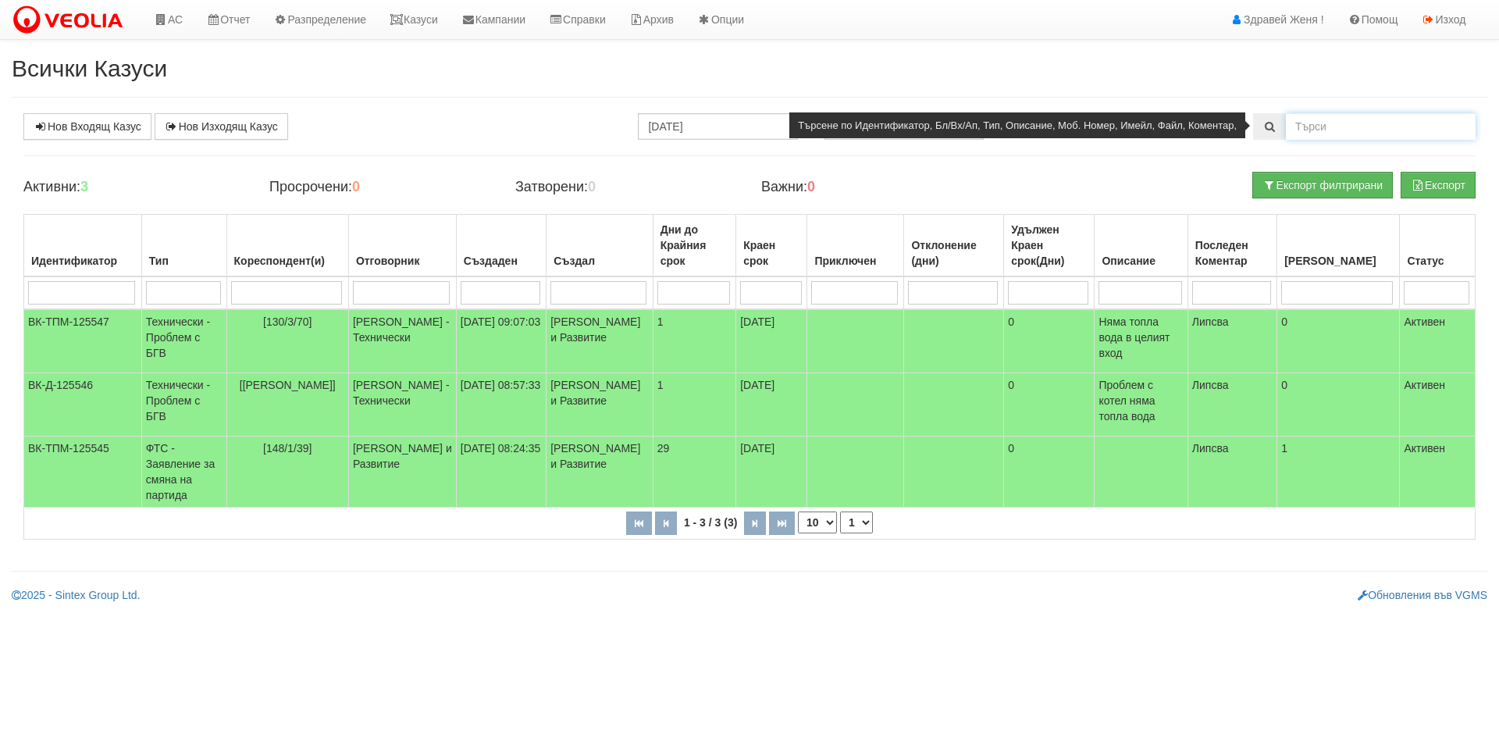
click at [1313, 124] on input "text" at bounding box center [1381, 126] width 190 height 27
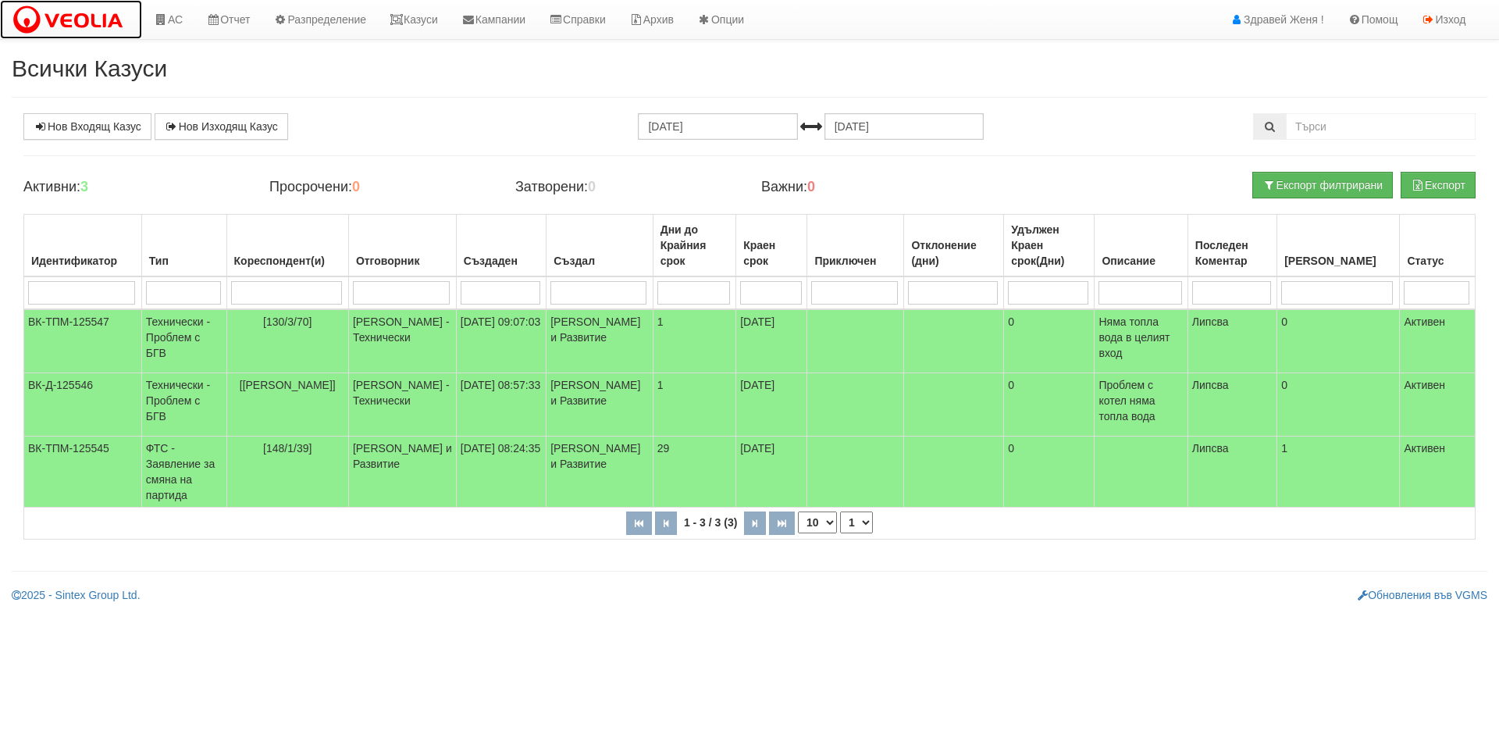
click at [75, 24] on img at bounding box center [71, 20] width 119 height 33
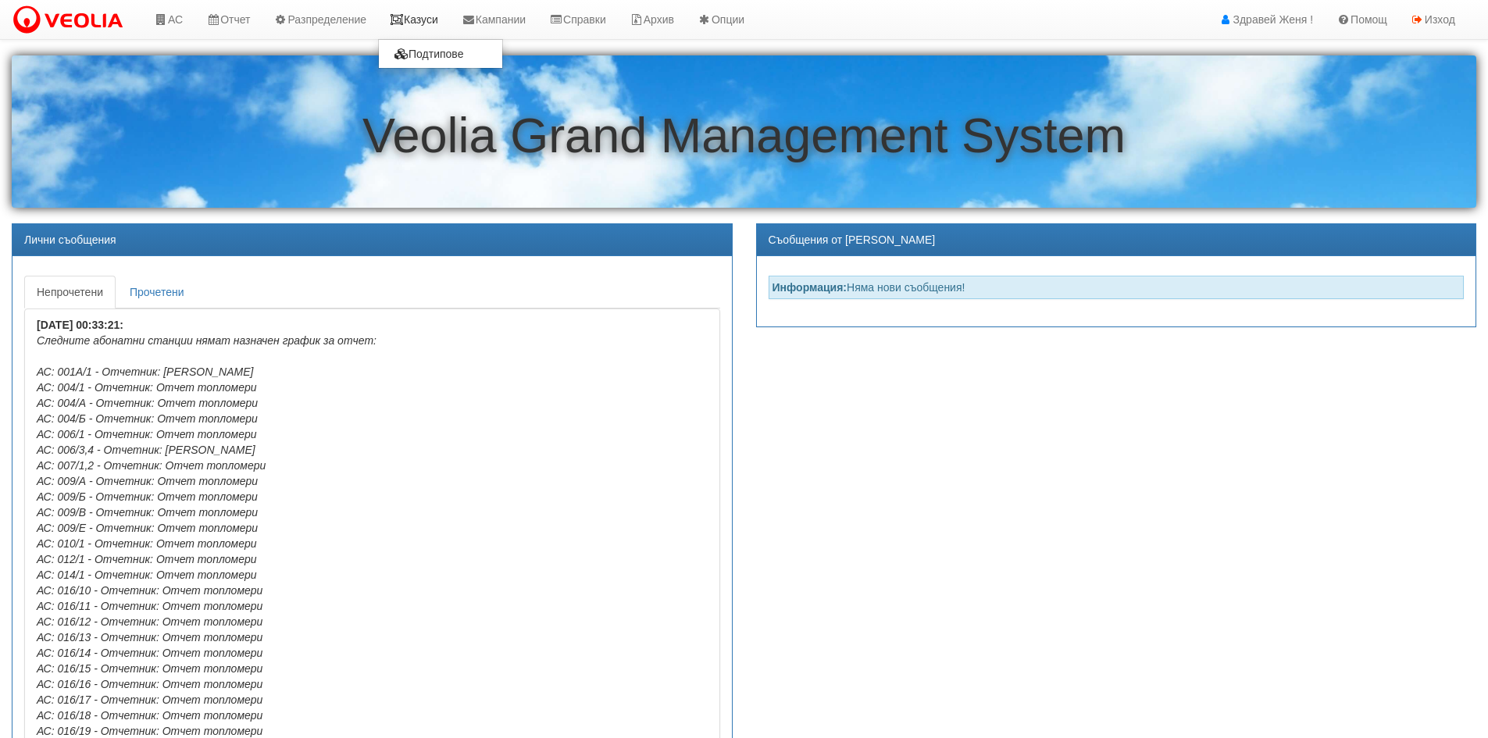
click at [437, 17] on link "Казуси" at bounding box center [414, 19] width 72 height 39
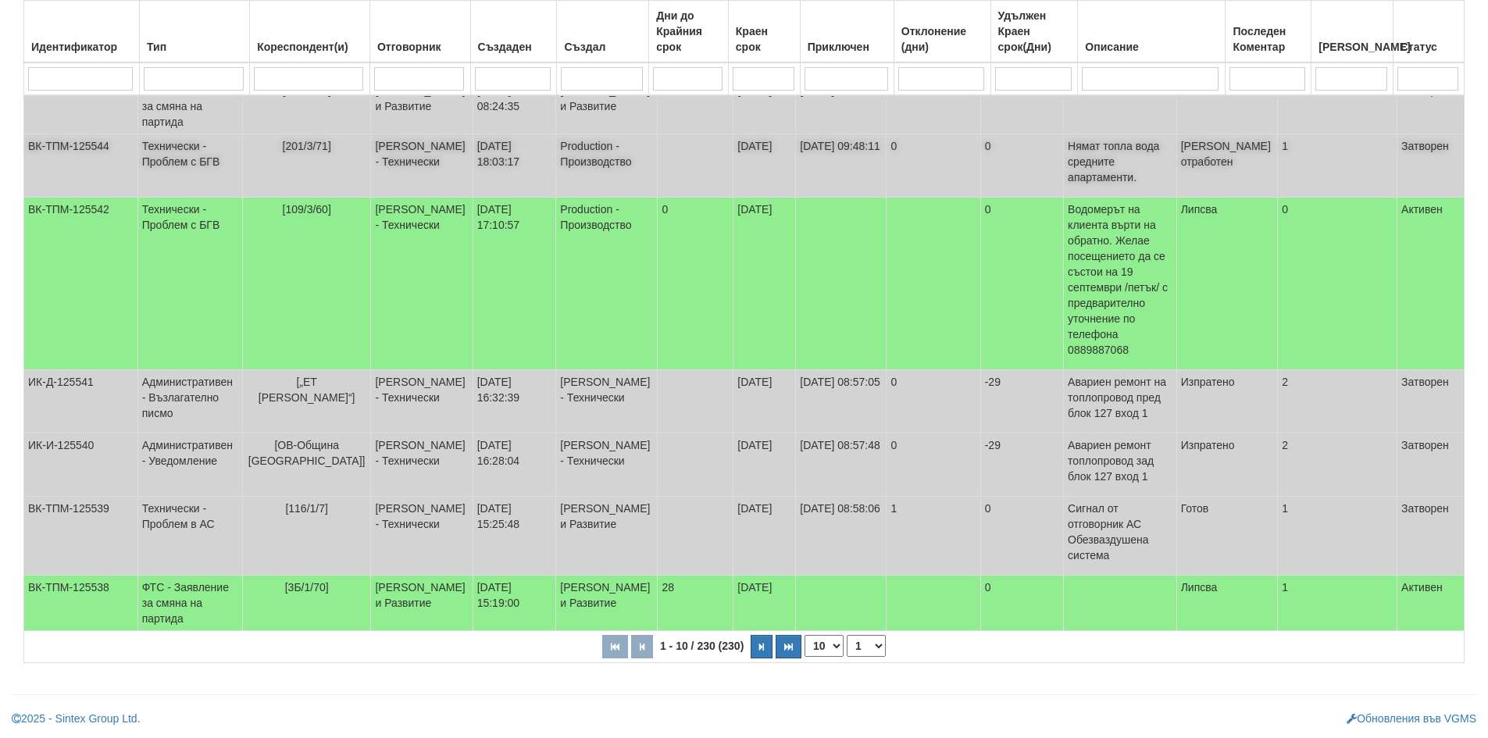
scroll to position [390, 0]
click at [835, 650] on select "10 20 30 40" at bounding box center [823, 646] width 39 height 22
select select "40"
click at [807, 657] on select "10 20 30 40" at bounding box center [823, 646] width 39 height 22
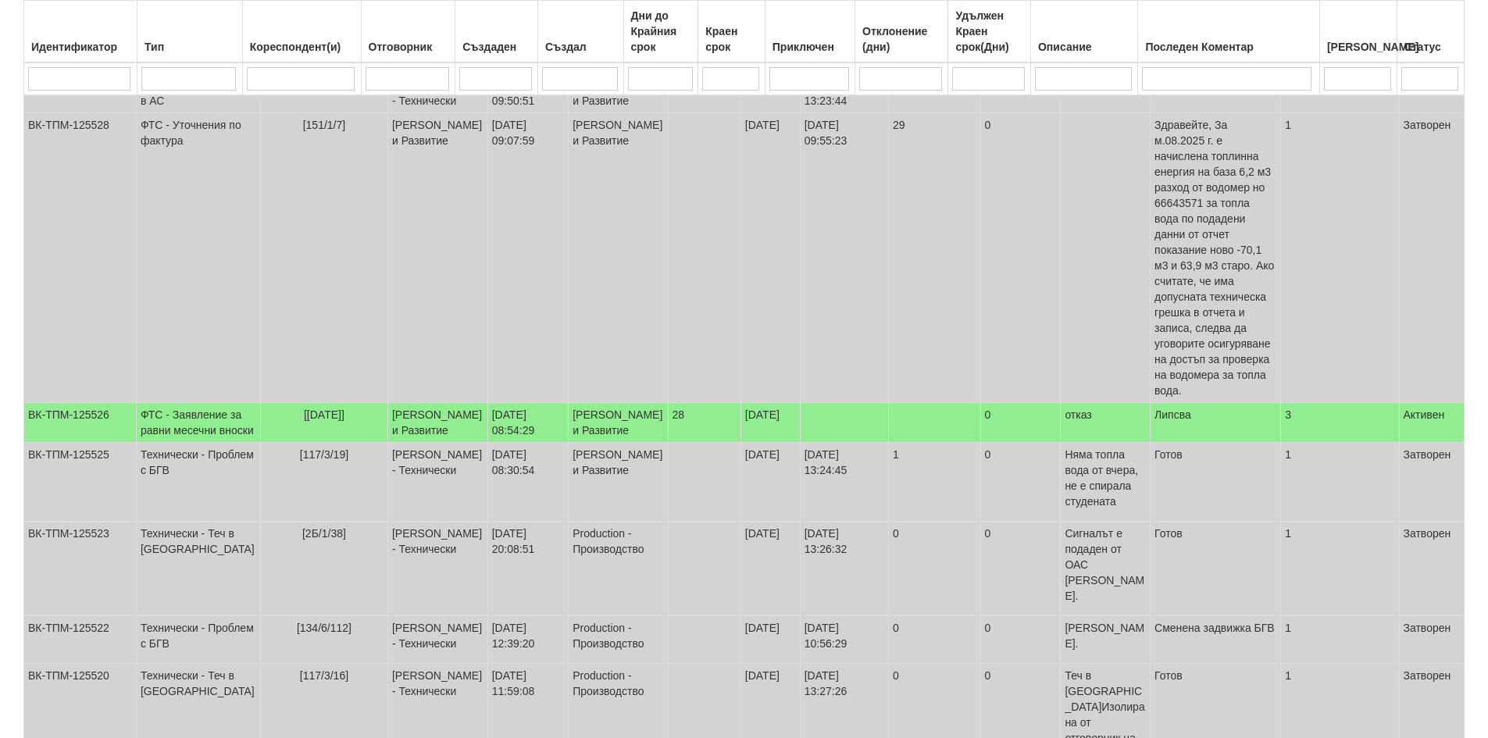
scroll to position [1327, 0]
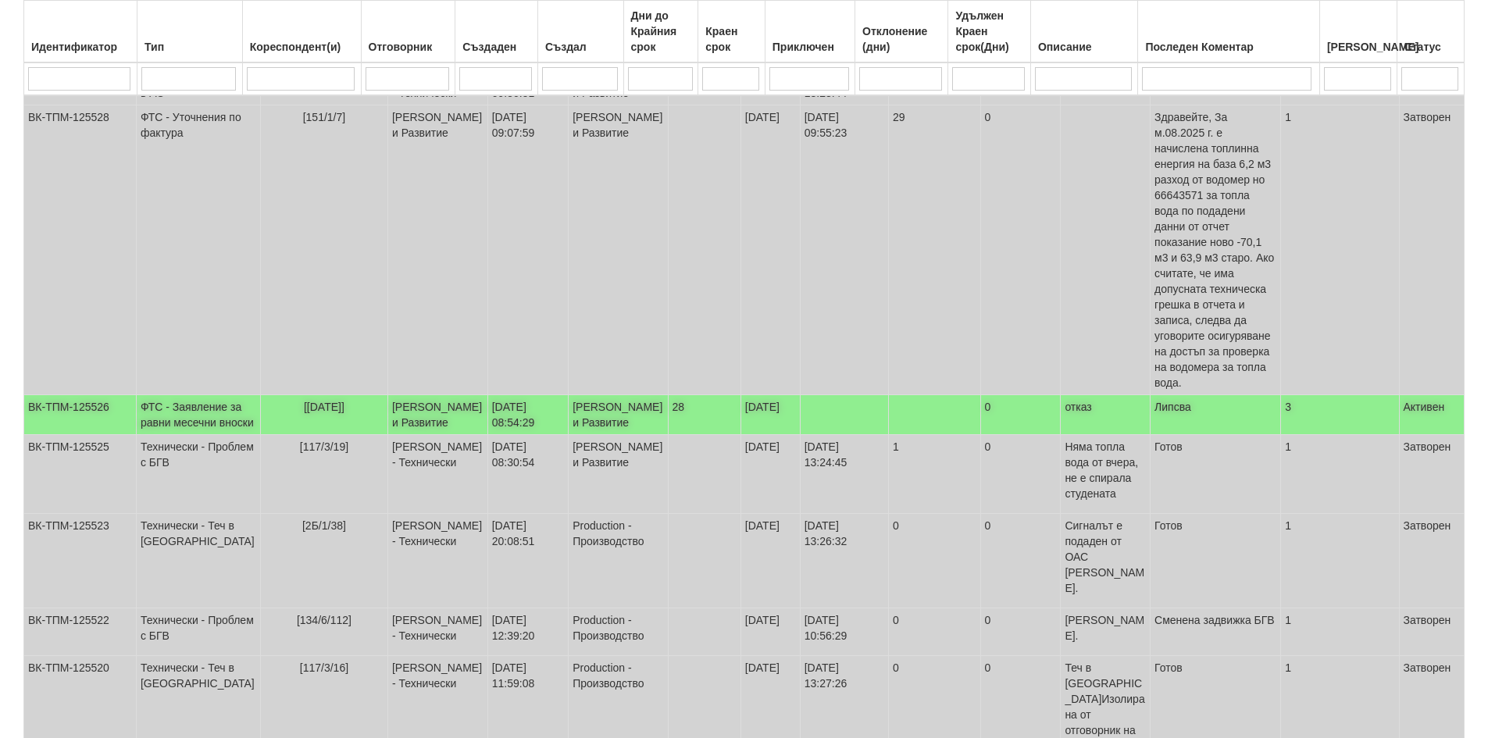
click at [173, 435] on td "ФТС - Заявление за равни месечни вноски" at bounding box center [198, 415] width 124 height 40
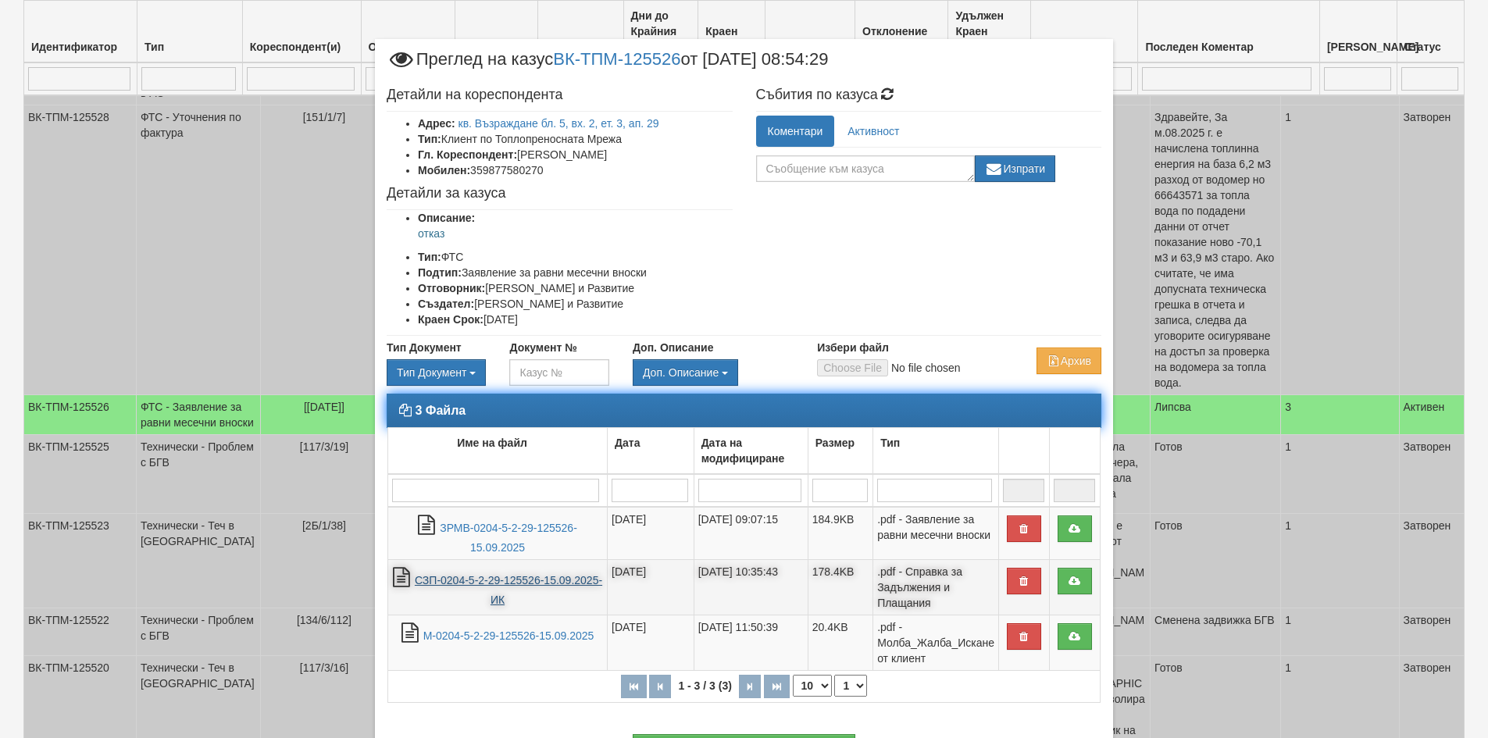
click at [482, 583] on link "СЗП-0204-5-2-29-125526-15.09.2025-ИК" at bounding box center [508, 590] width 187 height 32
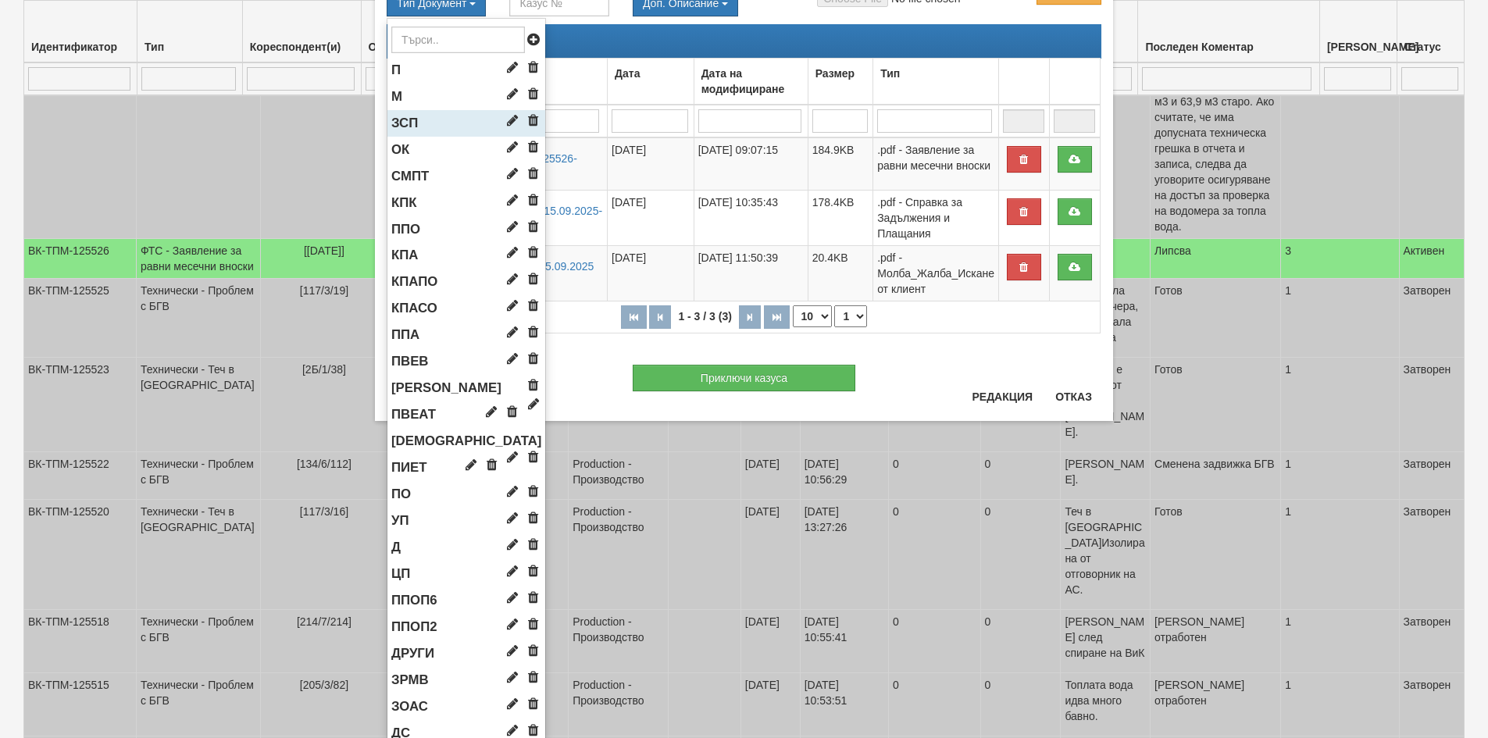
scroll to position [342, 0]
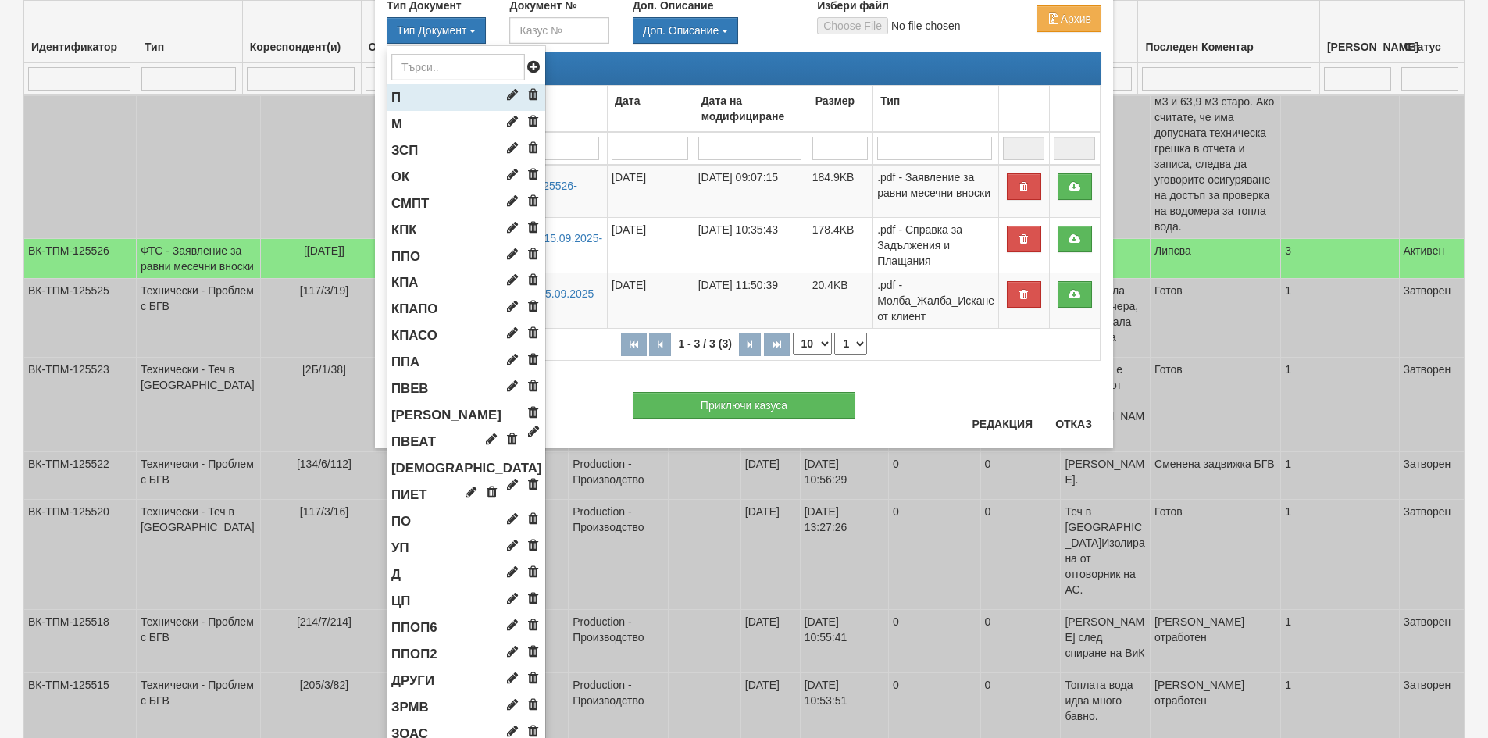
click at [429, 99] on li "П" at bounding box center [466, 97] width 158 height 27
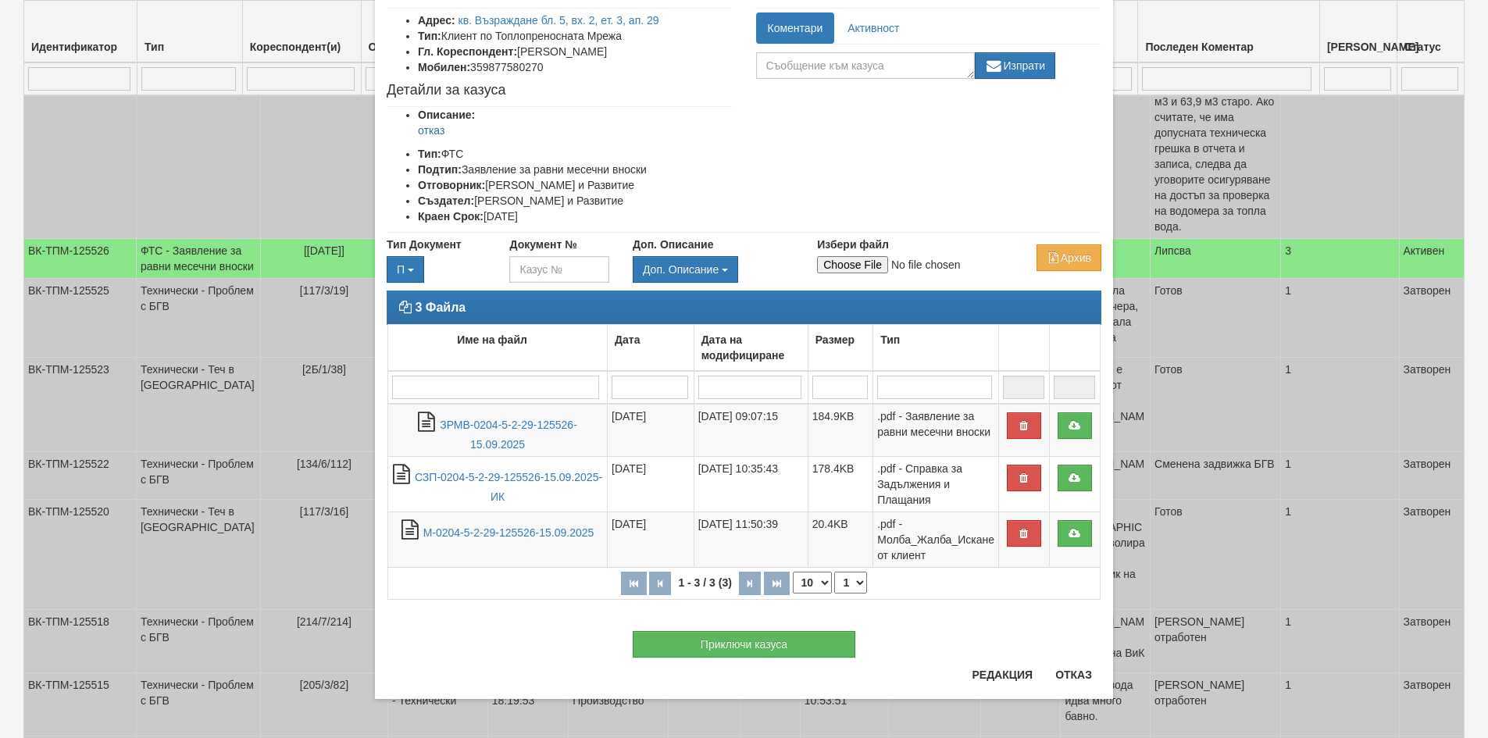
scroll to position [103, 0]
click at [855, 268] on input "Избери файл" at bounding box center [920, 264] width 207 height 17
type input "C:\fakepath\DOC122.pdf"
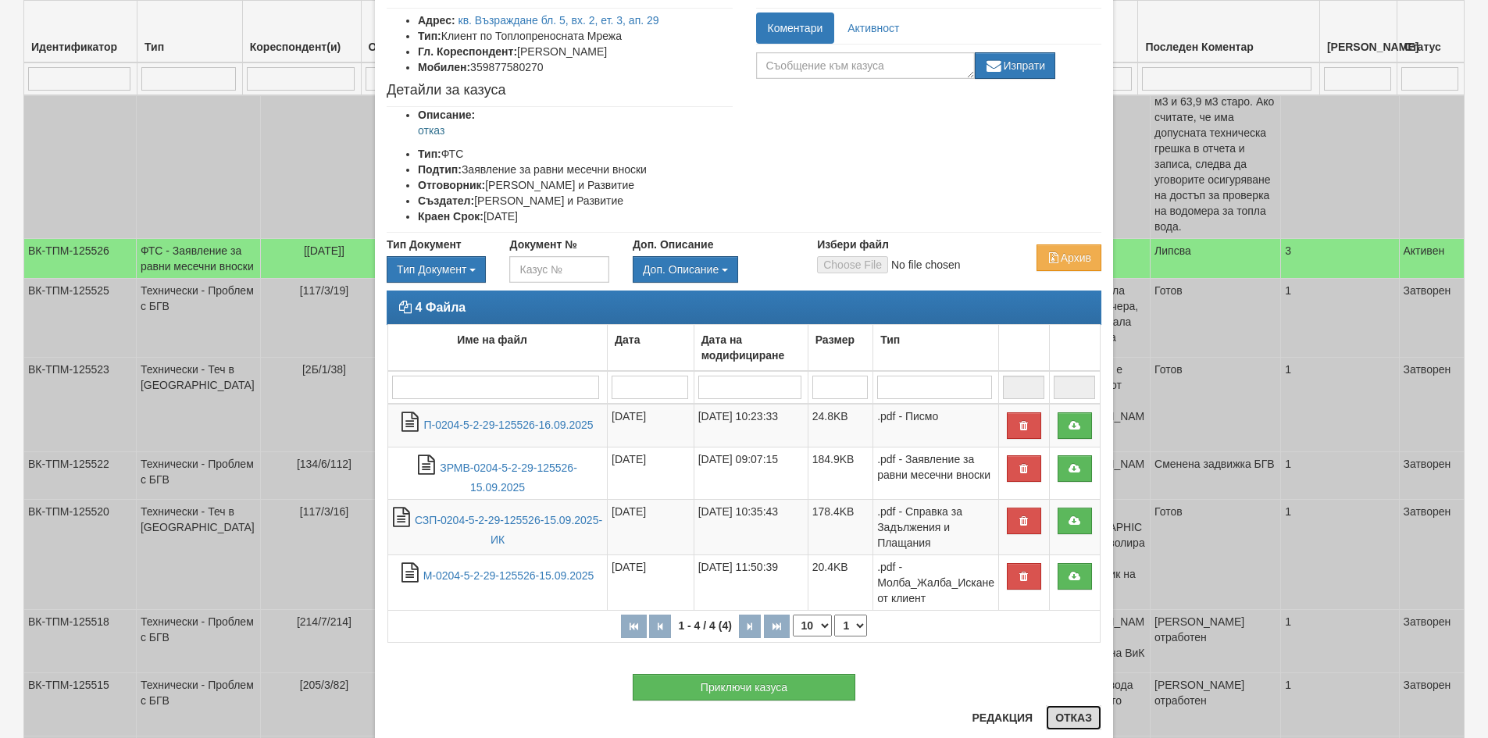
click at [1056, 715] on button "Отказ" at bounding box center [1073, 717] width 55 height 25
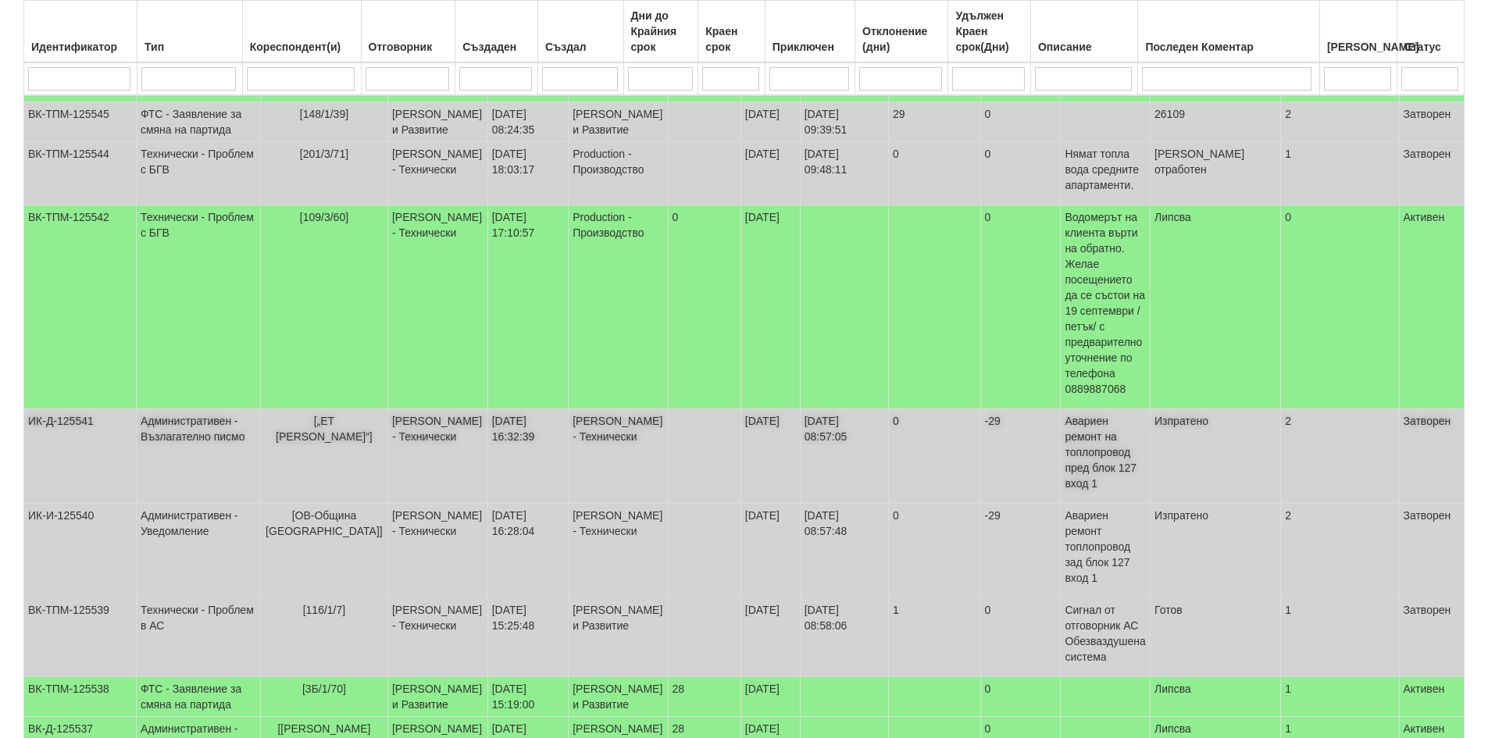
scroll to position [0, 0]
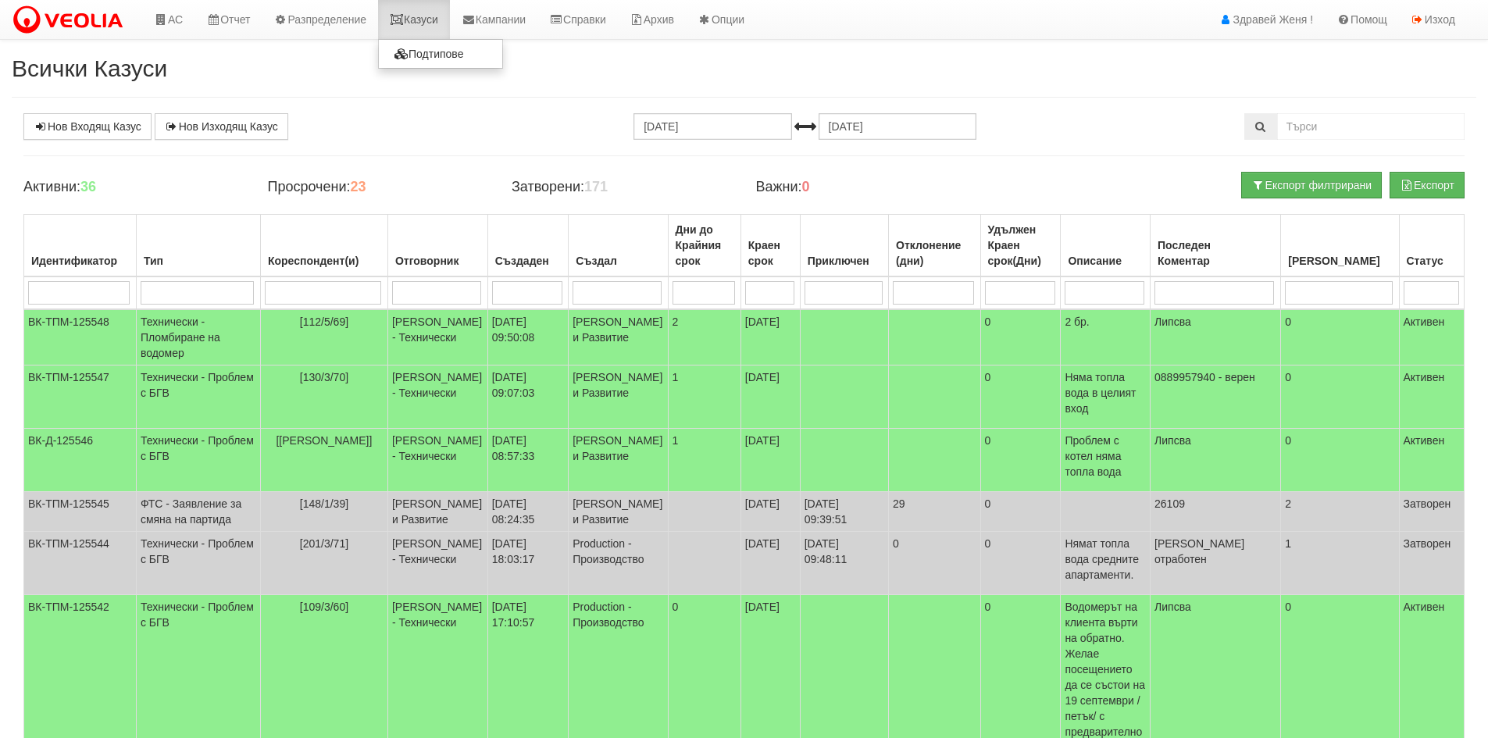
click at [429, 23] on link "Казуси" at bounding box center [414, 19] width 72 height 39
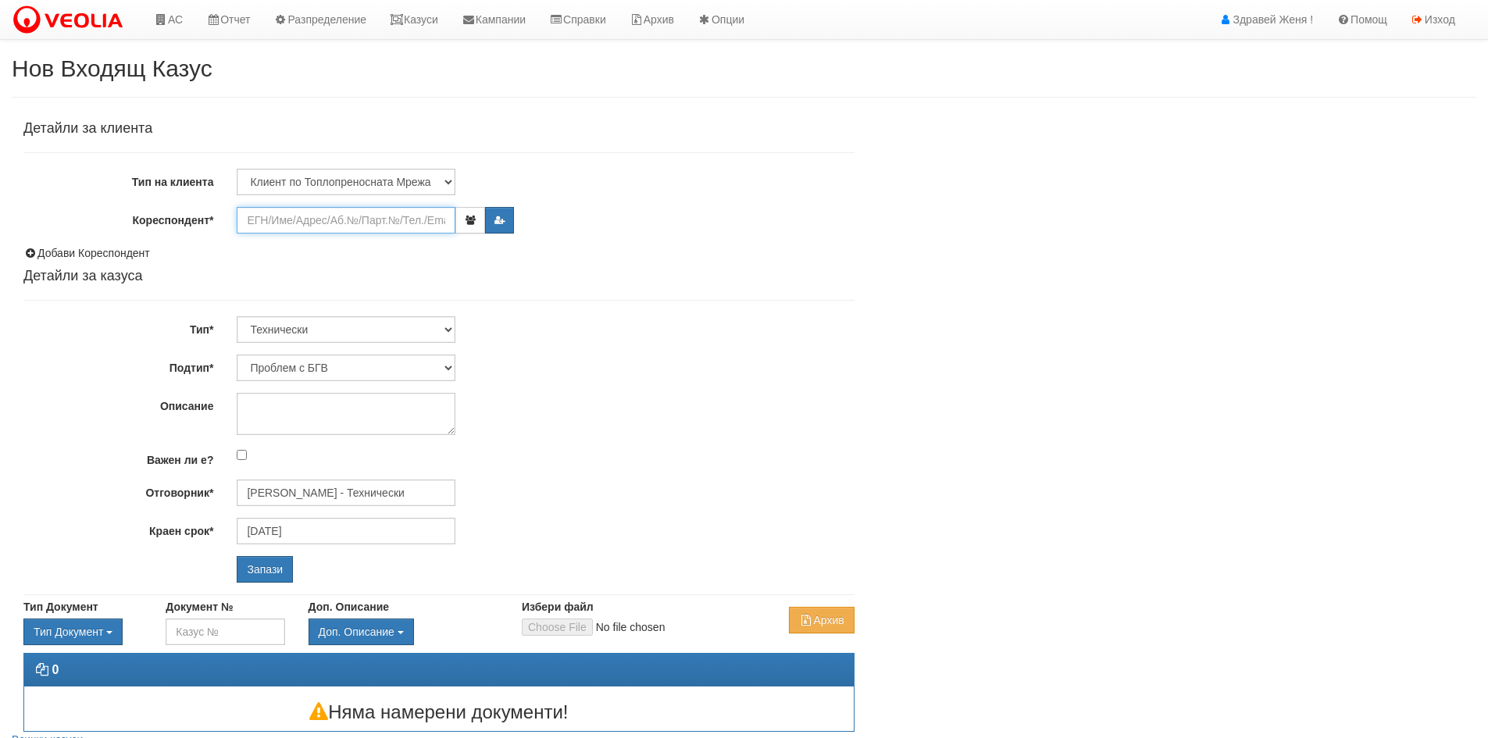
click at [356, 219] on input "Кореспондент*" at bounding box center [346, 220] width 219 height 27
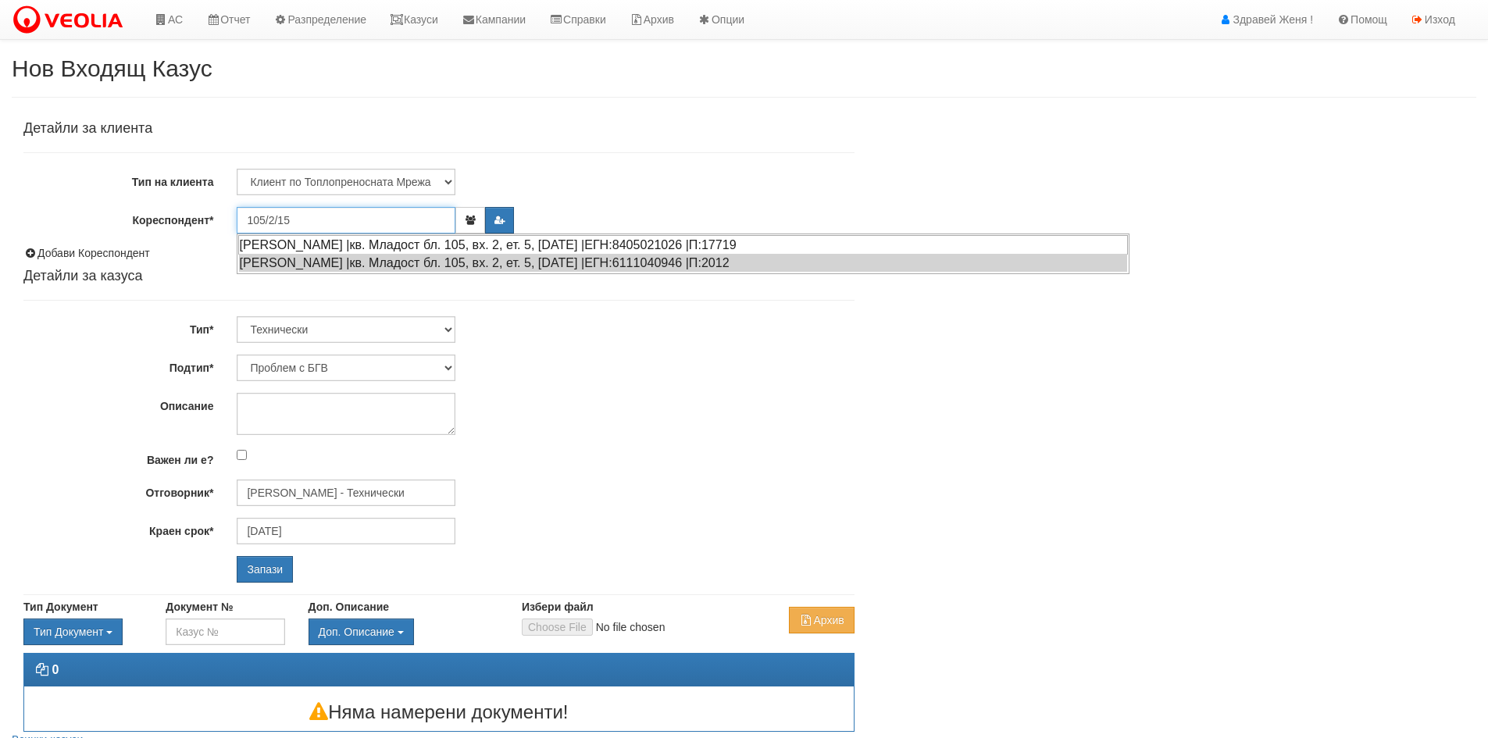
click at [501, 249] on div "[PERSON_NAME] |кв. Младост бл. 105, вх. 2, ет. 5, [DATE] |ЕГН:8405021026 |П:177…" at bounding box center [682, 245] width 889 height 20
type input "[PERSON_NAME]"
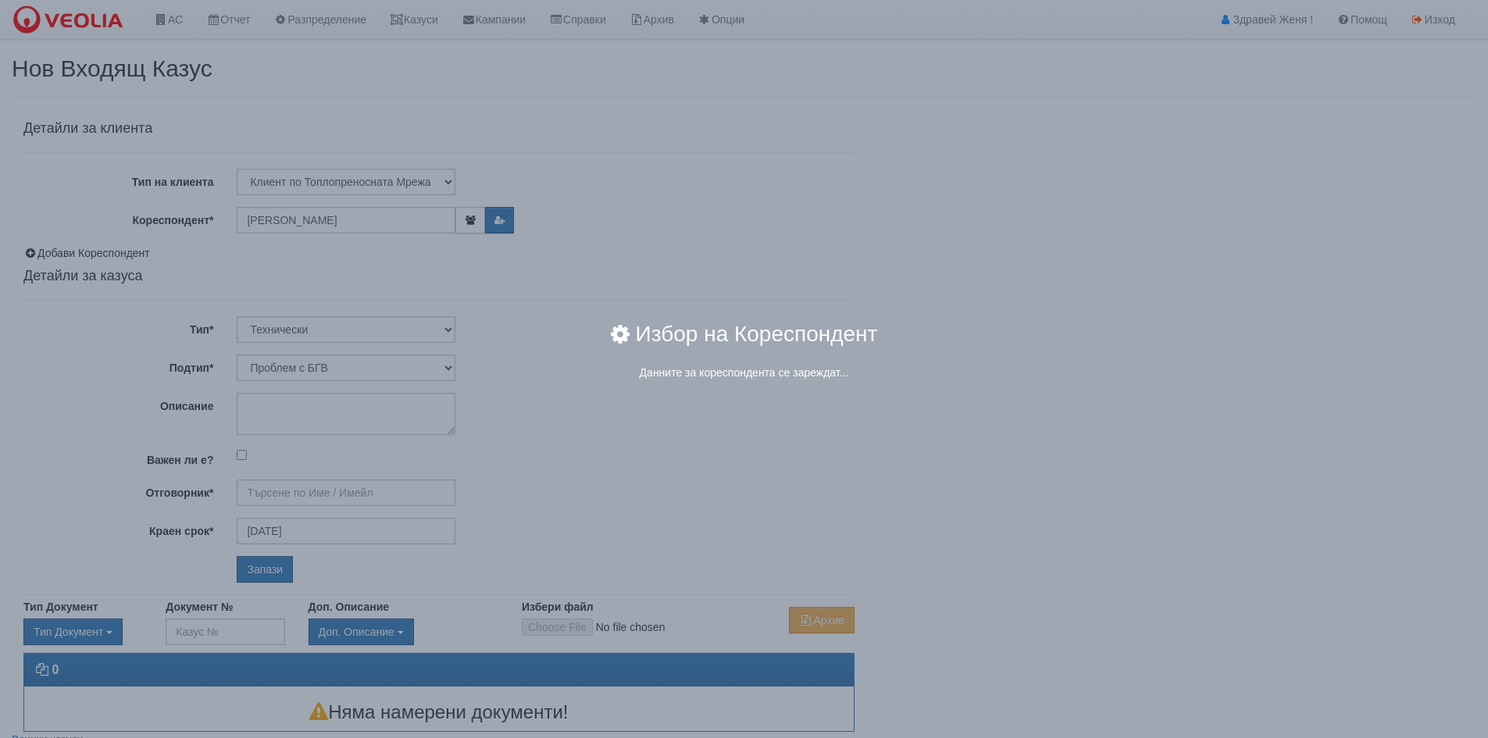
type input "[PERSON_NAME] - Технически"
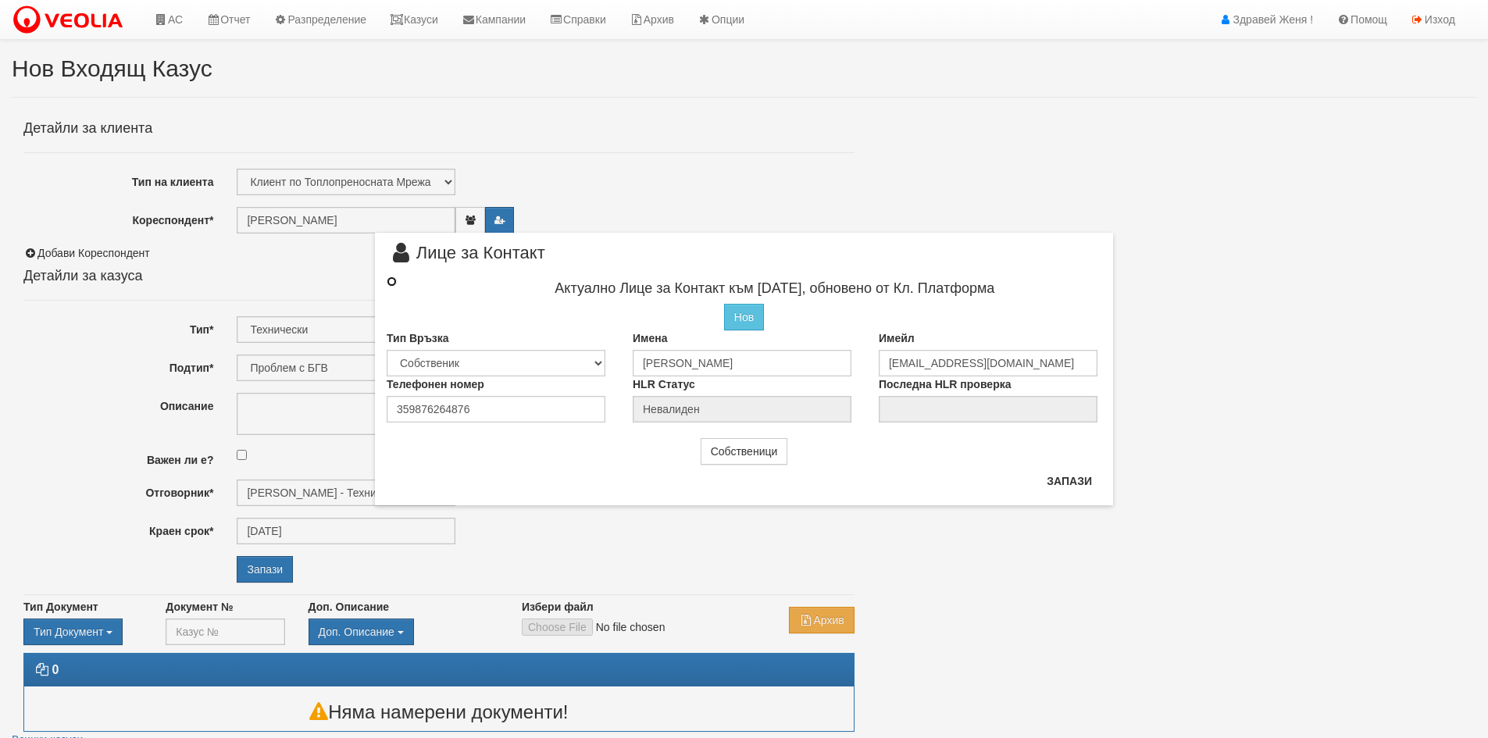
click at [396, 280] on input "radio" at bounding box center [392, 281] width 10 height 10
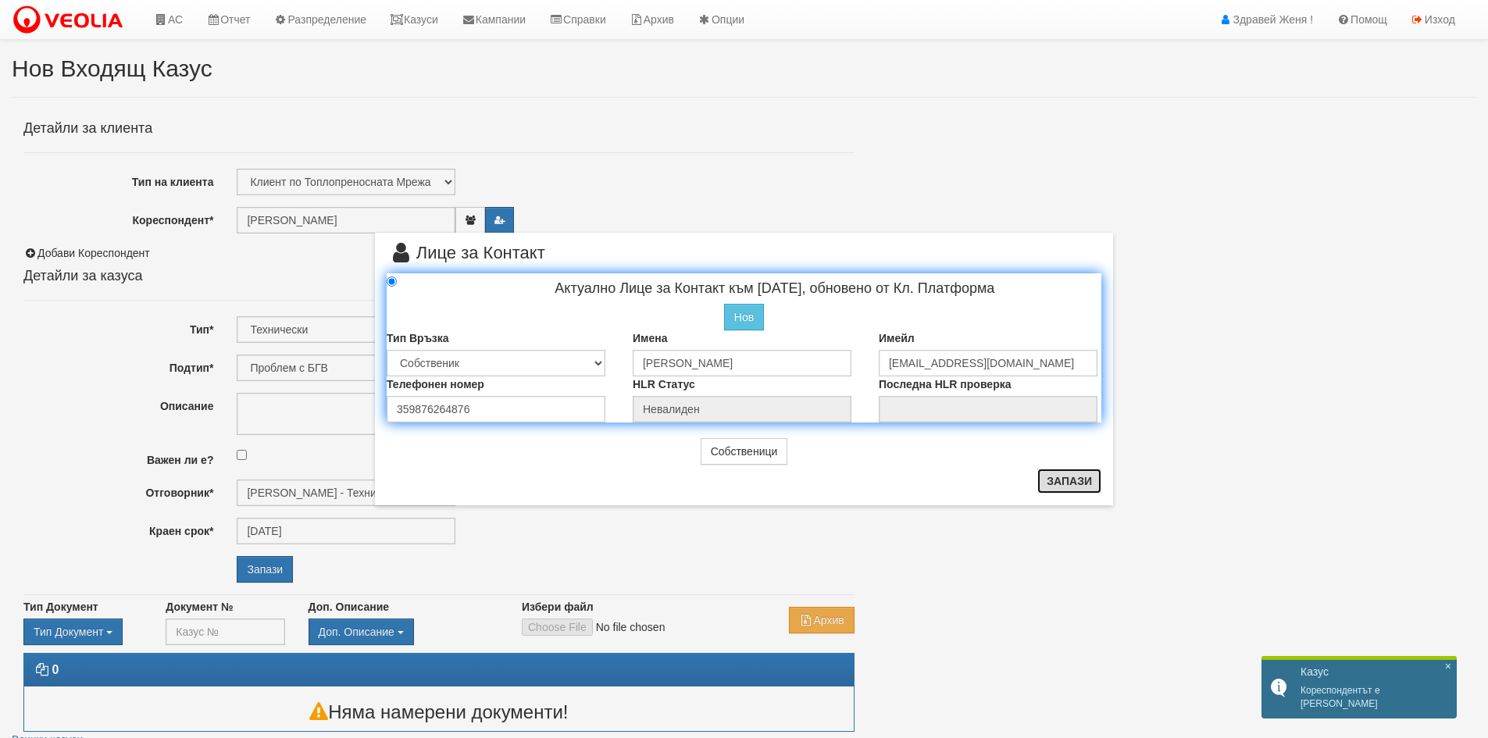
click at [1085, 483] on button "Запази" at bounding box center [1069, 481] width 64 height 25
radio input "true"
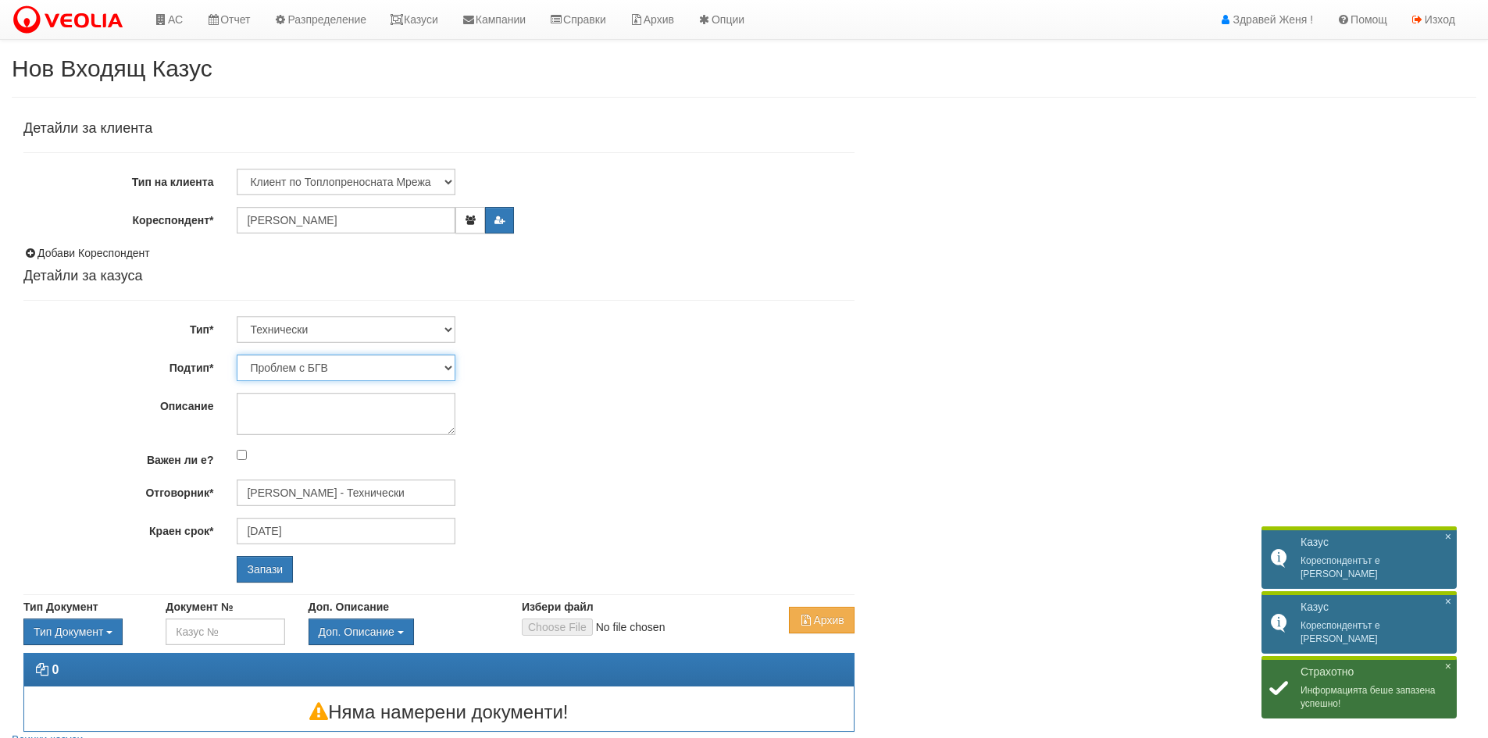
click at [451, 366] on select "Проблем с БГВ Теч ВОИ Теч БГВ Теч в АС Теч от водомер Проблем в АС Интервенция …" at bounding box center [346, 368] width 219 height 27
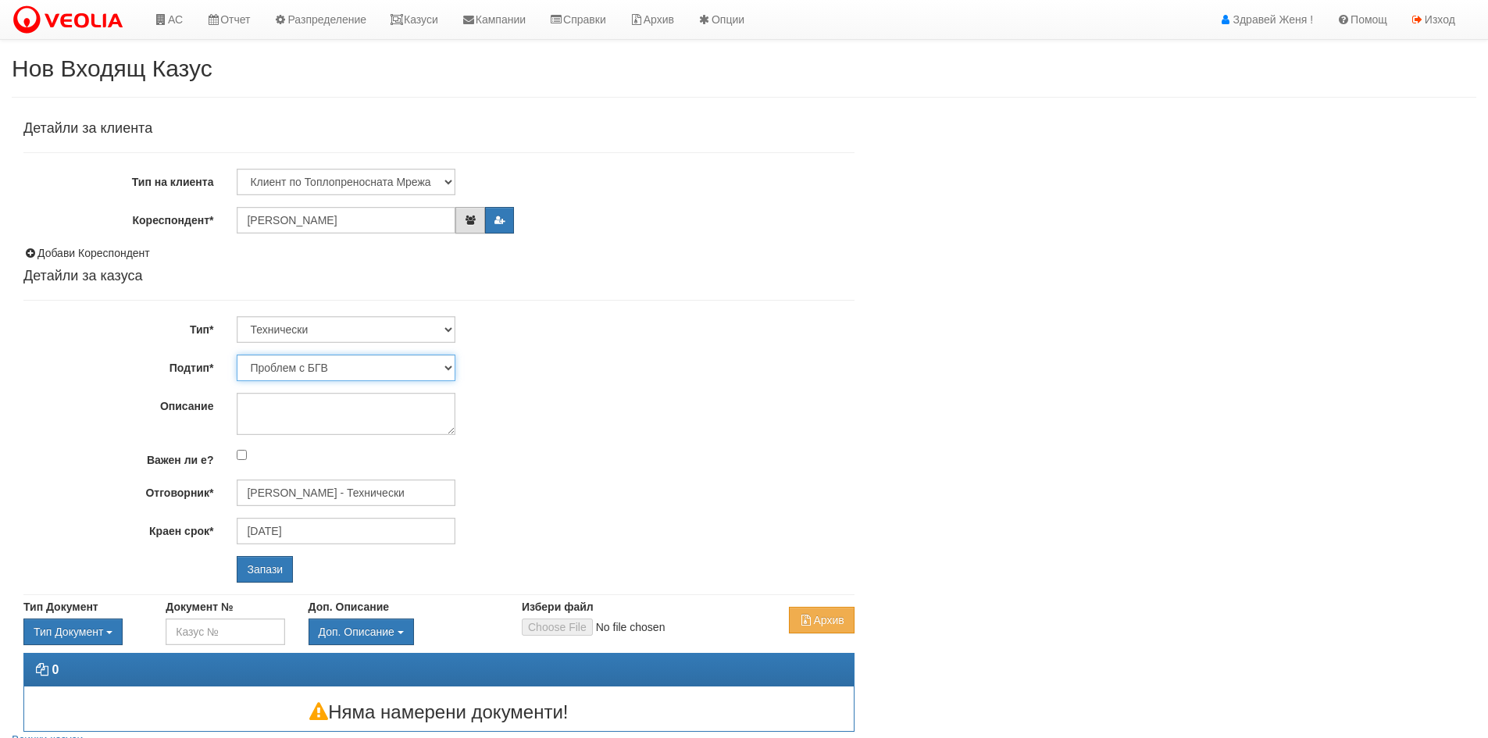
select select "Монтаж/подмяна на топломер"
click at [237, 355] on select "Проблем с БГВ Теч ВОИ Теч БГВ Теч в АС Теч от водомер Проблем в АС Интервенция …" at bounding box center [346, 368] width 219 height 27
type input "[DATE]"
type input "[PERSON_NAME] - Технически"
click at [319, 400] on textarea "Описание" at bounding box center [346, 414] width 219 height 42
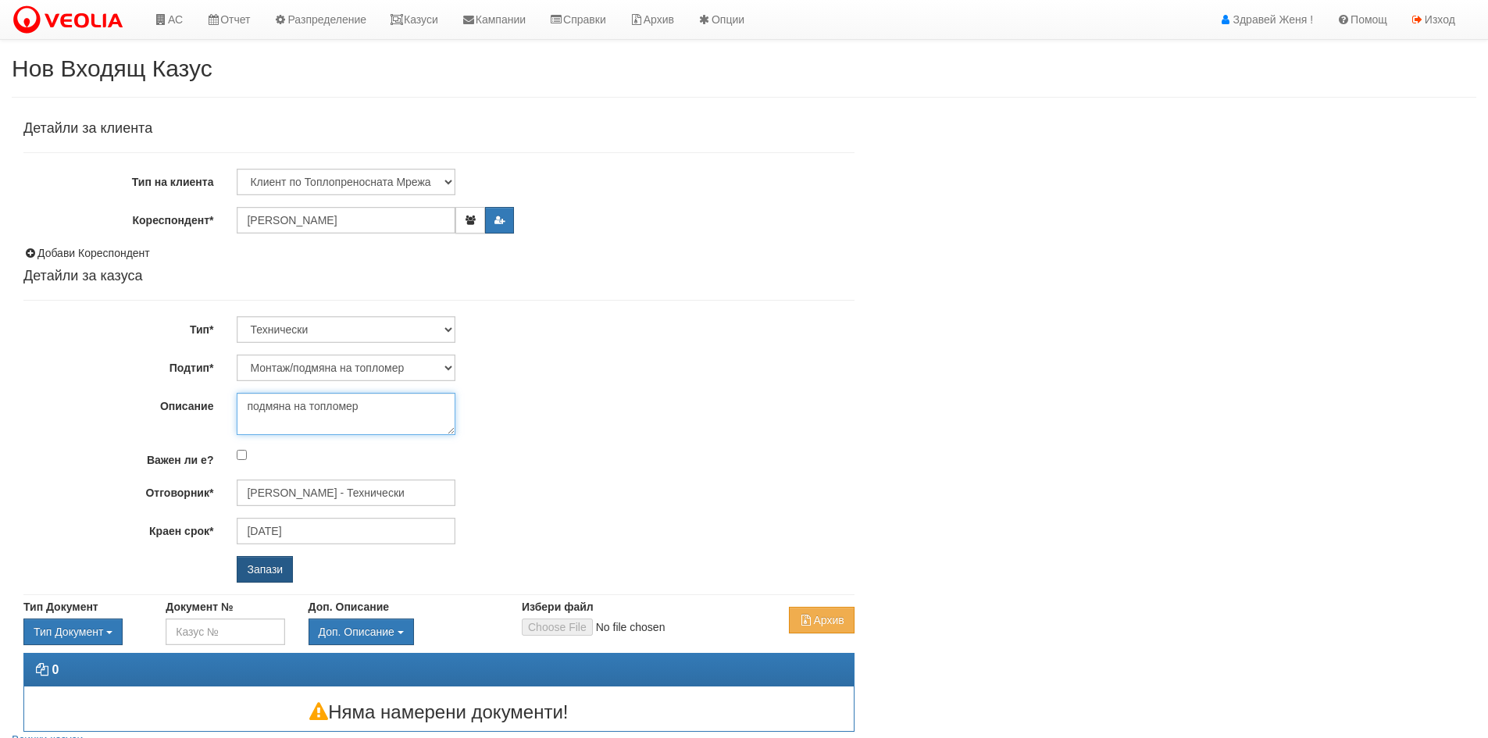
type textarea "подмяна на топломер"
click at [270, 574] on input "Запази" at bounding box center [265, 569] width 56 height 27
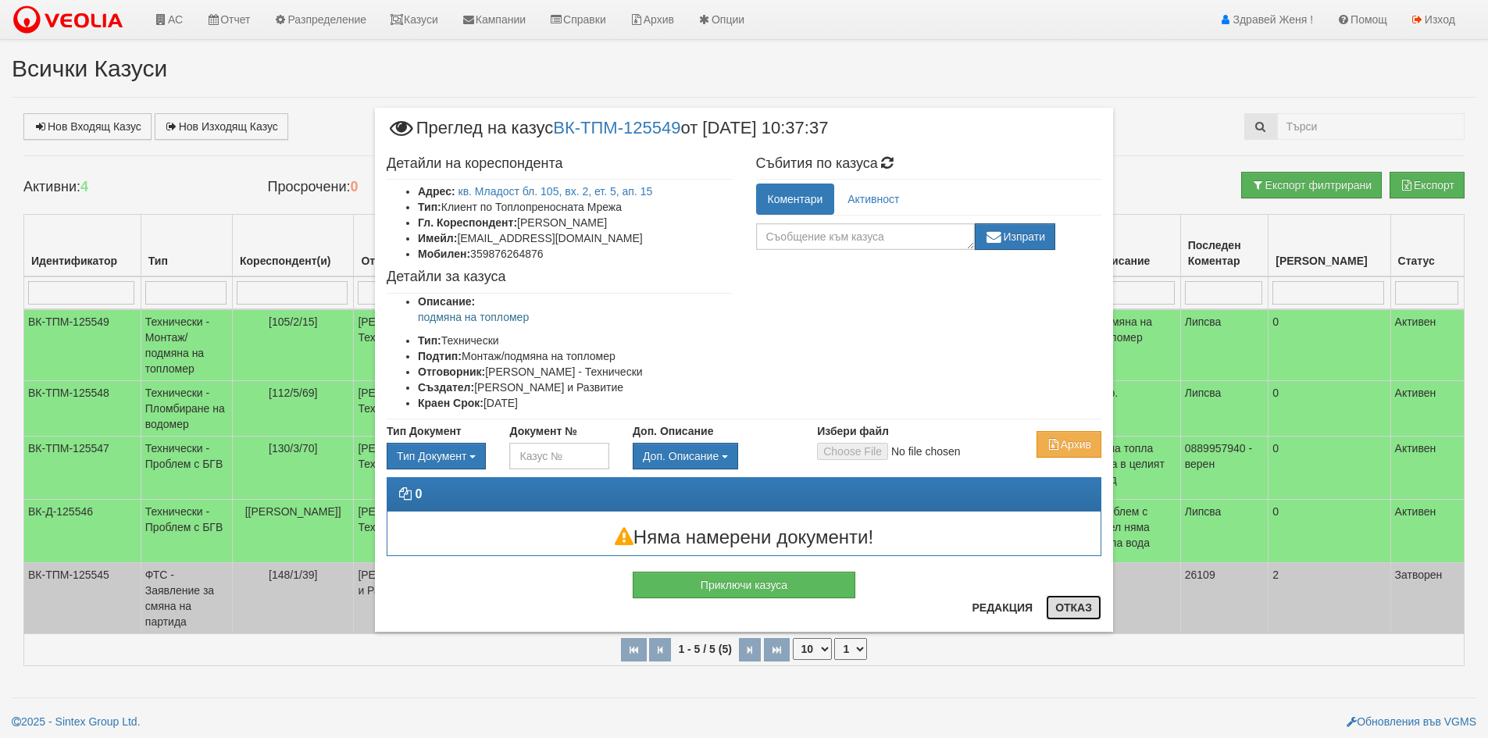
click at [1078, 610] on button "Отказ" at bounding box center [1073, 607] width 55 height 25
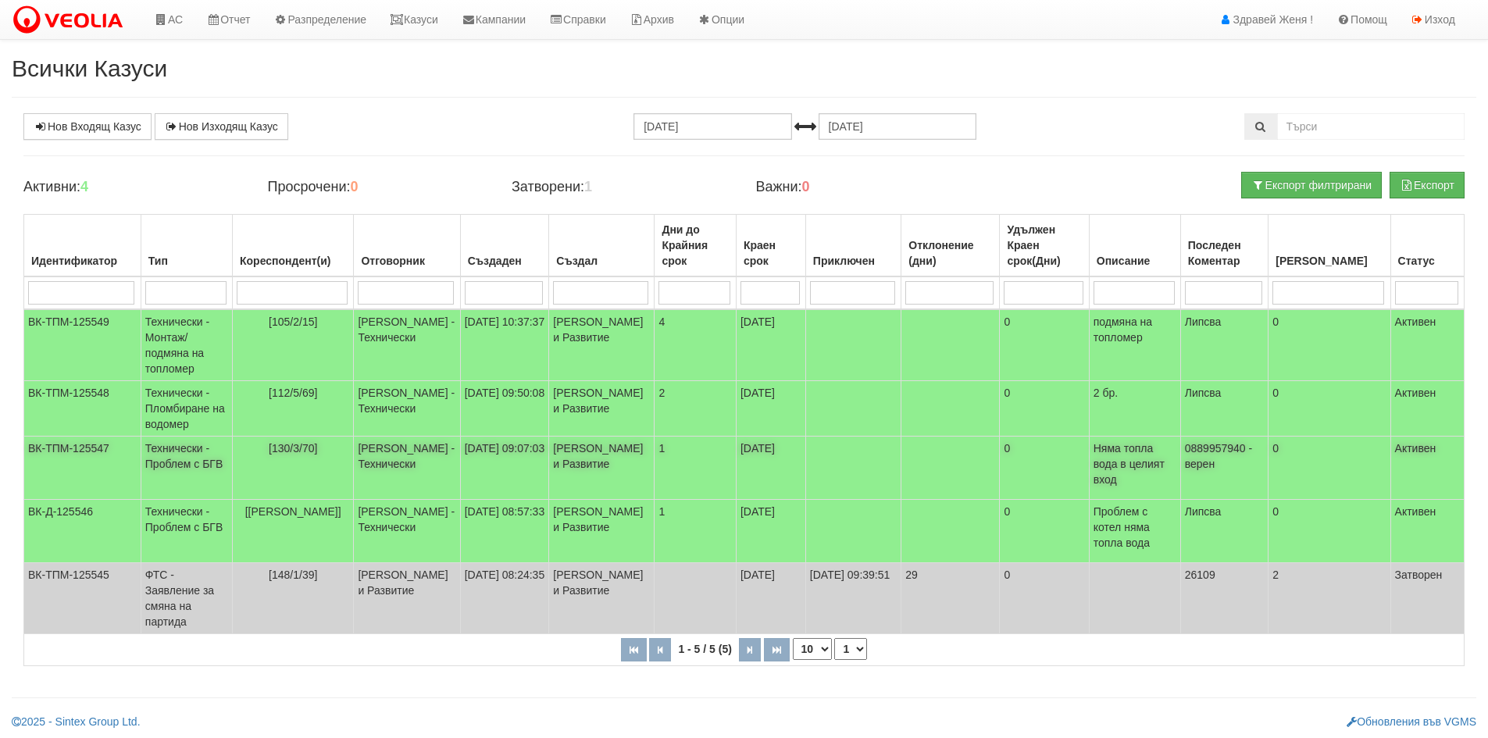
scroll to position [34, 0]
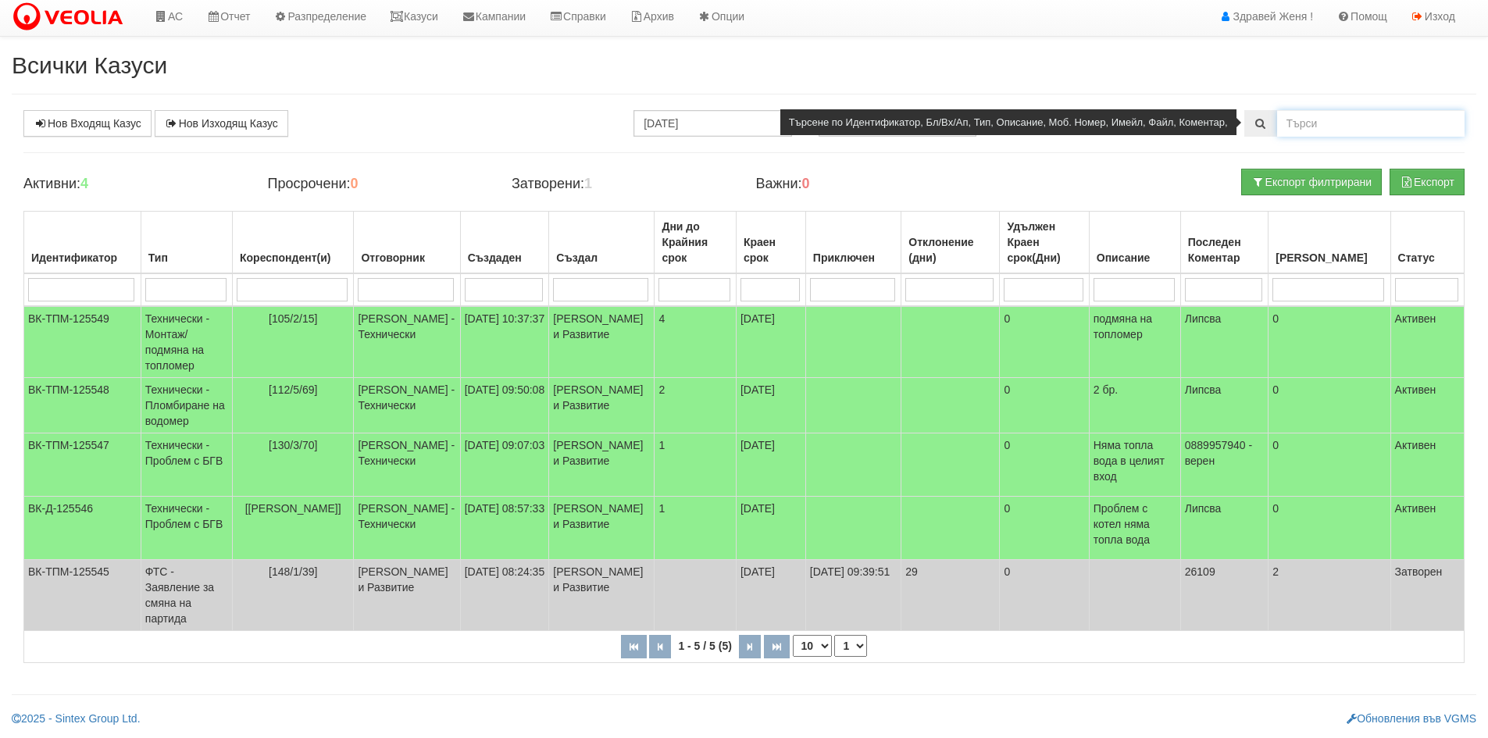
click at [1310, 110] on input "text" at bounding box center [1370, 123] width 187 height 27
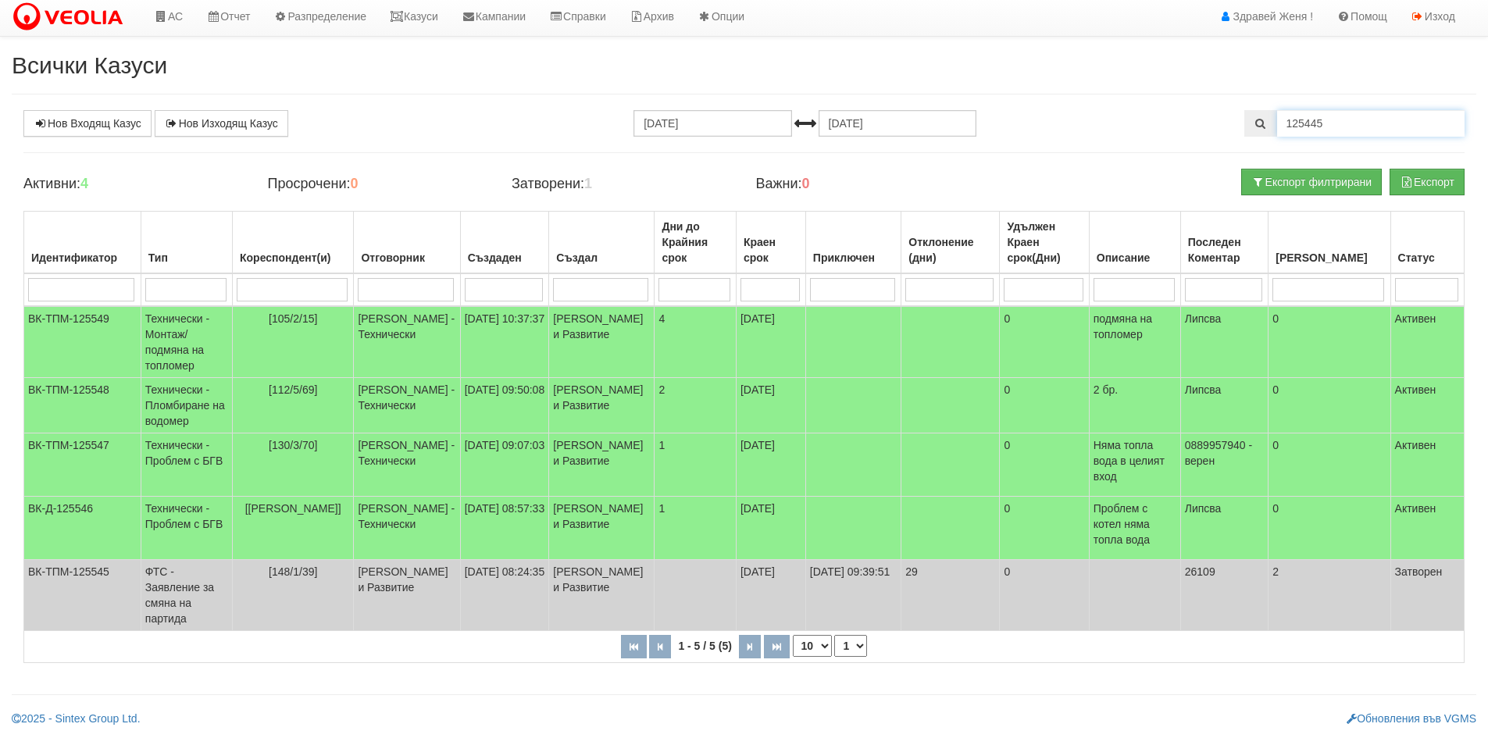
type input "125445"
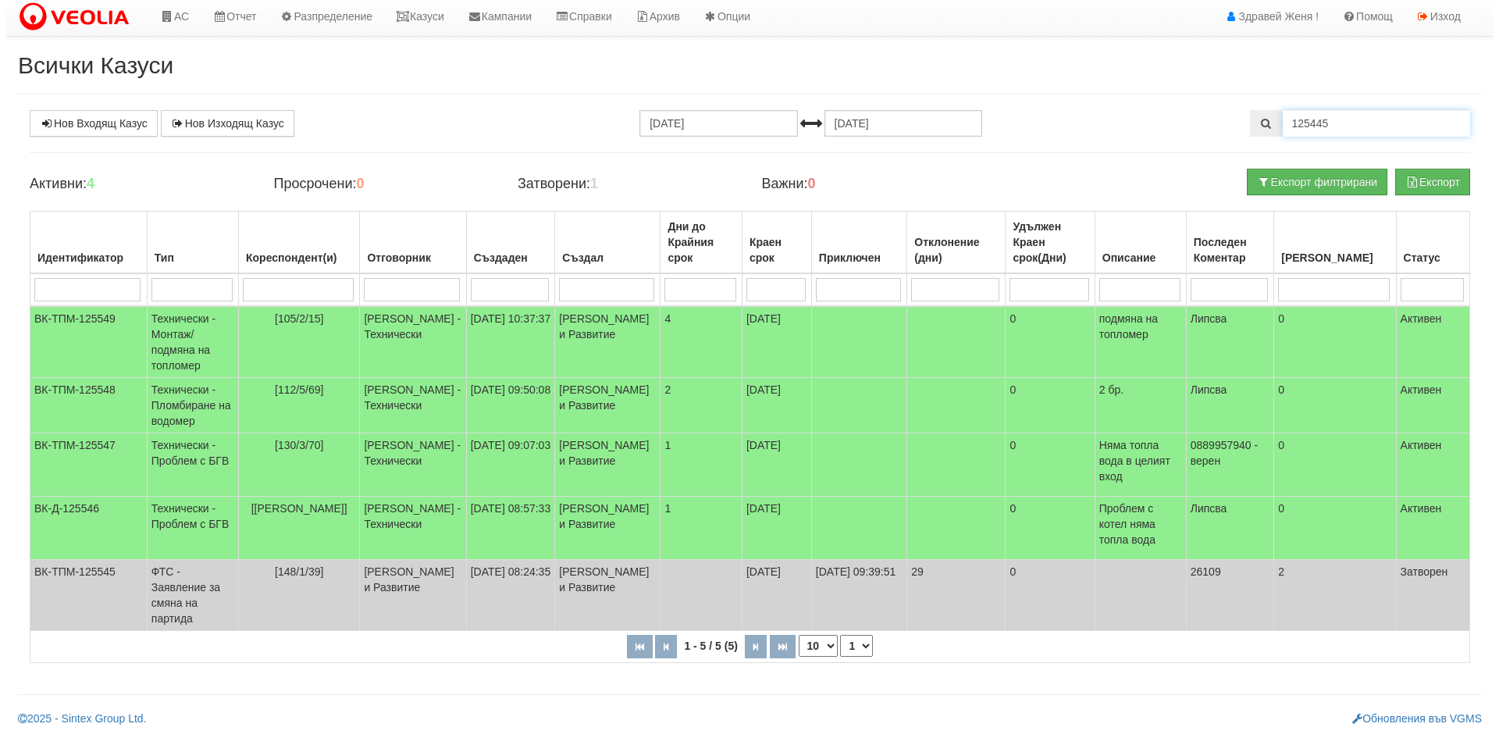
scroll to position [0, 0]
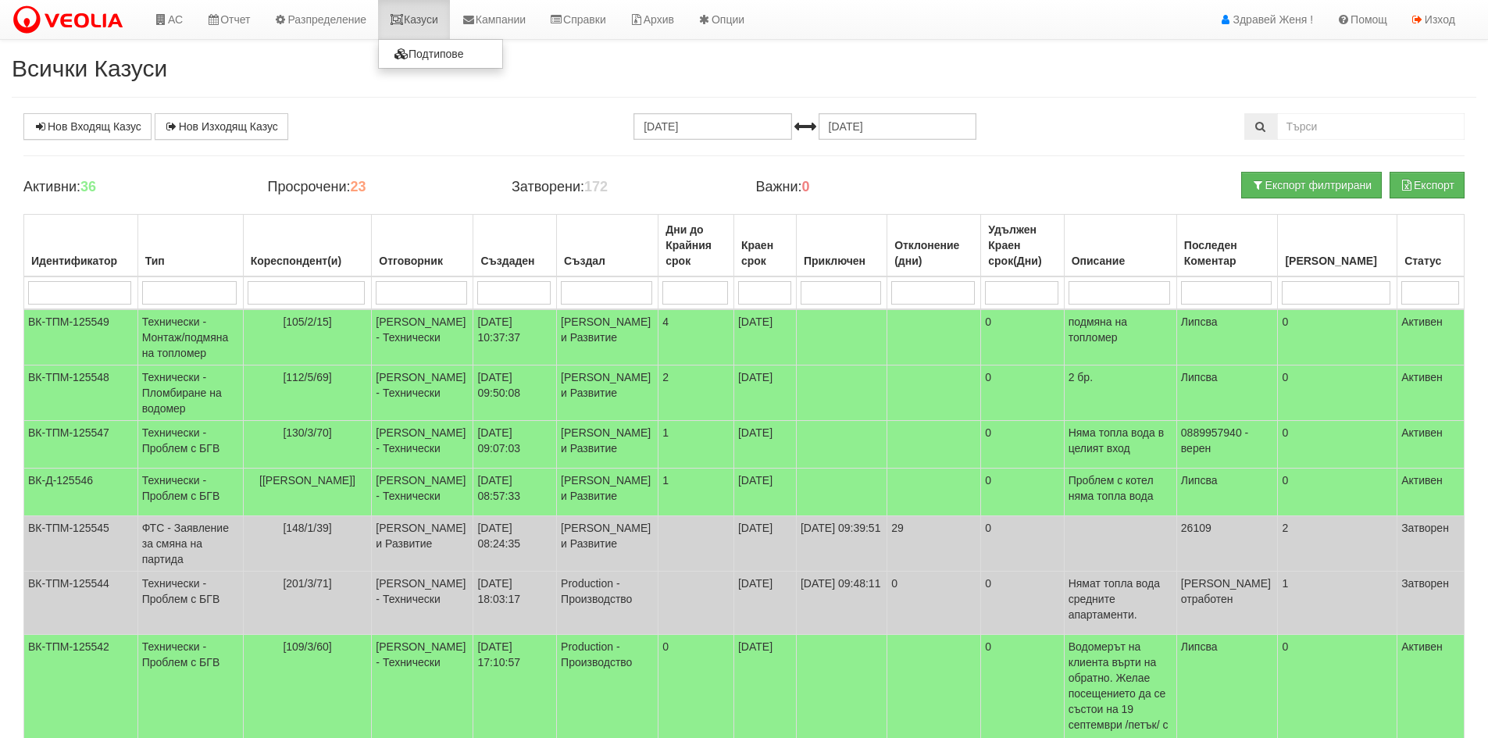
click at [435, 21] on link "Казуси" at bounding box center [414, 19] width 72 height 39
